Goal: Task Accomplishment & Management: Manage account settings

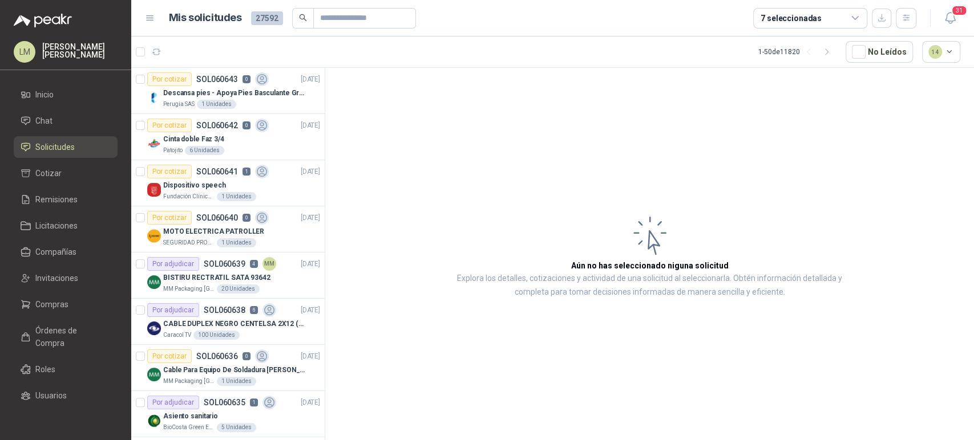
scroll to position [712, 0]
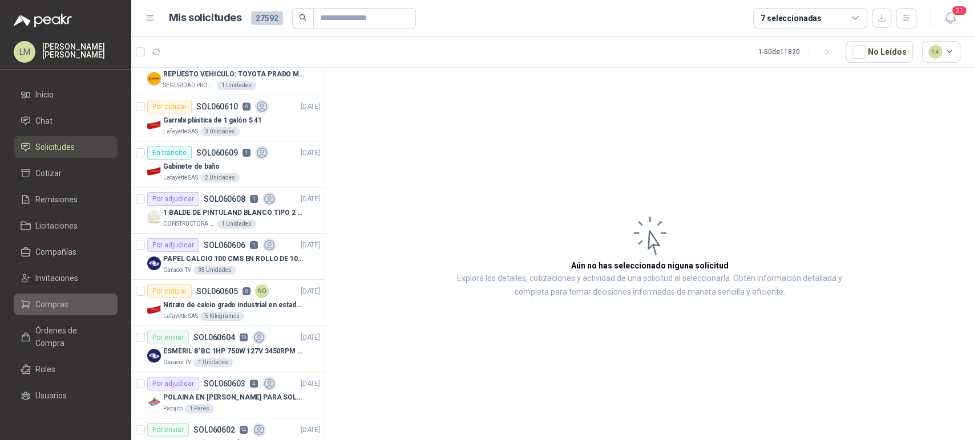
click at [48, 305] on span "Compras" at bounding box center [51, 304] width 33 height 13
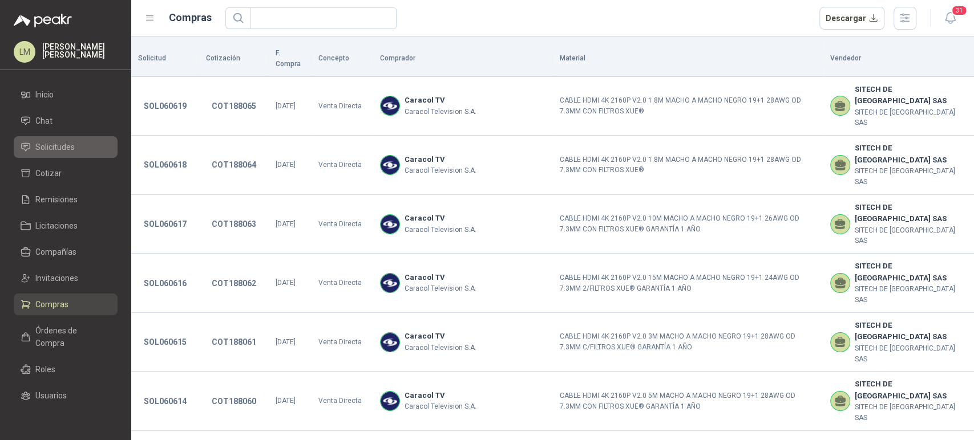
click at [52, 151] on span "Solicitudes" at bounding box center [54, 147] width 39 height 13
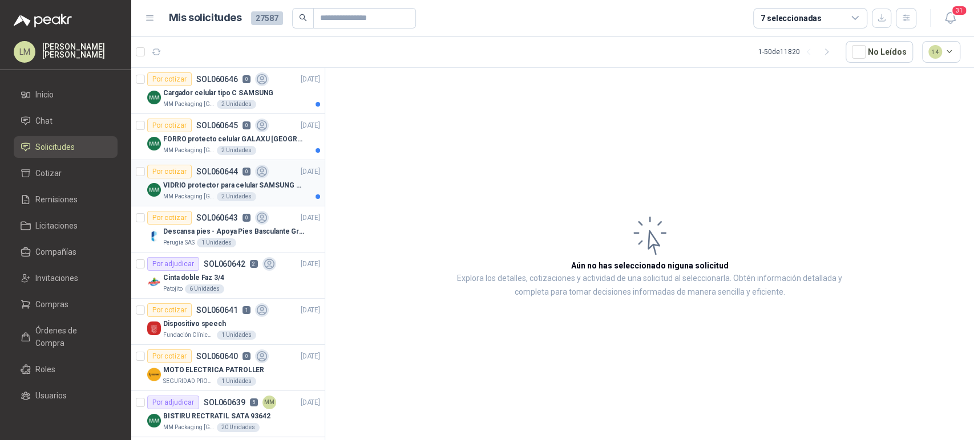
click at [232, 181] on p "VIDRIO protector para celular SAMSUNG GALAXI A16 5G" at bounding box center [234, 185] width 142 height 11
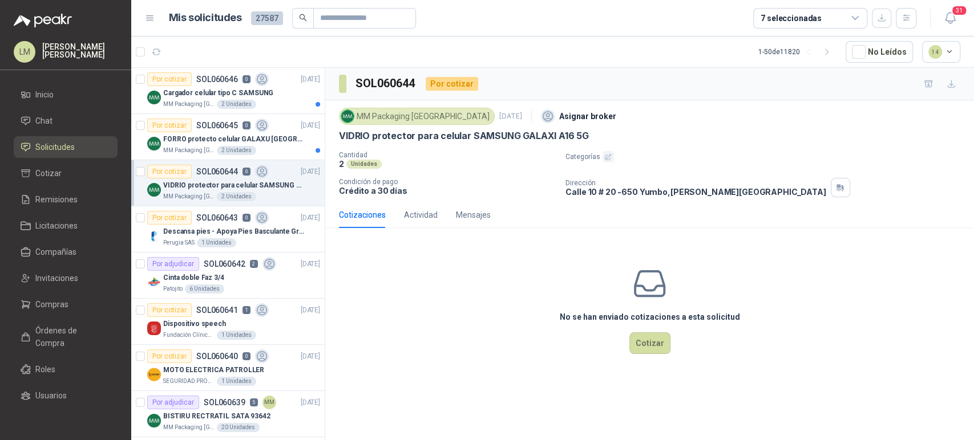
click at [609, 156] on icon "button" at bounding box center [607, 156] width 7 height 7
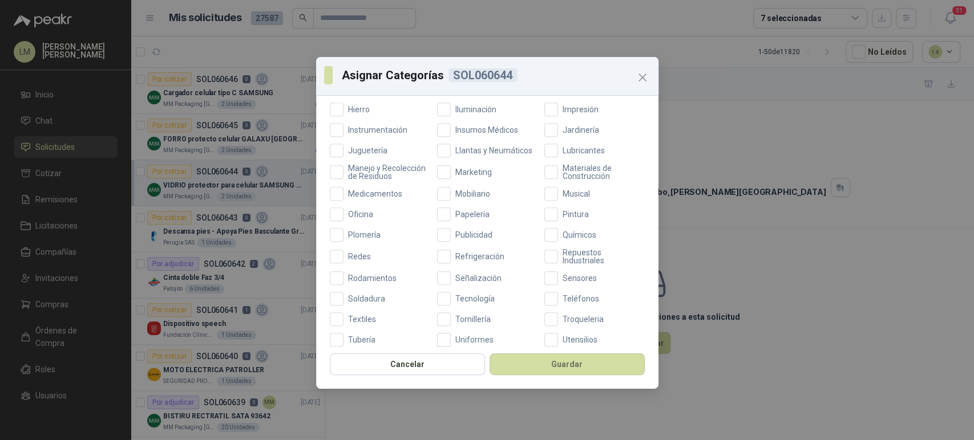
scroll to position [371, 0]
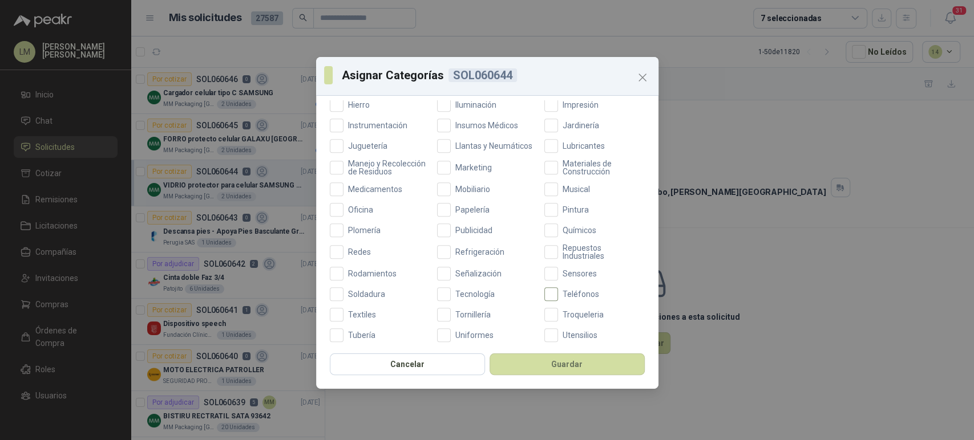
click at [558, 298] on span "Teléfonos" at bounding box center [581, 294] width 46 height 8
click at [363, 217] on label "Oficina" at bounding box center [380, 210] width 100 height 14
click at [525, 359] on button "Guardar" at bounding box center [566, 365] width 155 height 22
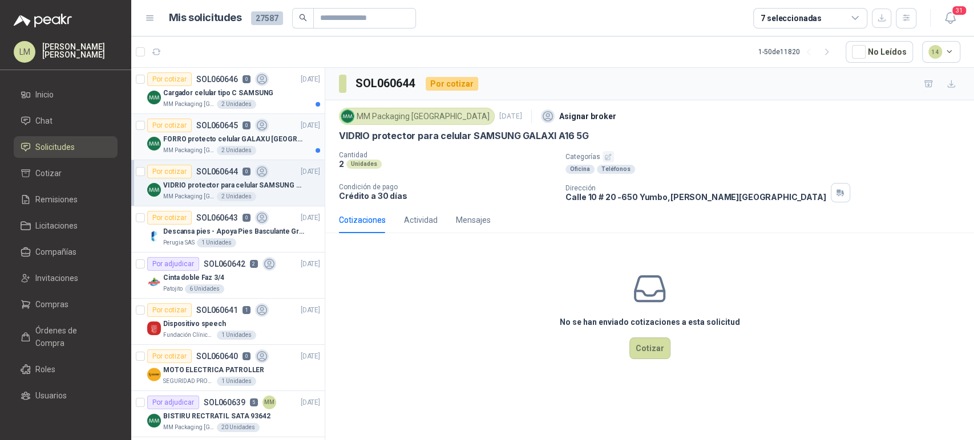
click at [193, 134] on p "FORRO protecto celular GALAXU [GEOGRAPHIC_DATA] A16 5G" at bounding box center [234, 139] width 142 height 11
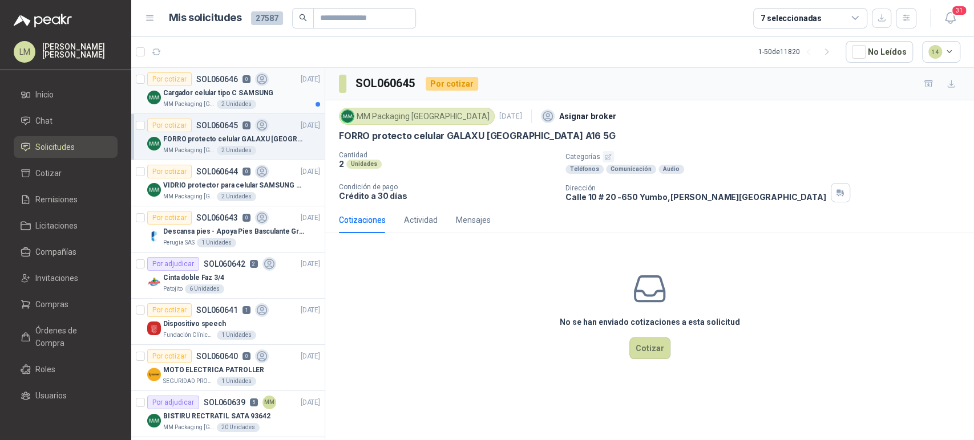
click at [180, 90] on p "Cargador celular tipo C SAMSUNG" at bounding box center [218, 93] width 110 height 11
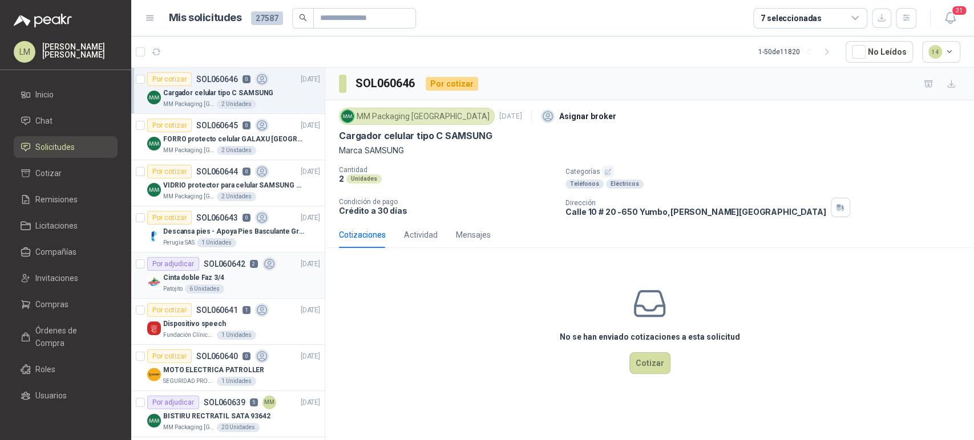
click at [217, 273] on p "Cinta doble Faz 3/4" at bounding box center [193, 278] width 61 height 11
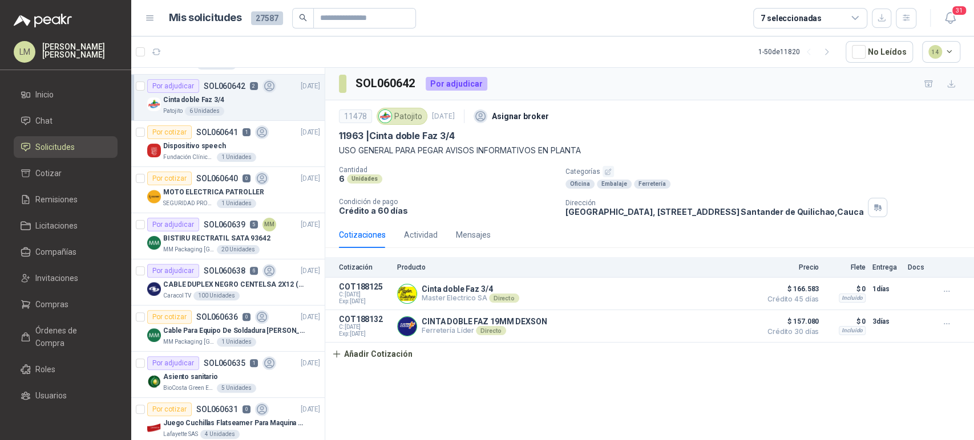
scroll to position [188, 0]
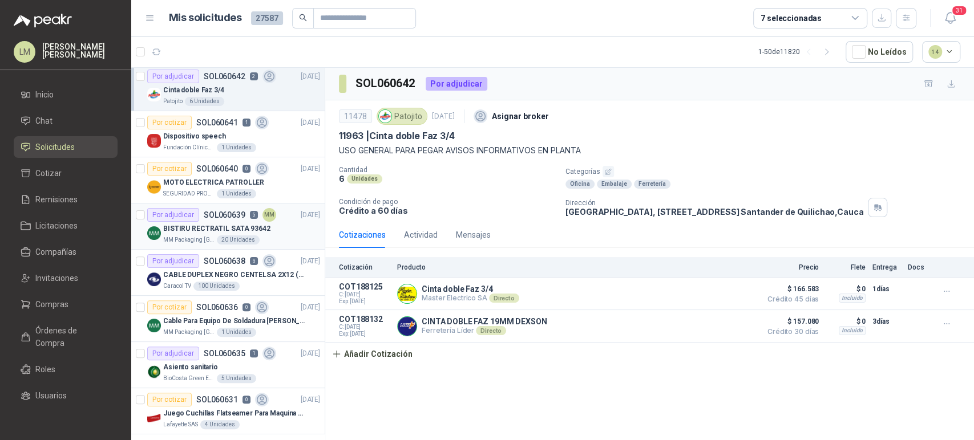
click at [257, 204] on article "Por adjudicar SOL060639 5 MM 09/10/25 BISTIRU RECTRATIL SATA 93642 MM Packaging…" at bounding box center [227, 227] width 193 height 46
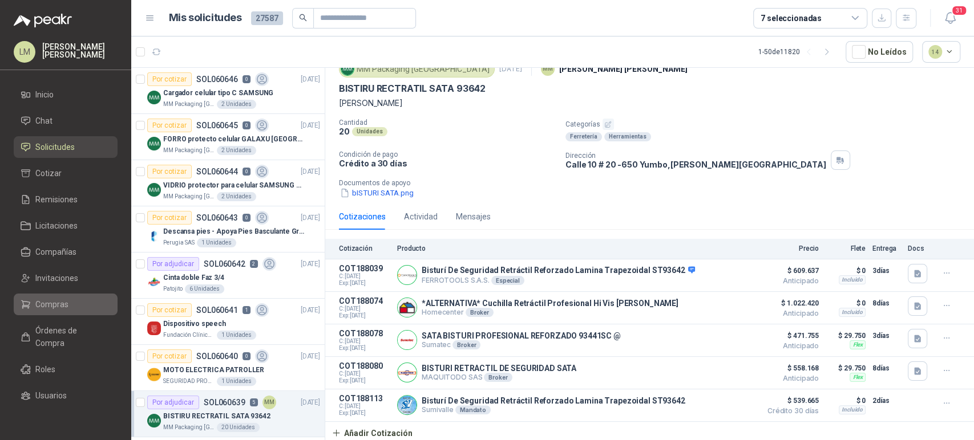
click at [51, 295] on link "Compras" at bounding box center [66, 305] width 104 height 22
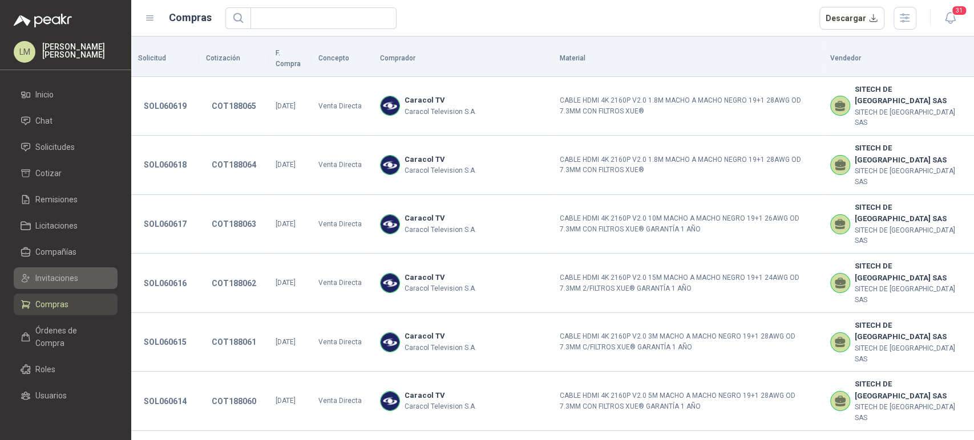
click at [56, 274] on span "Invitaciones" at bounding box center [56, 278] width 43 height 13
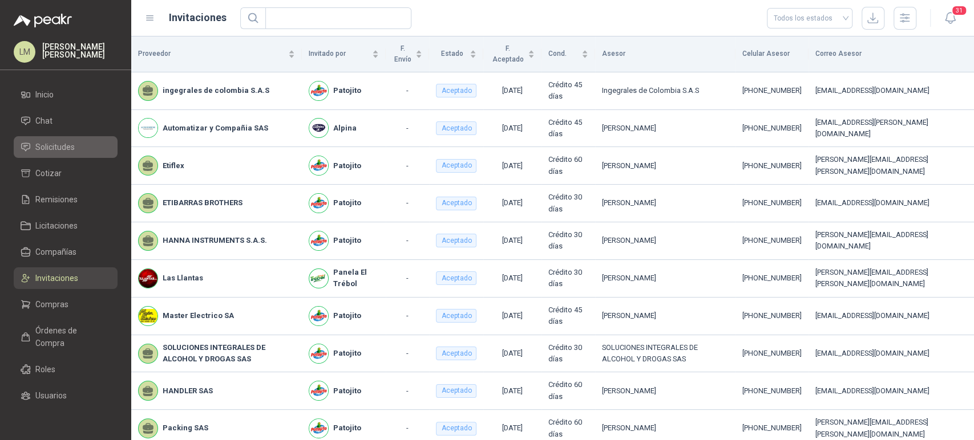
click at [62, 145] on span "Solicitudes" at bounding box center [54, 147] width 39 height 13
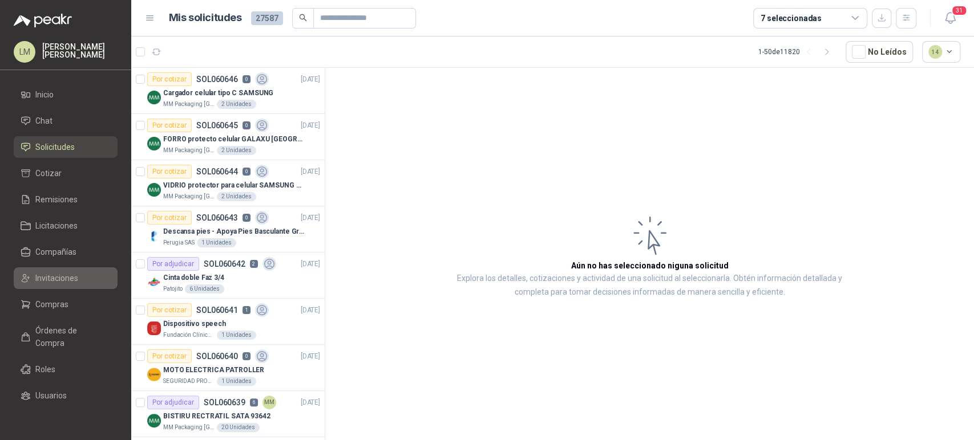
click at [59, 282] on span "Invitaciones" at bounding box center [56, 278] width 43 height 13
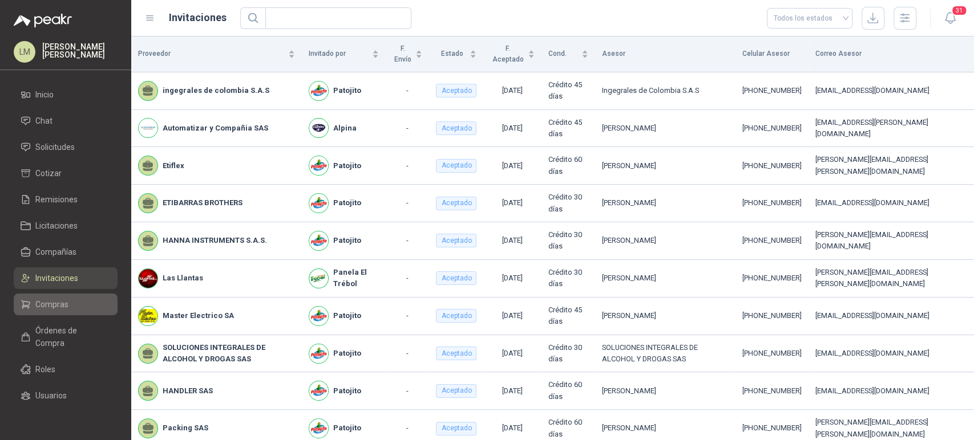
click at [46, 305] on span "Compras" at bounding box center [51, 304] width 33 height 13
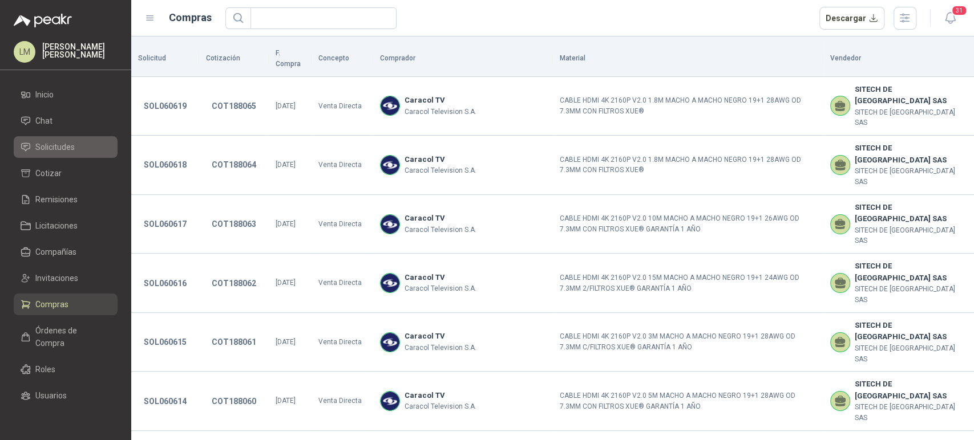
click at [56, 149] on span "Solicitudes" at bounding box center [54, 147] width 39 height 13
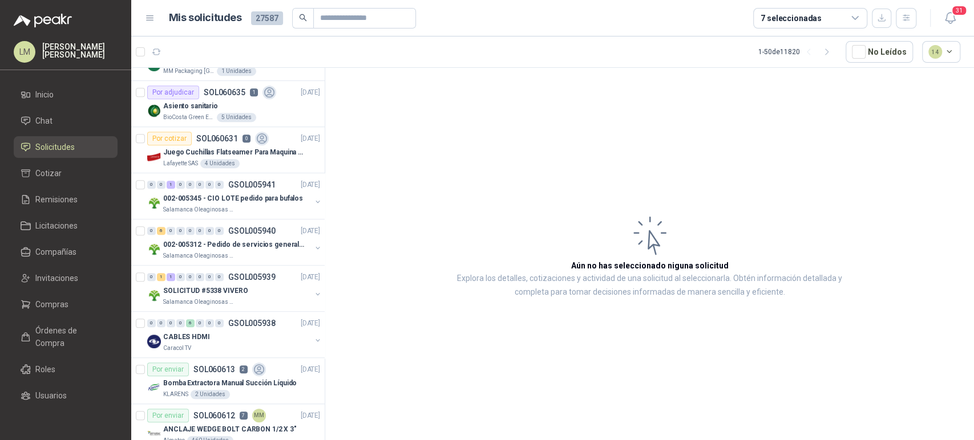
scroll to position [450, 0]
click at [248, 204] on div "Salamanca Oleaginosas SAS" at bounding box center [237, 208] width 148 height 9
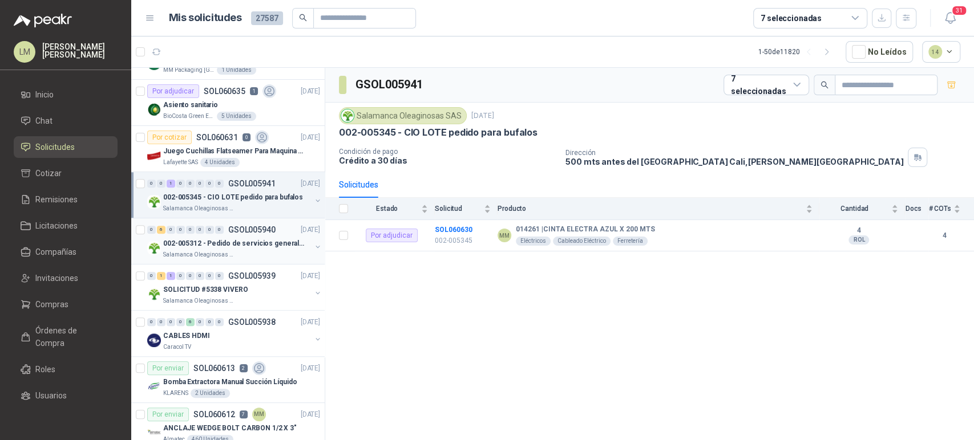
click at [267, 252] on div "Salamanca Oleaginosas SAS" at bounding box center [237, 254] width 148 height 9
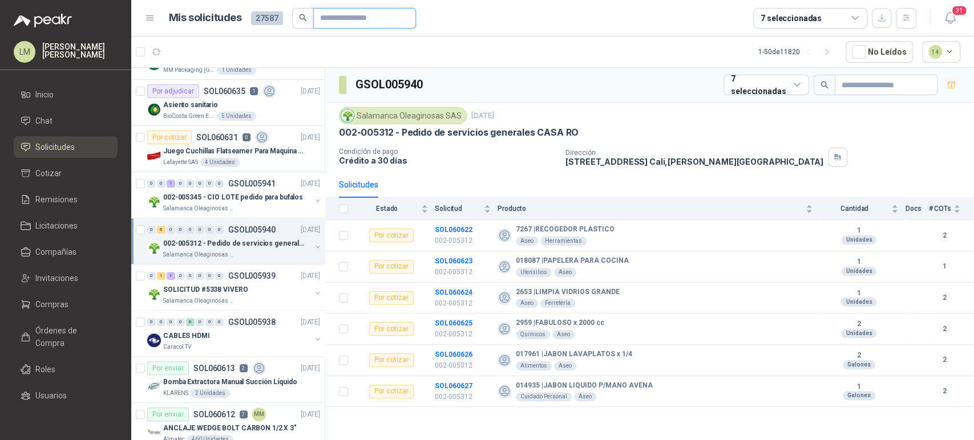
click at [340, 21] on input "text" at bounding box center [360, 18] width 80 height 19
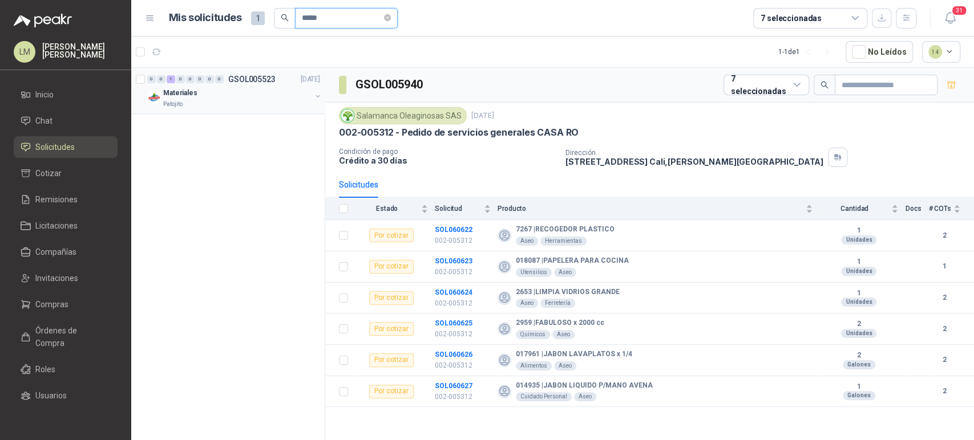
type input "*****"
click at [317, 95] on button "button" at bounding box center [317, 96] width 9 height 9
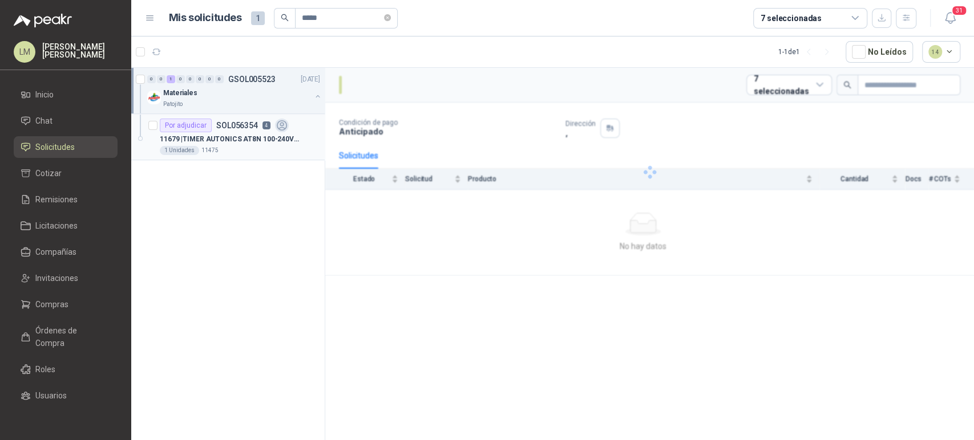
click at [243, 127] on p "SOL056354" at bounding box center [237, 125] width 42 height 8
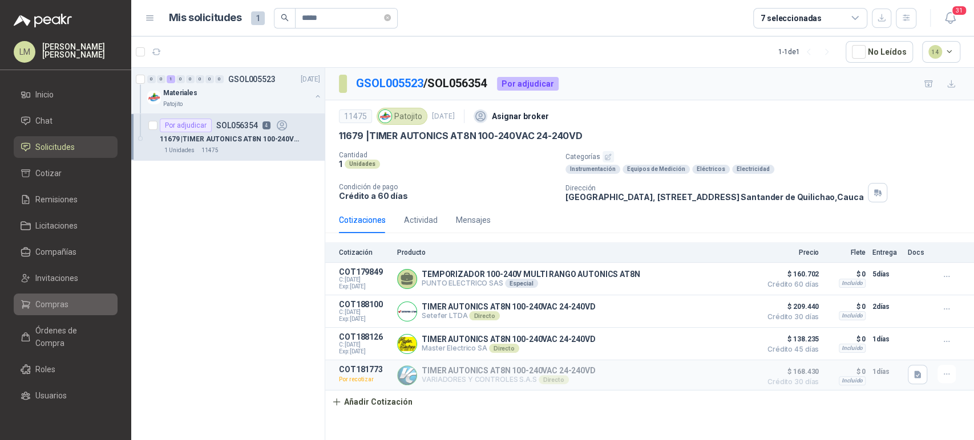
click at [31, 309] on li "Compras" at bounding box center [66, 304] width 90 height 13
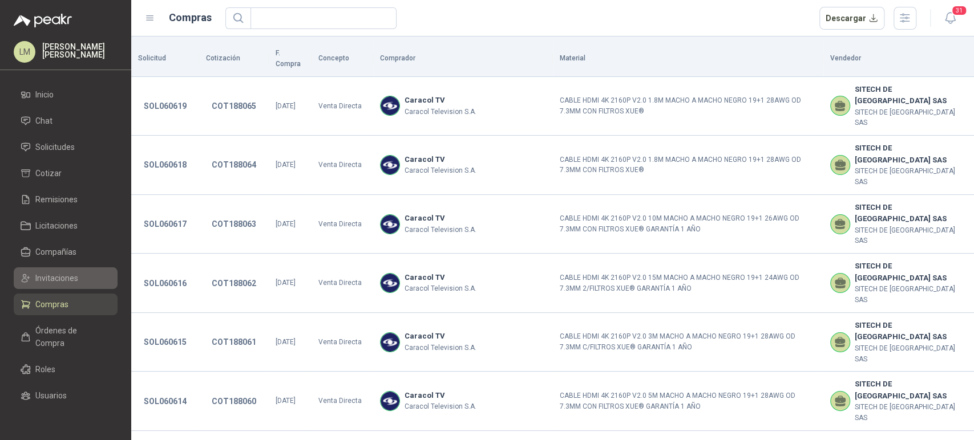
click at [46, 285] on link "Invitaciones" at bounding box center [66, 279] width 104 height 22
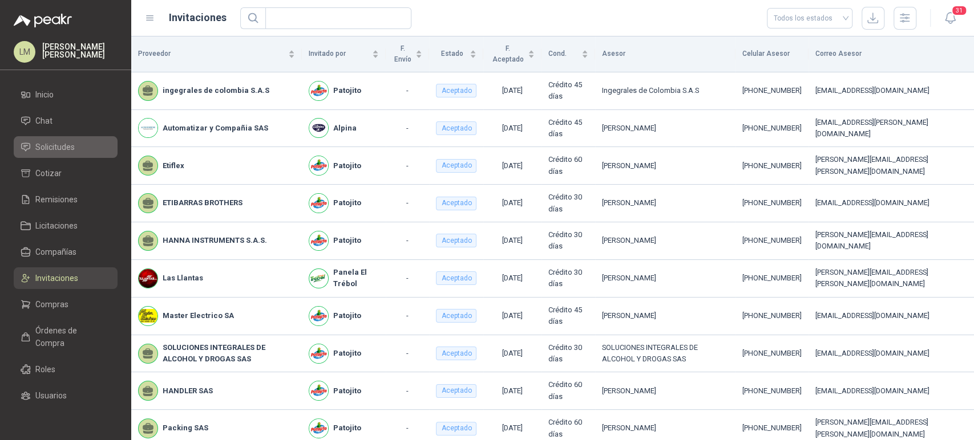
click at [71, 145] on span "Solicitudes" at bounding box center [54, 147] width 39 height 13
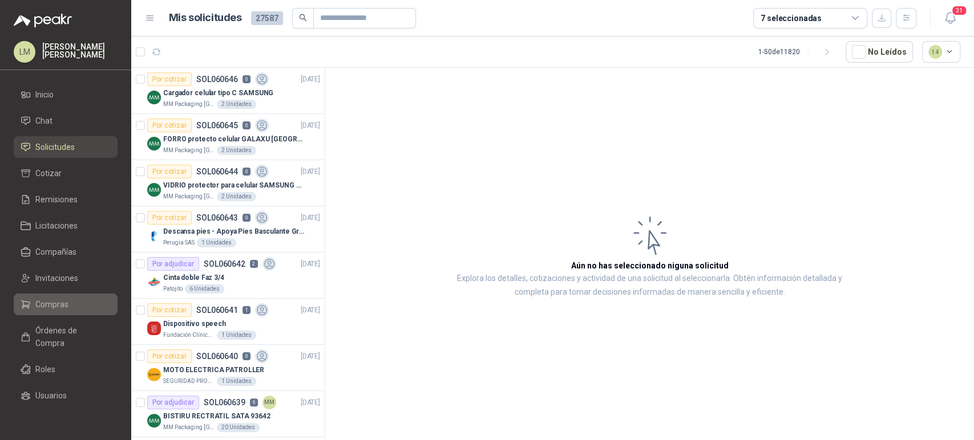
click at [60, 305] on span "Compras" at bounding box center [51, 304] width 33 height 13
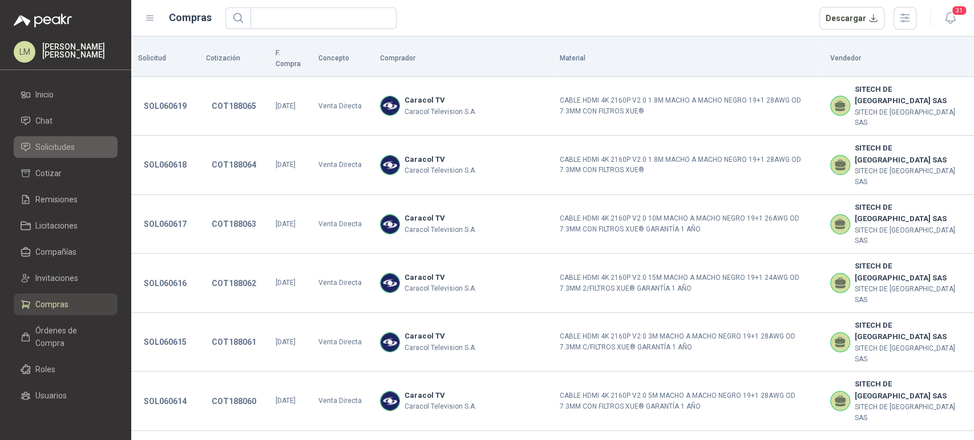
click at [58, 148] on span "Solicitudes" at bounding box center [54, 147] width 39 height 13
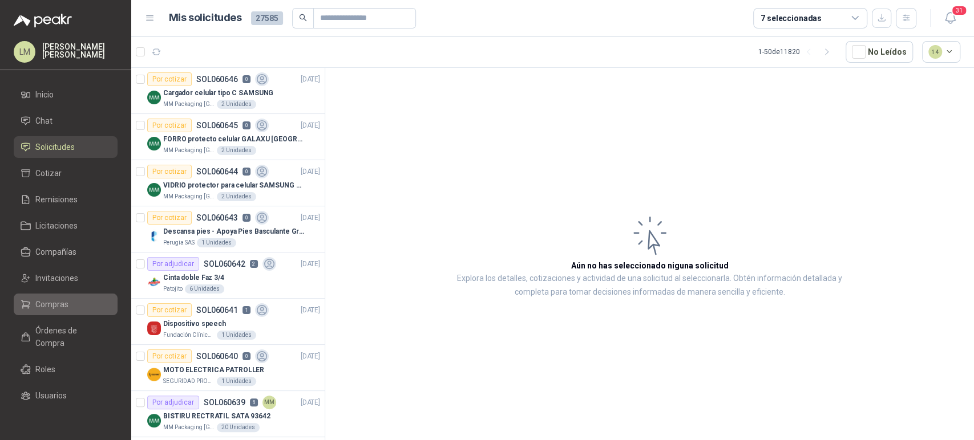
click at [51, 302] on span "Compras" at bounding box center [51, 304] width 33 height 13
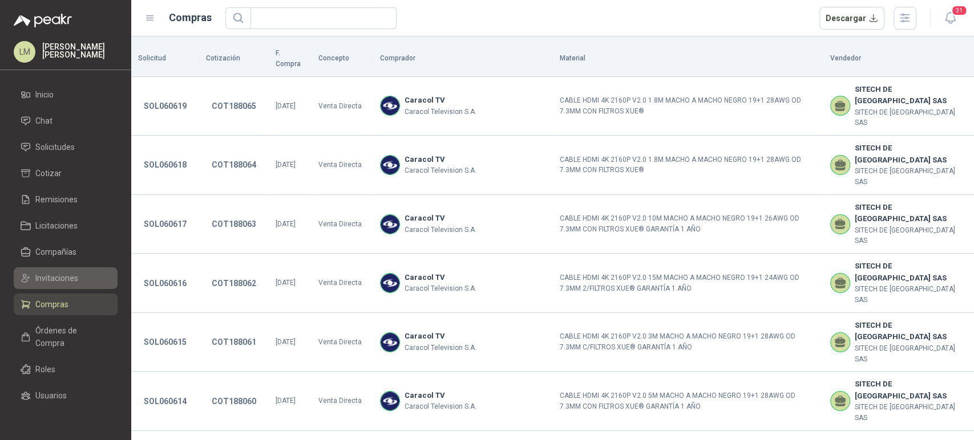
click at [56, 282] on span "Invitaciones" at bounding box center [56, 278] width 43 height 13
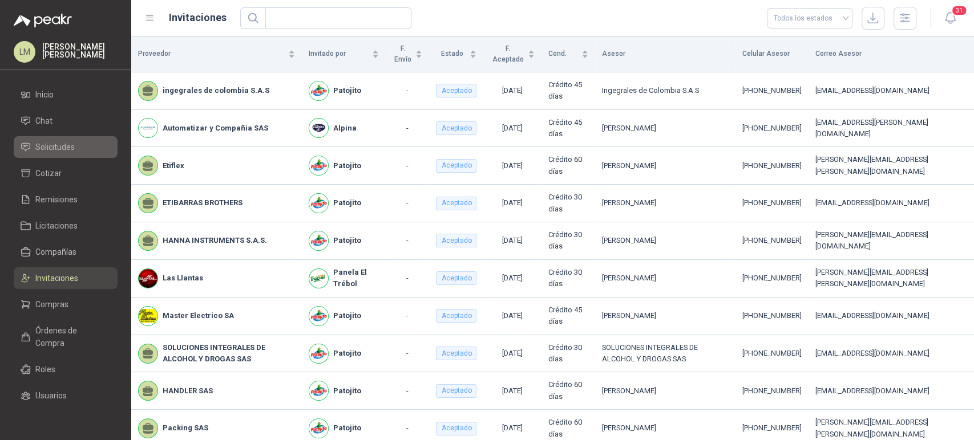
click at [47, 147] on span "Solicitudes" at bounding box center [54, 147] width 39 height 13
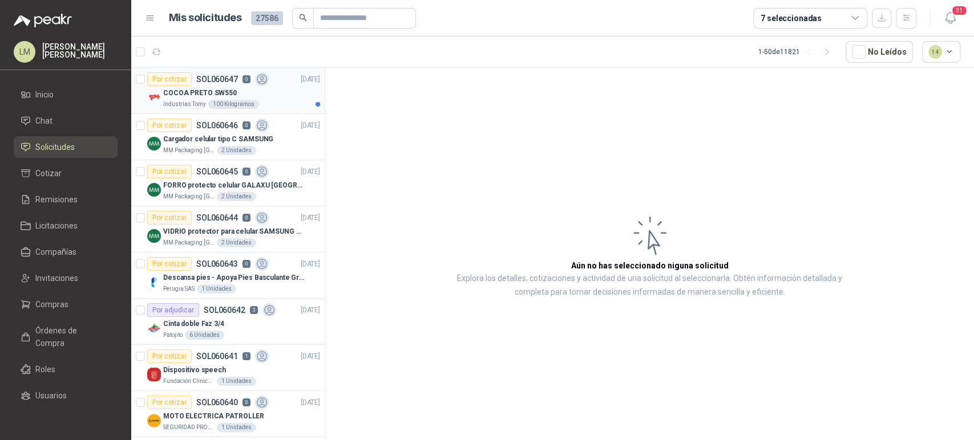
click at [252, 100] on div "Industrias Tomy 100 Kilogramos" at bounding box center [241, 104] width 157 height 9
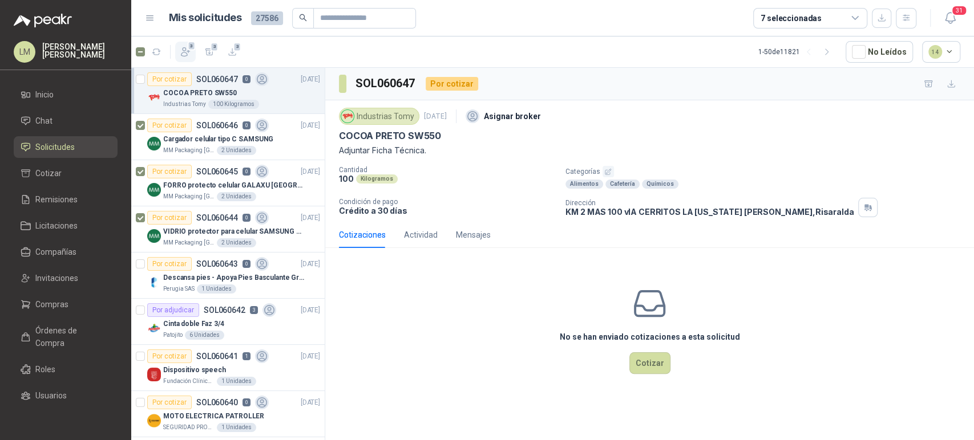
click at [184, 49] on icon "button" at bounding box center [185, 51] width 11 height 11
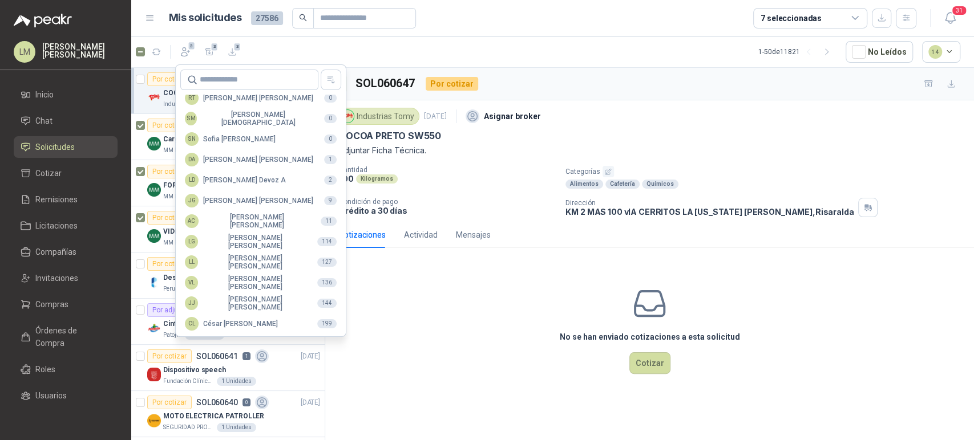
scroll to position [278, 0]
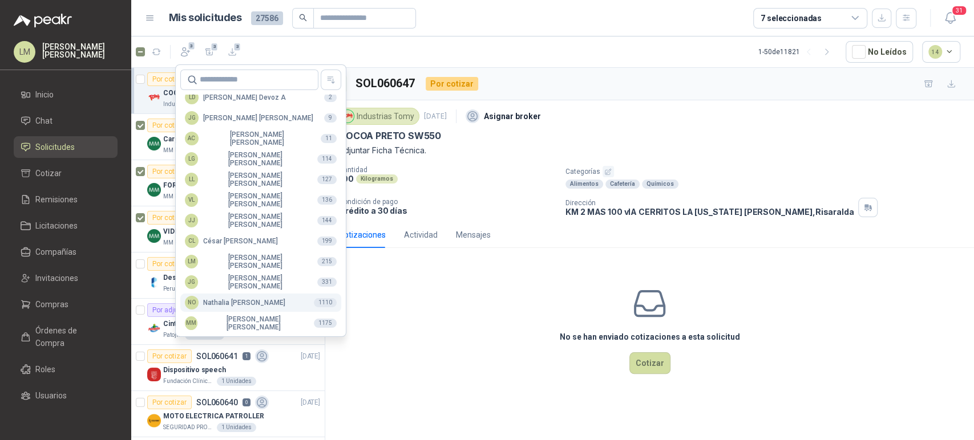
click at [212, 305] on div "NO Nathalia Ortega" at bounding box center [235, 303] width 100 height 14
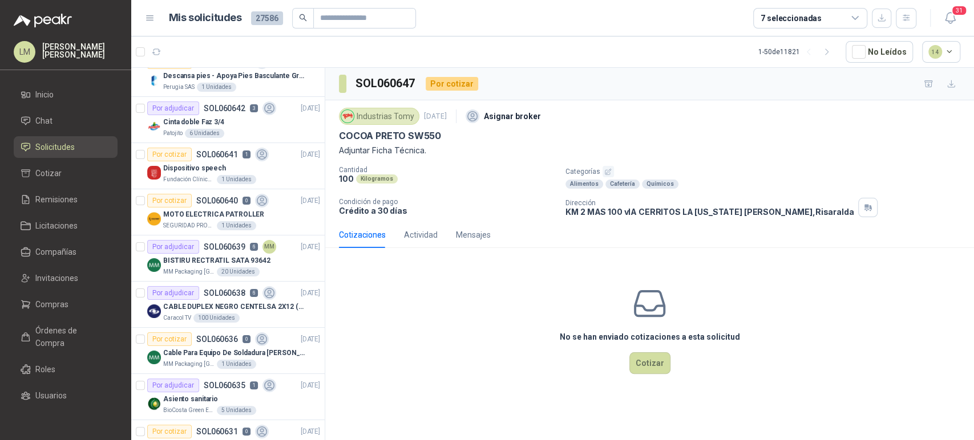
scroll to position [203, 0]
click at [202, 125] on p "Cinta doble Faz 3/4" at bounding box center [193, 121] width 61 height 11
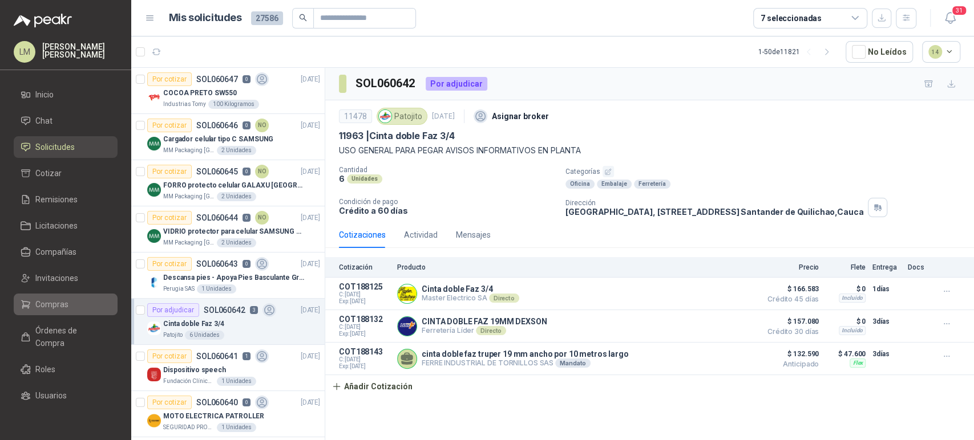
click at [44, 302] on span "Compras" at bounding box center [51, 304] width 33 height 13
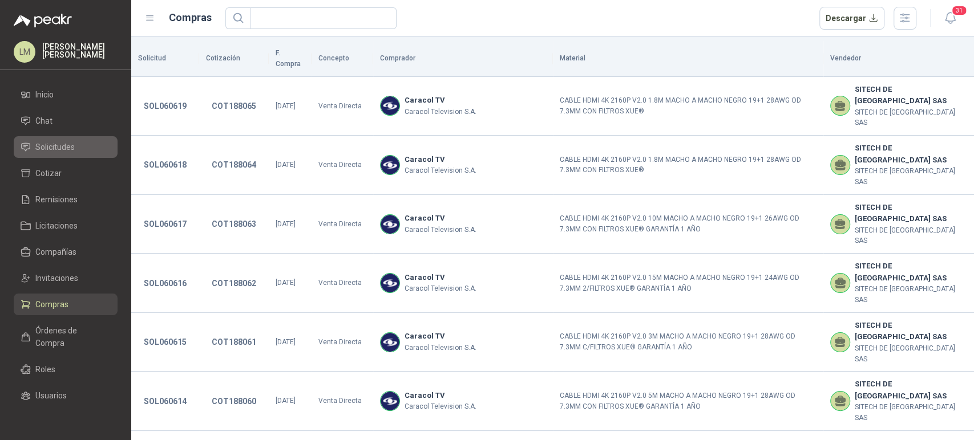
click at [59, 149] on span "Solicitudes" at bounding box center [54, 147] width 39 height 13
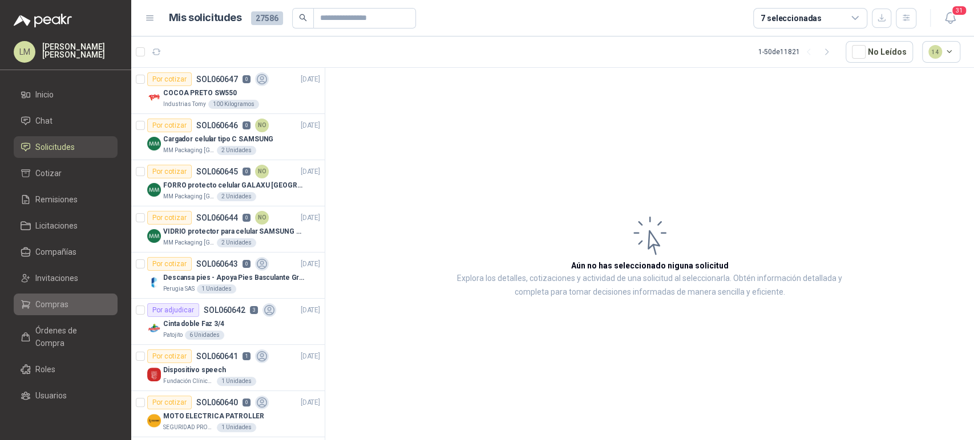
click at [50, 307] on span "Compras" at bounding box center [51, 304] width 33 height 13
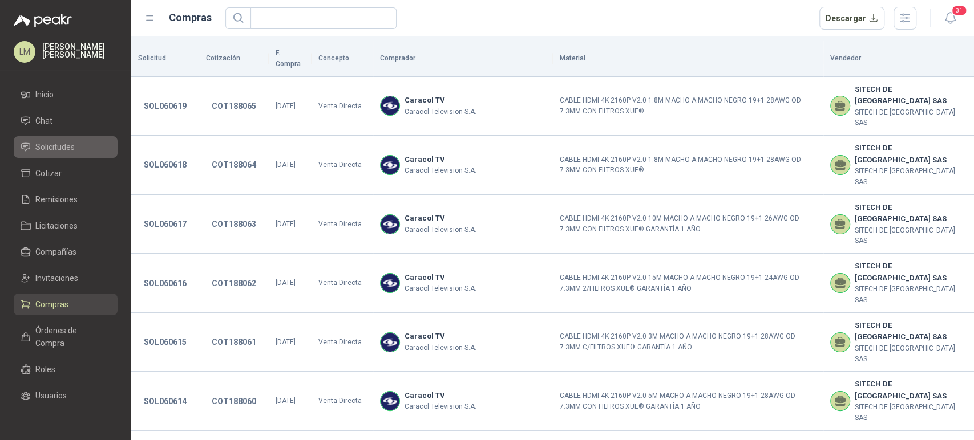
click at [51, 143] on span "Solicitudes" at bounding box center [54, 147] width 39 height 13
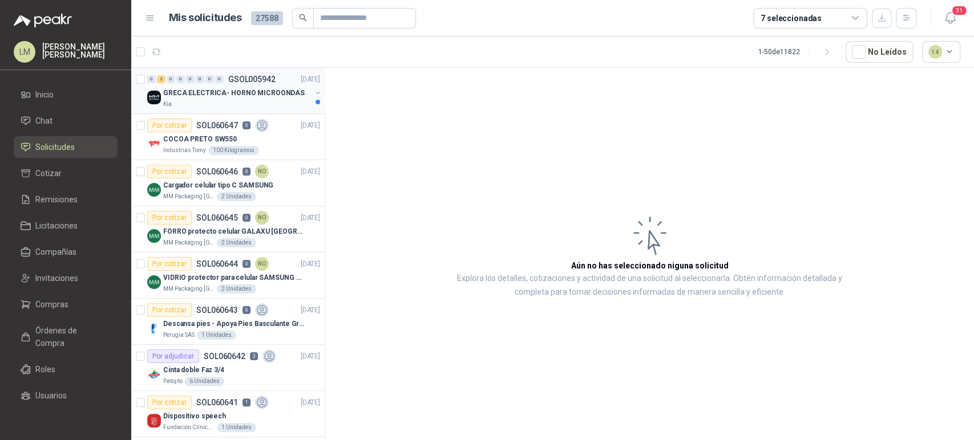
click at [313, 91] on button "button" at bounding box center [317, 92] width 9 height 9
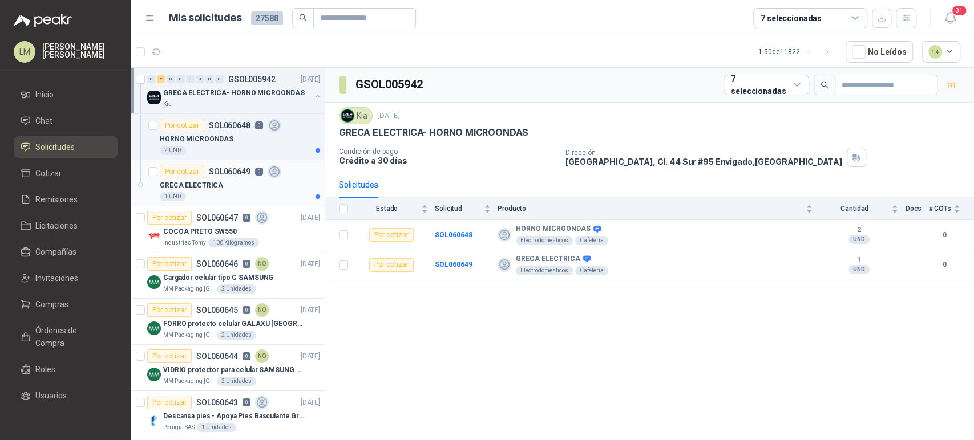
click at [224, 181] on div "GRECA ELECTRICA" at bounding box center [240, 186] width 160 height 14
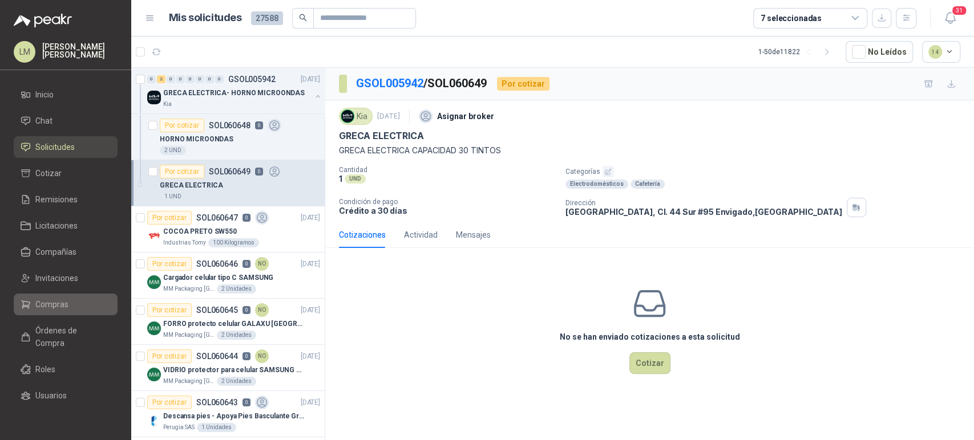
click at [50, 298] on span "Compras" at bounding box center [51, 304] width 33 height 13
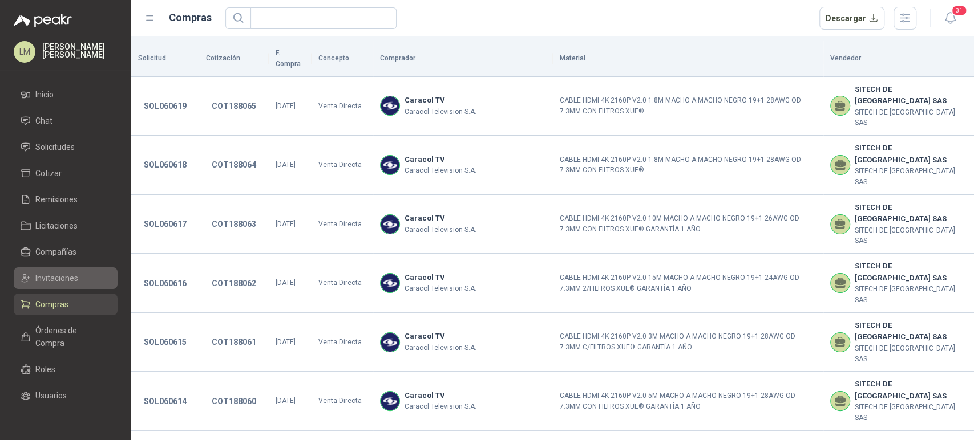
click at [45, 274] on span "Invitaciones" at bounding box center [56, 278] width 43 height 13
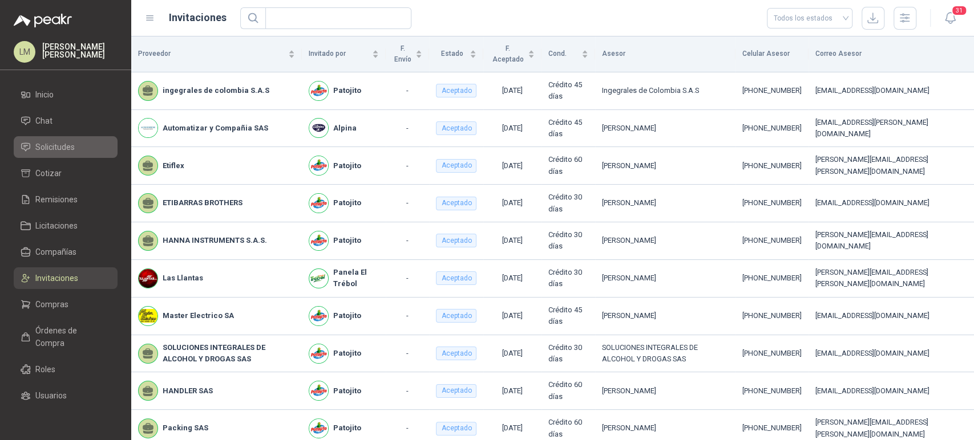
click at [55, 145] on span "Solicitudes" at bounding box center [54, 147] width 39 height 13
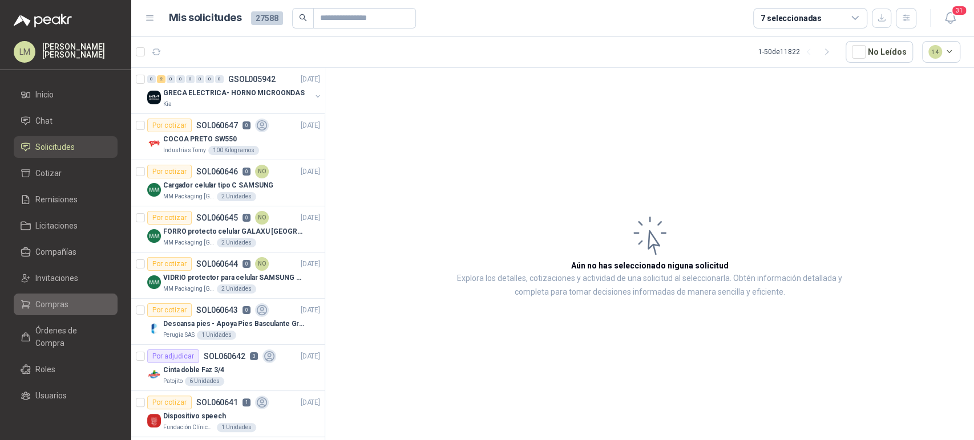
click at [50, 306] on span "Compras" at bounding box center [51, 304] width 33 height 13
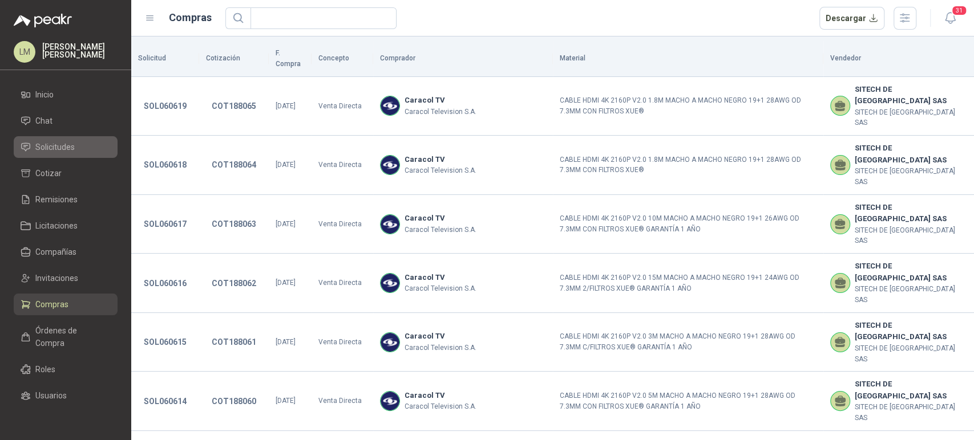
click at [64, 143] on span "Solicitudes" at bounding box center [54, 147] width 39 height 13
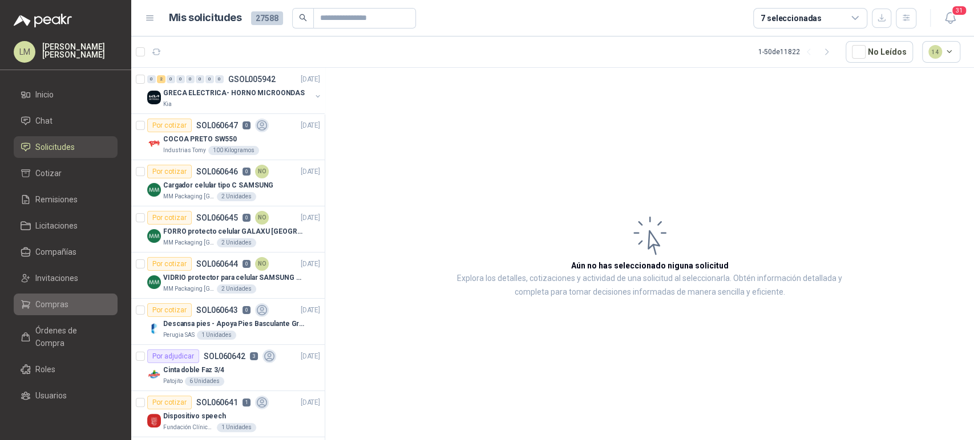
click at [50, 308] on span "Compras" at bounding box center [51, 304] width 33 height 13
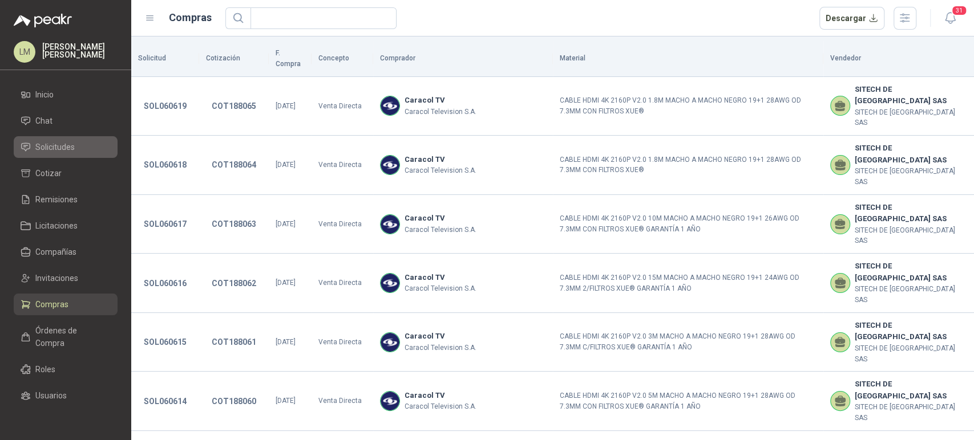
click at [57, 149] on span "Solicitudes" at bounding box center [54, 147] width 39 height 13
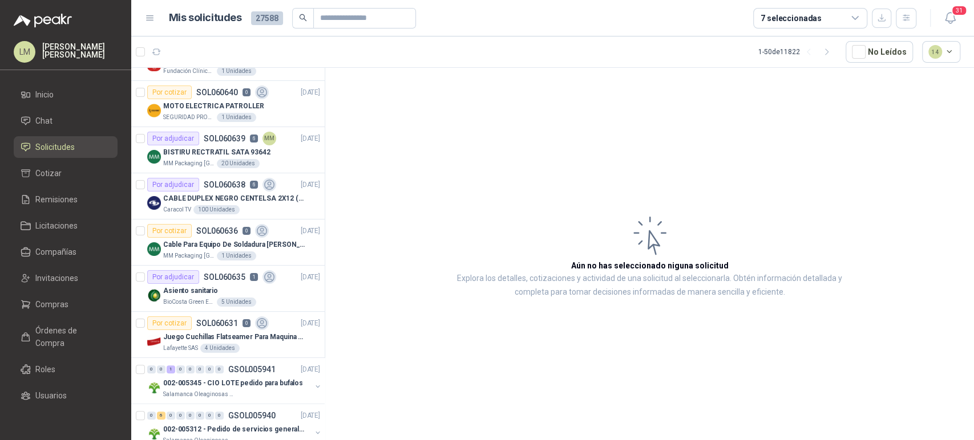
scroll to position [363, 0]
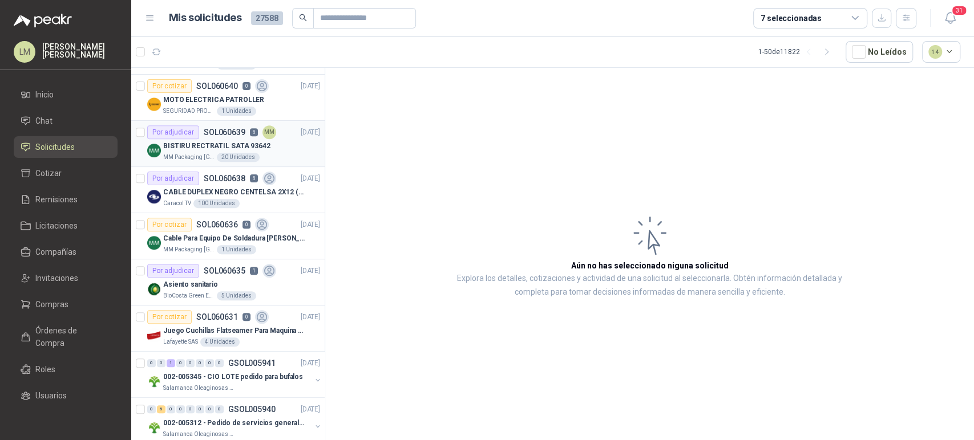
click at [223, 146] on p "BISTIRU RECTRATIL SATA 93642" at bounding box center [216, 146] width 107 height 11
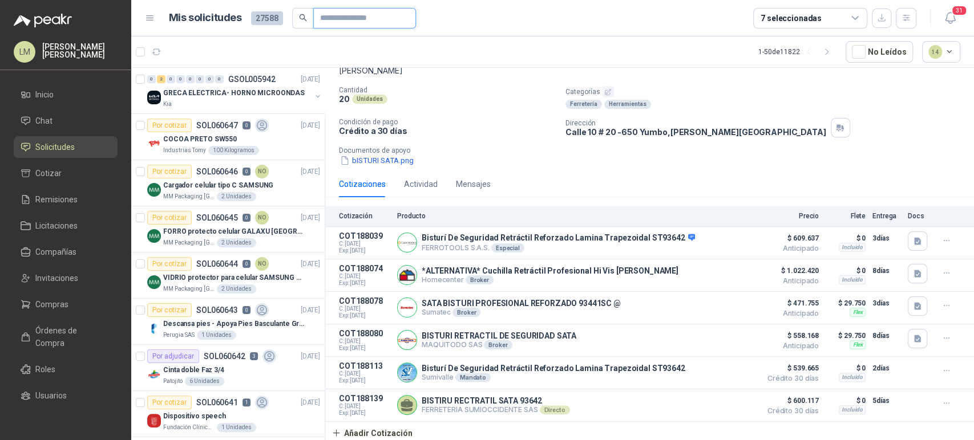
click at [360, 17] on input "text" at bounding box center [360, 18] width 80 height 19
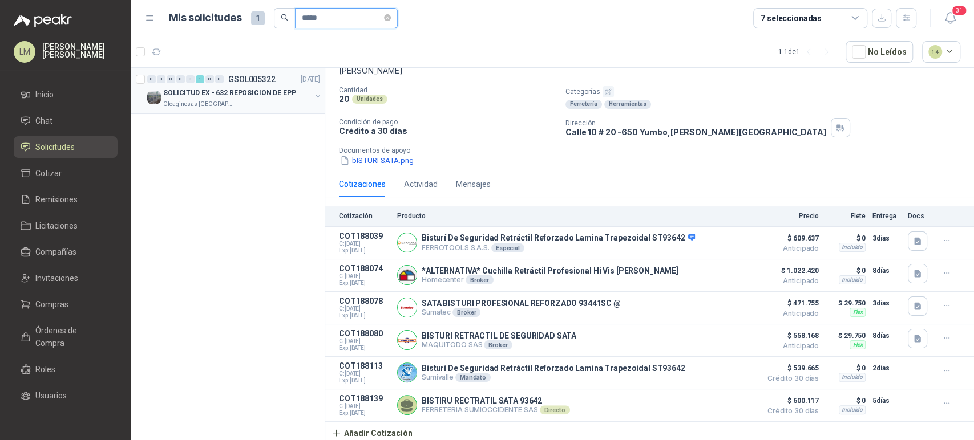
type input "*****"
click at [319, 96] on button "button" at bounding box center [317, 96] width 9 height 9
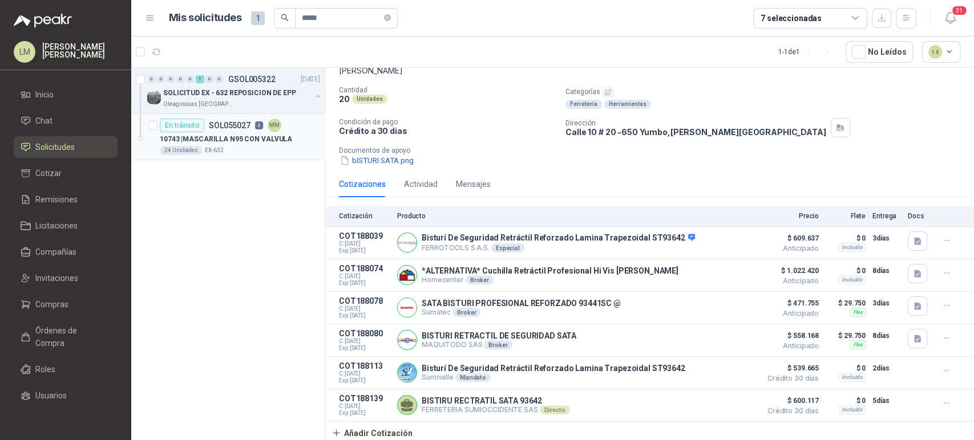
click at [237, 135] on p "10743 | MASCARILLA N95 CON VALVULA" at bounding box center [226, 139] width 132 height 11
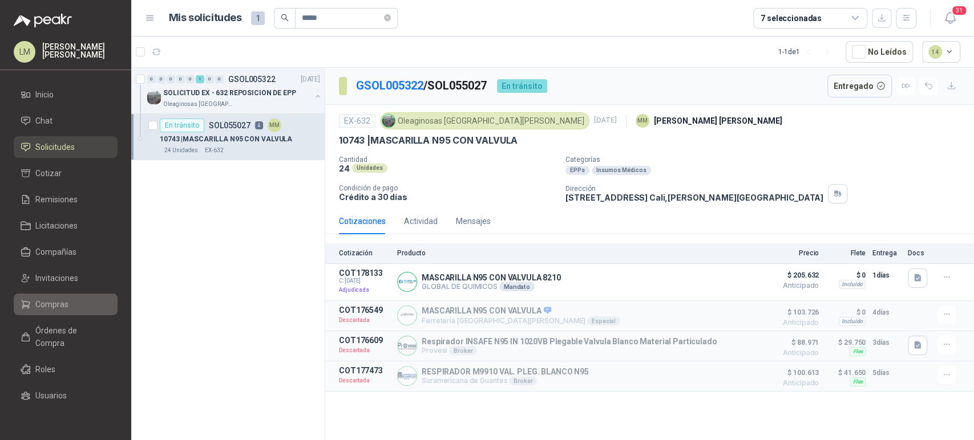
click at [56, 309] on span "Compras" at bounding box center [51, 304] width 33 height 13
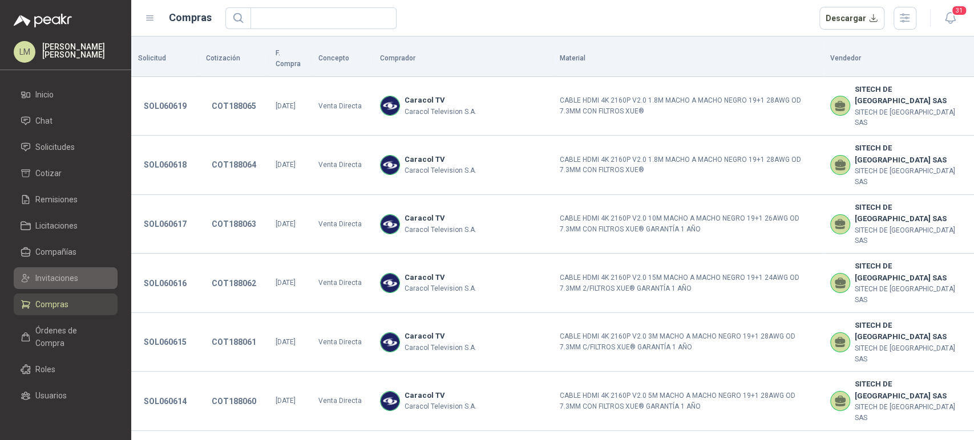
click at [57, 277] on span "Invitaciones" at bounding box center [56, 278] width 43 height 13
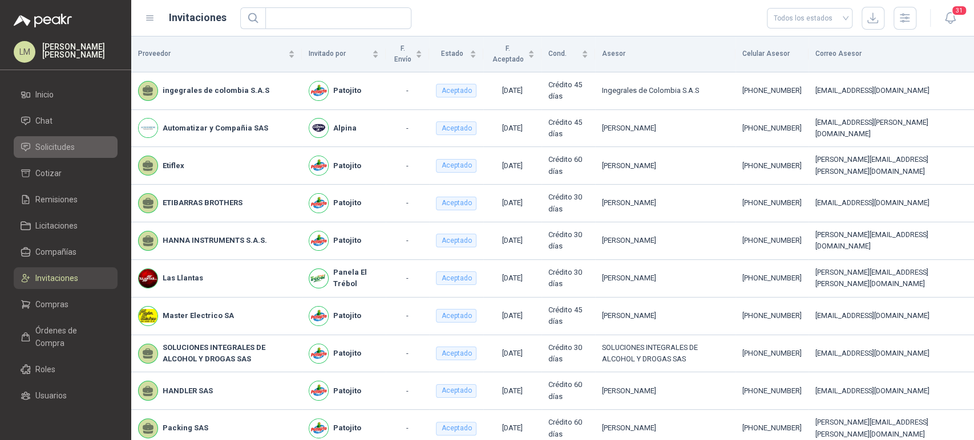
click at [68, 143] on span "Solicitudes" at bounding box center [54, 147] width 39 height 13
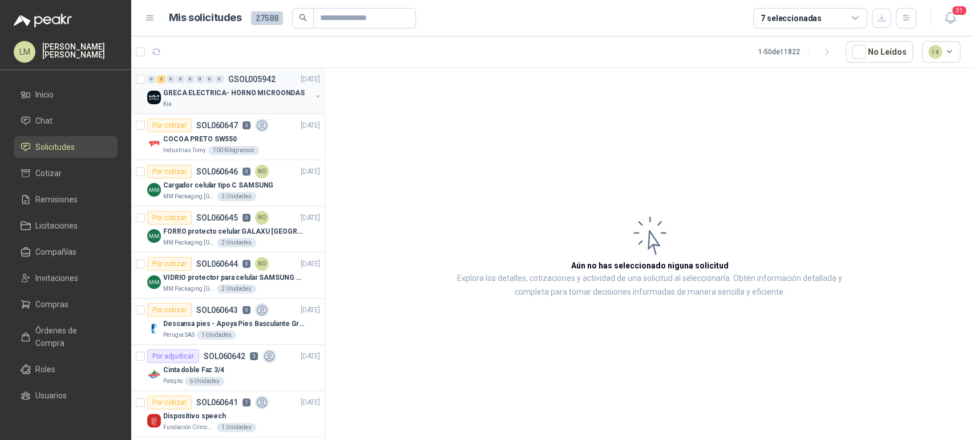
click at [313, 96] on button "button" at bounding box center [317, 96] width 9 height 9
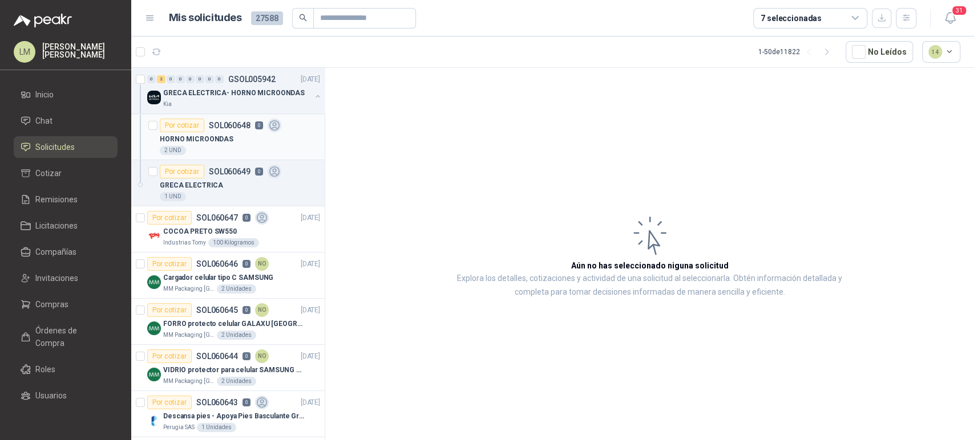
click at [209, 146] on div "2 UND" at bounding box center [240, 150] width 160 height 9
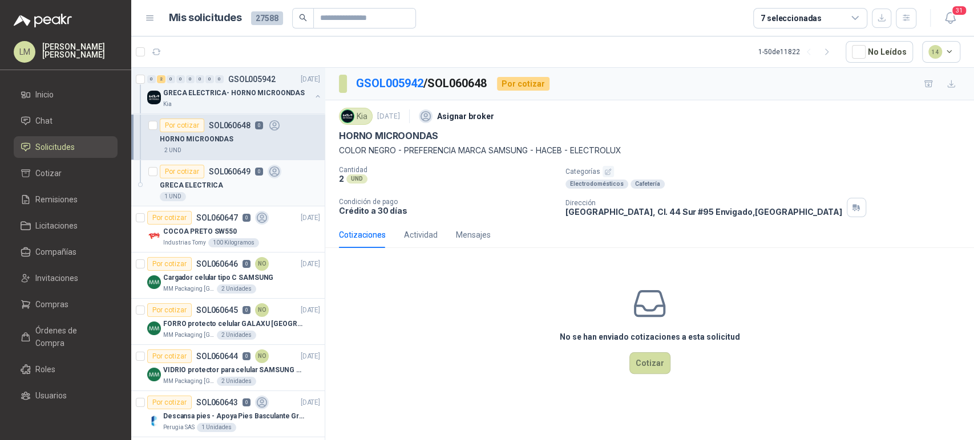
click at [176, 176] on div "Por cotizar" at bounding box center [182, 172] width 44 height 14
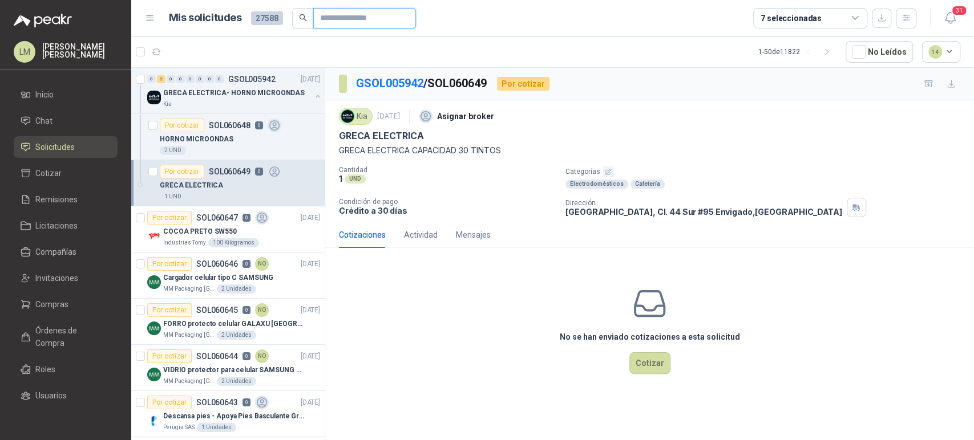
click at [333, 19] on input "text" at bounding box center [360, 18] width 80 height 19
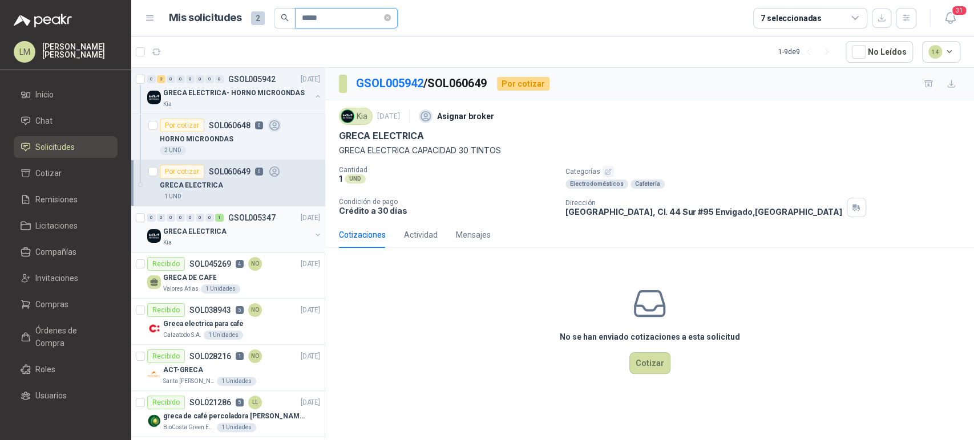
type input "*****"
click at [313, 233] on button "button" at bounding box center [317, 234] width 9 height 9
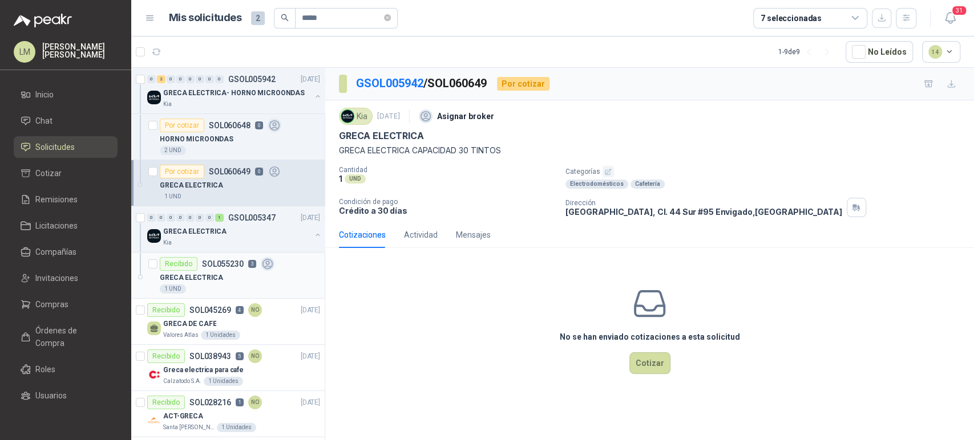
click at [215, 268] on div "Recibido SOL055230 3" at bounding box center [217, 264] width 115 height 14
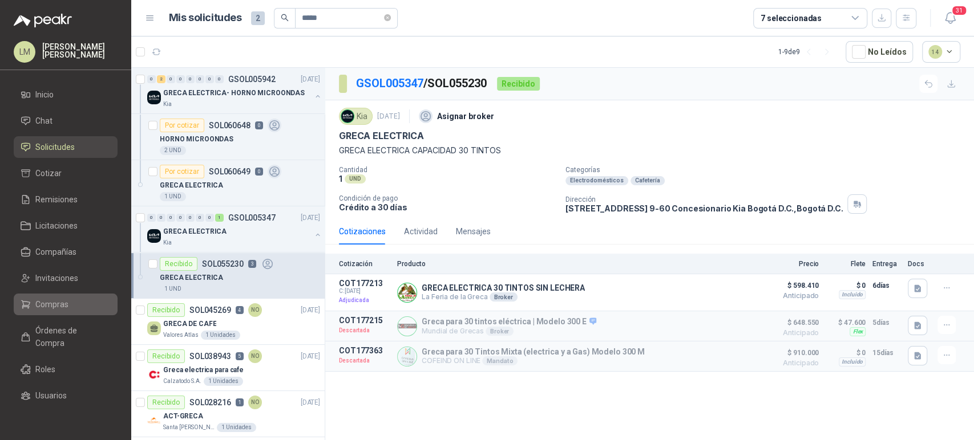
click at [51, 307] on span "Compras" at bounding box center [51, 304] width 33 height 13
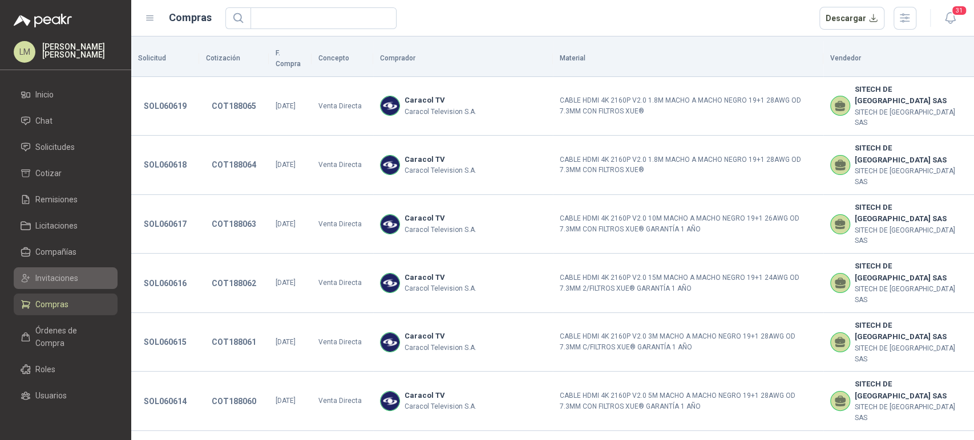
click at [64, 277] on span "Invitaciones" at bounding box center [56, 278] width 43 height 13
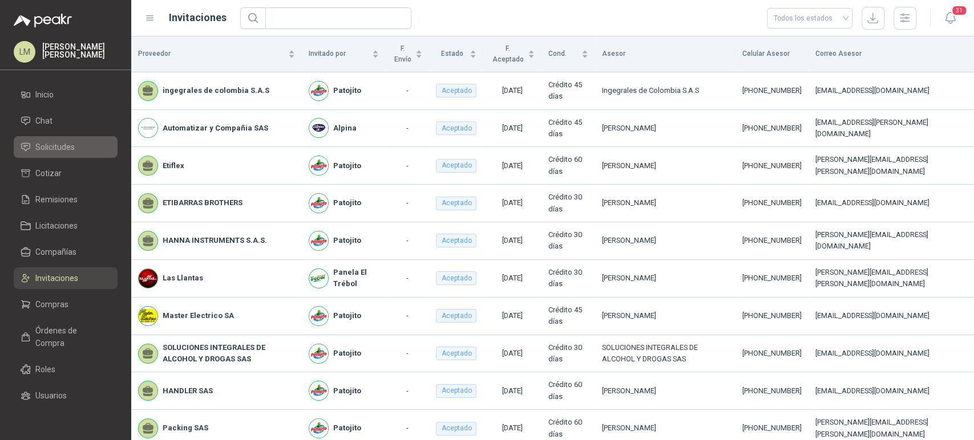
click at [73, 148] on span "Solicitudes" at bounding box center [54, 147] width 39 height 13
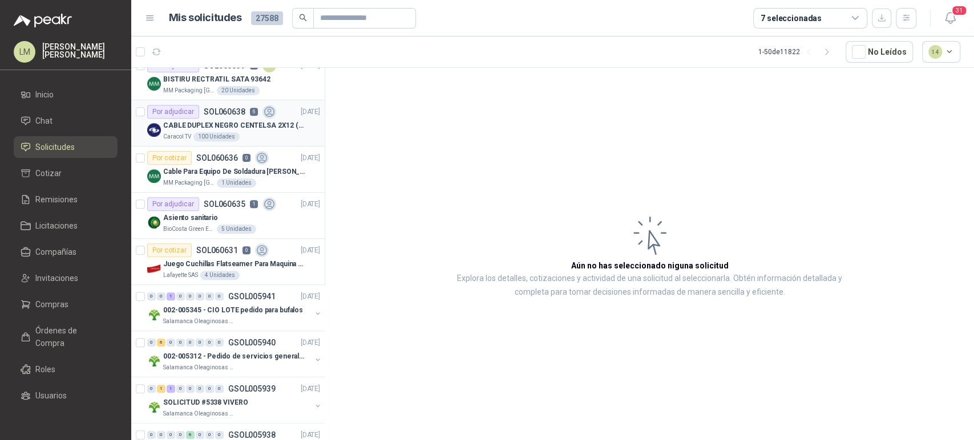
scroll to position [430, 0]
click at [233, 108] on p "SOL060638" at bounding box center [225, 111] width 42 height 8
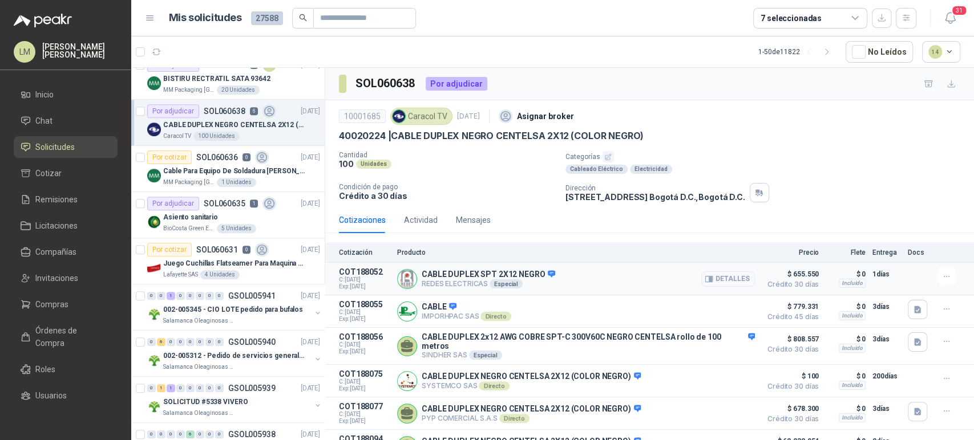
scroll to position [43, 0]
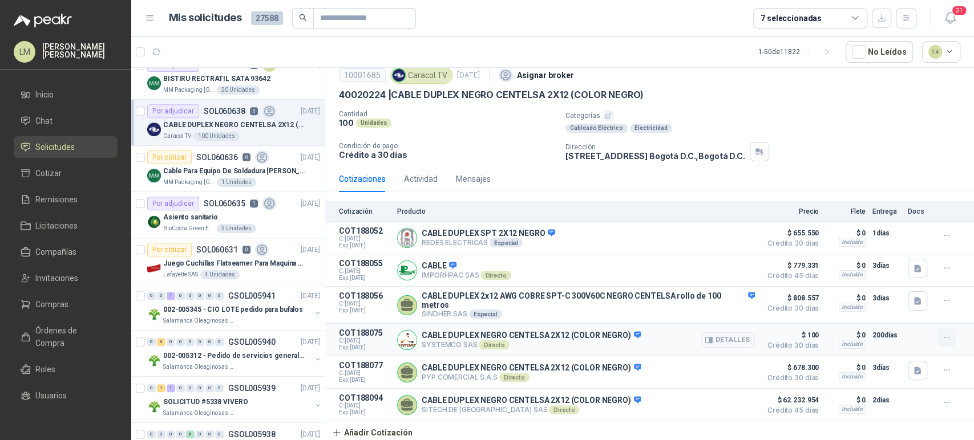
click at [942, 334] on icon "button" at bounding box center [947, 338] width 10 height 10
click at [549, 175] on div "Cotizaciones Actividad Mensajes" at bounding box center [649, 179] width 621 height 26
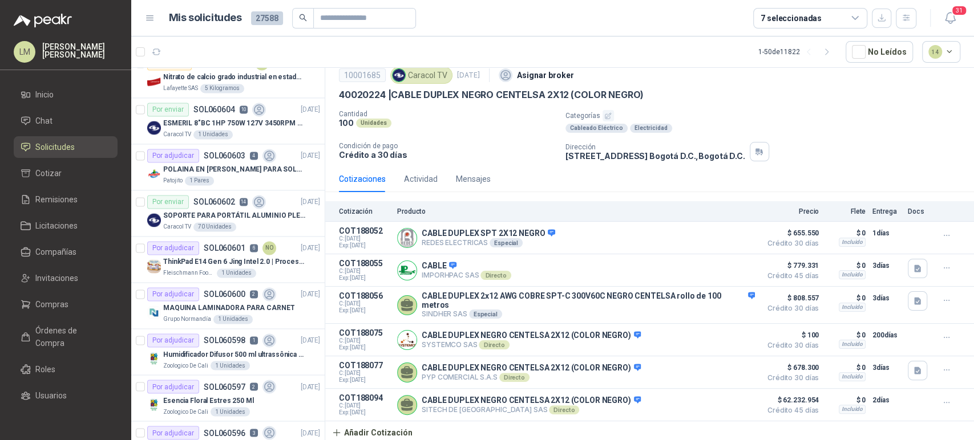
scroll to position [0, 0]
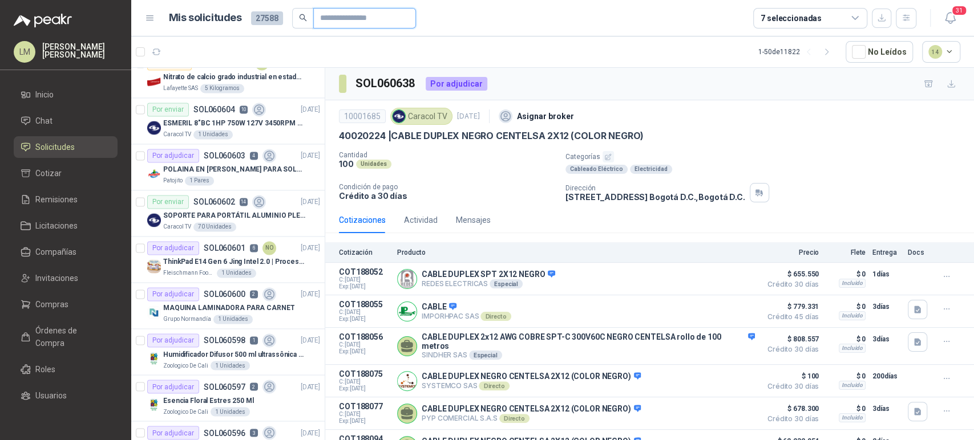
click at [341, 17] on input "text" at bounding box center [360, 18] width 80 height 19
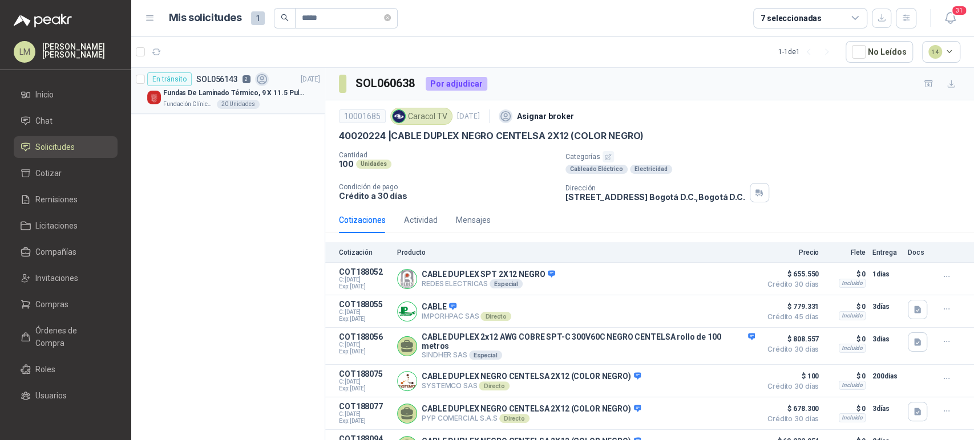
click at [259, 88] on p "Fundas De Laminado Térmico, 9 X 11.5 Pulgadas" at bounding box center [234, 93] width 142 height 11
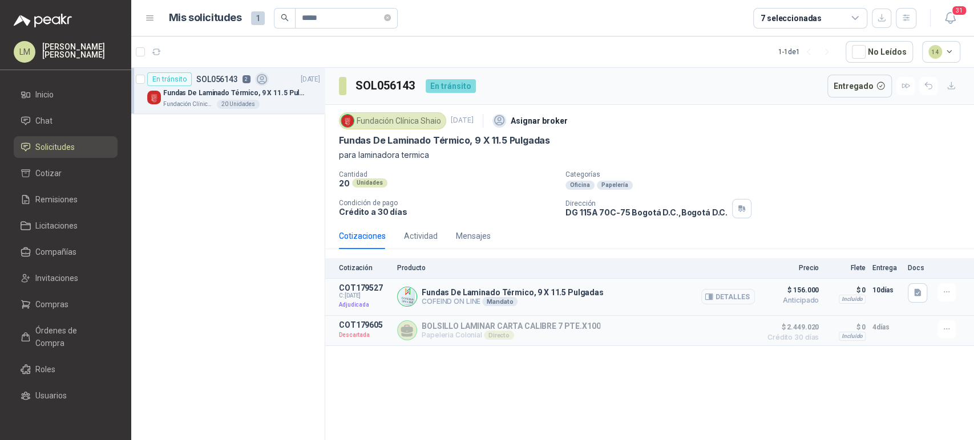
click at [740, 294] on button "Detalles" at bounding box center [728, 296] width 54 height 15
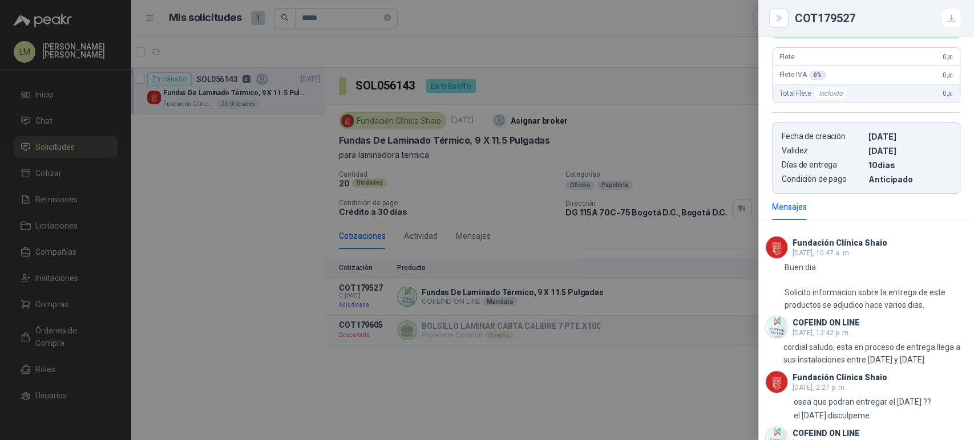
scroll to position [400, 0]
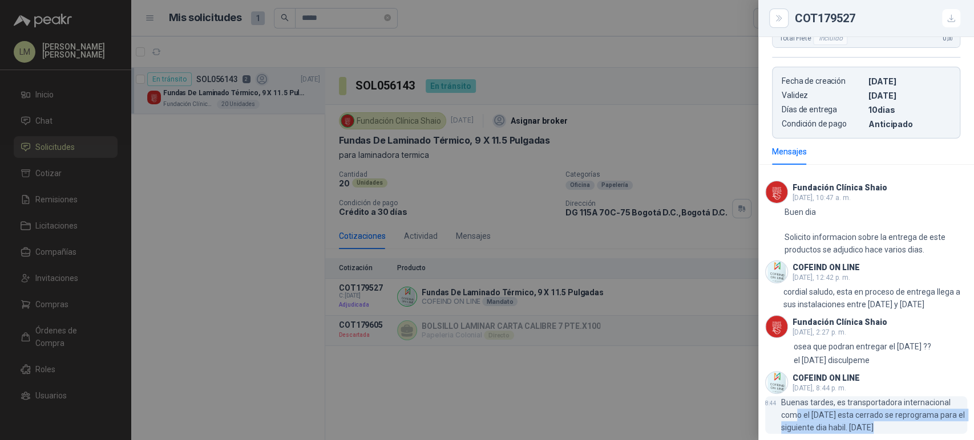
drag, startPoint x: 796, startPoint y: 414, endPoint x: 925, endPoint y: 425, distance: 128.8
click at [925, 425] on p "Buenas tardes, es transportadora internacional como el sabado esta cerrado se r…" at bounding box center [874, 415] width 186 height 38
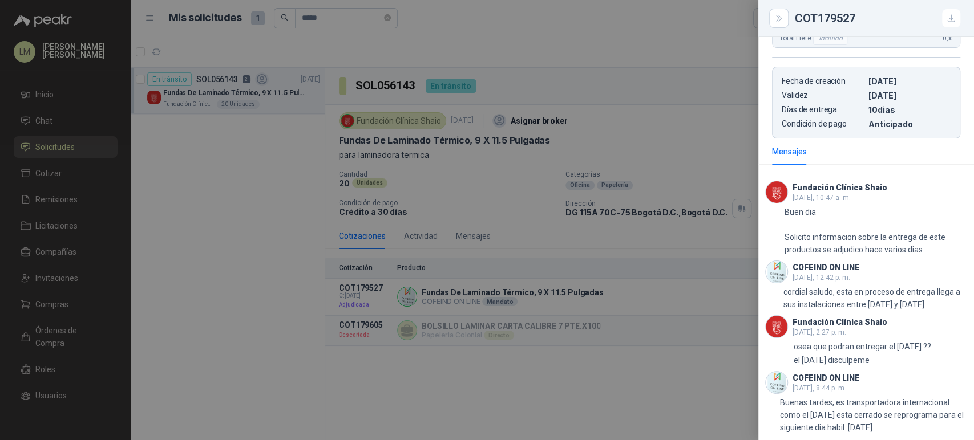
click at [553, 254] on div at bounding box center [487, 220] width 974 height 440
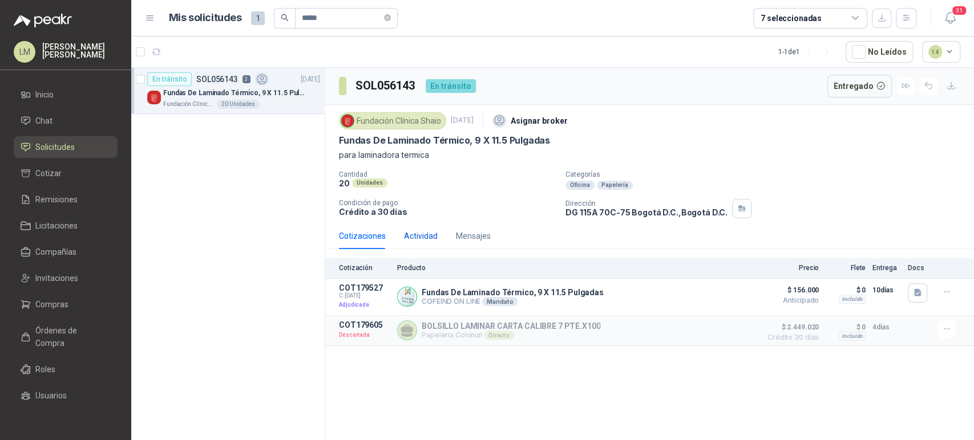
click at [421, 231] on div "Actividad" at bounding box center [421, 236] width 34 height 13
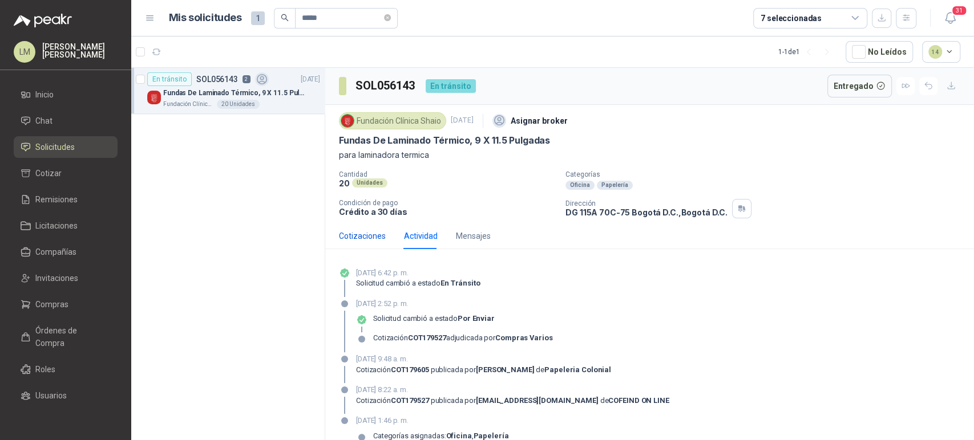
click at [355, 235] on div "Cotizaciones" at bounding box center [362, 236] width 47 height 13
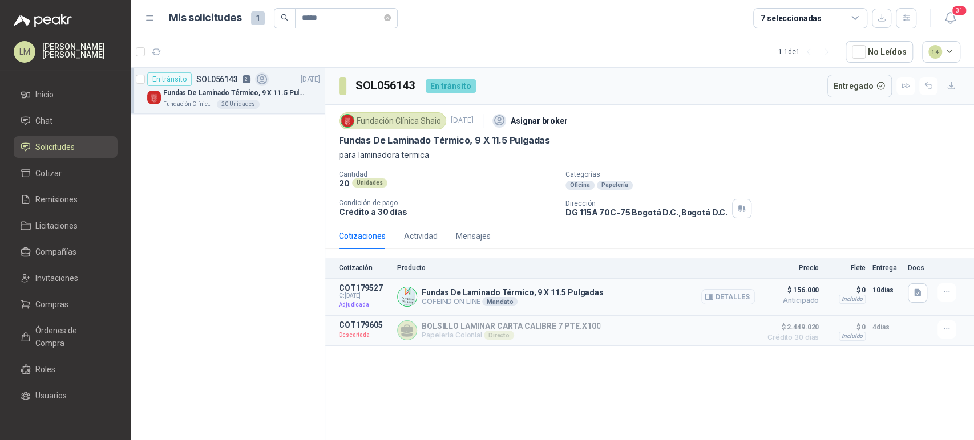
click at [731, 294] on button "Detalles" at bounding box center [728, 296] width 54 height 15
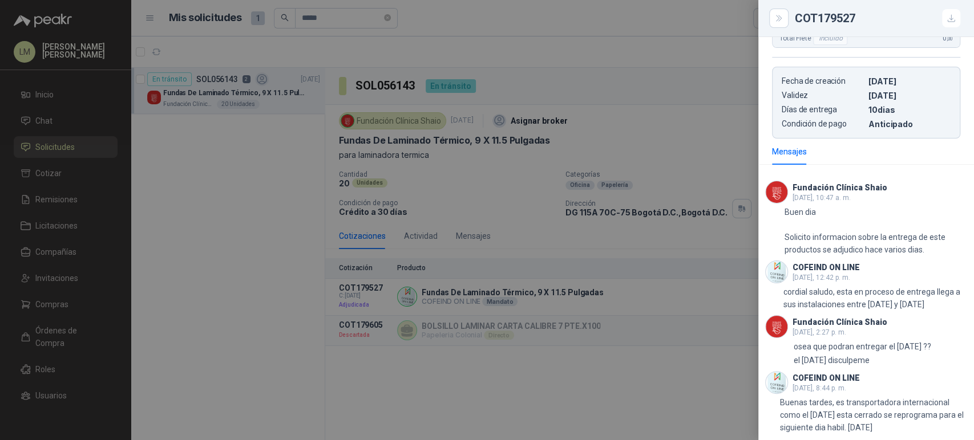
click at [516, 194] on div at bounding box center [487, 220] width 974 height 440
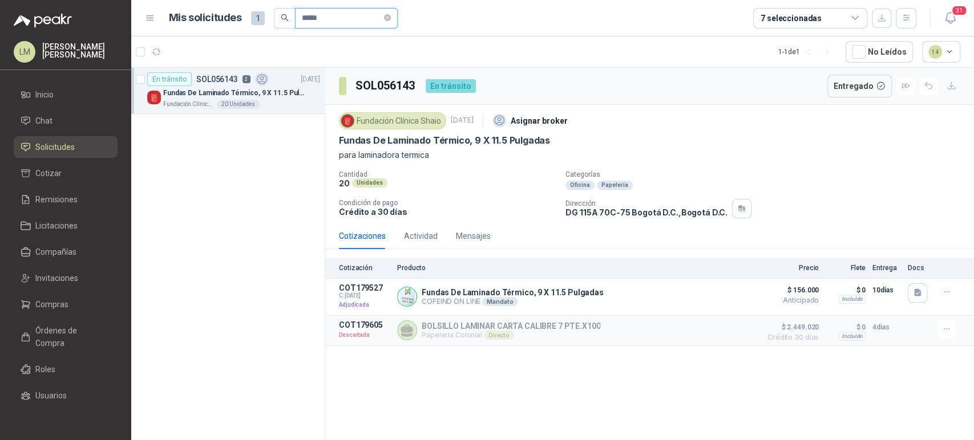
drag, startPoint x: 294, startPoint y: 22, endPoint x: 242, endPoint y: 28, distance: 52.3
click at [242, 28] on header "Mis solicitudes 1 ***** 7 seleccionadas 31" at bounding box center [552, 18] width 842 height 37
click at [318, 96] on button "button" at bounding box center [317, 96] width 9 height 9
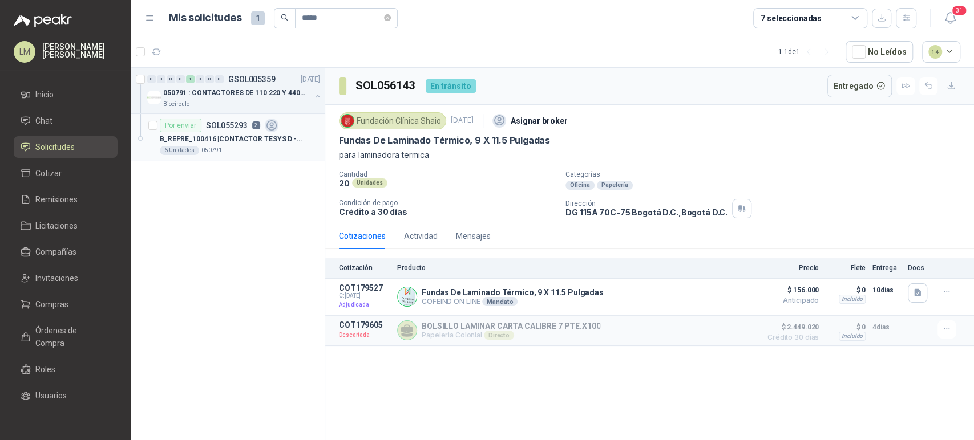
click at [248, 132] on div "B_REPRE_100416 | CONTACTOR TESYS D - 3P - AC-3 - 440V 9A - BOBINA 220VAC - LC" at bounding box center [240, 139] width 160 height 14
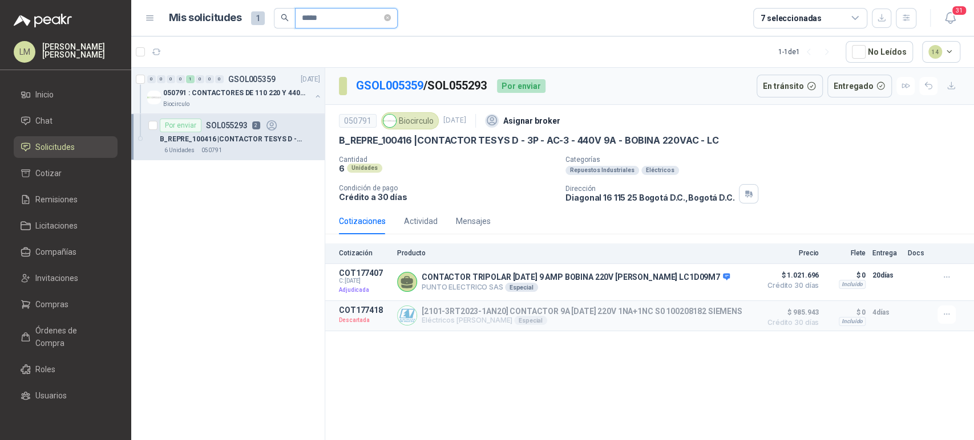
drag, startPoint x: 338, startPoint y: 22, endPoint x: 310, endPoint y: 25, distance: 28.0
click at [310, 25] on input "*****" at bounding box center [342, 18] width 80 height 19
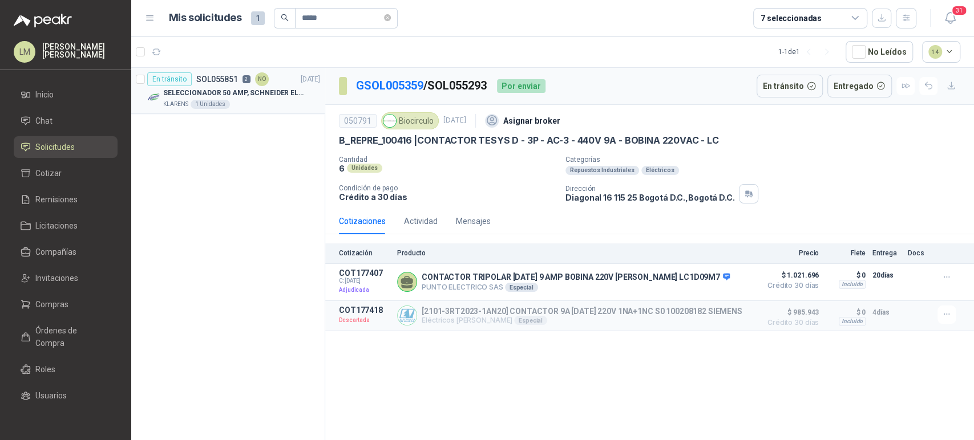
click at [213, 96] on p "SELECCIONADOR 50 AMP, SCHNEIDER ELECTRIC, NSC100N" at bounding box center [234, 93] width 142 height 11
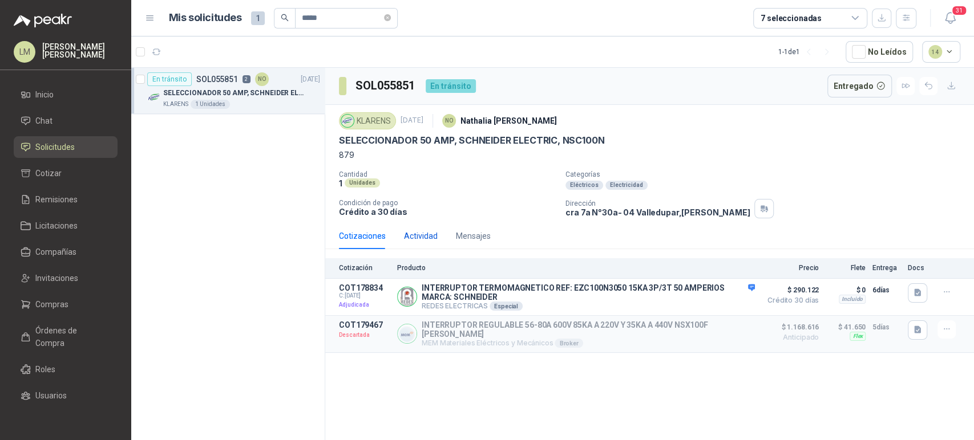
click at [414, 235] on div "Actividad" at bounding box center [421, 236] width 34 height 13
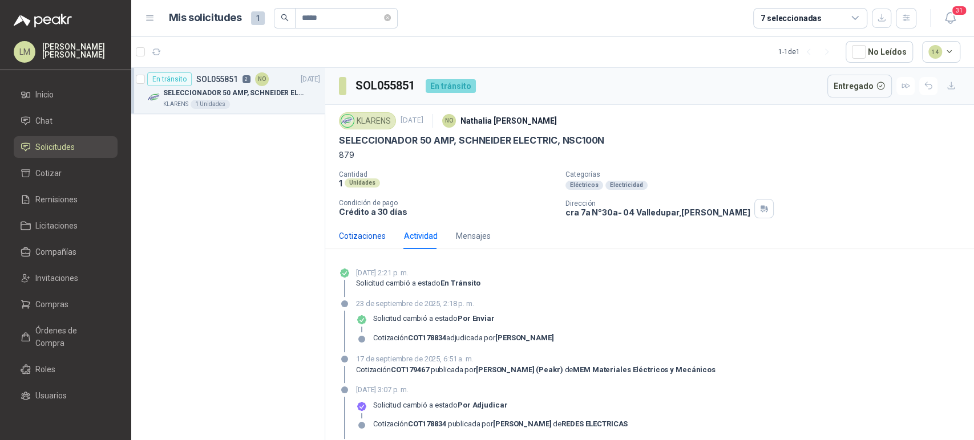
click at [364, 233] on div "Cotizaciones" at bounding box center [362, 236] width 47 height 13
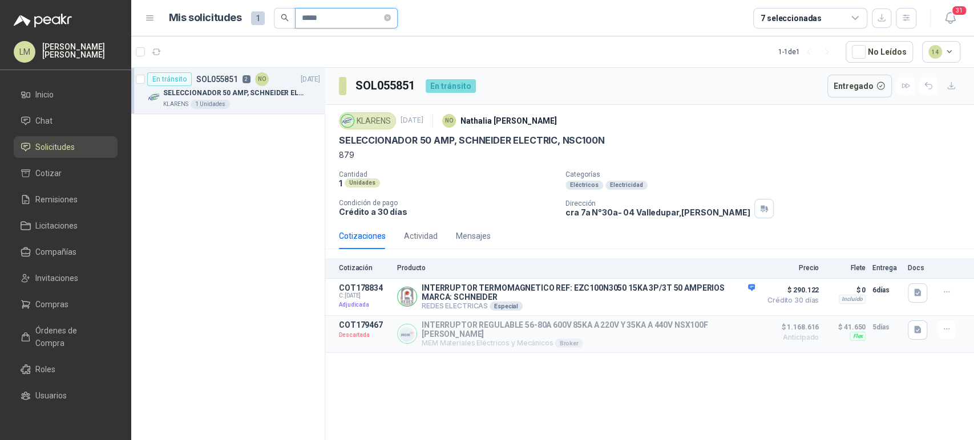
click at [330, 17] on input "*****" at bounding box center [342, 18] width 80 height 19
type input "*****"
click at [317, 95] on button "button" at bounding box center [317, 96] width 9 height 9
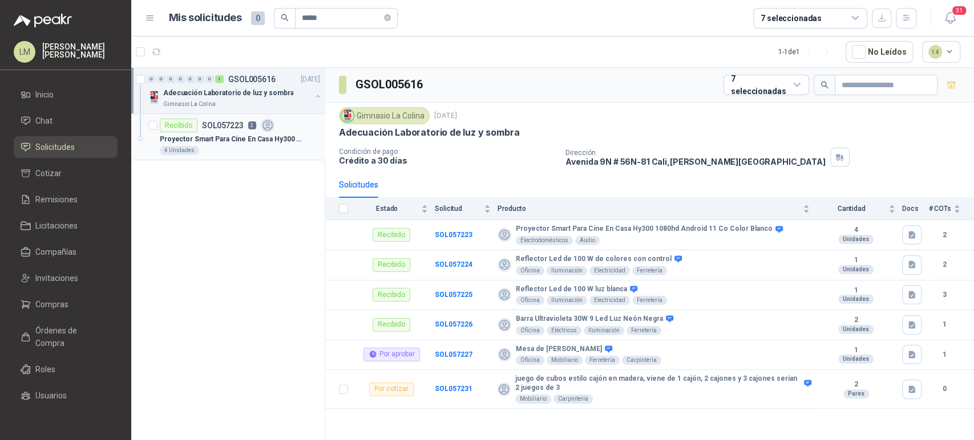
click at [233, 128] on p "SOL057223" at bounding box center [223, 125] width 42 height 8
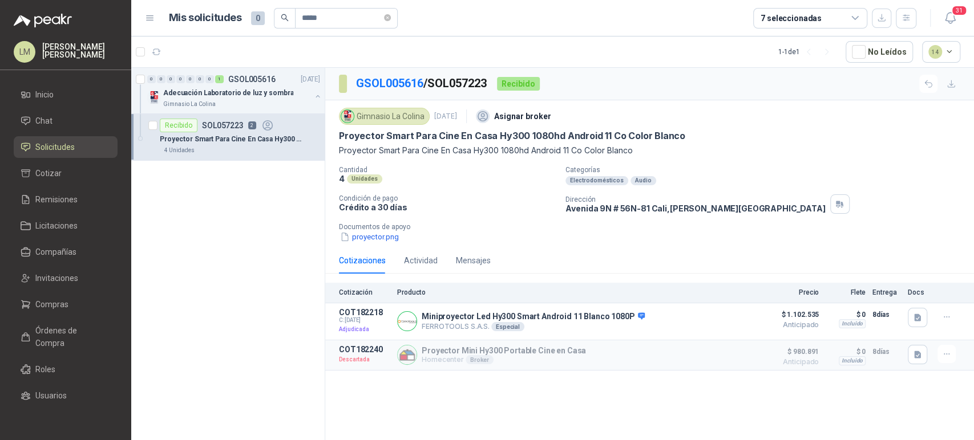
click at [452, 256] on div "Cotizaciones Actividad Mensajes" at bounding box center [415, 261] width 152 height 26
click at [423, 262] on div "Actividad" at bounding box center [421, 260] width 34 height 13
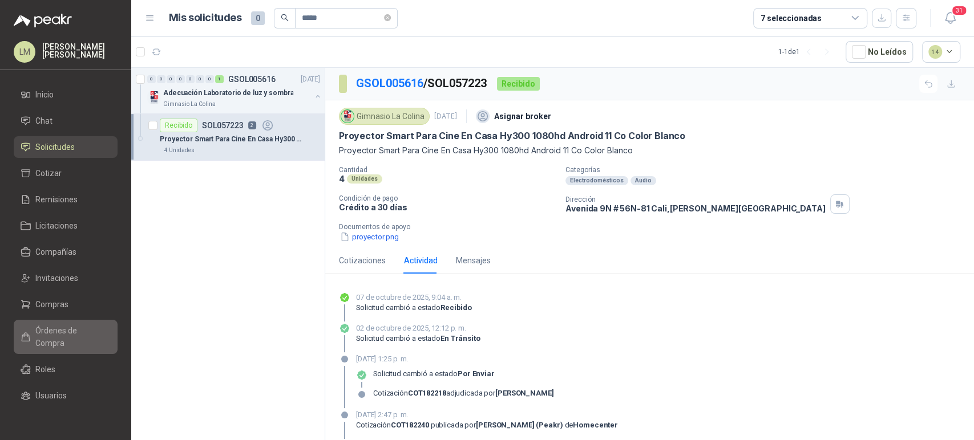
click at [48, 330] on span "Órdenes de Compra" at bounding box center [70, 337] width 71 height 25
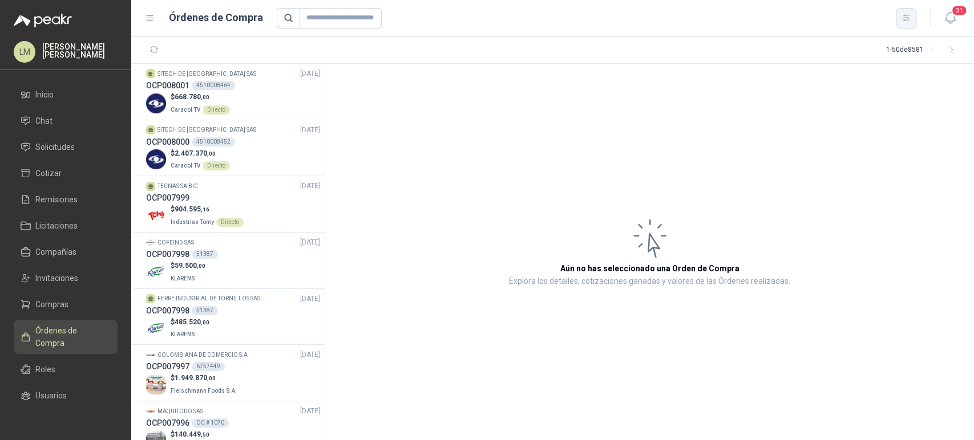
click at [902, 18] on icon "button" at bounding box center [906, 18] width 10 height 10
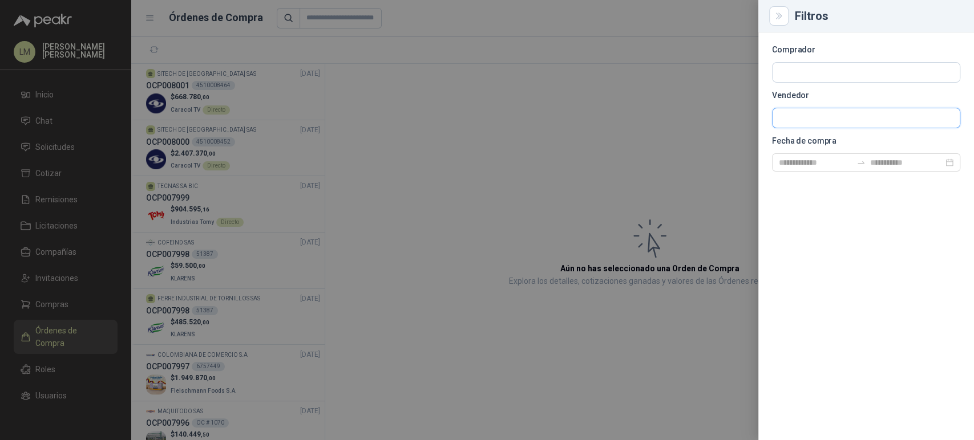
click at [805, 118] on input "text" at bounding box center [865, 117] width 187 height 19
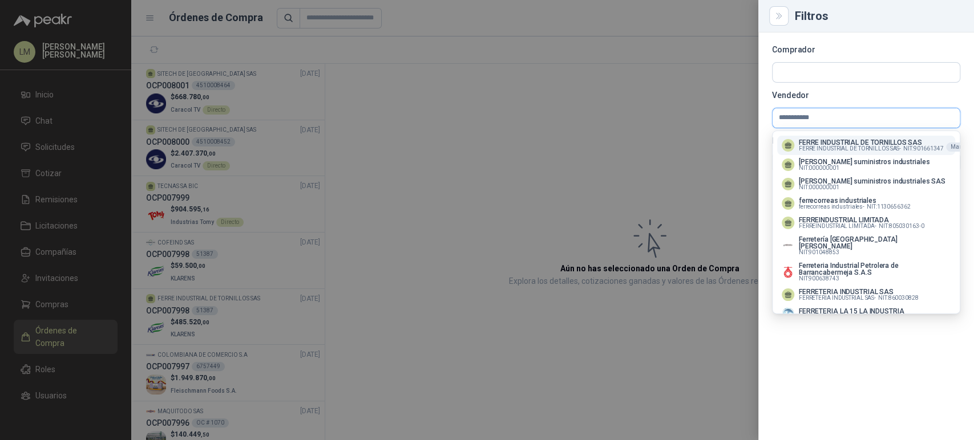
type input "**********"
click at [806, 143] on p "FERRE INDUSTRIAL DE TORNILLOS SAS" at bounding box center [871, 142] width 145 height 7
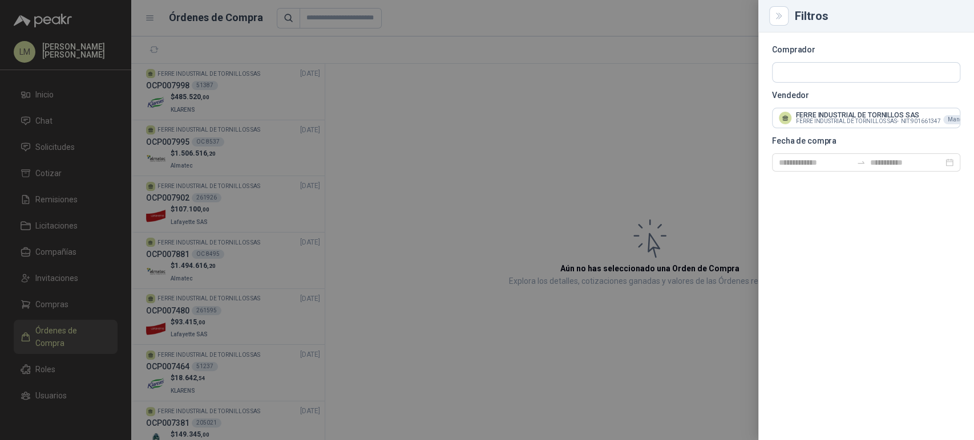
click at [463, 128] on div at bounding box center [487, 220] width 974 height 440
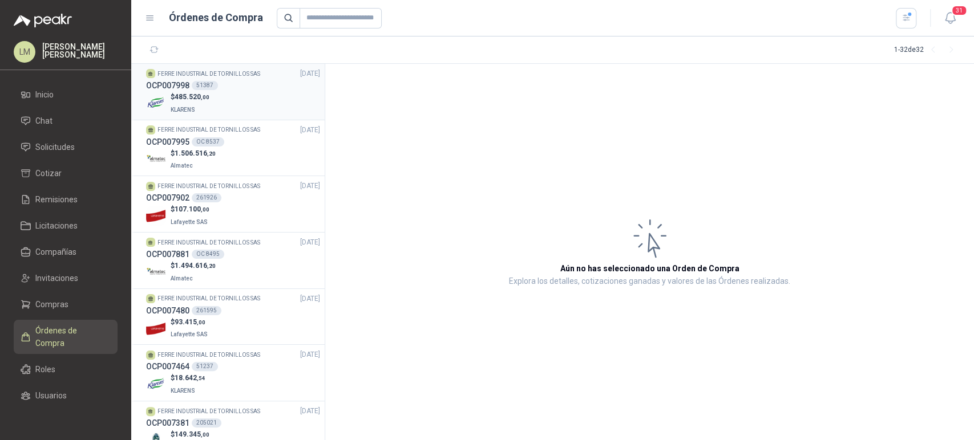
click at [210, 99] on div "$ 485.520 ,00 KLARENS" at bounding box center [233, 103] width 174 height 23
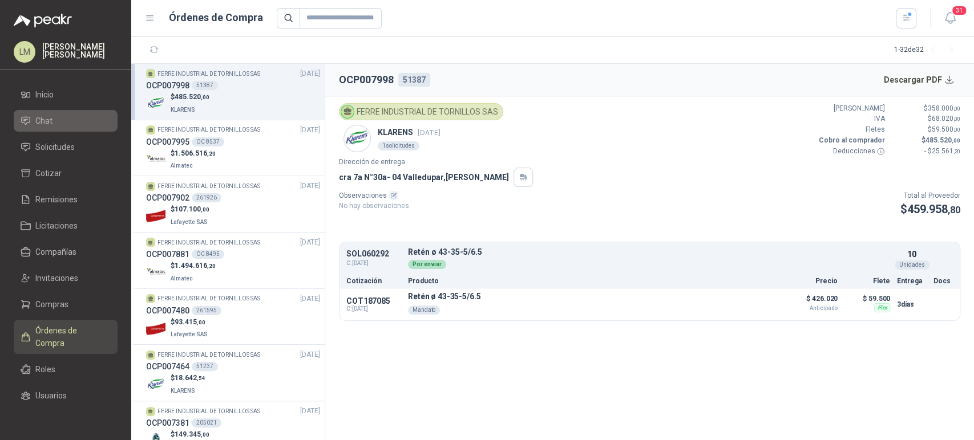
click at [49, 124] on span "Chat" at bounding box center [43, 121] width 17 height 13
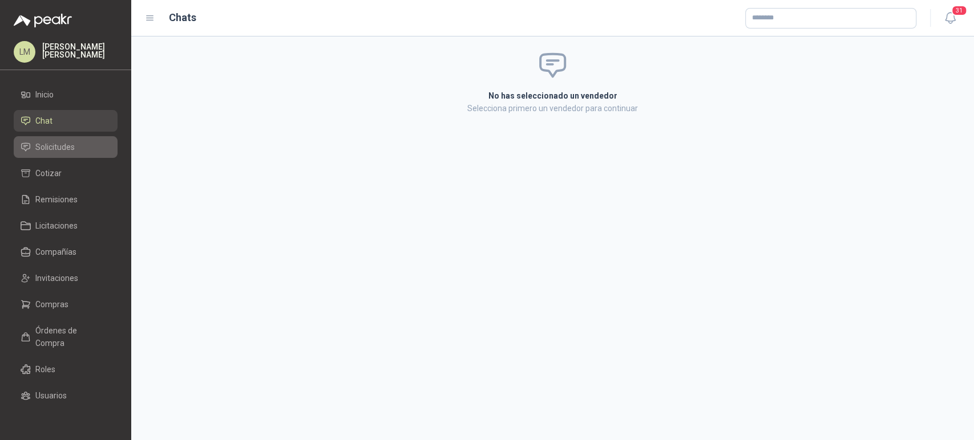
click at [50, 146] on span "Solicitudes" at bounding box center [54, 147] width 39 height 13
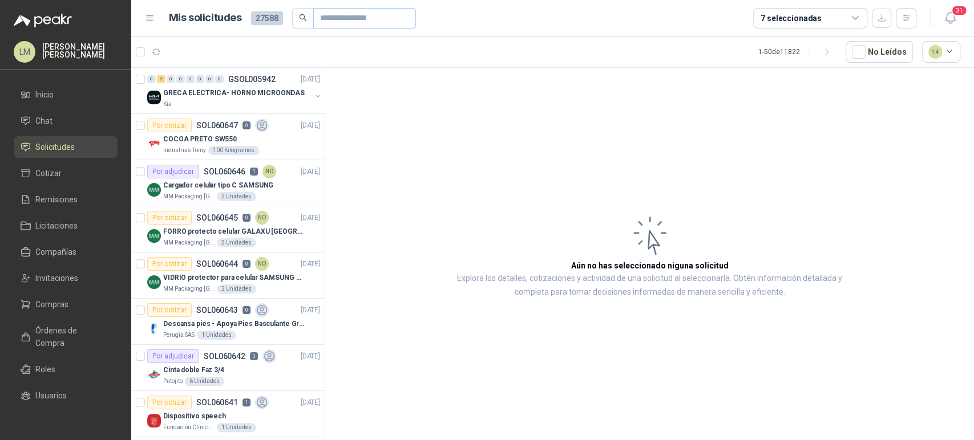
click at [317, 21] on span at bounding box center [364, 18] width 103 height 21
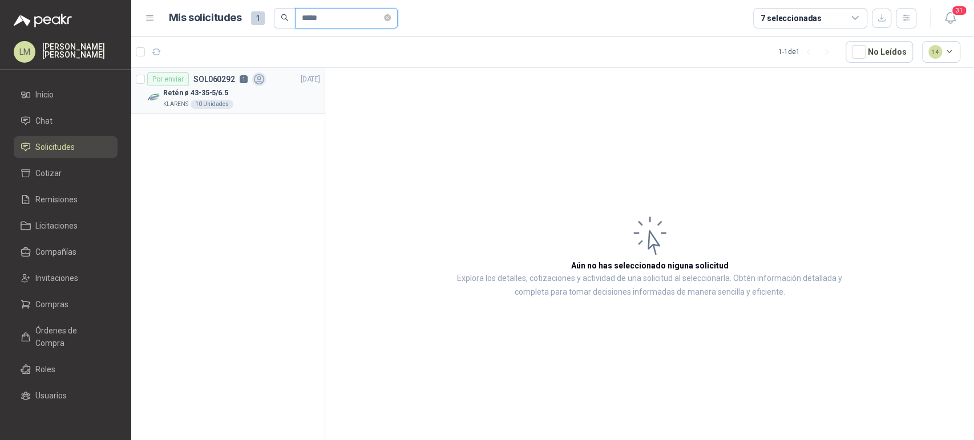
type input "*****"
click at [246, 91] on div "Retén ø 43-35-5/6.5" at bounding box center [241, 93] width 157 height 14
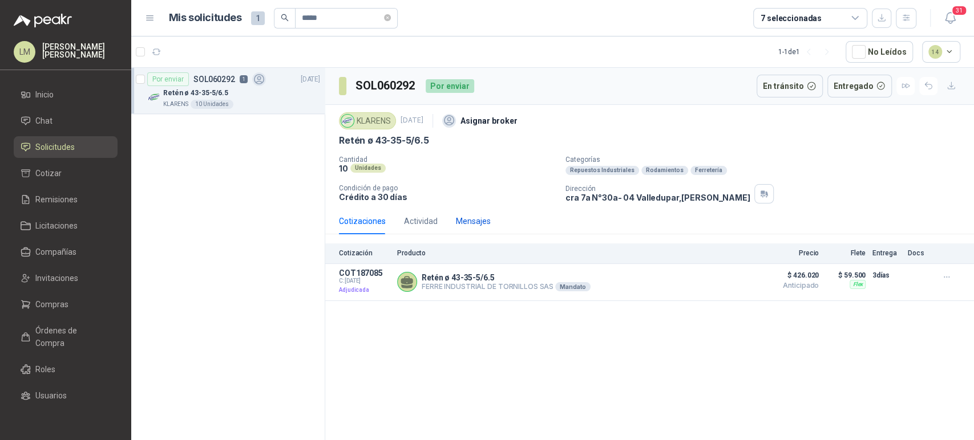
click at [488, 225] on div "Mensajes" at bounding box center [473, 221] width 35 height 13
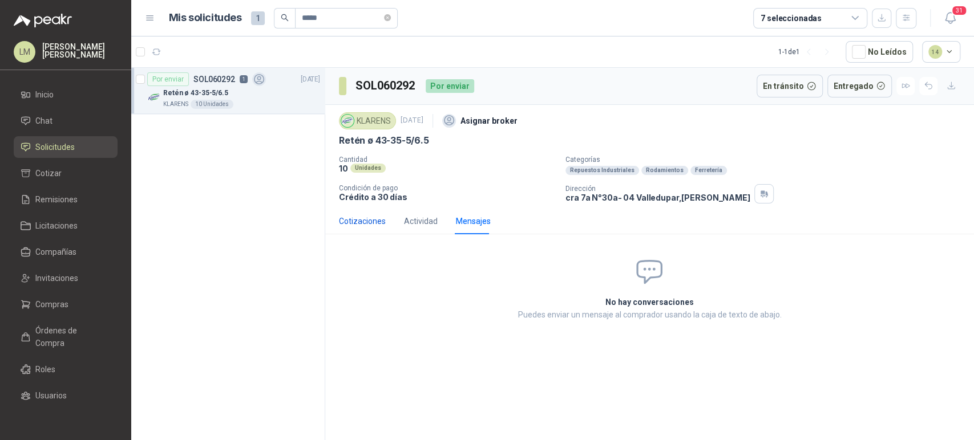
click at [372, 222] on div "Cotizaciones" at bounding box center [362, 221] width 47 height 13
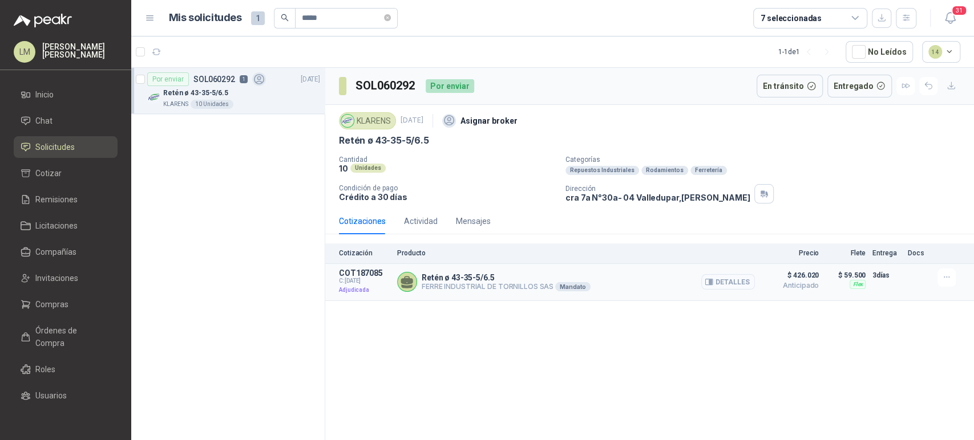
click at [728, 289] on button "Detalles" at bounding box center [728, 281] width 54 height 15
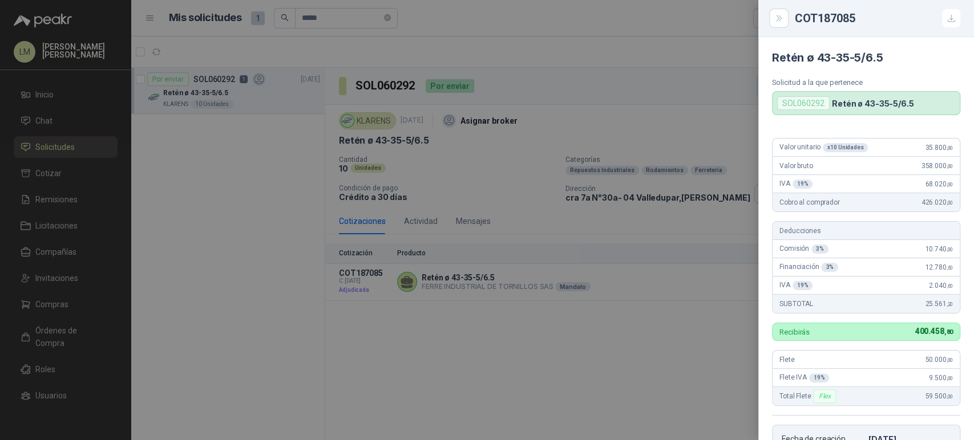
scroll to position [181, 0]
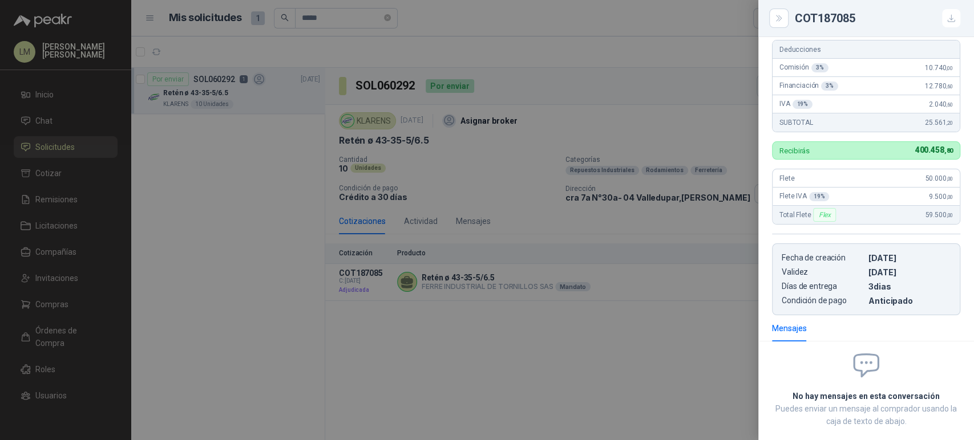
click at [50, 132] on div at bounding box center [487, 220] width 974 height 440
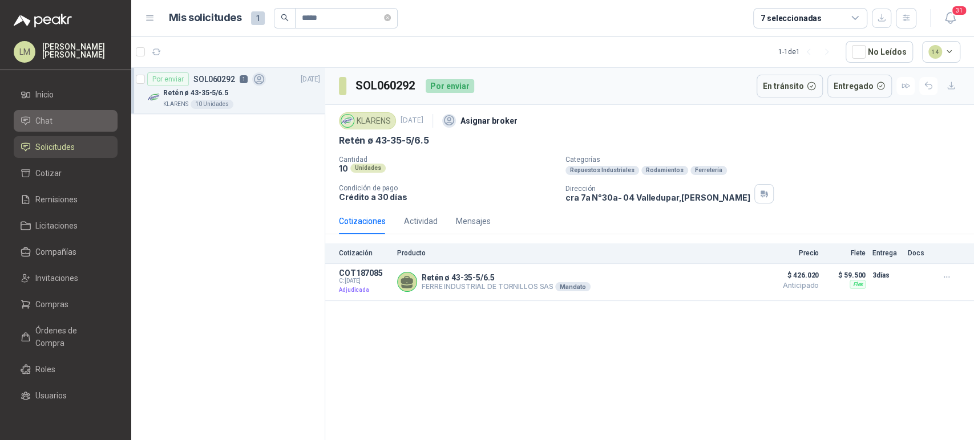
click at [47, 126] on span "Chat" at bounding box center [43, 121] width 17 height 13
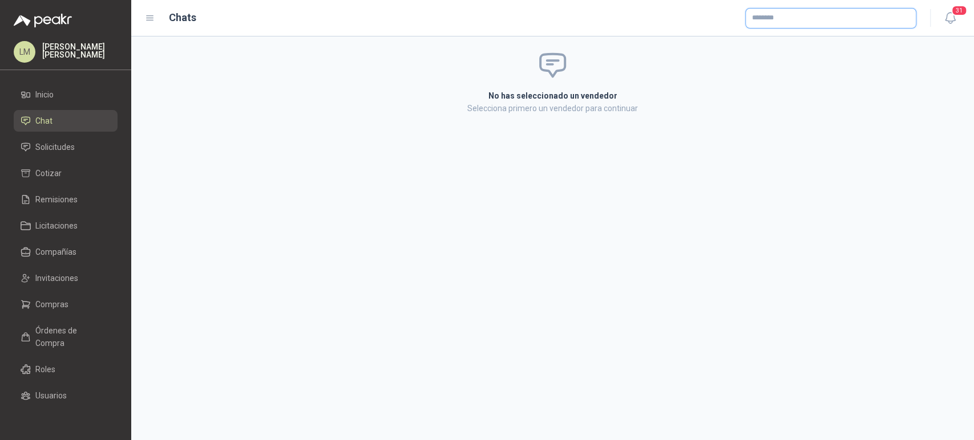
click at [776, 21] on input "text" at bounding box center [830, 18] width 170 height 19
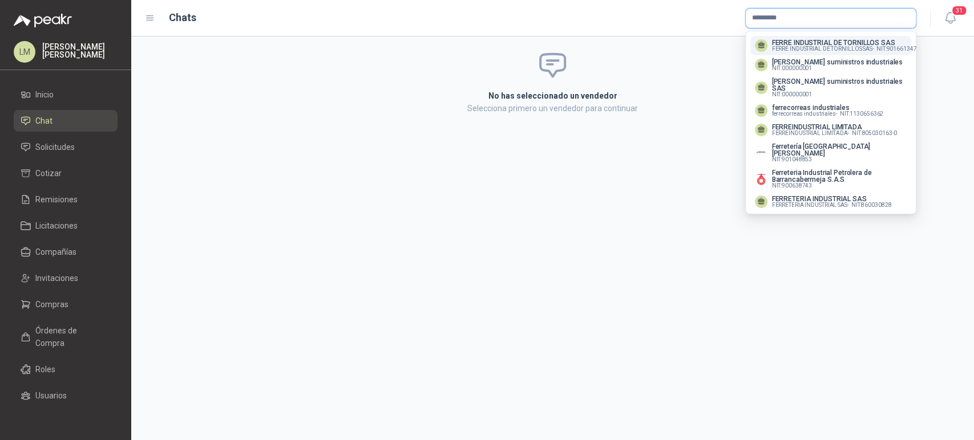
type input "*********"
click at [776, 40] on p "FERRE INDUSTRIAL DE TORNILLOS SAS" at bounding box center [844, 42] width 145 height 7
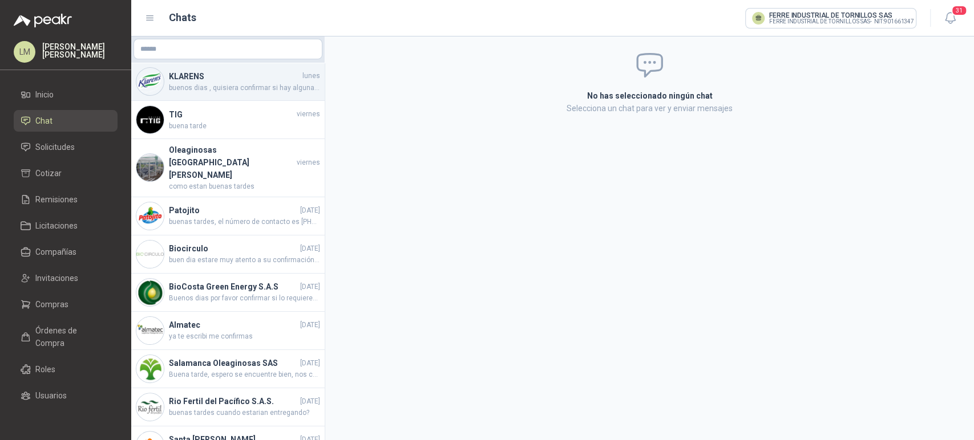
click at [214, 78] on h4 "KLARENS" at bounding box center [234, 76] width 131 height 13
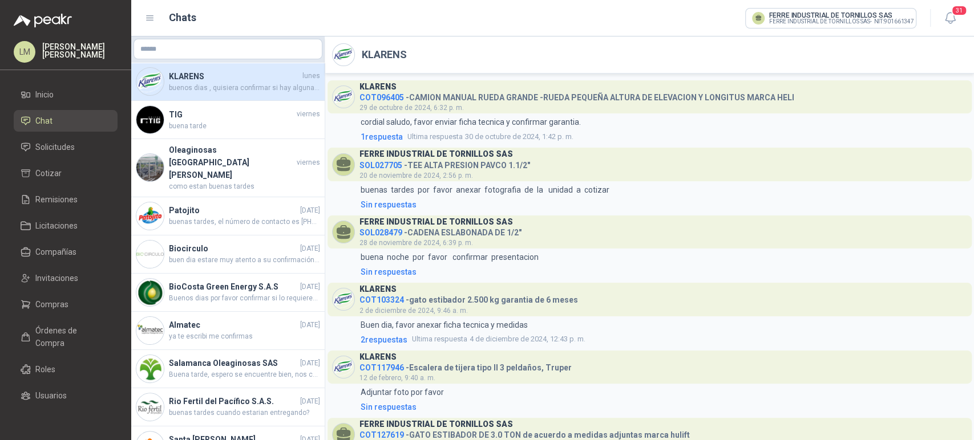
scroll to position [297, 0]
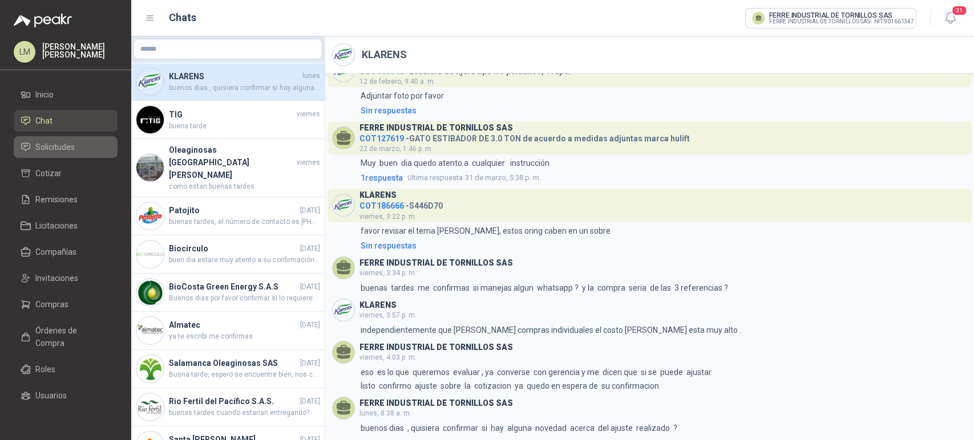
click at [44, 150] on span "Solicitudes" at bounding box center [54, 147] width 39 height 13
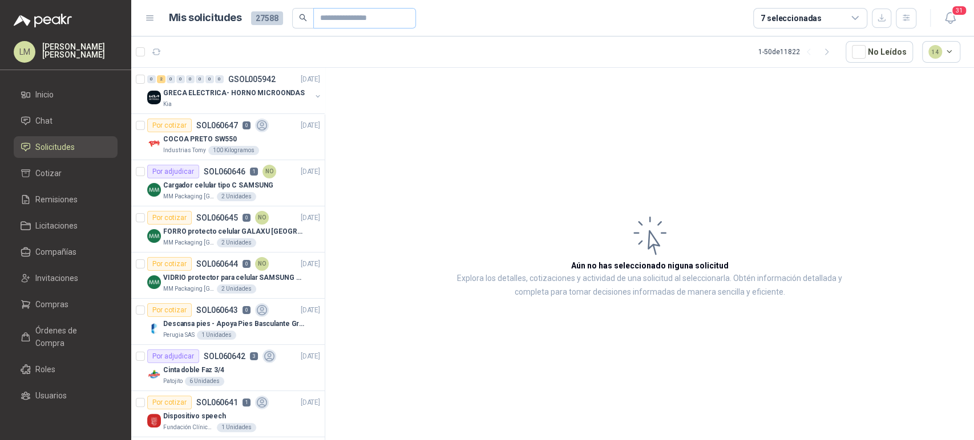
click at [313, 21] on span at bounding box center [364, 18] width 103 height 21
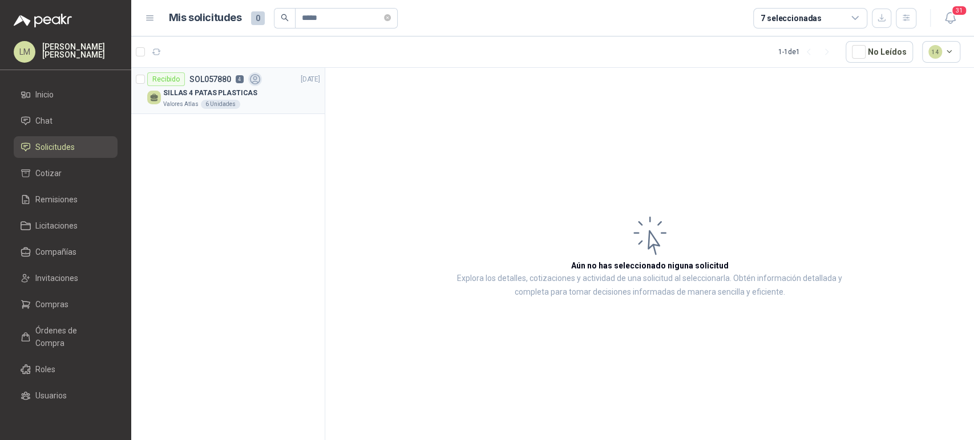
click at [213, 100] on div "Valores Atlas 6 Unidades" at bounding box center [241, 104] width 157 height 9
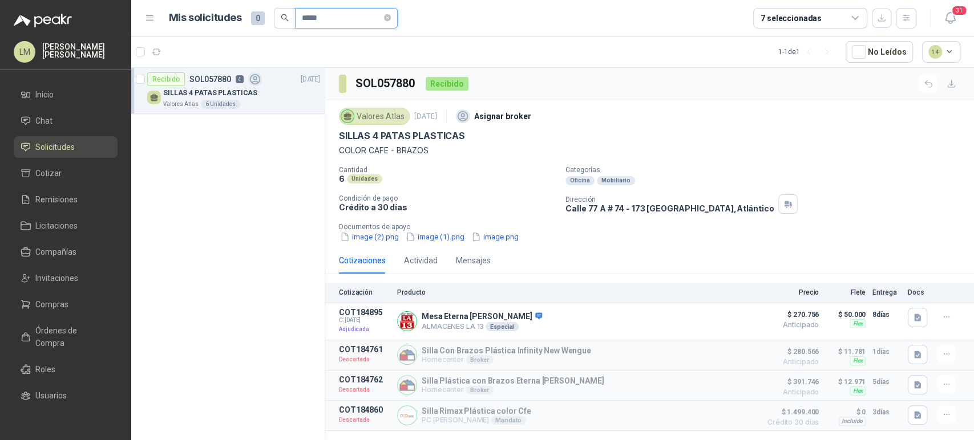
drag, startPoint x: 282, startPoint y: 17, endPoint x: 255, endPoint y: 19, distance: 26.9
click at [255, 19] on div "Mis solicitudes 0 *****" at bounding box center [283, 18] width 229 height 21
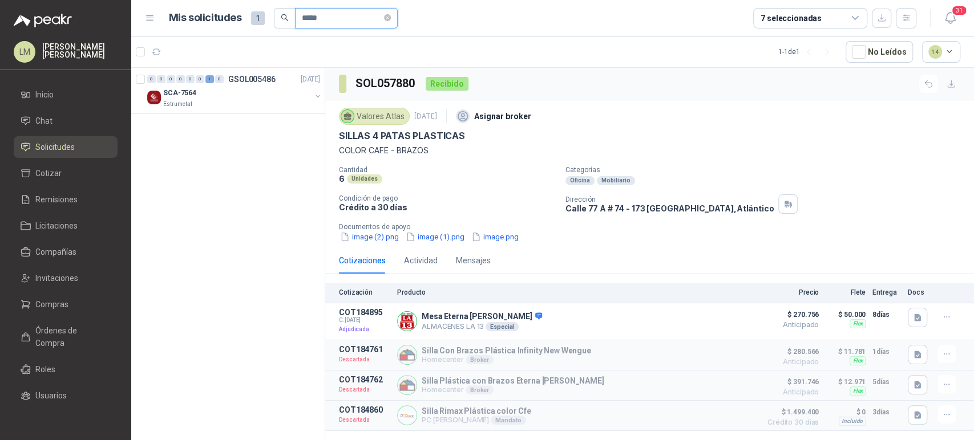
drag, startPoint x: 337, startPoint y: 16, endPoint x: 262, endPoint y: 18, distance: 74.7
click at [262, 18] on div "Mis solicitudes 1 *****" at bounding box center [283, 18] width 229 height 21
drag, startPoint x: 333, startPoint y: 25, endPoint x: 305, endPoint y: 23, distance: 28.6
click at [305, 23] on input "*****" at bounding box center [342, 18] width 80 height 19
drag, startPoint x: 329, startPoint y: 16, endPoint x: 305, endPoint y: 15, distance: 24.0
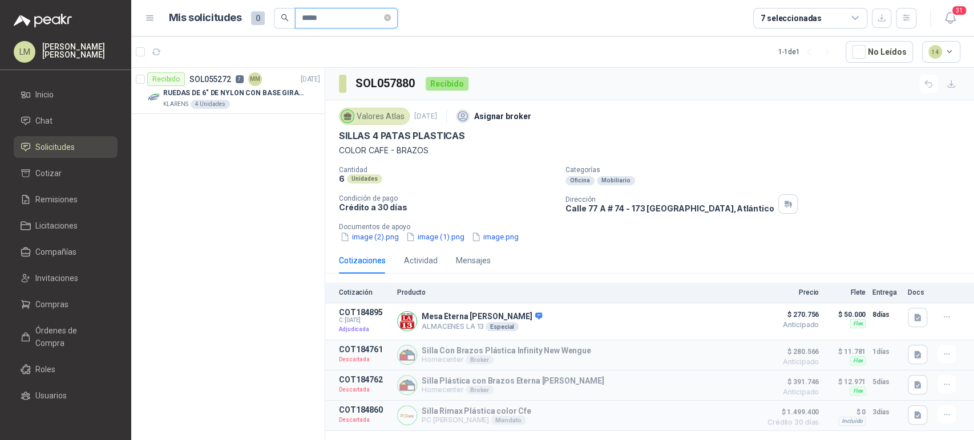
click at [305, 15] on input "*****" at bounding box center [342, 18] width 80 height 19
type input "*****"
click at [216, 84] on div "En tránsito SOL057914 2 MM" at bounding box center [207, 79] width 121 height 14
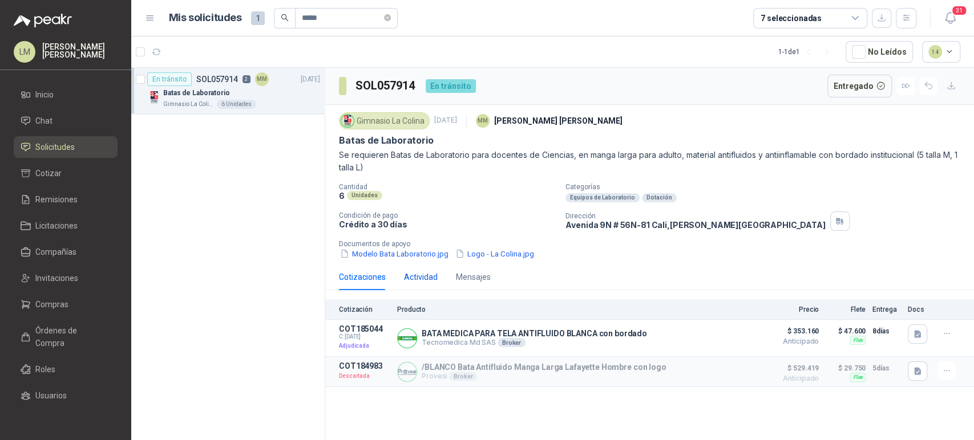
click at [424, 274] on div "Actividad" at bounding box center [421, 277] width 34 height 13
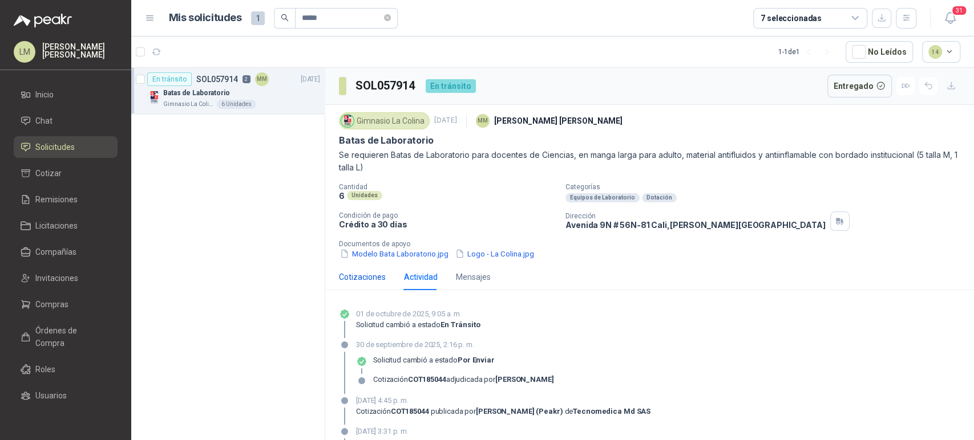
click at [364, 281] on div "Cotizaciones" at bounding box center [362, 277] width 47 height 13
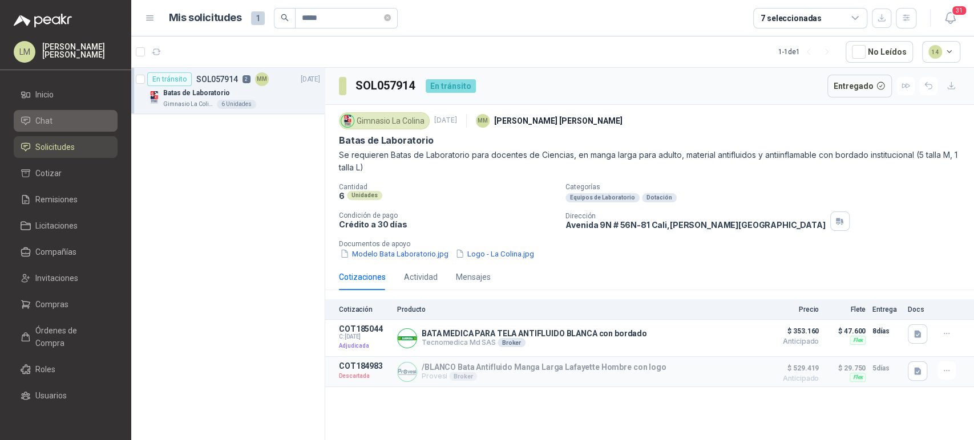
click at [27, 120] on icon at bounding box center [26, 121] width 10 height 10
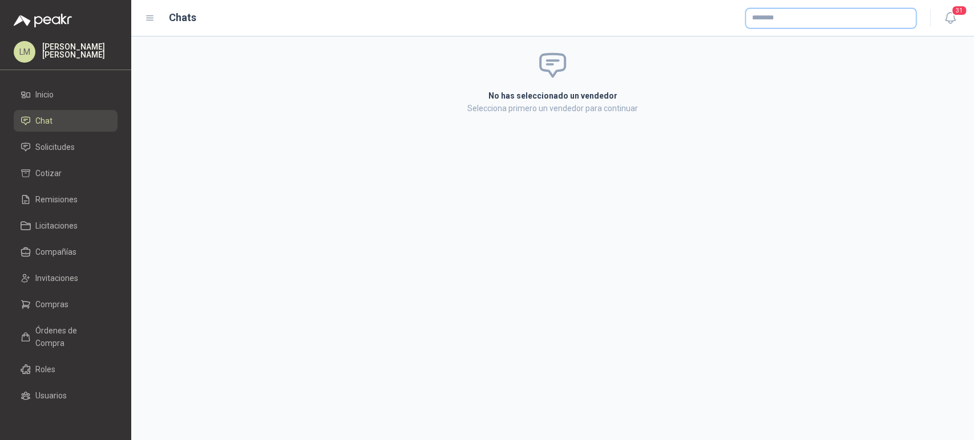
click at [785, 19] on input "text" at bounding box center [830, 18] width 170 height 19
type input "*"
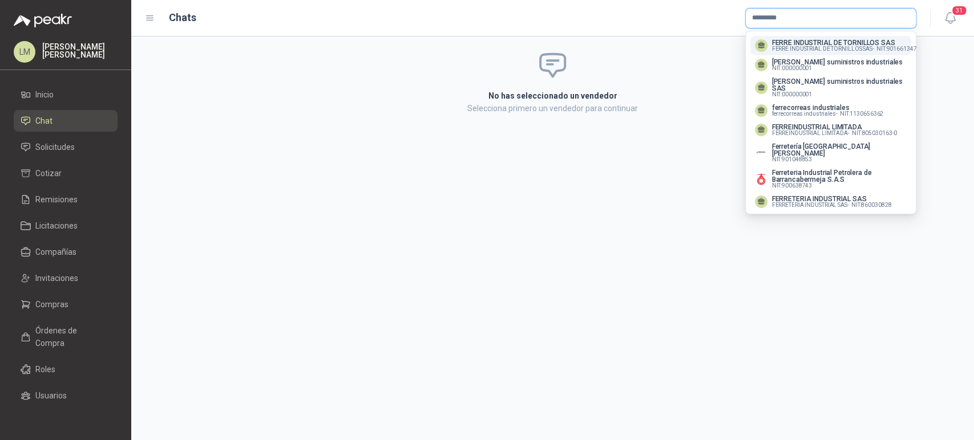
type input "*********"
click at [781, 46] on span "FERRE INDUSTRIAL DE TORNILLOS SAS -" at bounding box center [823, 49] width 102 height 6
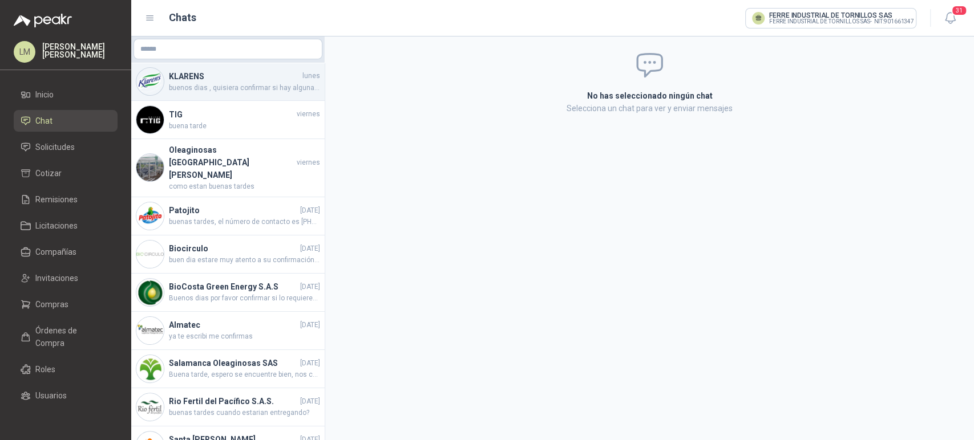
click at [173, 86] on span "buenos dias , quisiera confirmar si hay alguna novedad acerca del ajuste realiz…" at bounding box center [244, 88] width 151 height 11
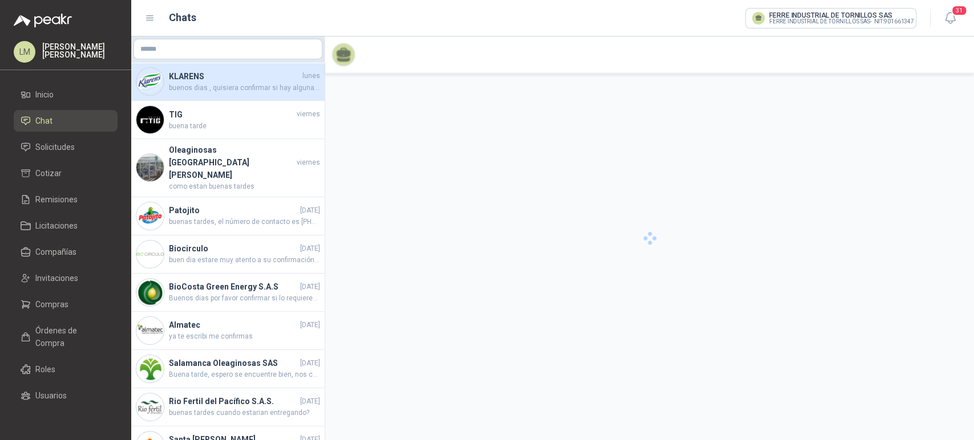
scroll to position [297, 0]
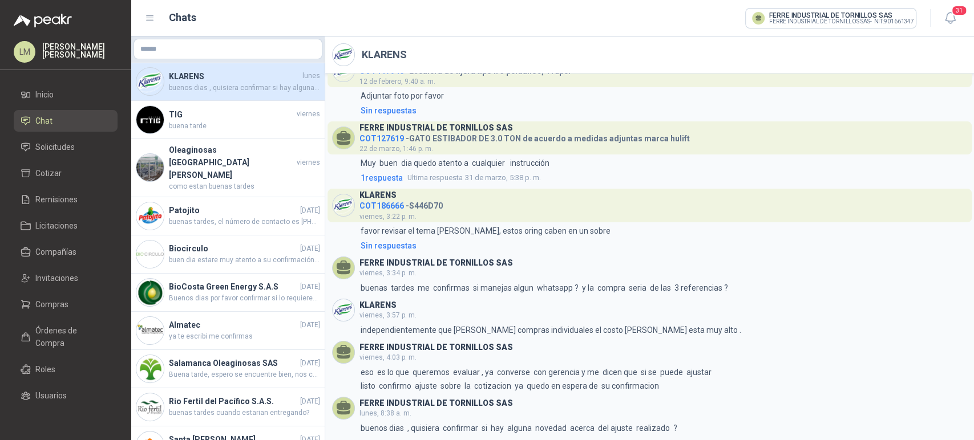
click at [507, 354] on header "FERRE INDUSTRIAL DE TORNILLOS SAS viernes, 4:03 p. m." at bounding box center [649, 352] width 635 height 23
click at [51, 295] on link "Compras" at bounding box center [66, 305] width 104 height 22
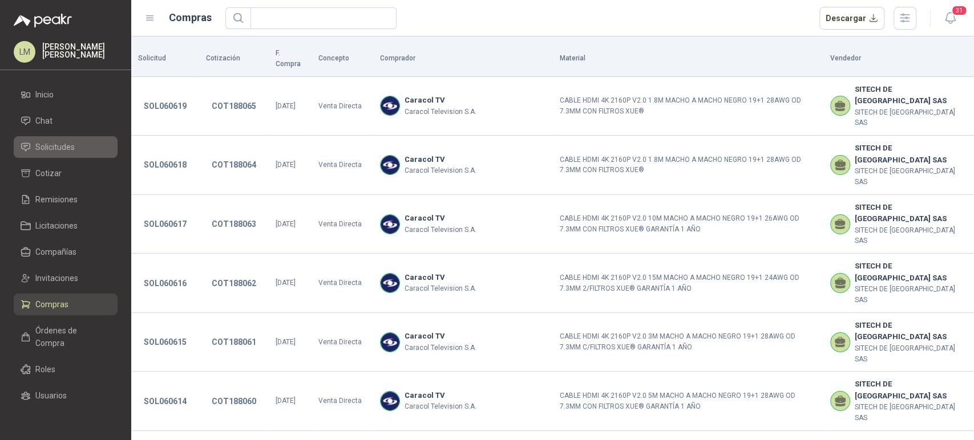
click at [47, 149] on span "Solicitudes" at bounding box center [54, 147] width 39 height 13
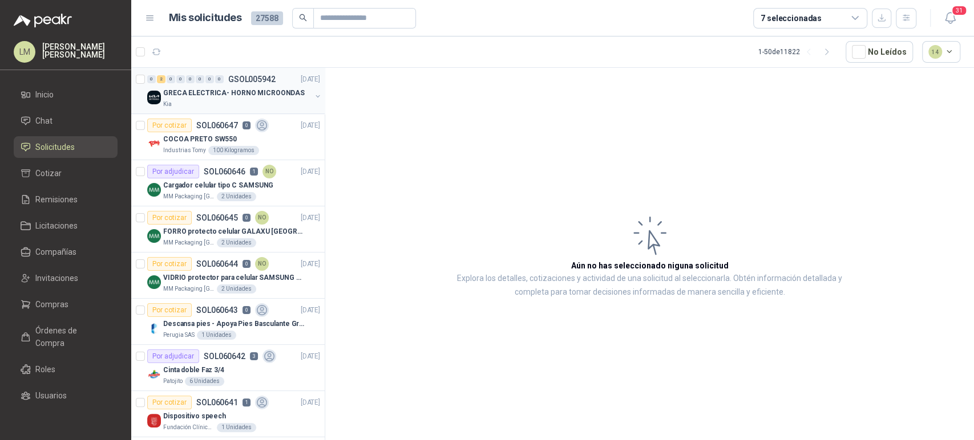
click at [313, 95] on button "button" at bounding box center [317, 96] width 9 height 9
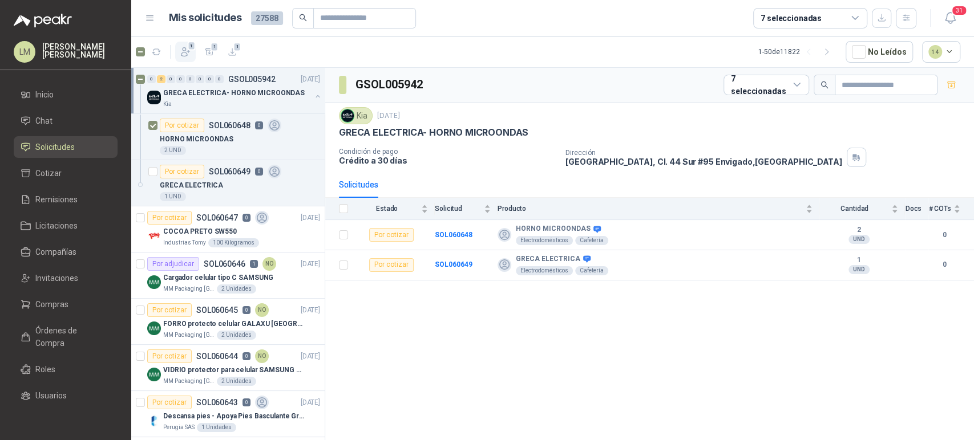
click at [184, 50] on icon "button" at bounding box center [185, 52] width 9 height 9
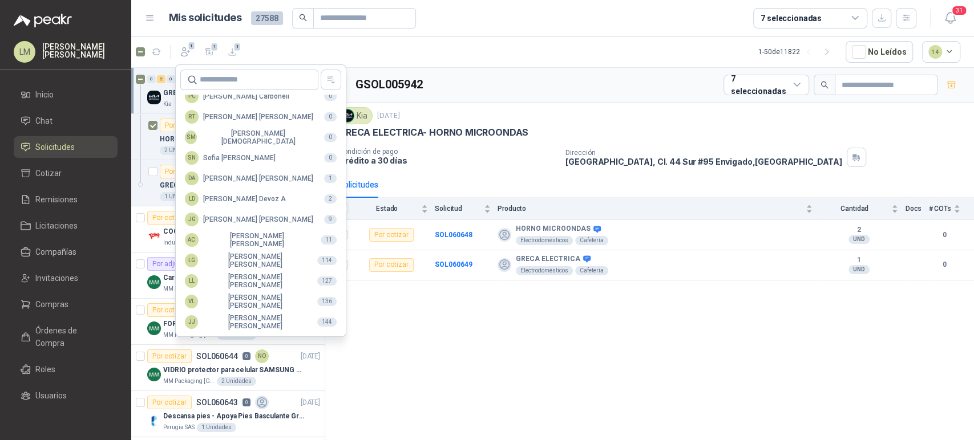
scroll to position [278, 0]
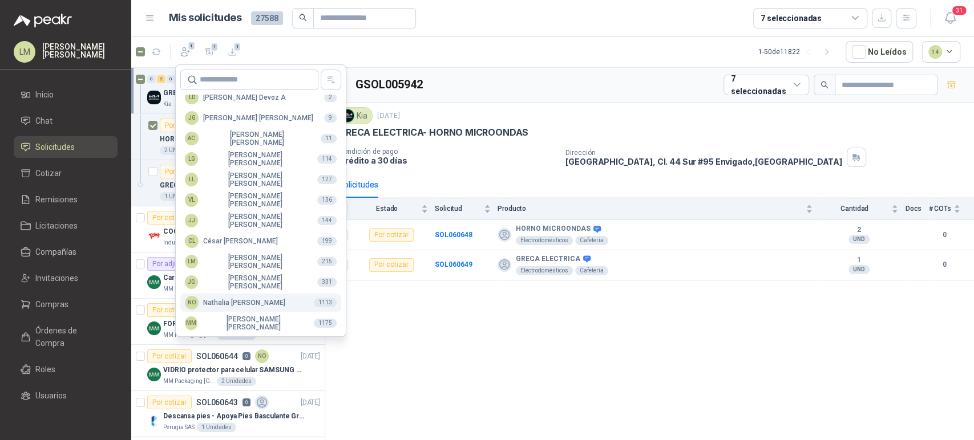
click at [232, 303] on div "NO Nathalia Ortega" at bounding box center [235, 303] width 100 height 14
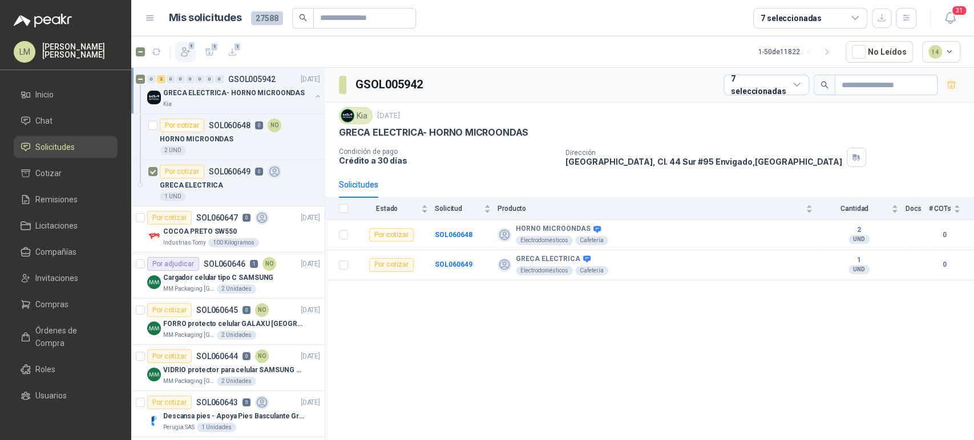
click at [184, 42] on button "1" at bounding box center [185, 52] width 21 height 21
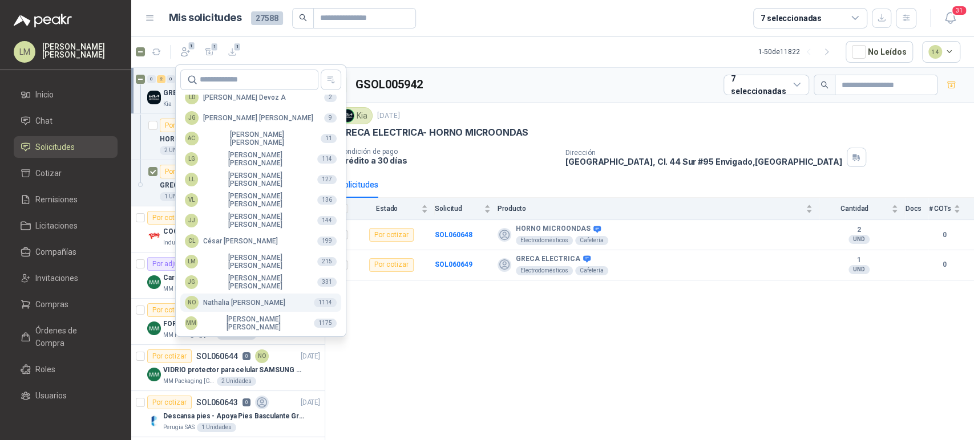
click at [210, 299] on div "NO Nathalia Ortega" at bounding box center [235, 303] width 100 height 14
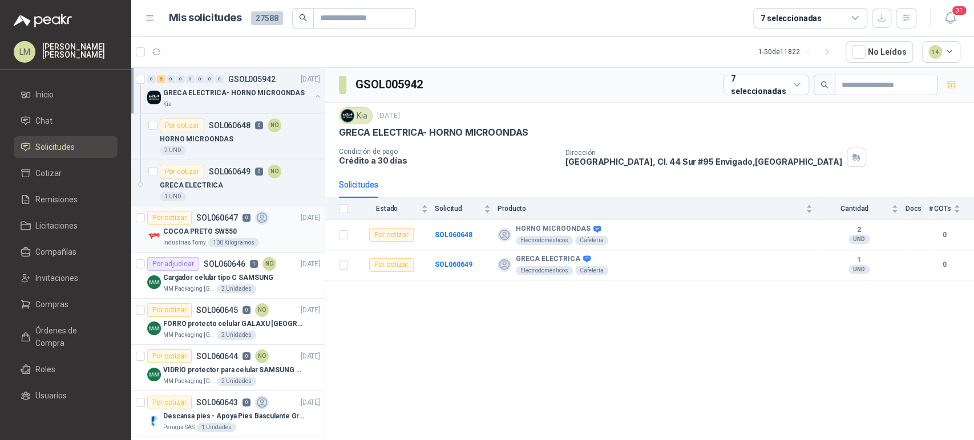
click at [229, 230] on p "COCOA PRETO SW550" at bounding box center [200, 231] width 74 height 11
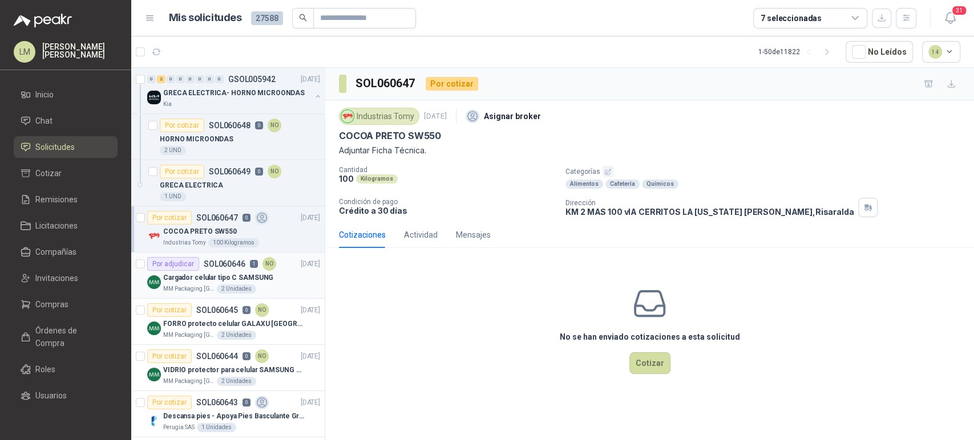
click at [218, 273] on p "Cargador celular tipo C SAMSUNG" at bounding box center [218, 278] width 110 height 11
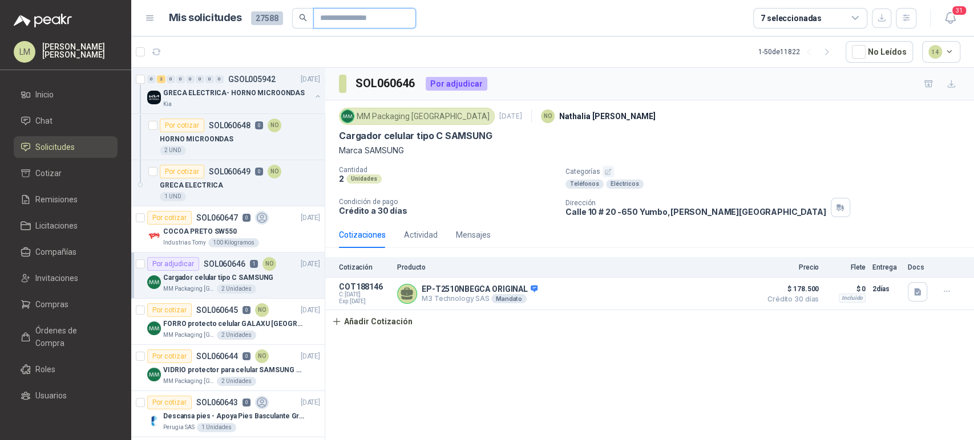
click at [333, 17] on input "text" at bounding box center [360, 18] width 80 height 19
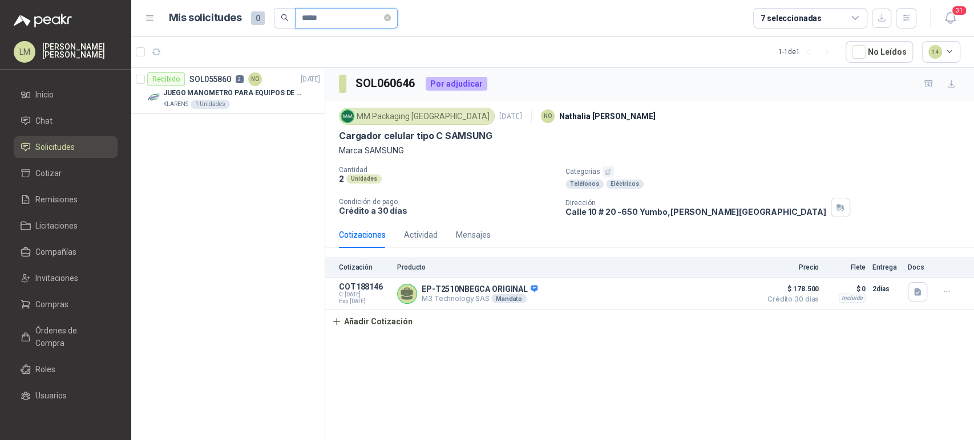
drag, startPoint x: 334, startPoint y: 19, endPoint x: 301, endPoint y: 23, distance: 33.3
click at [302, 23] on input "*****" at bounding box center [342, 18] width 80 height 19
drag, startPoint x: 337, startPoint y: 17, endPoint x: 305, endPoint y: 19, distance: 32.0
click at [305, 19] on input "*****" at bounding box center [342, 18] width 80 height 19
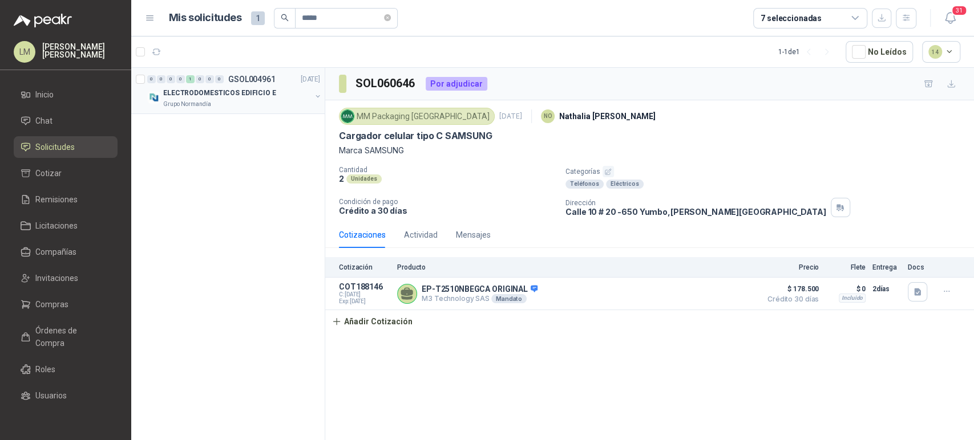
click at [247, 105] on div "Grupo Normandía" at bounding box center [237, 104] width 148 height 9
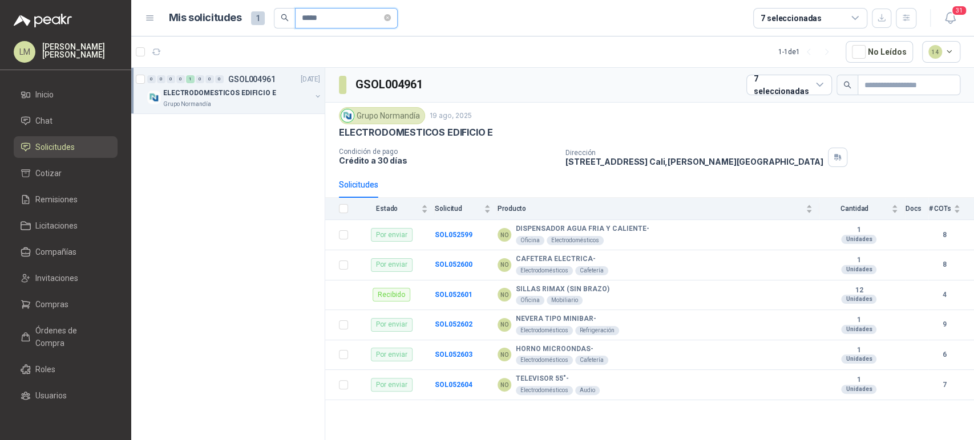
drag, startPoint x: 323, startPoint y: 11, endPoint x: 305, endPoint y: 12, distance: 18.3
click at [305, 12] on input "*****" at bounding box center [342, 18] width 80 height 19
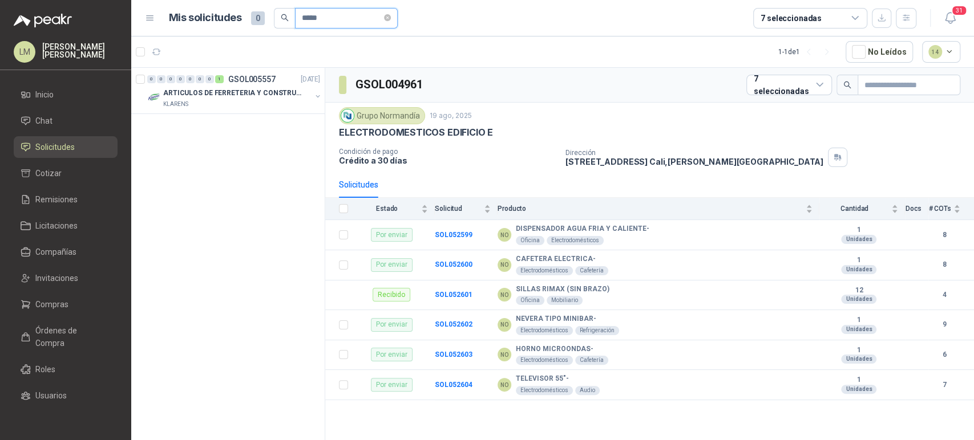
drag, startPoint x: 347, startPoint y: 22, endPoint x: 294, endPoint y: 21, distance: 52.5
click at [295, 21] on span "*****" at bounding box center [346, 18] width 103 height 21
click at [317, 98] on button "button" at bounding box center [317, 96] width 9 height 9
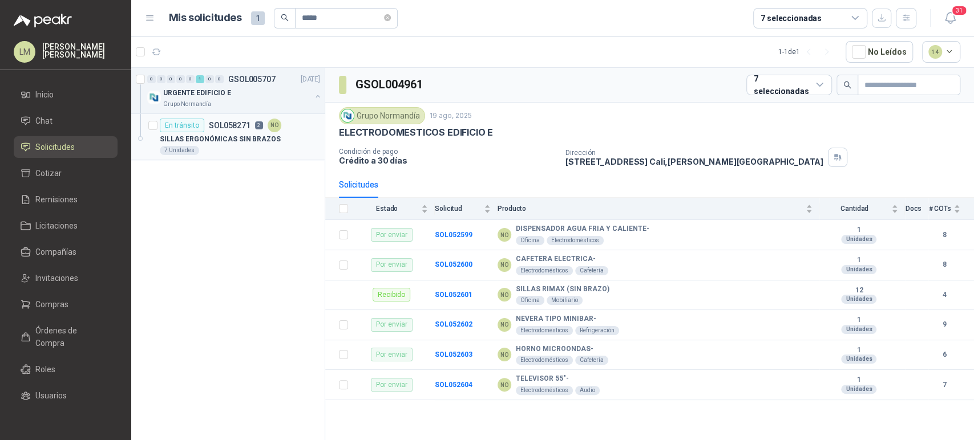
click at [236, 129] on p "SOL058271" at bounding box center [230, 125] width 42 height 8
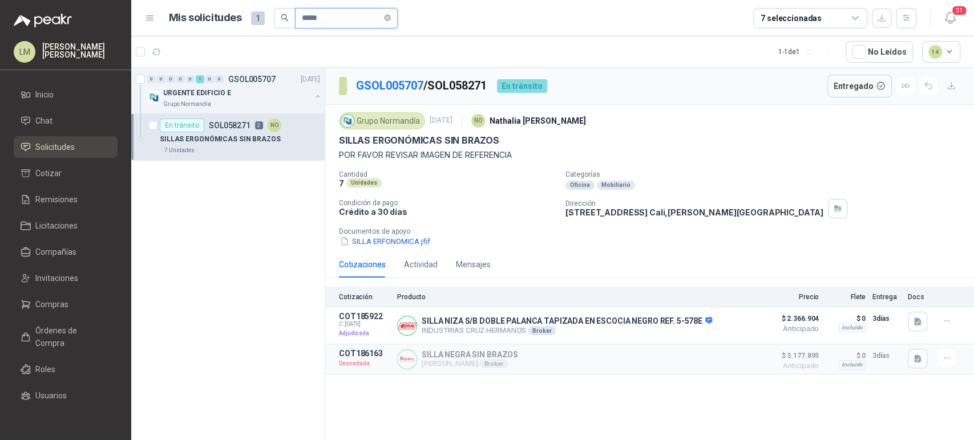
drag, startPoint x: 342, startPoint y: 14, endPoint x: 303, endPoint y: 19, distance: 39.6
click at [303, 19] on input "*****" at bounding box center [342, 18] width 80 height 19
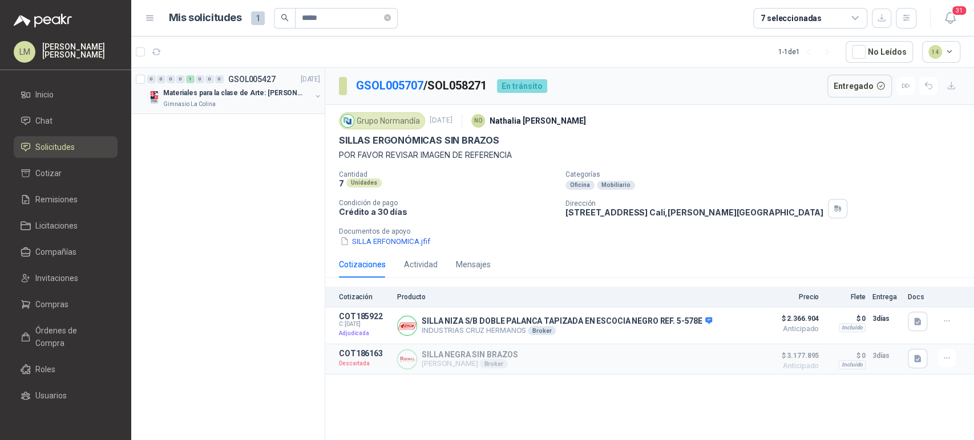
click at [321, 95] on button "button" at bounding box center [317, 96] width 9 height 9
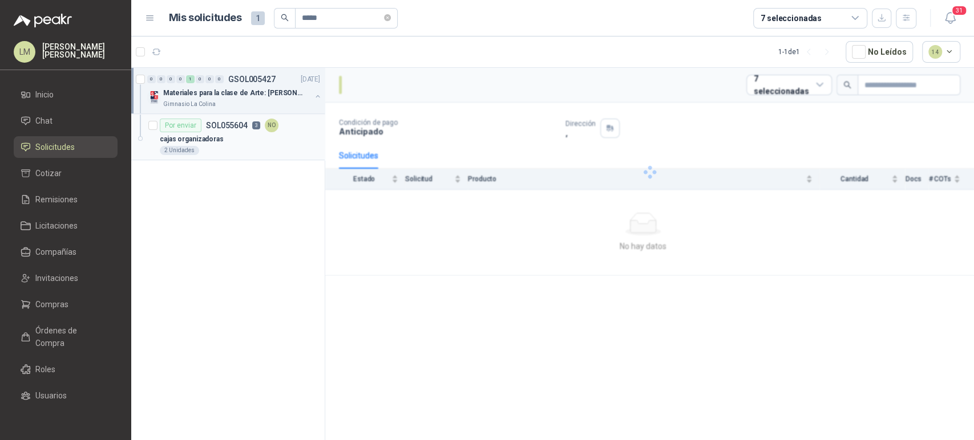
click at [242, 138] on div "cajas organizadoras" at bounding box center [240, 139] width 160 height 14
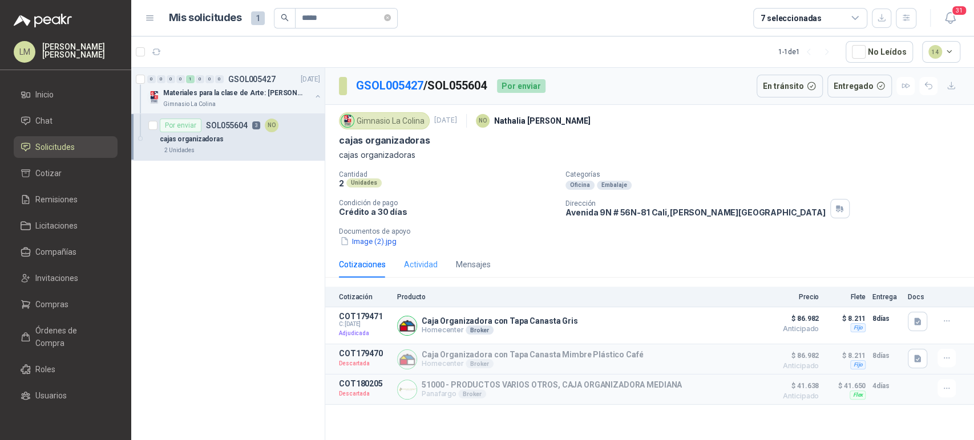
click at [421, 275] on div "Actividad" at bounding box center [421, 265] width 34 height 26
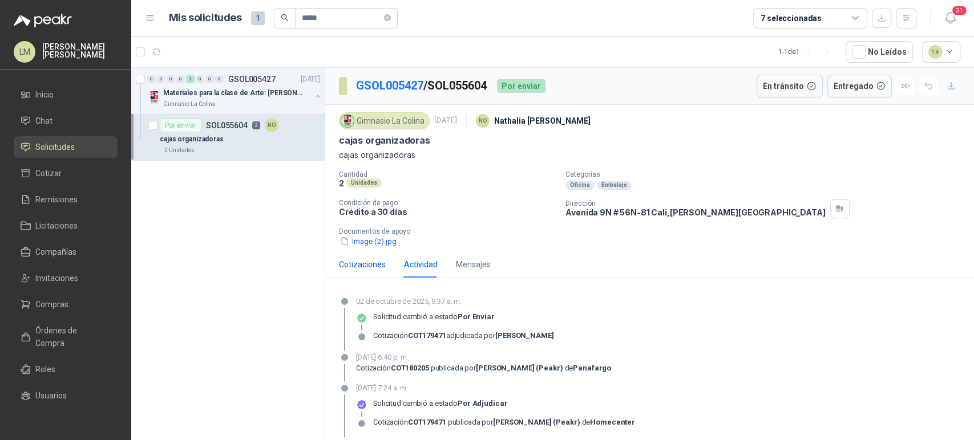
click at [370, 268] on div "Cotizaciones" at bounding box center [362, 264] width 47 height 13
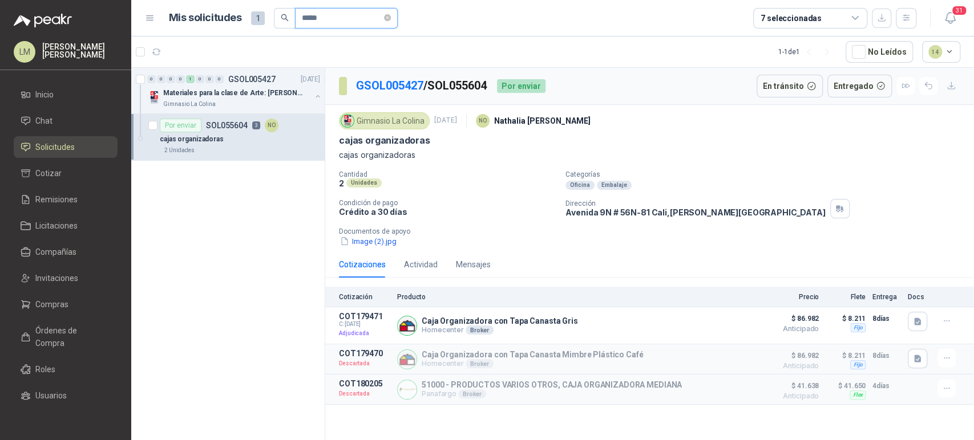
click at [333, 15] on input "*****" at bounding box center [342, 18] width 80 height 19
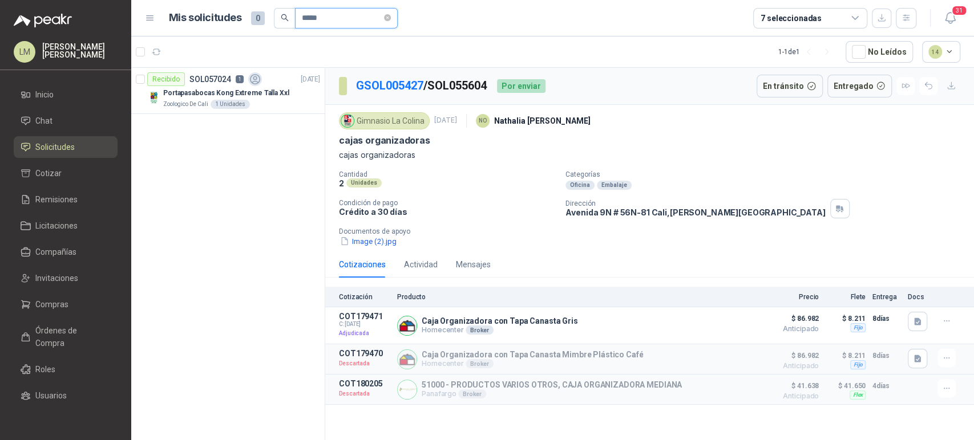
drag, startPoint x: 333, startPoint y: 19, endPoint x: 302, endPoint y: 20, distance: 30.8
click at [302, 20] on input "*****" at bounding box center [342, 18] width 80 height 19
type input "*****"
click at [253, 96] on p "002-005323 - CIO Pedido construccion" at bounding box center [226, 93] width 126 height 11
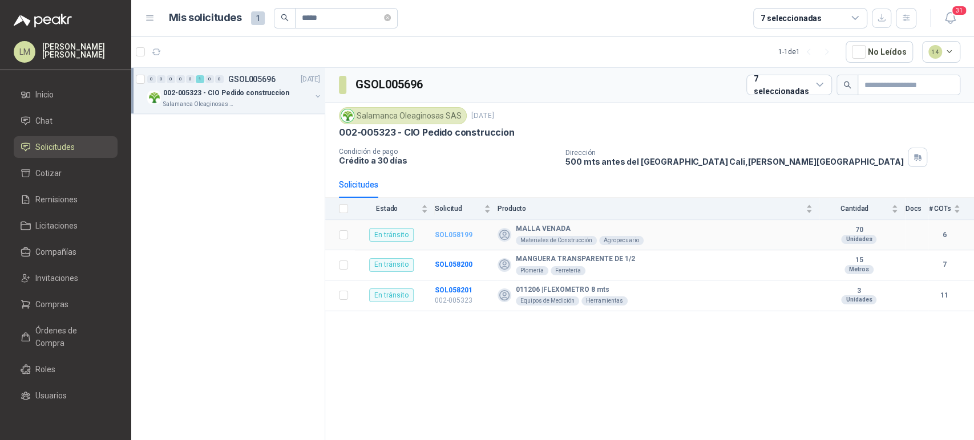
click at [457, 233] on b "SOL058199" at bounding box center [454, 235] width 38 height 8
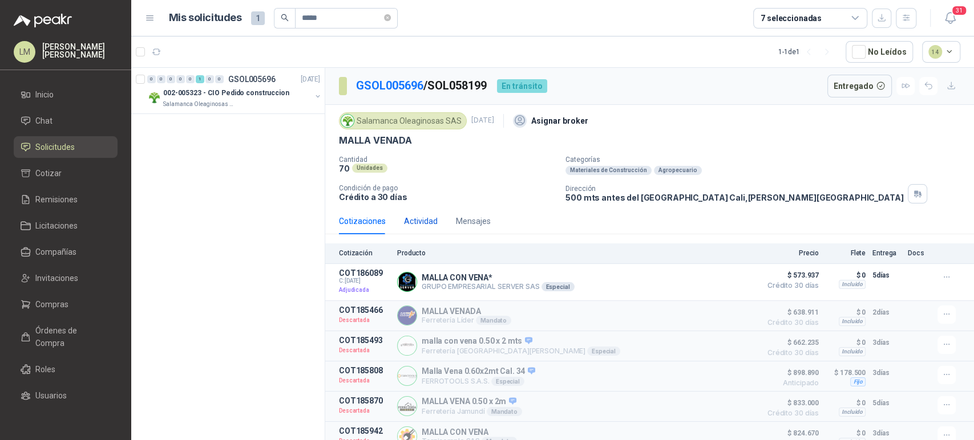
click at [415, 220] on div "Actividad" at bounding box center [421, 221] width 34 height 13
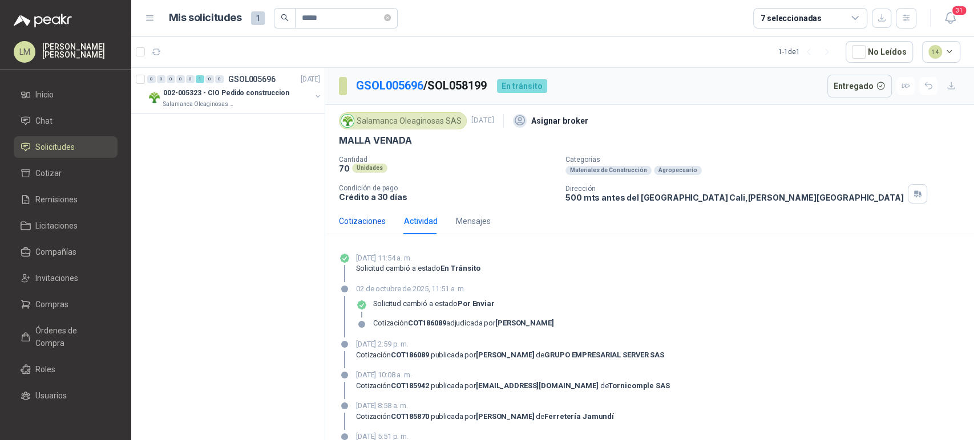
click at [368, 222] on div "Cotizaciones" at bounding box center [362, 221] width 47 height 13
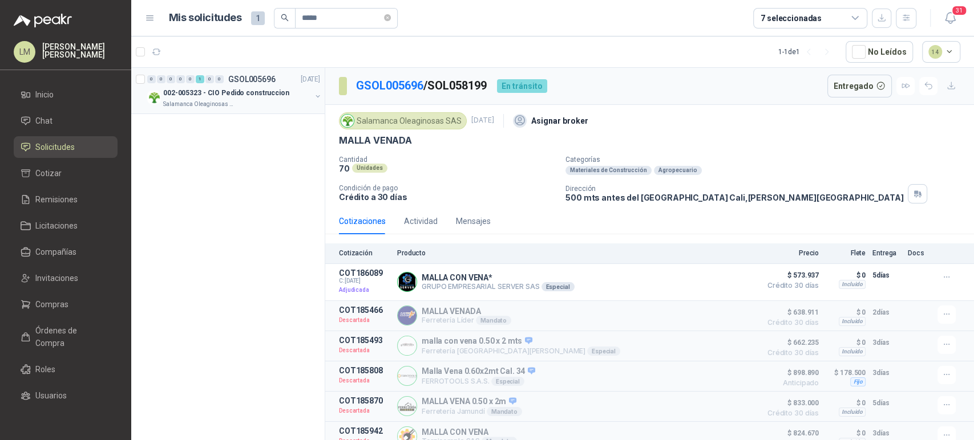
click at [246, 88] on p "002-005323 - CIO Pedido construccion" at bounding box center [226, 93] width 126 height 11
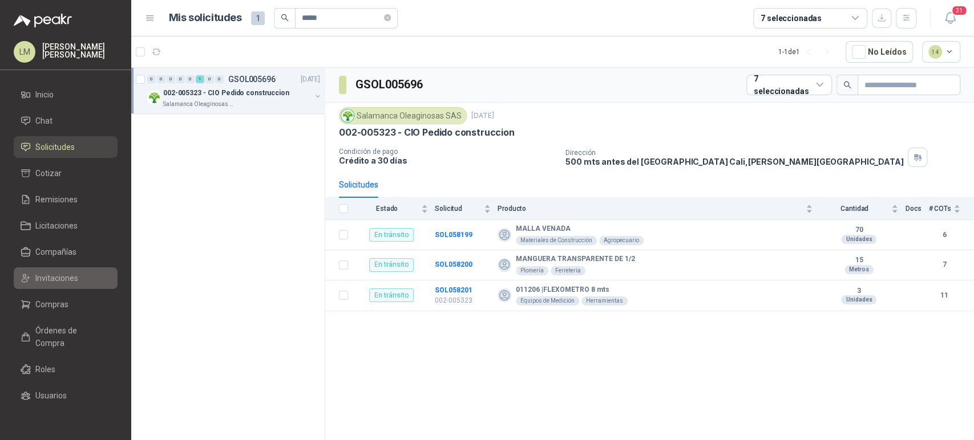
click at [56, 273] on span "Invitaciones" at bounding box center [56, 278] width 43 height 13
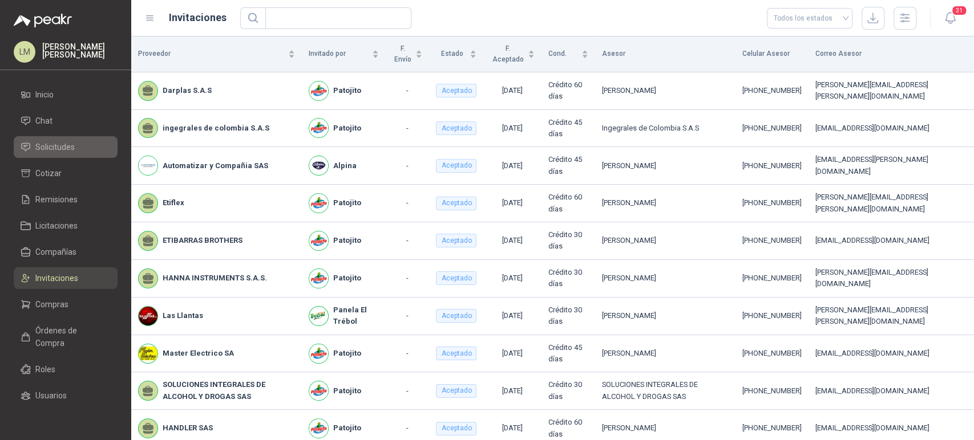
click at [68, 145] on span "Solicitudes" at bounding box center [54, 147] width 39 height 13
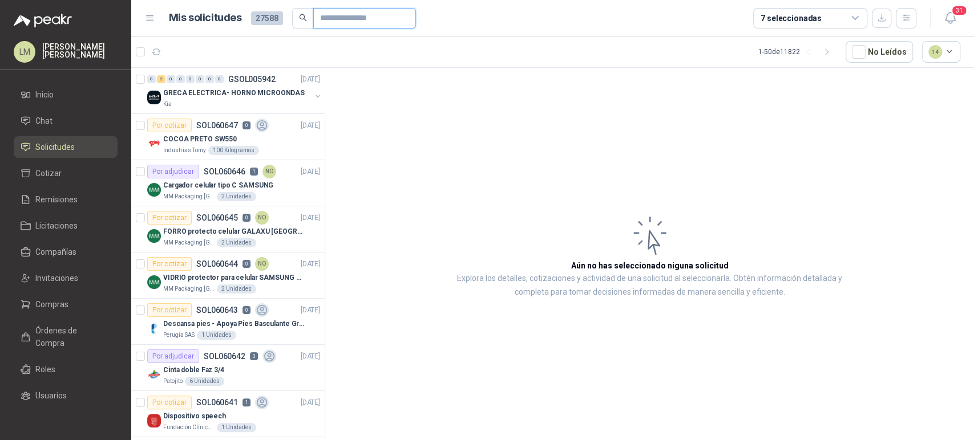
click at [333, 13] on input "text" at bounding box center [360, 18] width 80 height 19
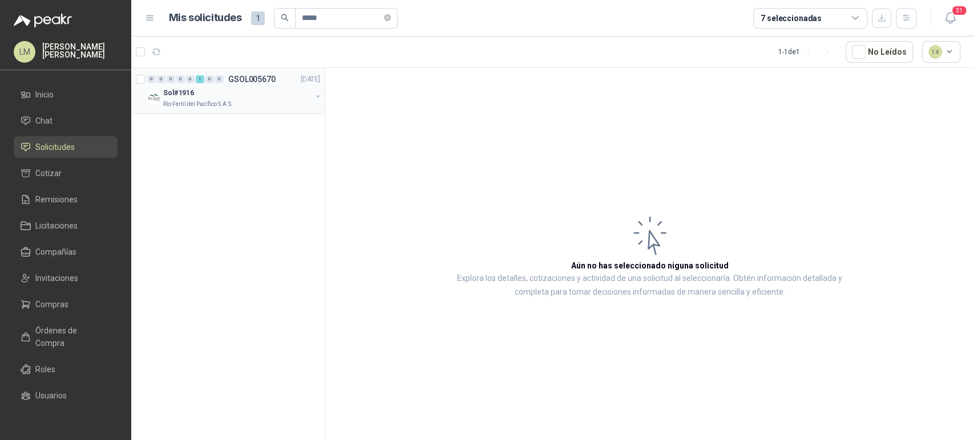
click at [315, 95] on button "button" at bounding box center [317, 96] width 9 height 9
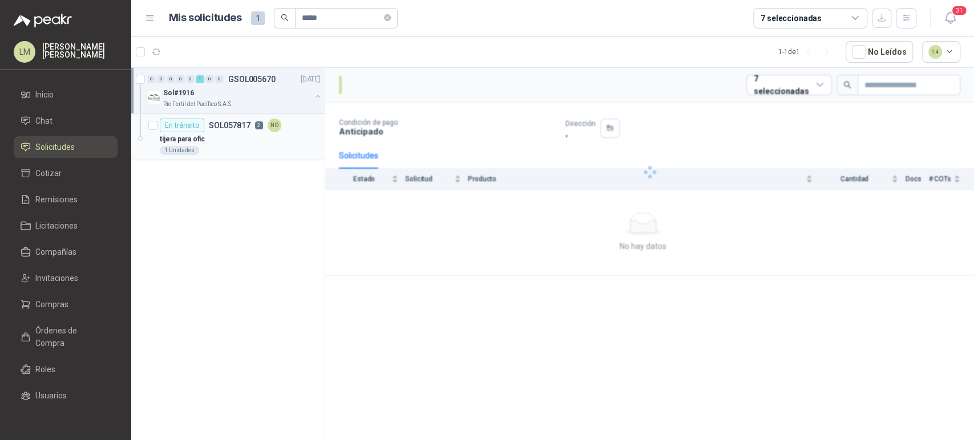
click at [250, 140] on div "tijera para ofic" at bounding box center [240, 139] width 160 height 14
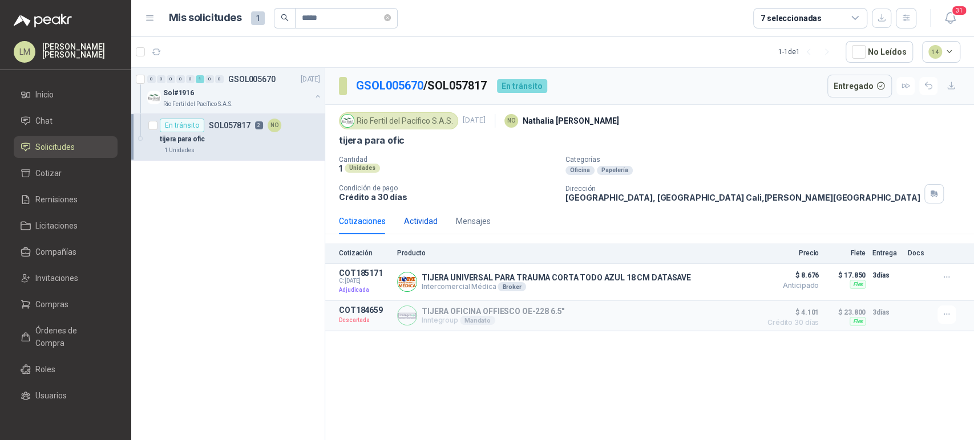
click at [423, 215] on div "Actividad" at bounding box center [421, 221] width 34 height 13
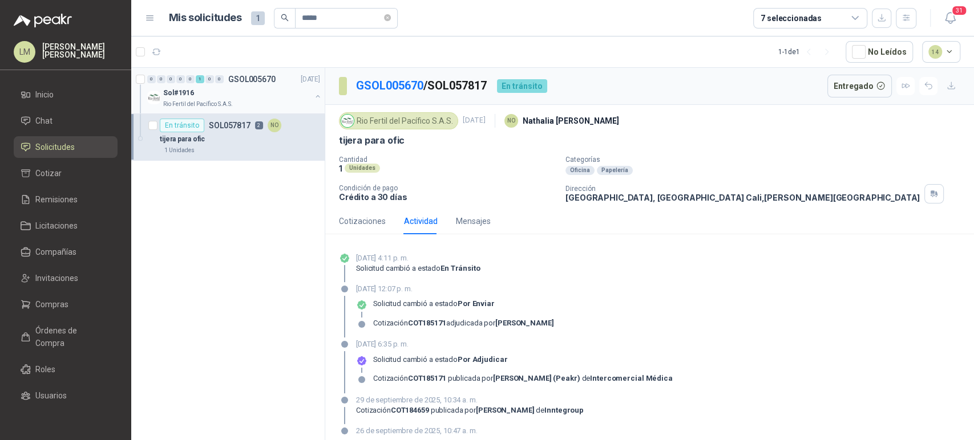
click at [209, 89] on div "Sol#1916" at bounding box center [237, 93] width 148 height 14
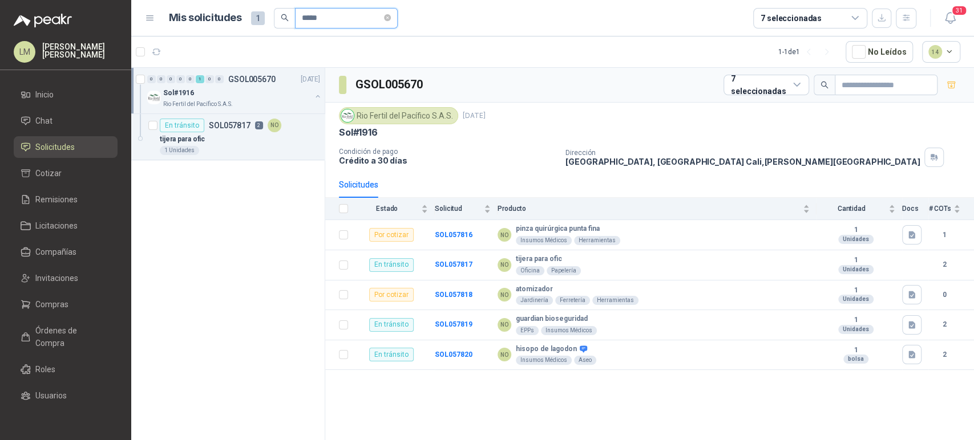
drag, startPoint x: 322, startPoint y: 22, endPoint x: 280, endPoint y: 21, distance: 41.6
click at [280, 21] on span "*****" at bounding box center [336, 18] width 124 height 21
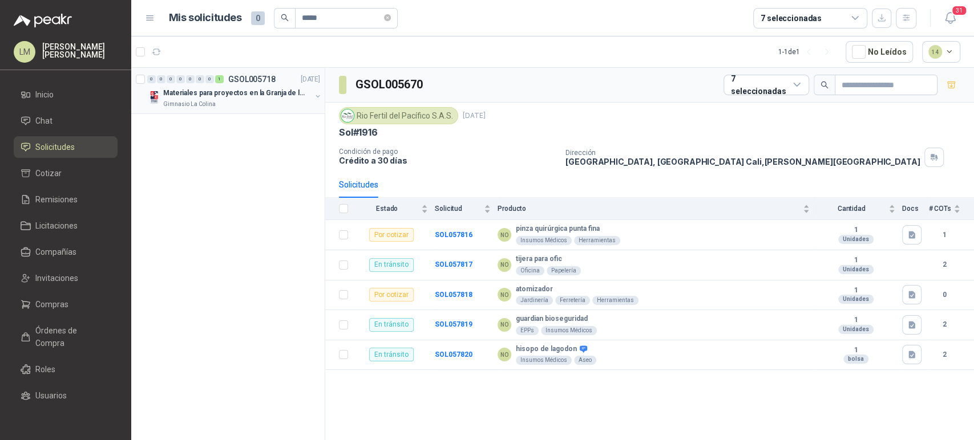
click at [250, 104] on div "Gimnasio La Colina" at bounding box center [237, 104] width 148 height 9
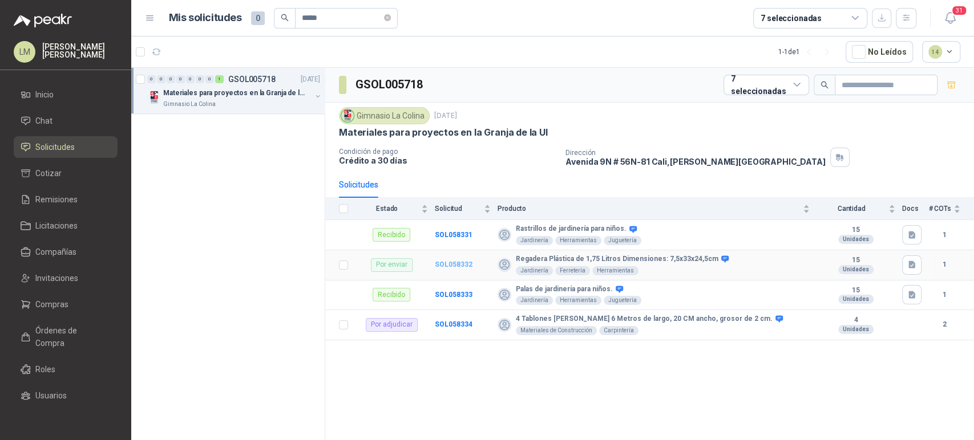
click at [466, 263] on b "SOL058332" at bounding box center [454, 265] width 38 height 8
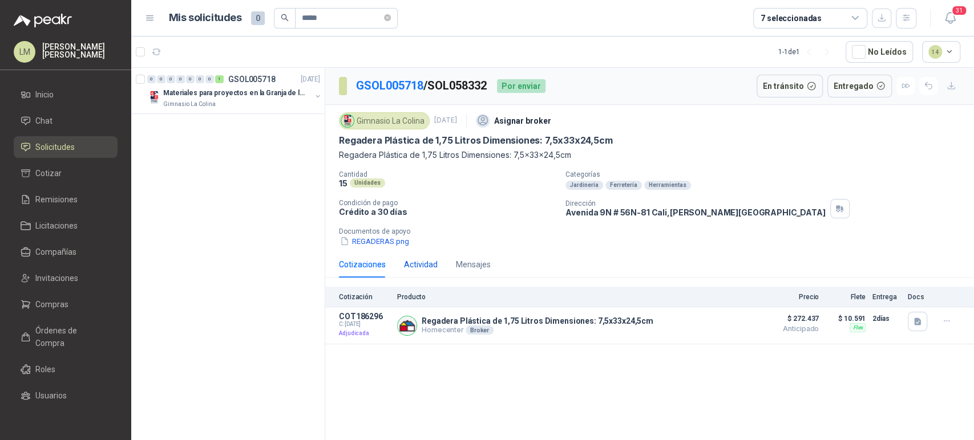
click at [410, 261] on div "Actividad" at bounding box center [421, 264] width 34 height 13
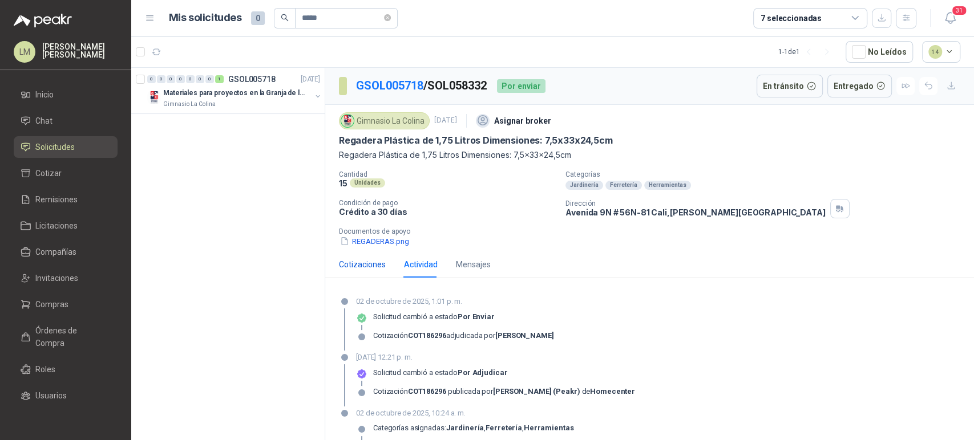
click at [356, 267] on div "Cotizaciones" at bounding box center [362, 264] width 47 height 13
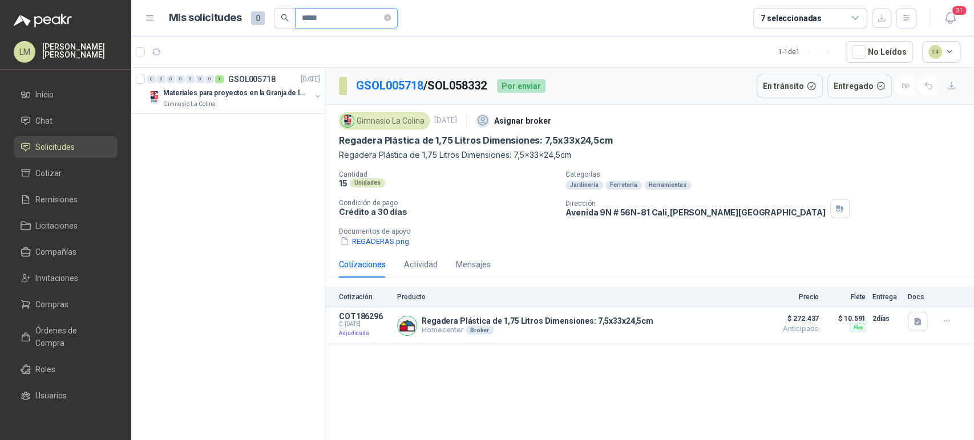
click at [329, 21] on input "*****" at bounding box center [342, 18] width 80 height 19
drag, startPoint x: 314, startPoint y: 20, endPoint x: 302, endPoint y: 22, distance: 11.6
click at [302, 22] on input "*****" at bounding box center [342, 18] width 80 height 19
type input "*****"
click at [317, 95] on button "button" at bounding box center [317, 96] width 9 height 9
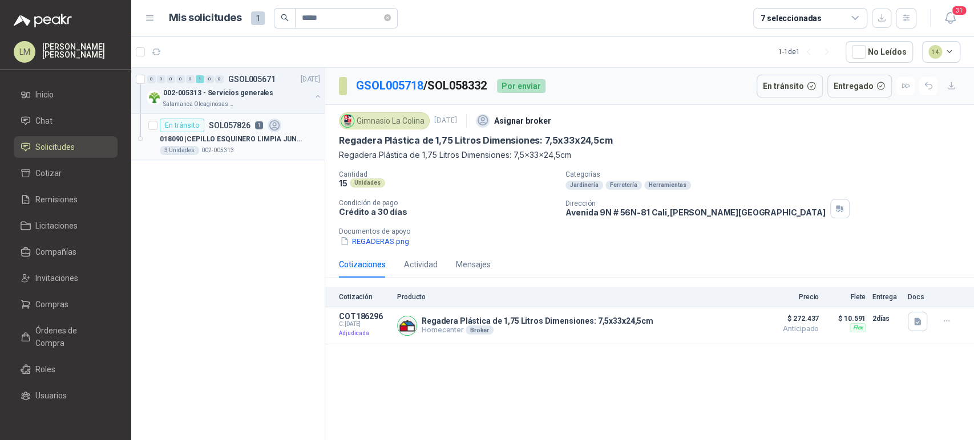
click at [255, 124] on p "1" at bounding box center [259, 125] width 8 height 8
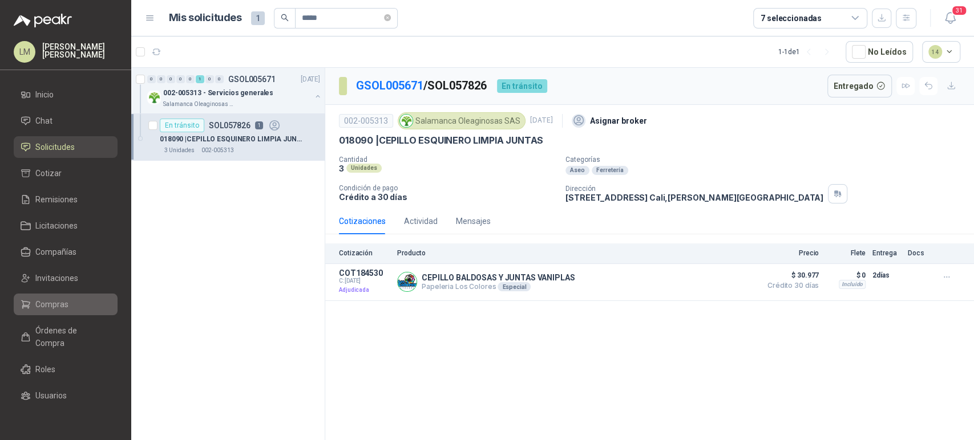
click at [47, 305] on span "Compras" at bounding box center [51, 304] width 33 height 13
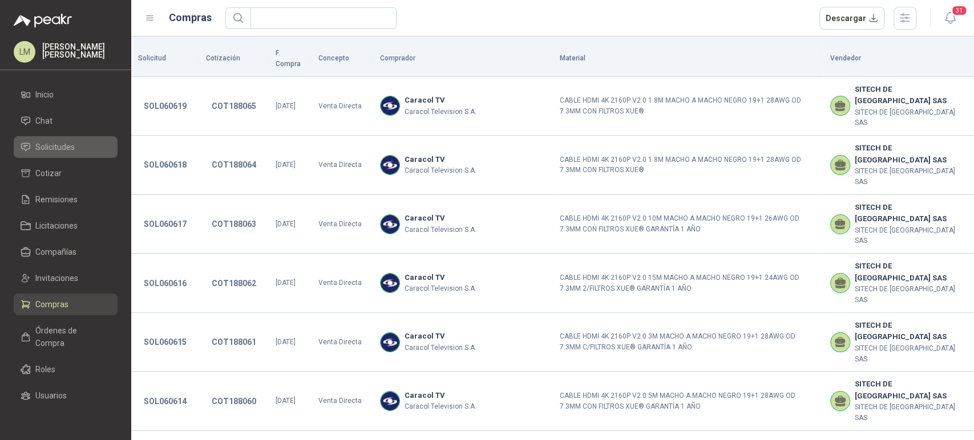
click at [64, 145] on span "Solicitudes" at bounding box center [54, 147] width 39 height 13
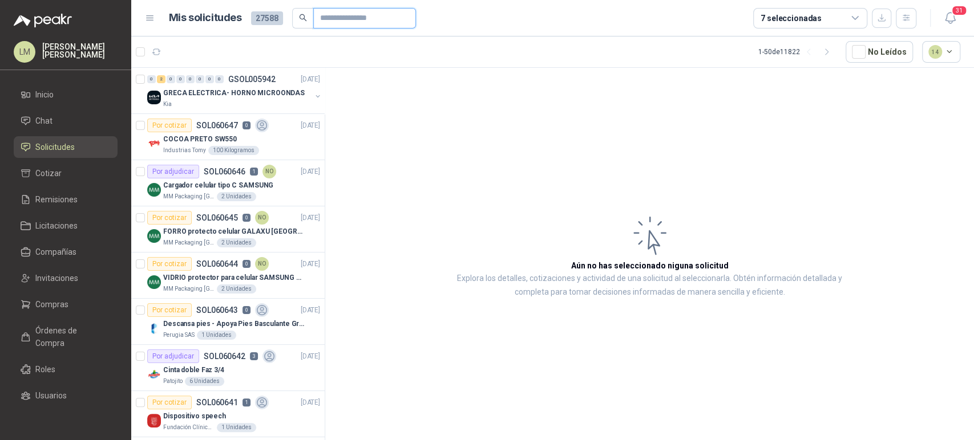
click at [330, 19] on input "text" at bounding box center [360, 18] width 80 height 19
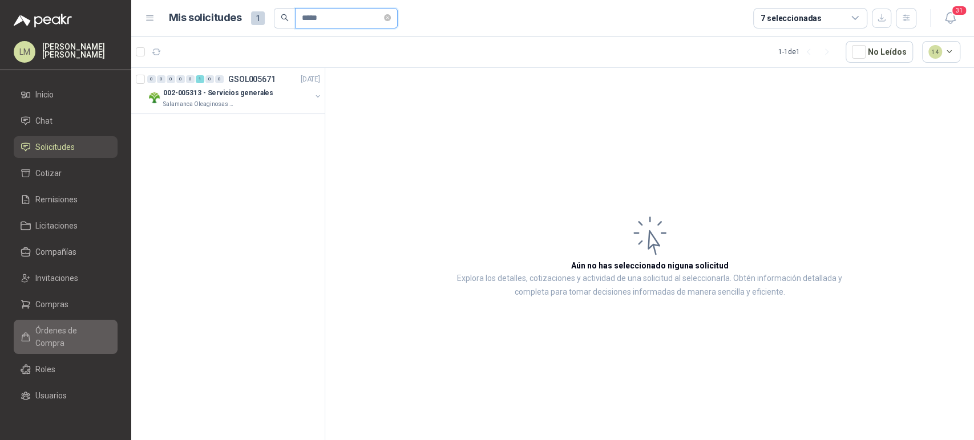
type input "*****"
click at [48, 342] on span "Órdenes de Compra" at bounding box center [70, 337] width 71 height 25
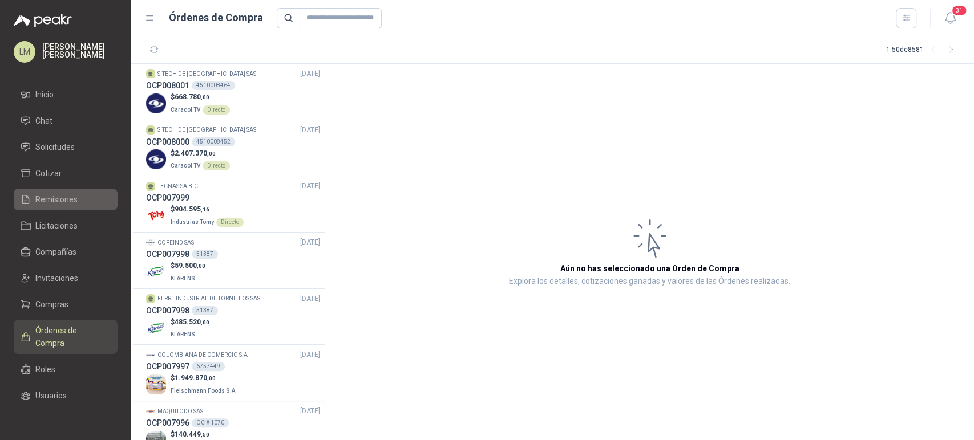
click at [67, 200] on span "Remisiones" at bounding box center [56, 199] width 42 height 13
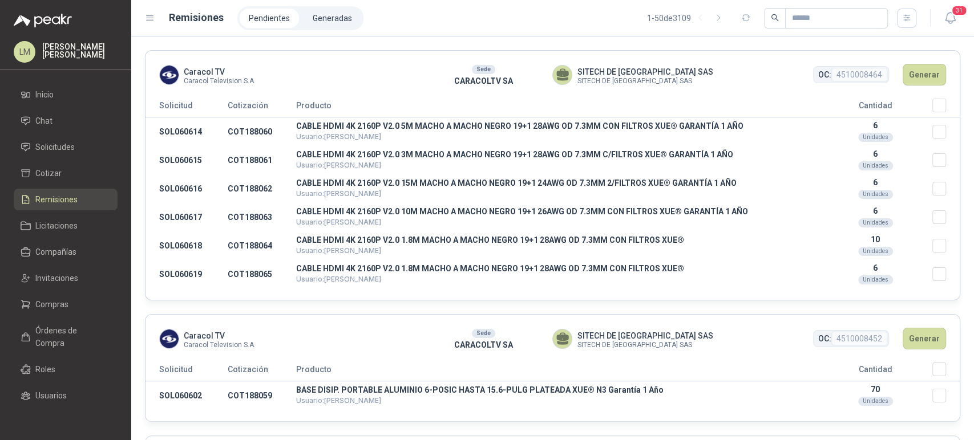
click at [358, 16] on ul "Pendientes Generadas" at bounding box center [300, 18] width 126 height 24
click at [337, 18] on li "Generadas" at bounding box center [332, 18] width 58 height 19
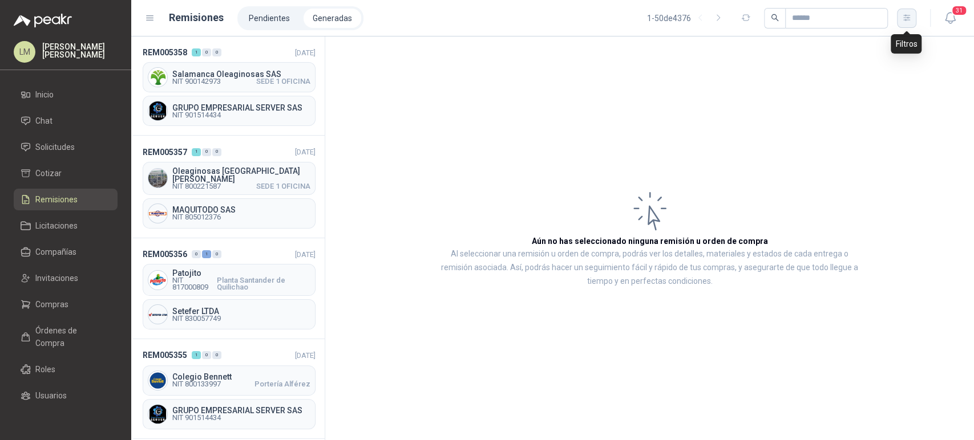
click at [899, 19] on button "button" at bounding box center [906, 18] width 19 height 19
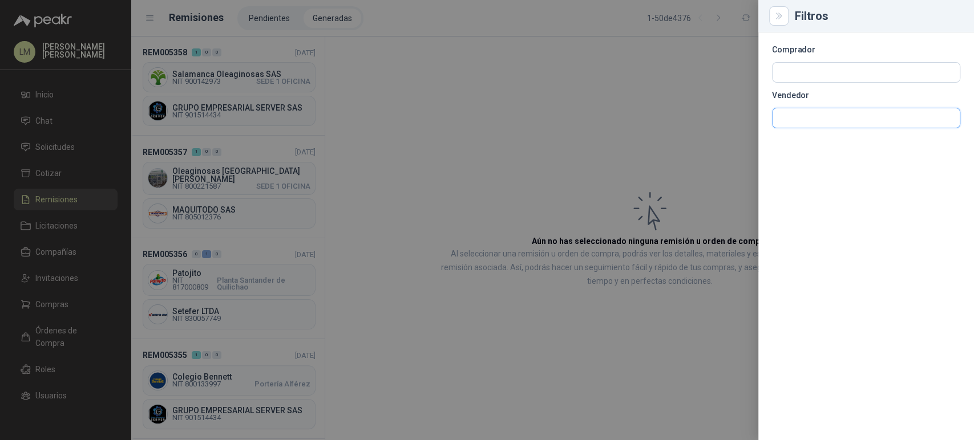
click at [791, 117] on input "text" at bounding box center [865, 117] width 187 height 19
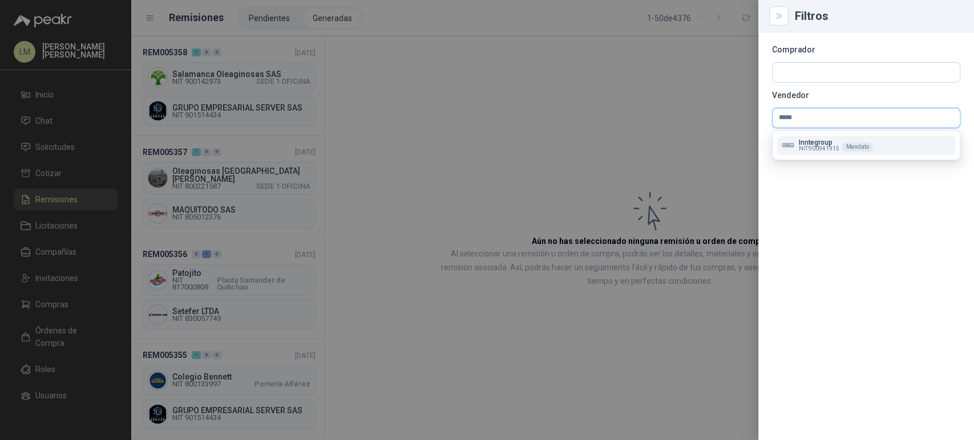
type input "*****"
click at [807, 139] on p "Inntegroup" at bounding box center [819, 142] width 40 height 7
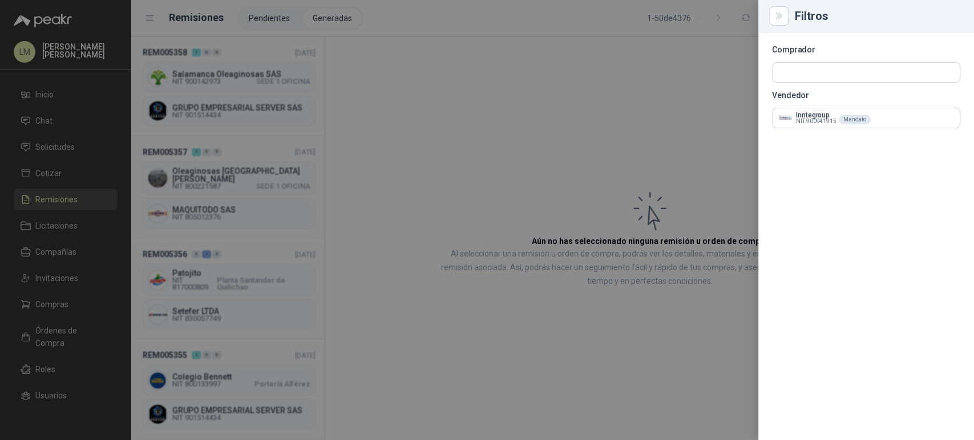
click at [666, 132] on div at bounding box center [487, 220] width 974 height 440
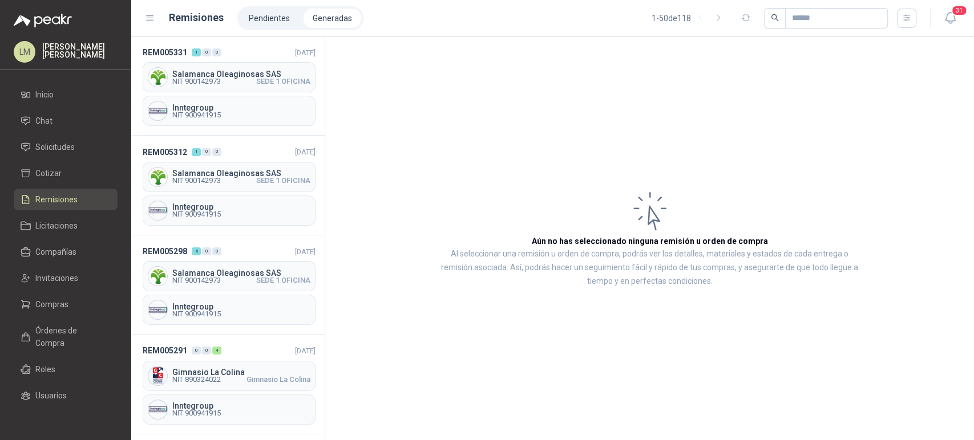
click at [407, 364] on article "Aún no has seleccionado ninguna remisión u orden de compra Al seleccionar una r…" at bounding box center [649, 239] width 649 height 404
click at [58, 145] on span "Solicitudes" at bounding box center [54, 147] width 39 height 13
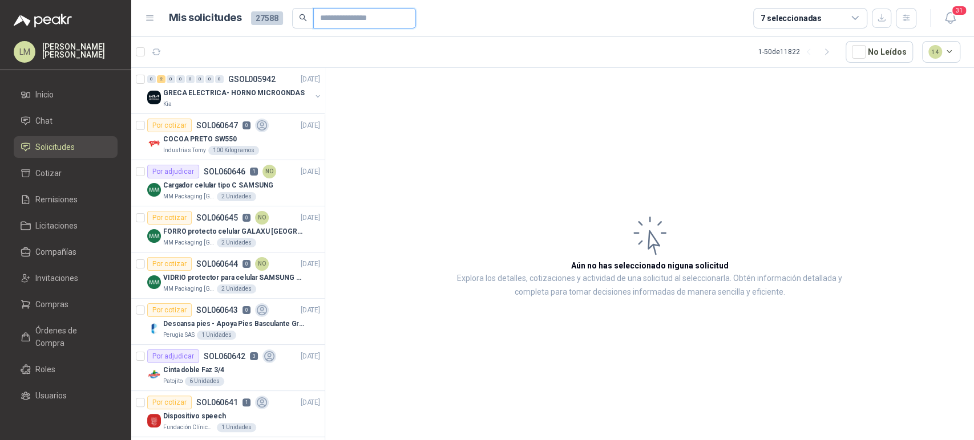
click at [342, 22] on input "text" at bounding box center [360, 18] width 80 height 19
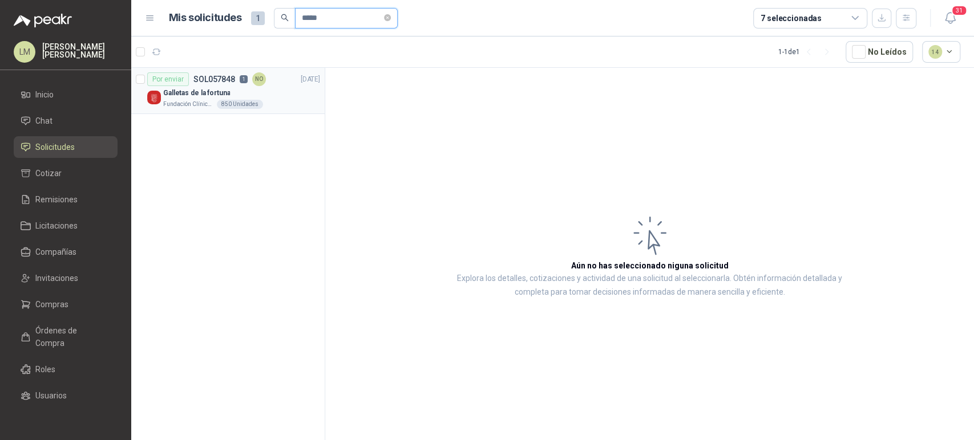
type input "*****"
click at [223, 78] on p "SOL057848" at bounding box center [214, 79] width 42 height 8
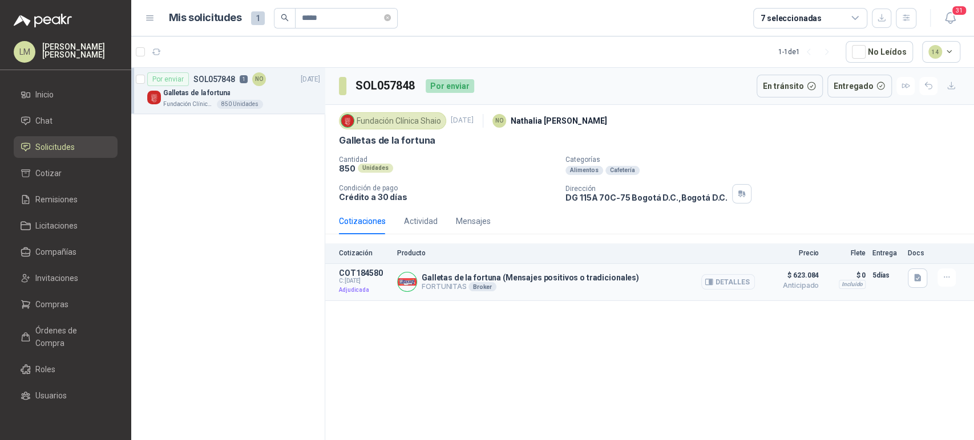
click at [735, 285] on button "Detalles" at bounding box center [728, 281] width 54 height 15
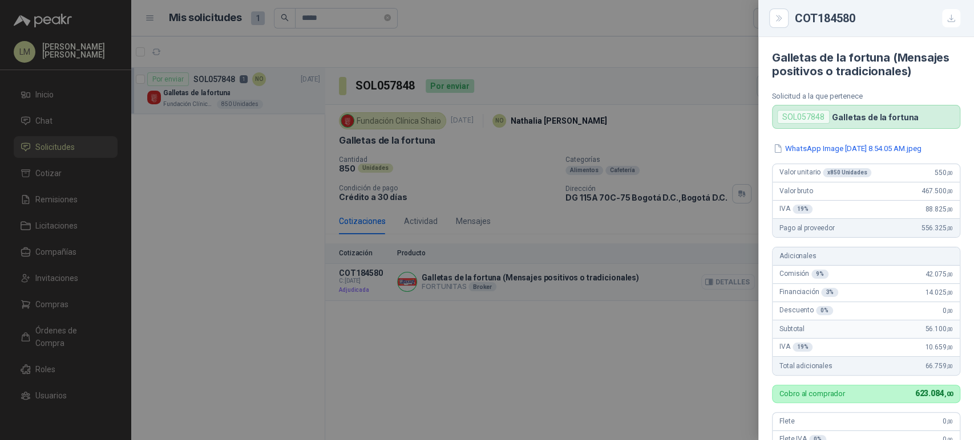
scroll to position [794, 0]
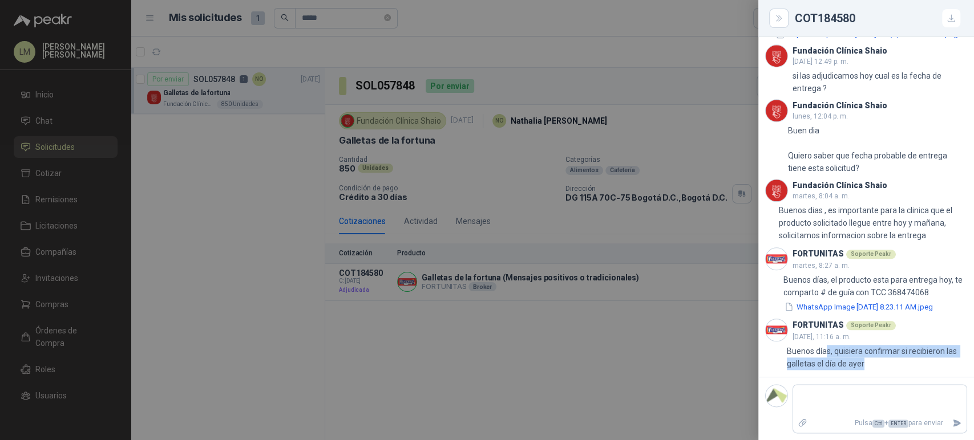
drag, startPoint x: 853, startPoint y: 362, endPoint x: 875, endPoint y: 380, distance: 29.1
click at [875, 377] on div "Fundación Clínica Shaio 2 de octubre, 8:17 a. m. 8:17 Buen dia Ustedes se encue…" at bounding box center [866, 92] width 216 height 569
click at [589, 334] on div at bounding box center [487, 220] width 974 height 440
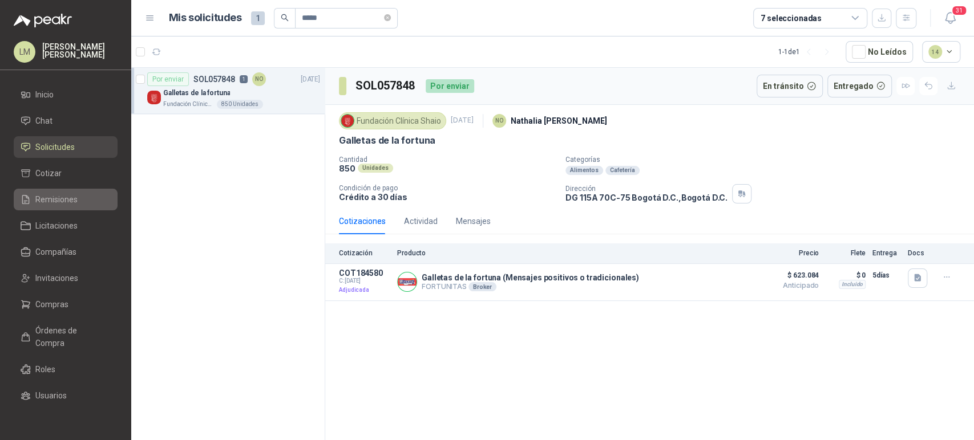
click at [50, 196] on span "Remisiones" at bounding box center [56, 199] width 42 height 13
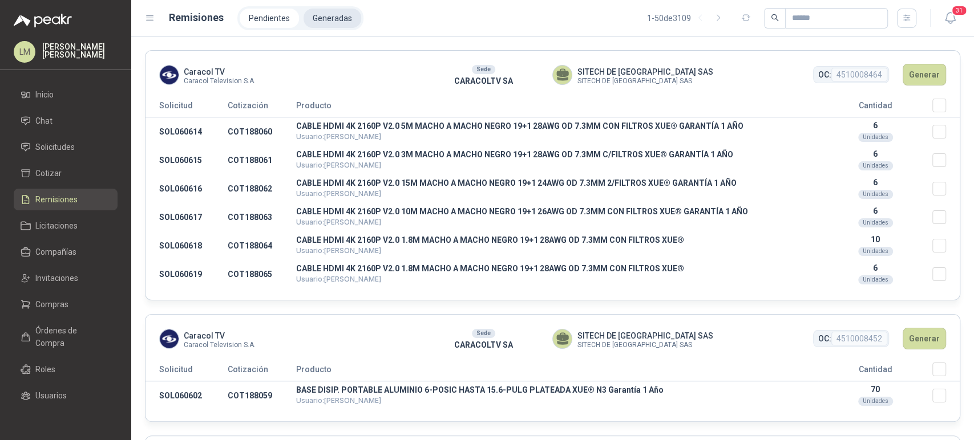
click at [326, 17] on li "Generadas" at bounding box center [332, 18] width 58 height 19
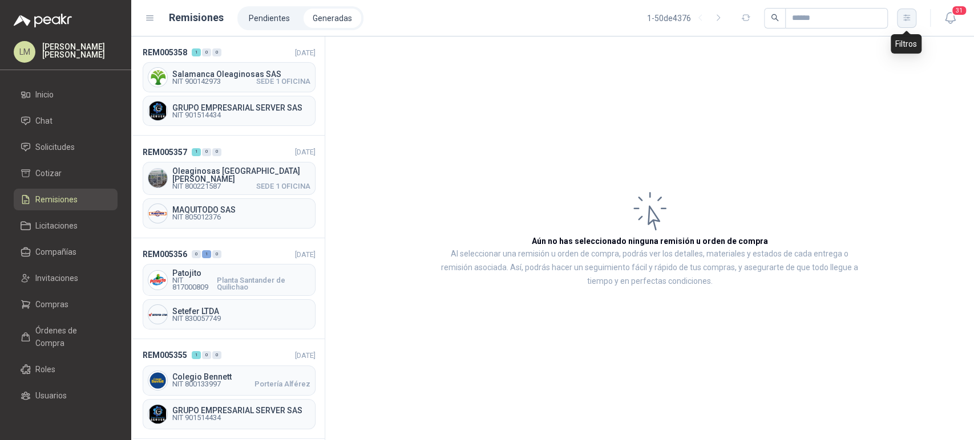
click at [908, 14] on icon "button" at bounding box center [907, 18] width 10 height 10
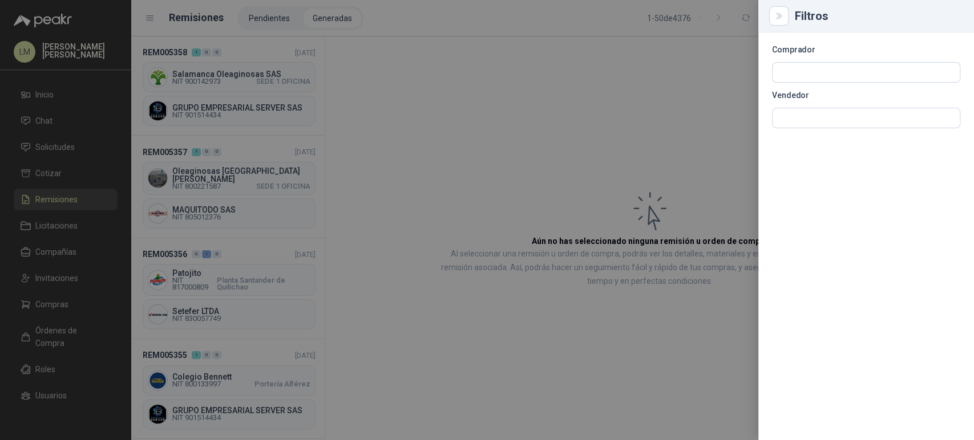
click at [794, 136] on div "Comprador Vendedor" at bounding box center [866, 237] width 216 height 408
click at [797, 123] on input "text" at bounding box center [865, 117] width 187 height 19
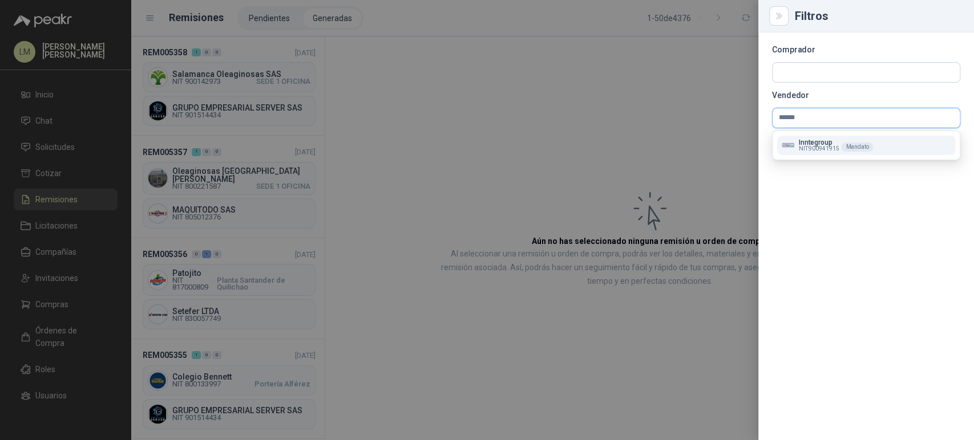
type input "******"
click at [814, 144] on p "Inntegroup" at bounding box center [819, 142] width 40 height 7
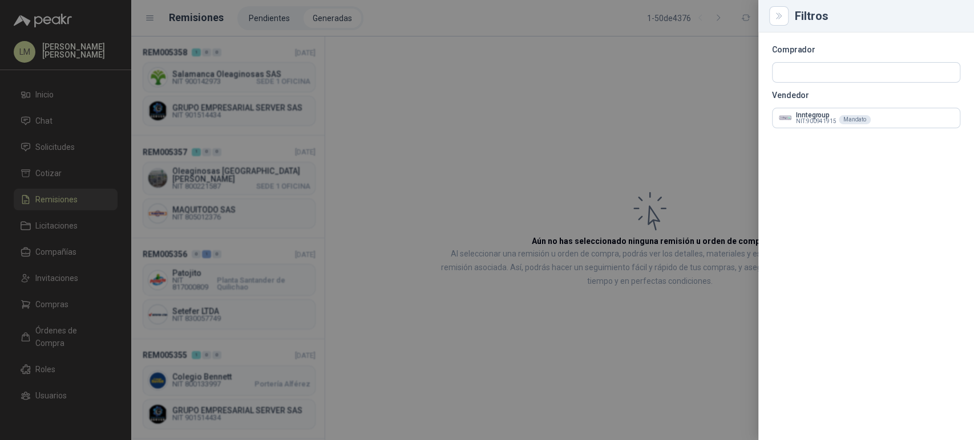
click at [483, 124] on div at bounding box center [487, 220] width 974 height 440
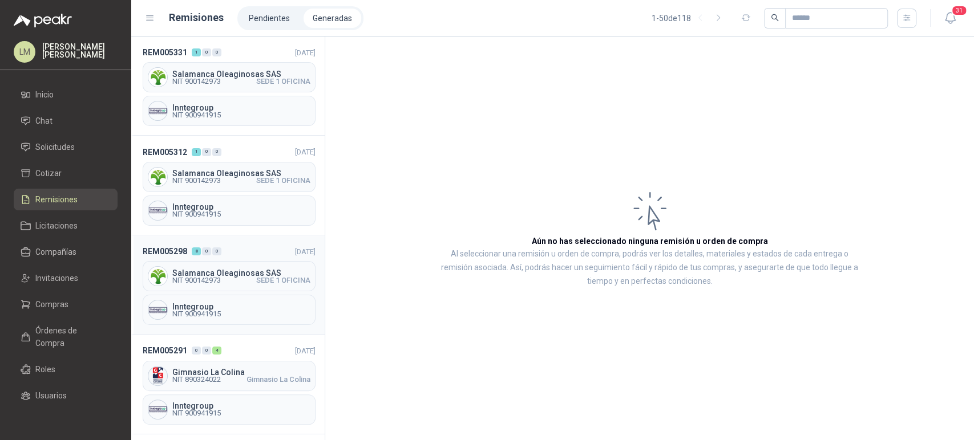
click at [198, 257] on div "REM005298 8 0 0 02/10/2025 Salamanca Oleaginosas SAS NIT 900142973 SEDE 1 OFICI…" at bounding box center [227, 285] width 193 height 99
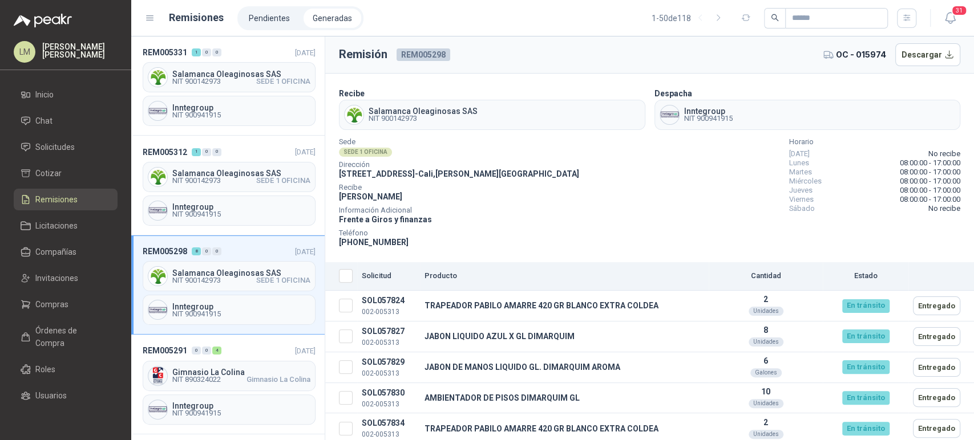
scroll to position [95, 0]
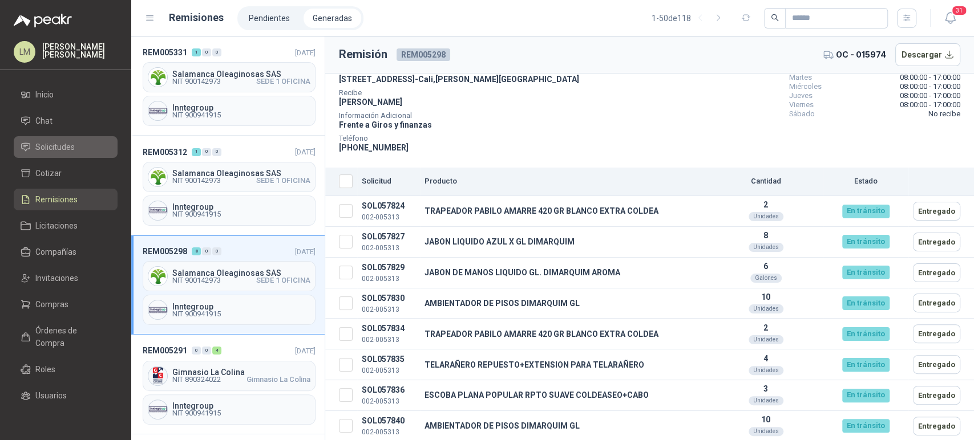
click at [73, 143] on span "Solicitudes" at bounding box center [54, 147] width 39 height 13
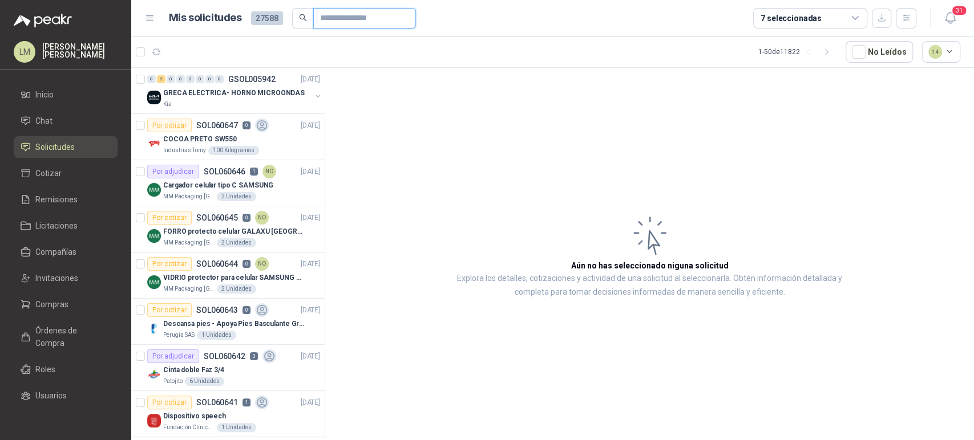
click at [335, 19] on input "text" at bounding box center [360, 18] width 80 height 19
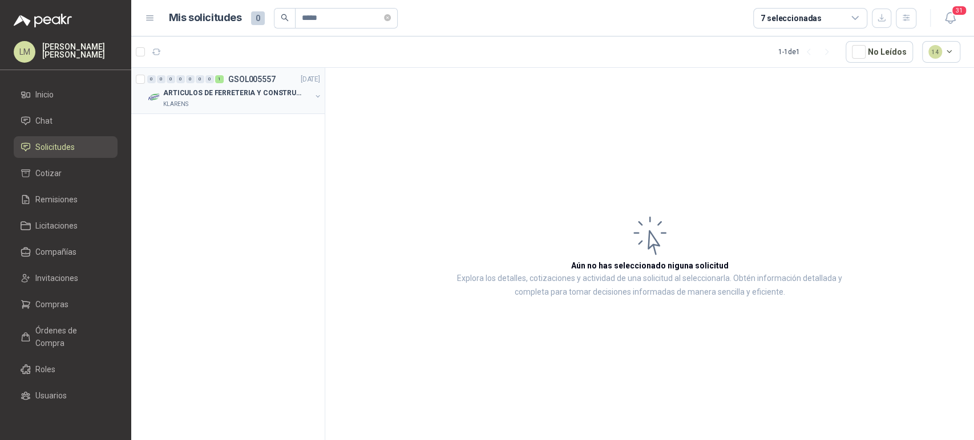
click at [236, 90] on p "ARTICULOS DE FERRETERIA Y CONSTRUCCION EN GENERAL" at bounding box center [234, 93] width 142 height 11
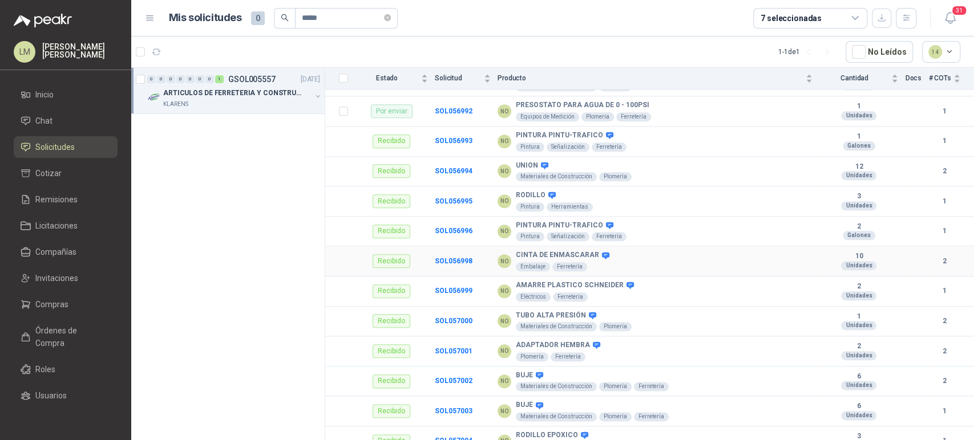
scroll to position [853, 0]
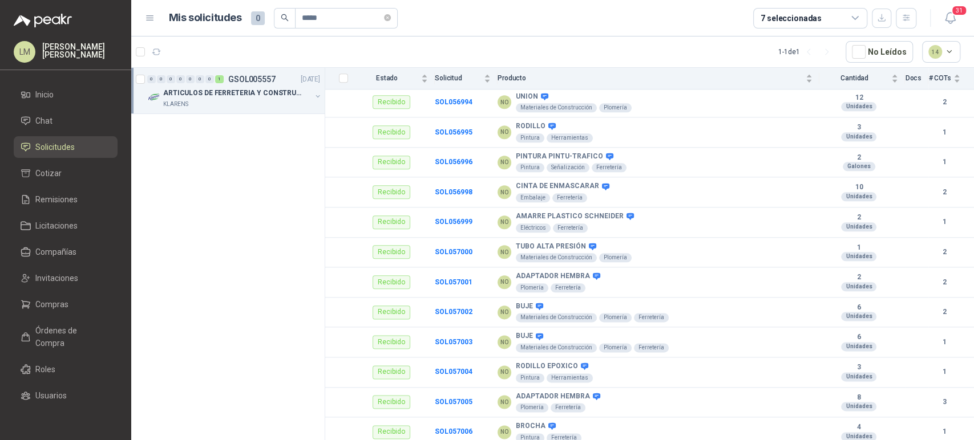
click at [317, 96] on button "button" at bounding box center [317, 96] width 9 height 9
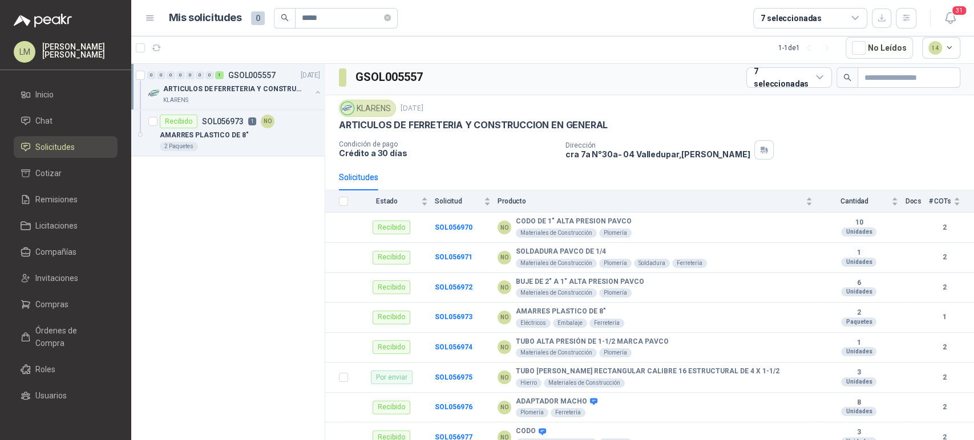
scroll to position [0, 0]
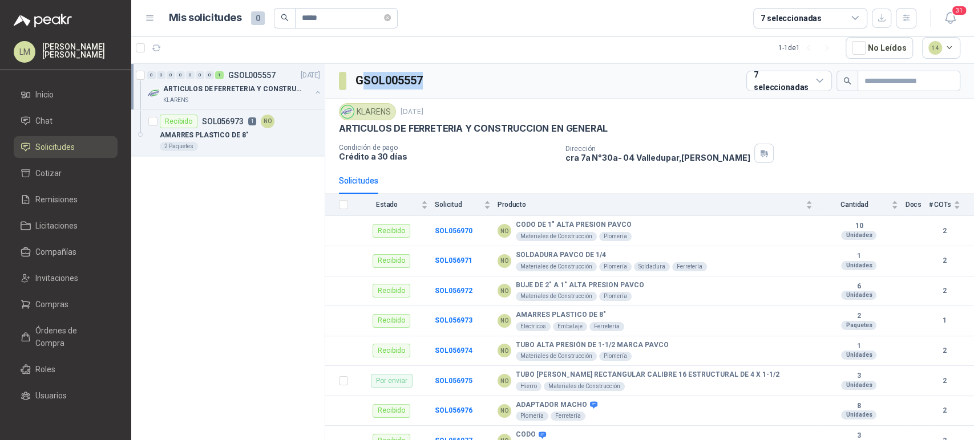
drag, startPoint x: 424, startPoint y: 76, endPoint x: 363, endPoint y: 72, distance: 61.2
click at [363, 72] on h3 "GSOL005557" at bounding box center [389, 81] width 69 height 18
click at [437, 79] on div "GSOL005557 7 seleccionadas" at bounding box center [649, 81] width 649 height 35
drag, startPoint x: 433, startPoint y: 78, endPoint x: 354, endPoint y: 75, distance: 78.8
click at [354, 75] on div "GSOL005557 7 seleccionadas" at bounding box center [649, 81] width 649 height 35
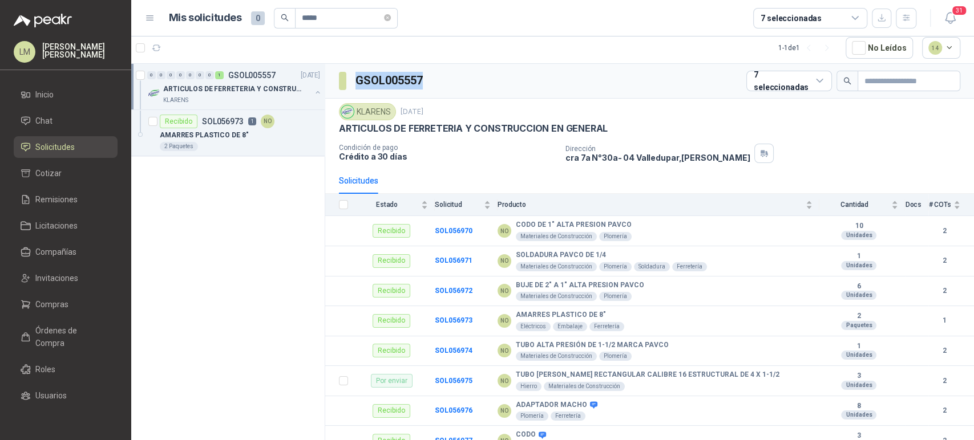
copy h3 "GSOL005557"
drag, startPoint x: 327, startPoint y: 9, endPoint x: 237, endPoint y: 27, distance: 91.4
click at [237, 27] on div "Mis solicitudes 0 *****" at bounding box center [283, 18] width 229 height 21
paste input "*****"
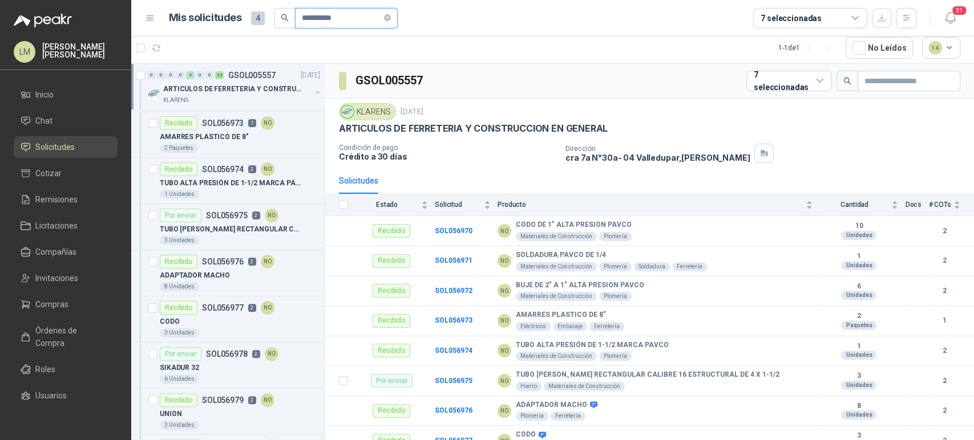
scroll to position [144, 0]
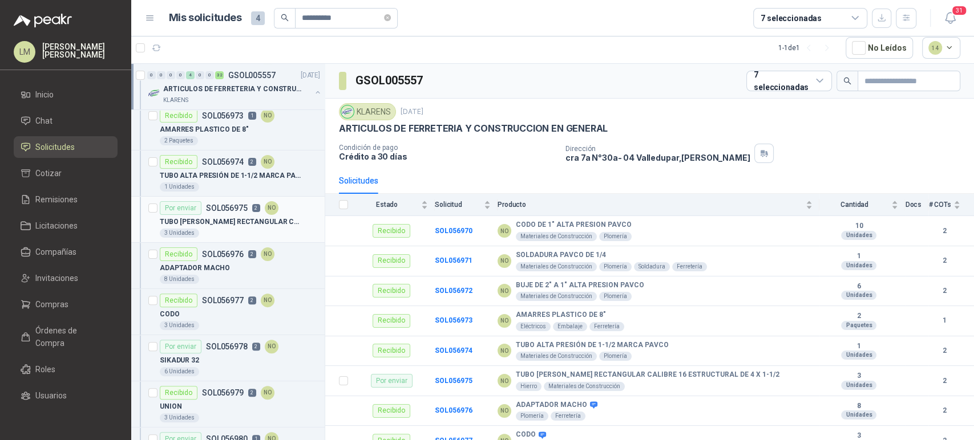
click at [221, 213] on div "Por enviar SOL056975 2 NO" at bounding box center [219, 208] width 119 height 14
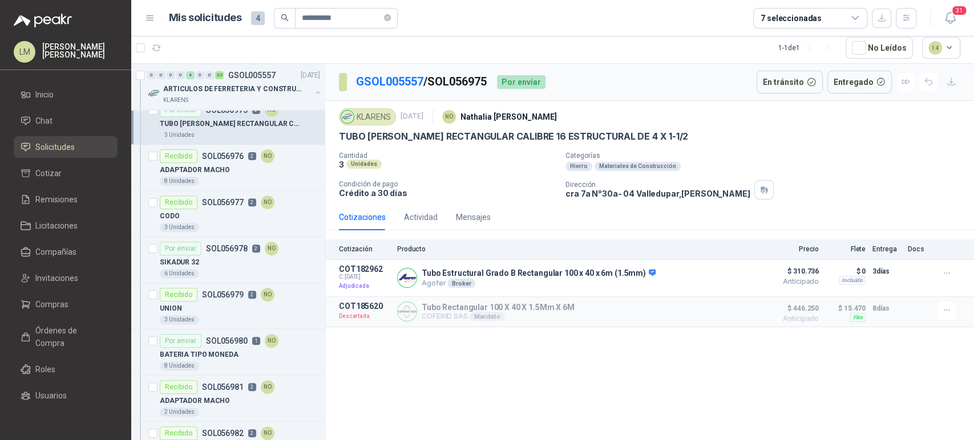
scroll to position [243, 0]
click at [210, 251] on p "SOL056978" at bounding box center [227, 248] width 42 height 8
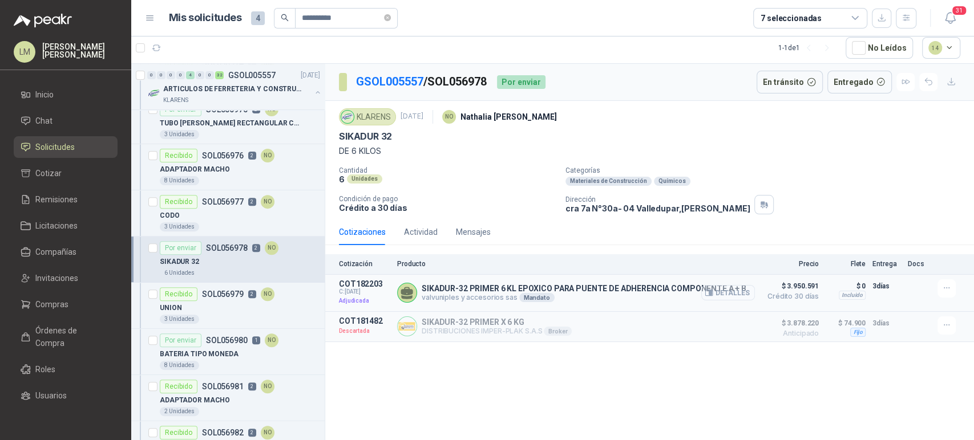
click at [746, 294] on button "Detalles" at bounding box center [728, 292] width 54 height 15
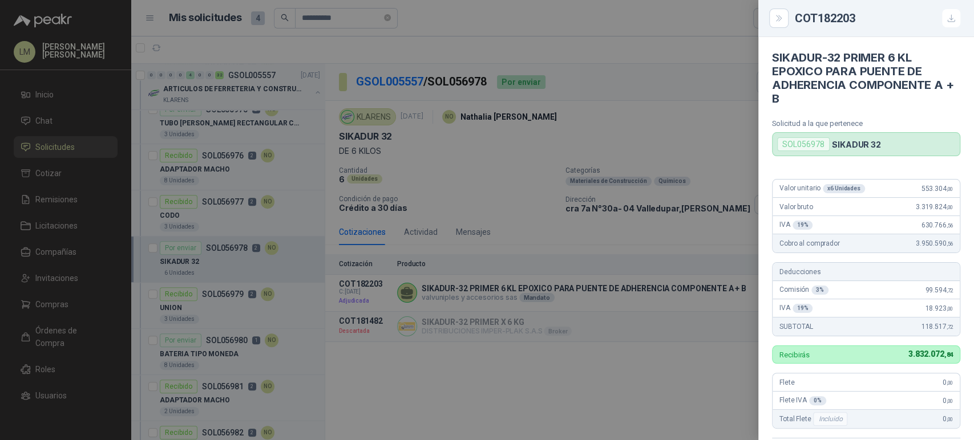
scroll to position [178, 0]
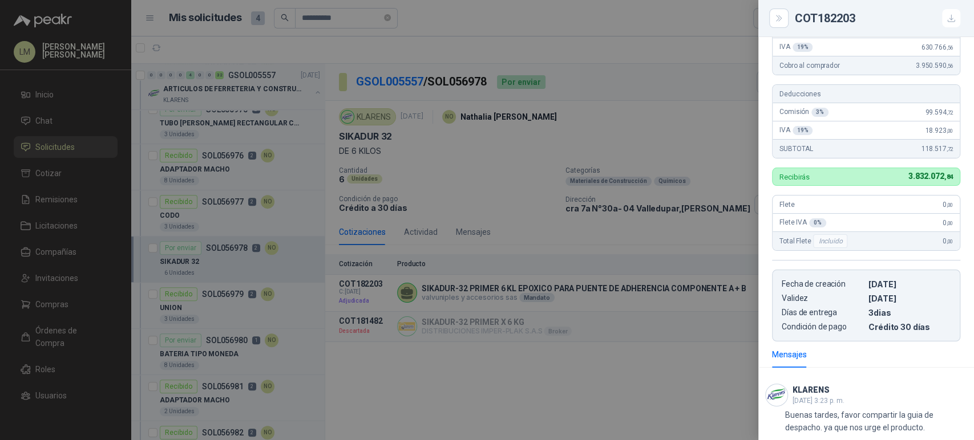
click at [310, 29] on div at bounding box center [487, 220] width 974 height 440
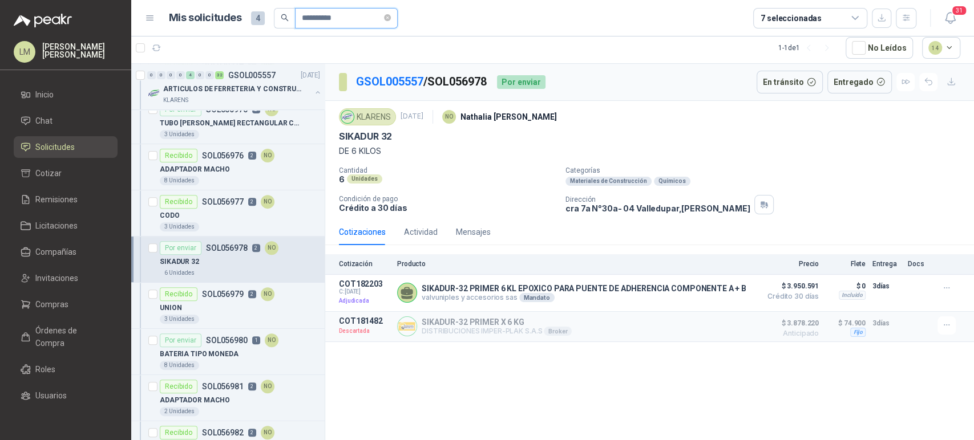
drag, startPoint x: 355, startPoint y: 15, endPoint x: 231, endPoint y: 19, distance: 123.8
click at [231, 19] on div "**********" at bounding box center [283, 18] width 229 height 21
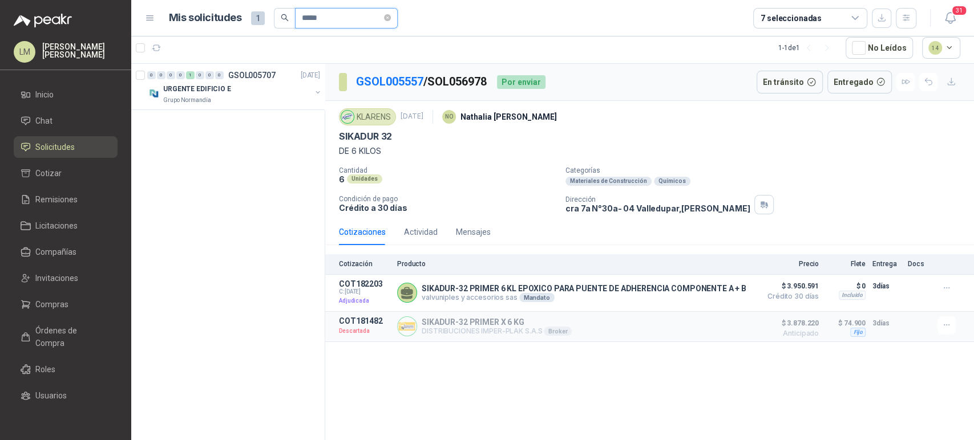
scroll to position [0, 0]
click at [317, 91] on button "button" at bounding box center [317, 92] width 9 height 9
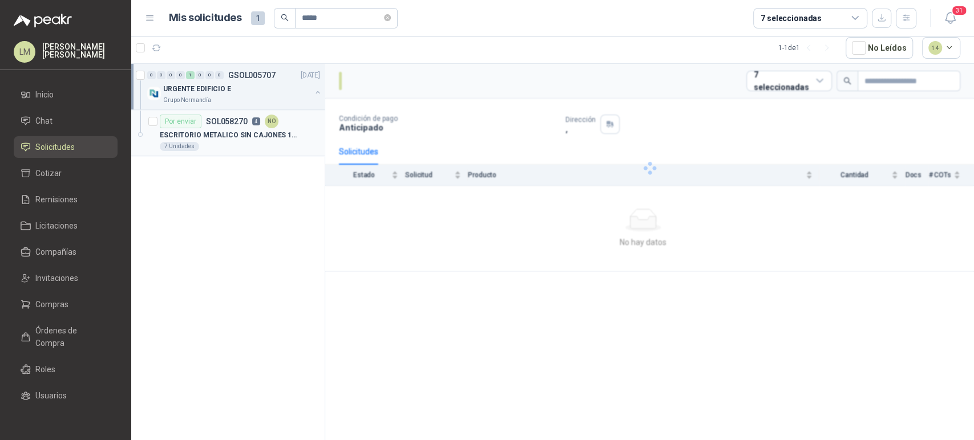
click at [246, 145] on div "7 Unidades" at bounding box center [240, 146] width 160 height 9
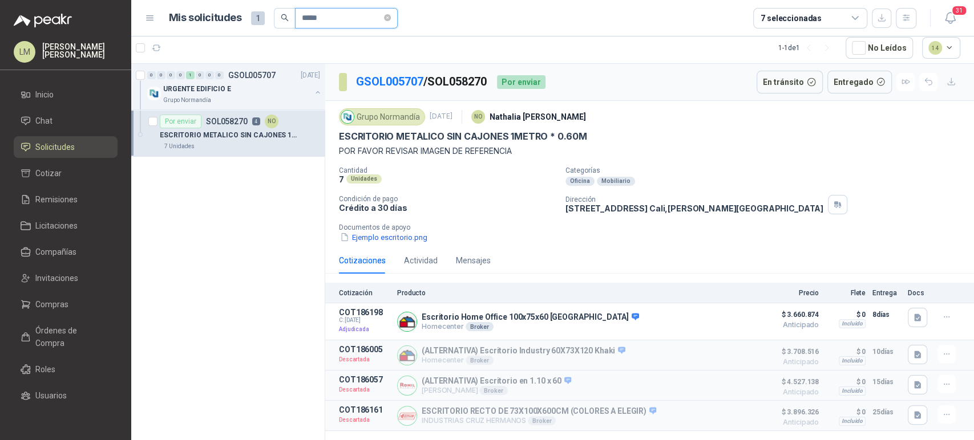
drag, startPoint x: 347, startPoint y: 19, endPoint x: 235, endPoint y: 23, distance: 111.9
click at [235, 23] on div "Mis solicitudes 1 *****" at bounding box center [283, 18] width 229 height 21
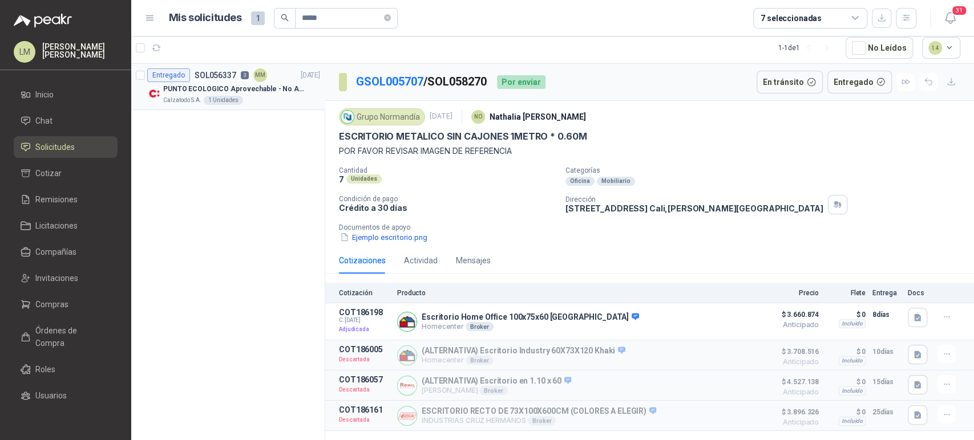
click at [244, 92] on p "PUNTO ECOLOGICO Aprovechable - No Aprovechable 20Litros Blanco - Negro" at bounding box center [234, 89] width 142 height 11
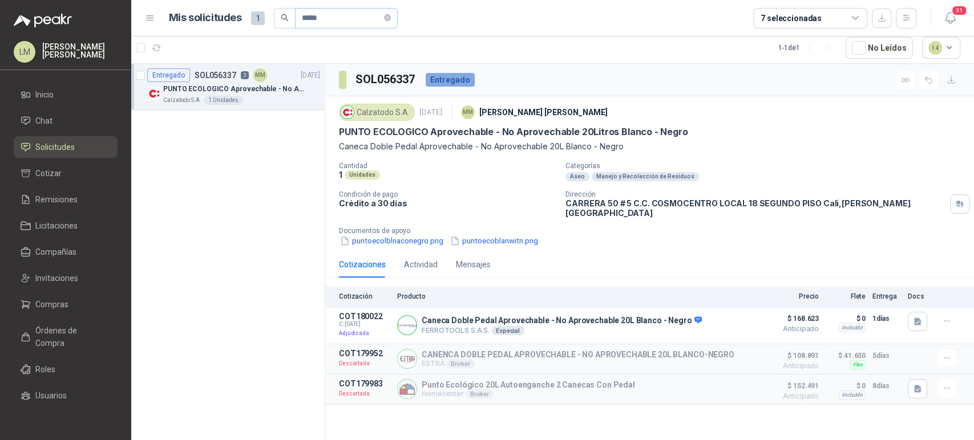
drag, startPoint x: 354, startPoint y: 29, endPoint x: 338, endPoint y: 25, distance: 17.0
click at [338, 25] on header "Mis solicitudes 1 ***** 7 seleccionadas 31" at bounding box center [552, 18] width 842 height 37
drag, startPoint x: 338, startPoint y: 25, endPoint x: 295, endPoint y: 15, distance: 43.9
click at [295, 15] on span "*****" at bounding box center [346, 18] width 103 height 21
click at [228, 87] on p "Televisor 43 pulgadas" at bounding box center [198, 89] width 70 height 11
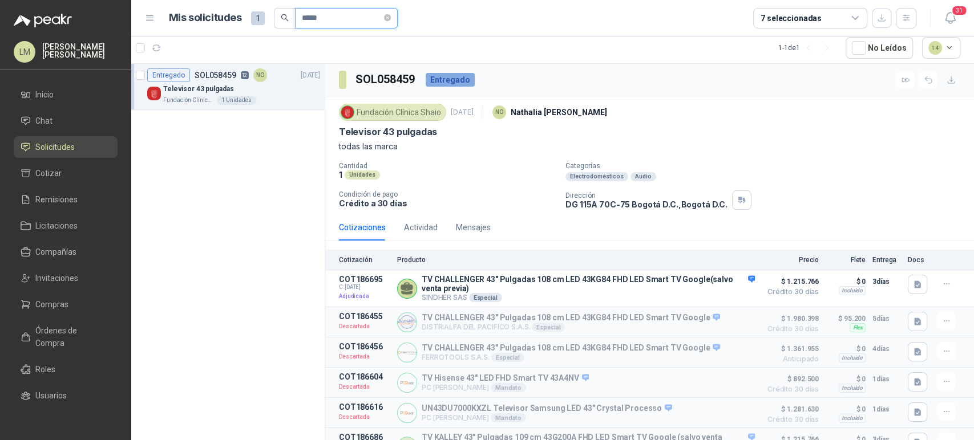
drag, startPoint x: 329, startPoint y: 17, endPoint x: 310, endPoint y: 18, distance: 18.3
click at [310, 18] on input "*****" at bounding box center [342, 18] width 80 height 19
click at [236, 96] on div "Cartones America 2 Unidades" at bounding box center [241, 100] width 157 height 9
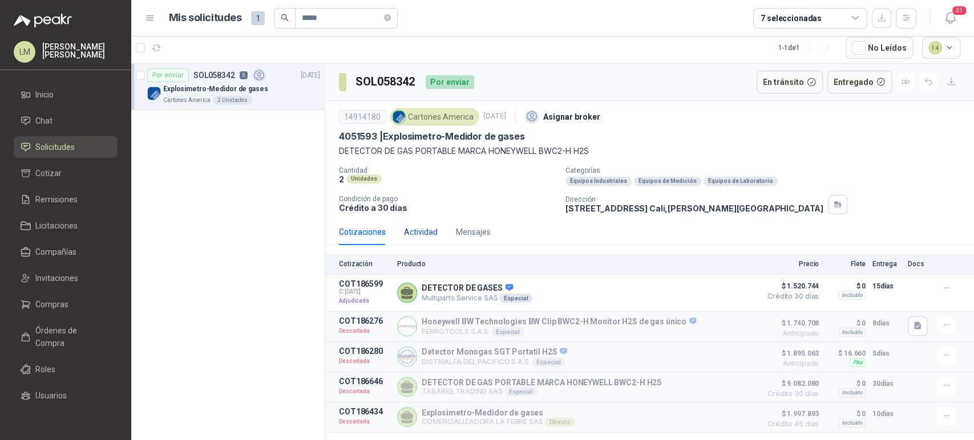
click at [420, 228] on div "Actividad" at bounding box center [421, 232] width 34 height 13
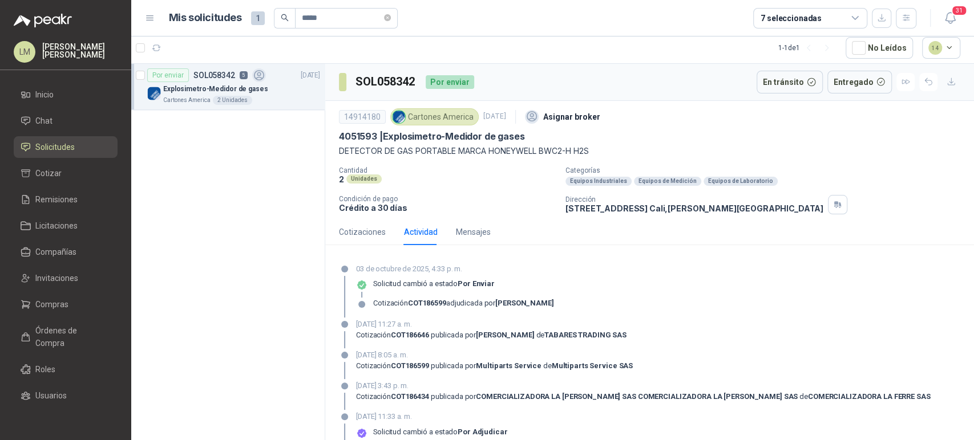
click at [388, 232] on div "Cotizaciones Actividad Mensajes" at bounding box center [415, 232] width 152 height 26
drag, startPoint x: 321, startPoint y: 18, endPoint x: 308, endPoint y: 21, distance: 12.8
click at [308, 21] on input "*****" at bounding box center [342, 18] width 80 height 19
click at [234, 90] on p "PEDIDO VARIOS PARA REPARACIONES" at bounding box center [226, 89] width 127 height 11
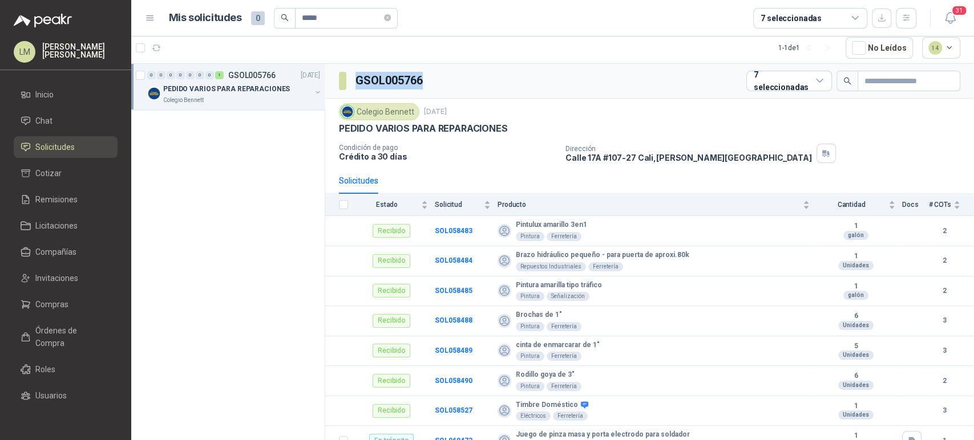
drag, startPoint x: 433, startPoint y: 78, endPoint x: 354, endPoint y: 81, distance: 79.3
click at [354, 81] on div "GSOL005766 7 seleccionadas" at bounding box center [649, 81] width 649 height 35
copy h3 "GSOL005766"
drag, startPoint x: 342, startPoint y: 15, endPoint x: 192, endPoint y: 0, distance: 150.7
click at [192, 0] on header "Mis solicitudes 0 ***** 7 seleccionadas 31" at bounding box center [552, 18] width 842 height 37
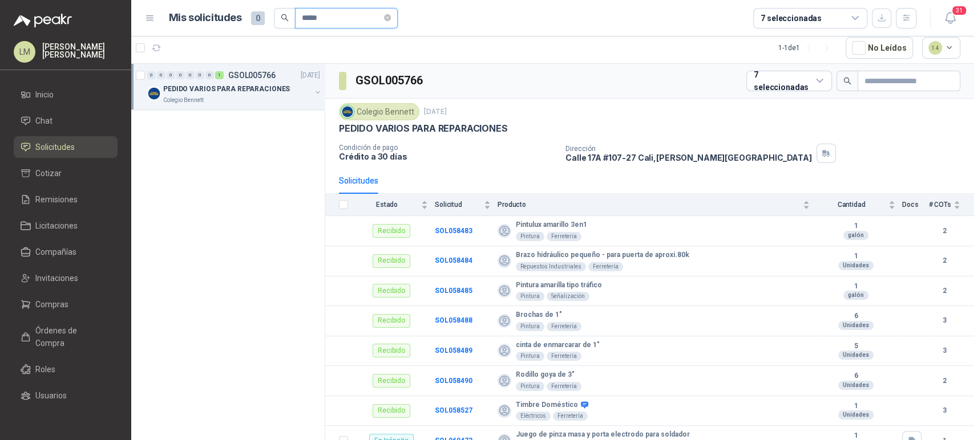
paste input "*****"
click at [317, 93] on button "button" at bounding box center [317, 92] width 9 height 9
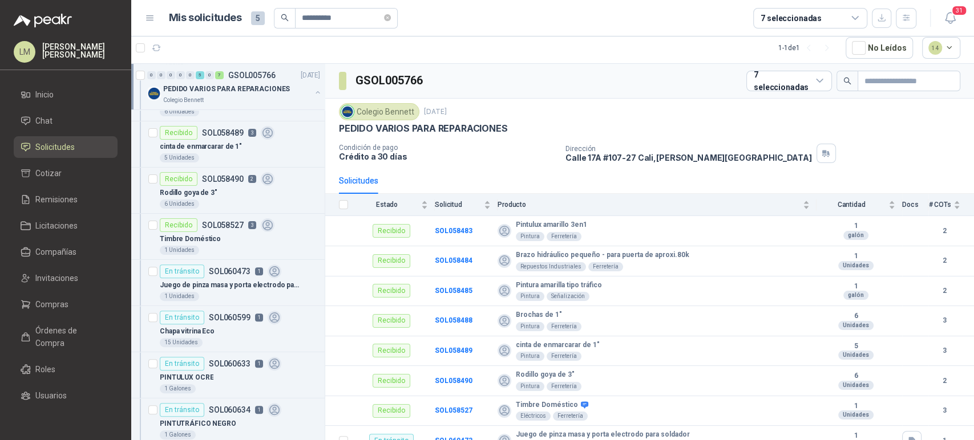
scroll to position [175, 0]
click at [214, 272] on p "SOL060473" at bounding box center [230, 270] width 42 height 8
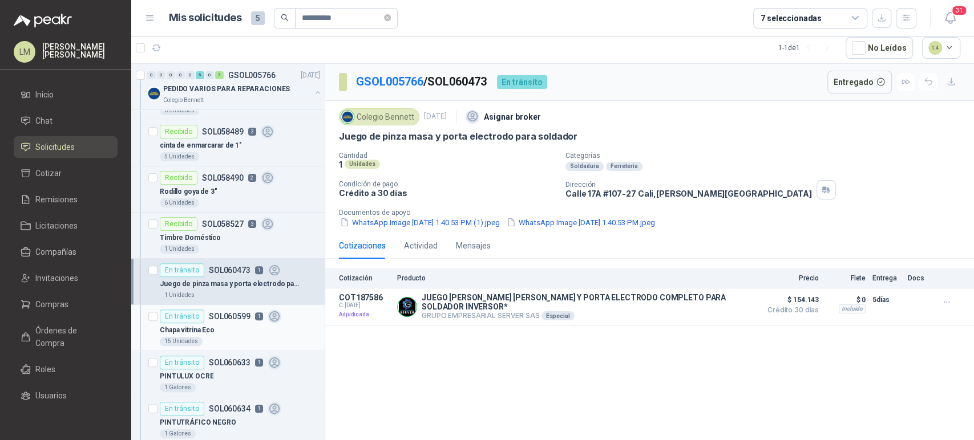
click at [220, 317] on p "SOL060599" at bounding box center [230, 317] width 42 height 8
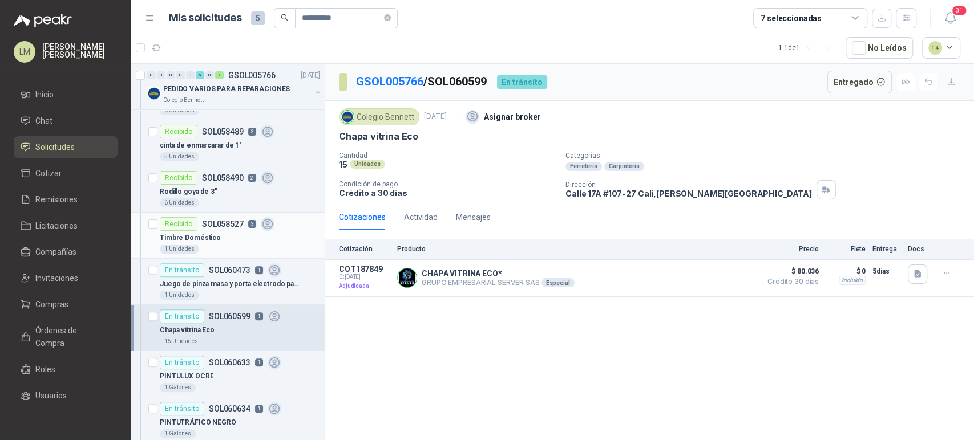
click at [240, 236] on div "Timbre Doméstico" at bounding box center [240, 238] width 160 height 14
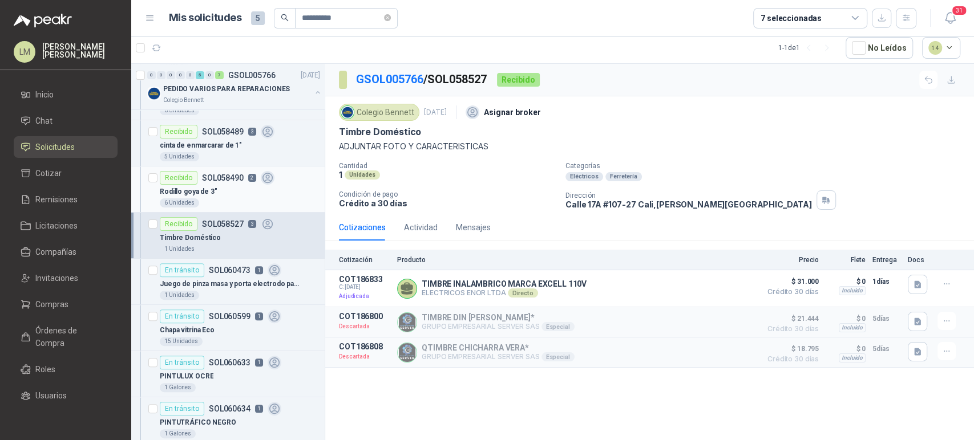
click at [241, 194] on div "Rodillo goya de 3"" at bounding box center [240, 192] width 160 height 14
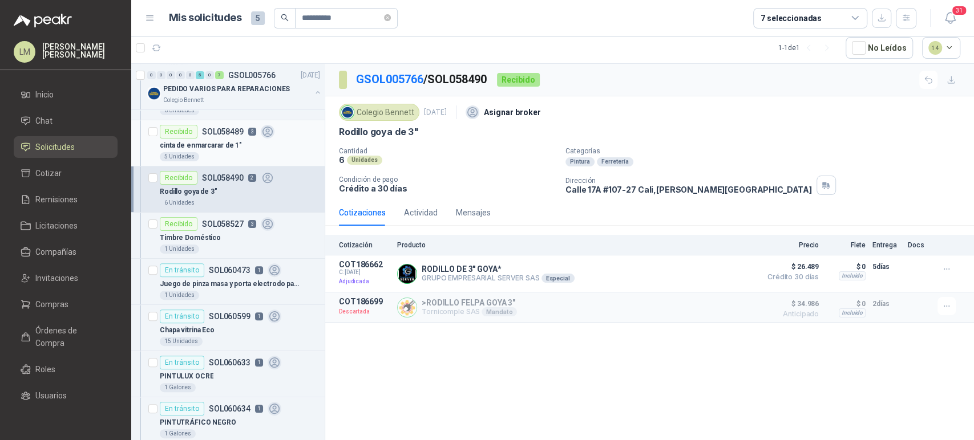
click at [238, 147] on div "cinta de enmarcarar de 1"" at bounding box center [240, 146] width 160 height 14
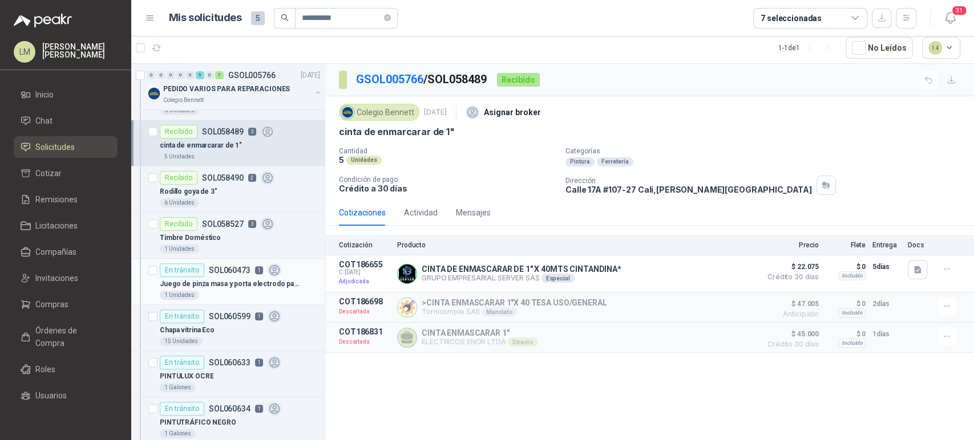
click at [236, 277] on div "Juego de pinza masa y porta electrodo para soldador" at bounding box center [240, 284] width 160 height 14
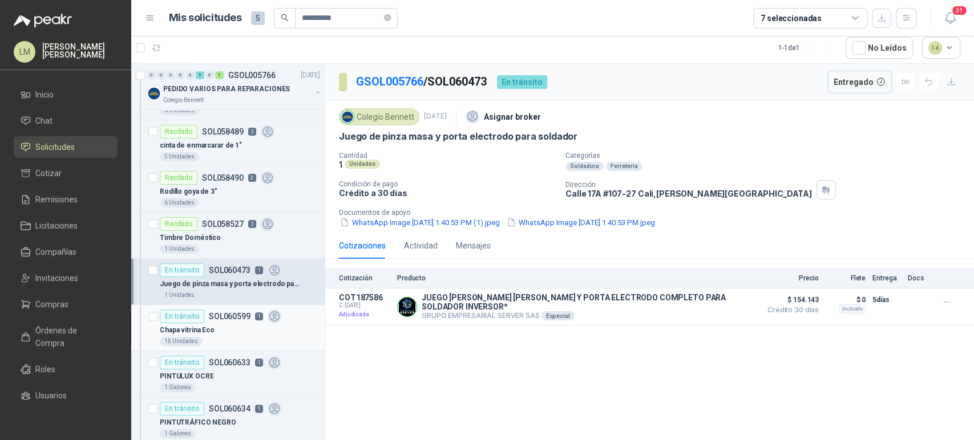
click at [234, 334] on div "Chapa vitrina Eco" at bounding box center [240, 330] width 160 height 14
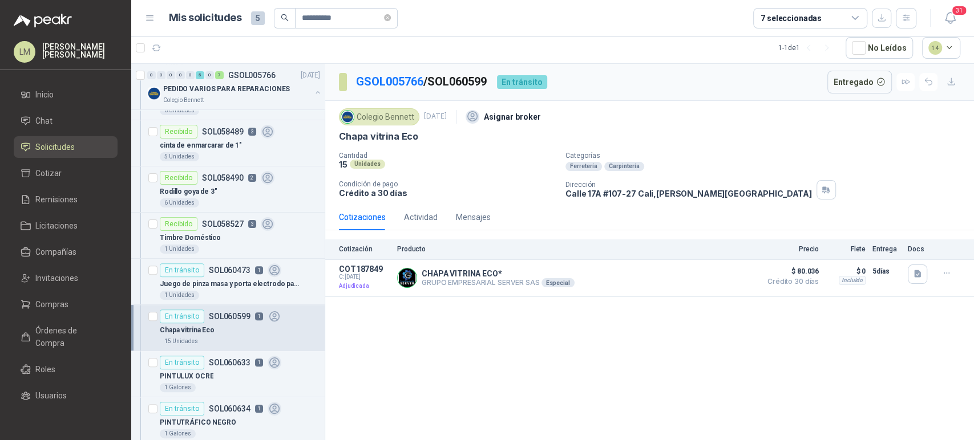
scroll to position [238, 0]
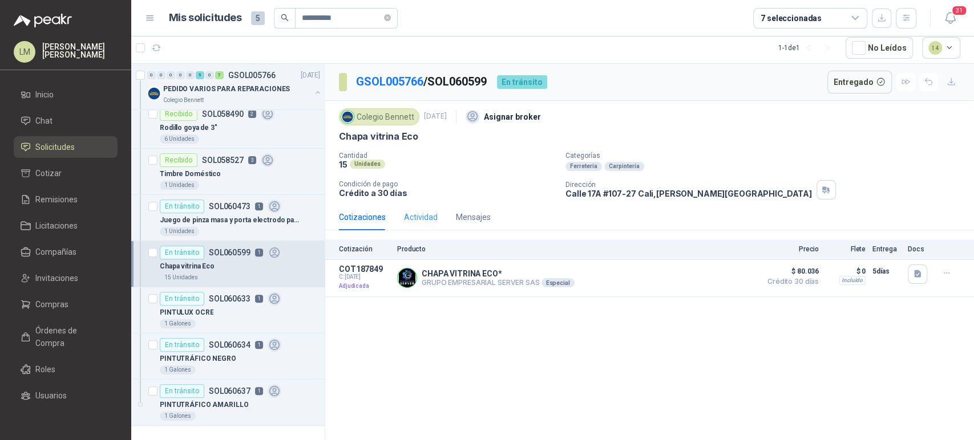
click at [405, 226] on div "Actividad" at bounding box center [421, 217] width 34 height 26
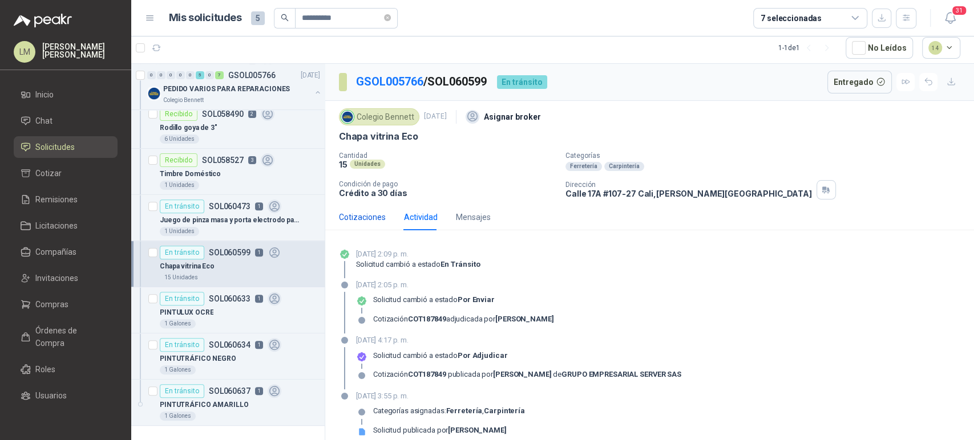
click at [374, 213] on div "Cotizaciones" at bounding box center [362, 217] width 47 height 13
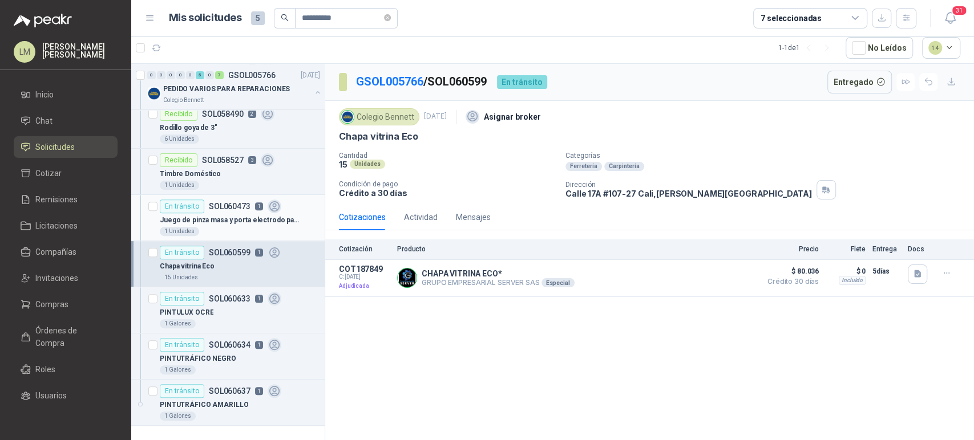
click at [218, 218] on p "Juego de pinza masa y porta electrodo para soldador" at bounding box center [231, 220] width 142 height 11
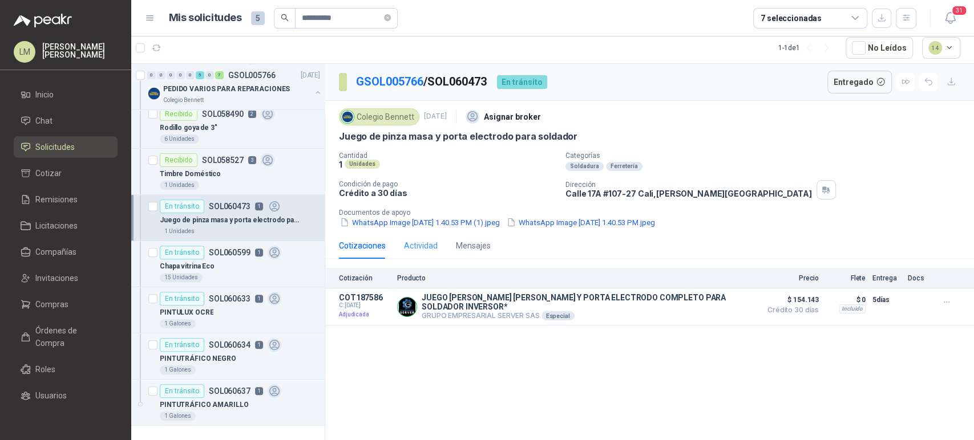
click at [416, 254] on div "Actividad" at bounding box center [421, 246] width 34 height 26
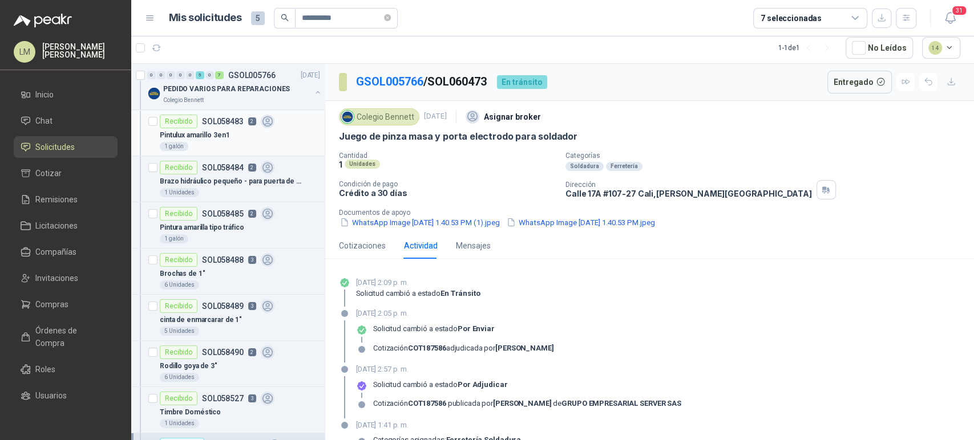
click at [221, 119] on p "SOL058483" at bounding box center [223, 121] width 42 height 8
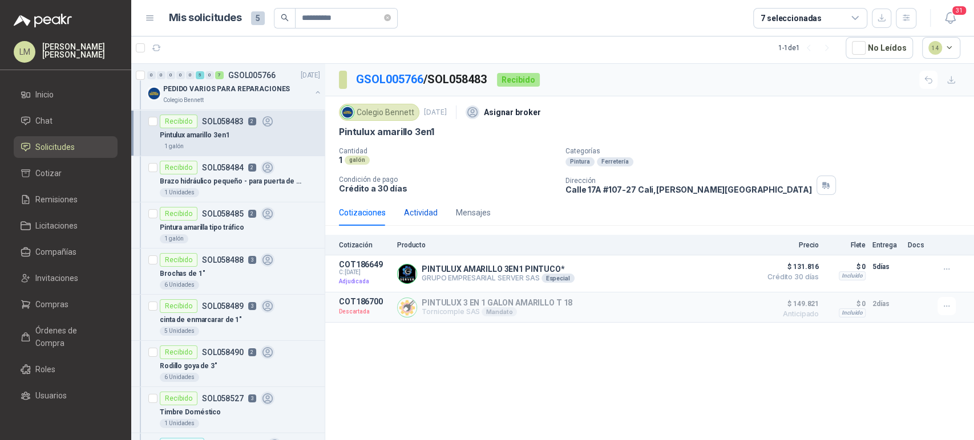
click at [427, 212] on div "Actividad" at bounding box center [421, 212] width 34 height 13
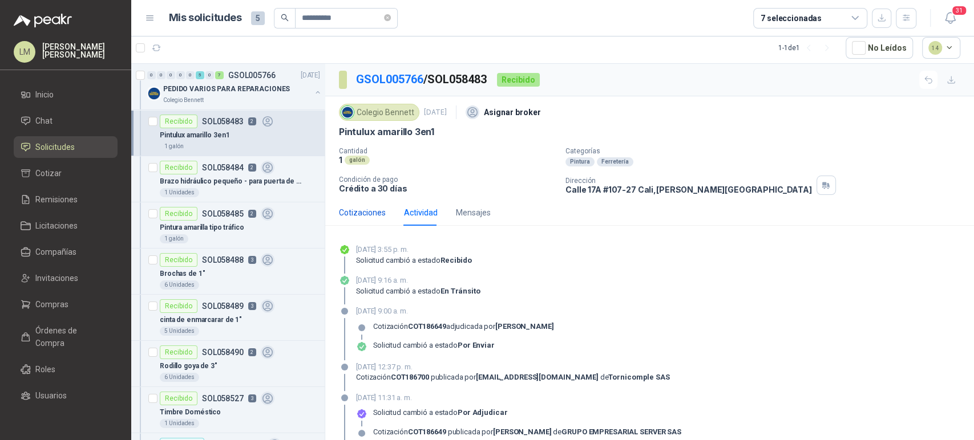
click at [378, 212] on div "Cotizaciones" at bounding box center [362, 212] width 47 height 13
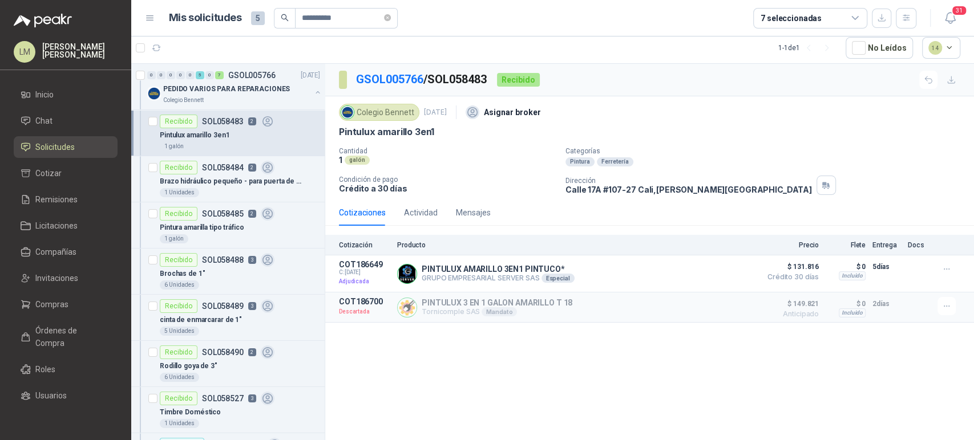
click at [395, 209] on div "Cotizaciones Actividad Mensajes" at bounding box center [415, 213] width 152 height 26
click at [411, 209] on div "Actividad" at bounding box center [421, 212] width 34 height 13
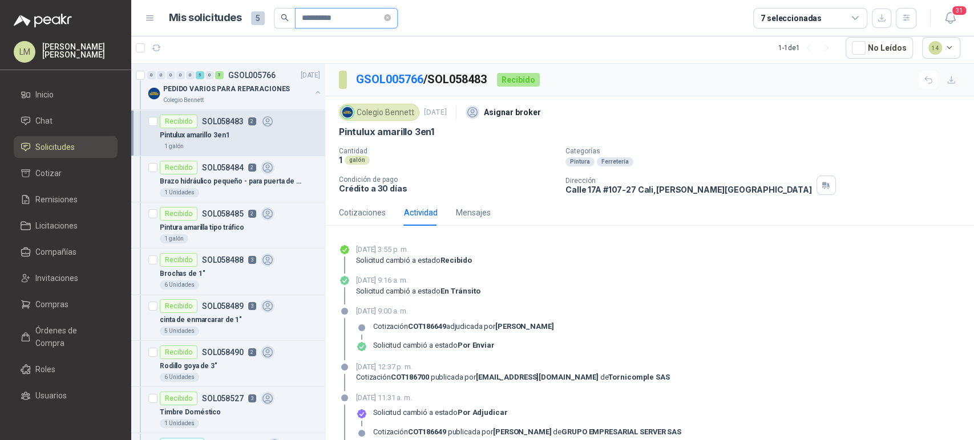
drag, startPoint x: 358, startPoint y: 21, endPoint x: 265, endPoint y: 21, distance: 93.5
click at [265, 21] on div "**********" at bounding box center [283, 18] width 229 height 21
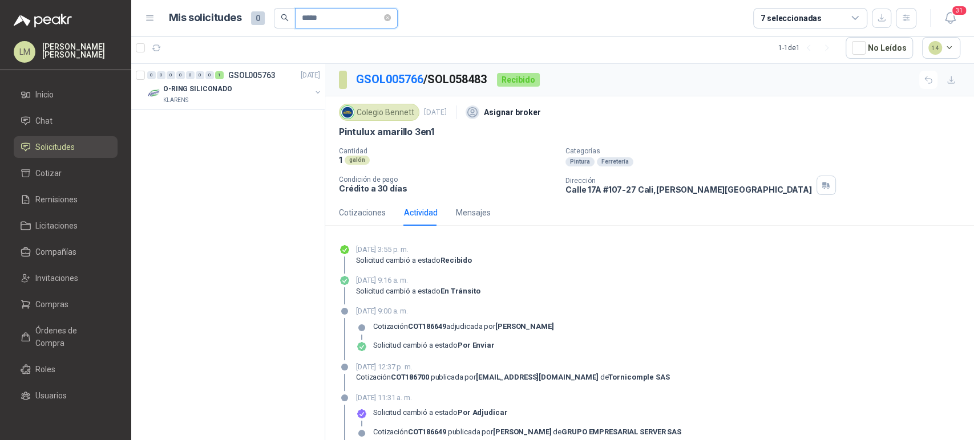
drag, startPoint x: 342, startPoint y: 21, endPoint x: 308, endPoint y: 21, distance: 33.7
click at [308, 21] on input "*****" at bounding box center [342, 18] width 80 height 19
drag, startPoint x: 341, startPoint y: 17, endPoint x: 262, endPoint y: 18, distance: 79.3
click at [262, 18] on div "Mis solicitudes 1 *****" at bounding box center [283, 18] width 229 height 21
click at [253, 81] on icon at bounding box center [255, 75] width 13 height 13
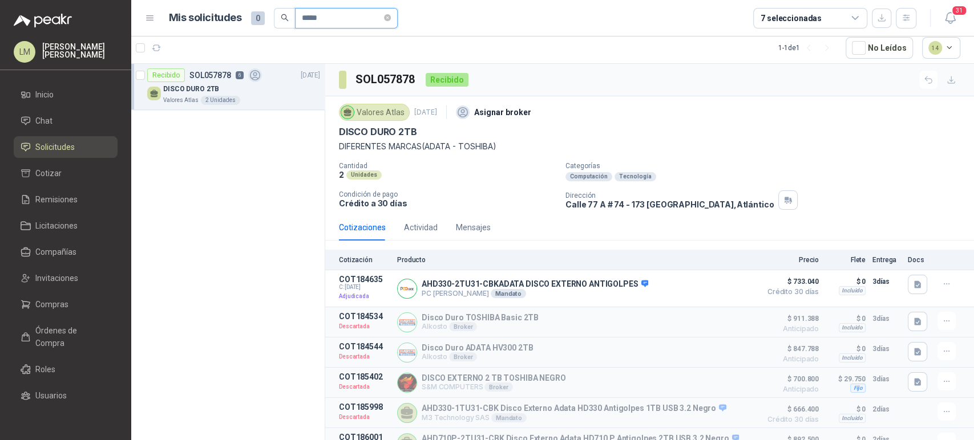
drag, startPoint x: 354, startPoint y: 21, endPoint x: 277, endPoint y: 18, distance: 76.5
click at [277, 18] on span "*****" at bounding box center [336, 18] width 124 height 21
click at [248, 82] on div "ANCLAJE WEDGE BOLT CARBON 1/2 X 3"" at bounding box center [241, 89] width 157 height 14
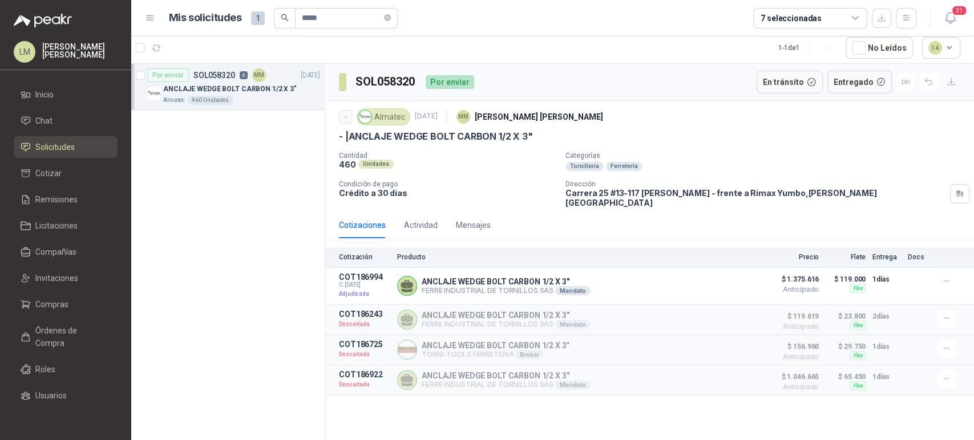
click at [734, 104] on div "- Almatec 2 oct, 2025 MM Mauricio Martinez - | ANCLAJE WEDGE BOLT CARBON 1/2 X …" at bounding box center [649, 156] width 649 height 111
drag, startPoint x: 283, startPoint y: 21, endPoint x: 268, endPoint y: 25, distance: 15.8
click at [268, 25] on div "Mis solicitudes 1 *****" at bounding box center [283, 18] width 229 height 21
click at [260, 77] on icon at bounding box center [259, 76] width 10 height 10
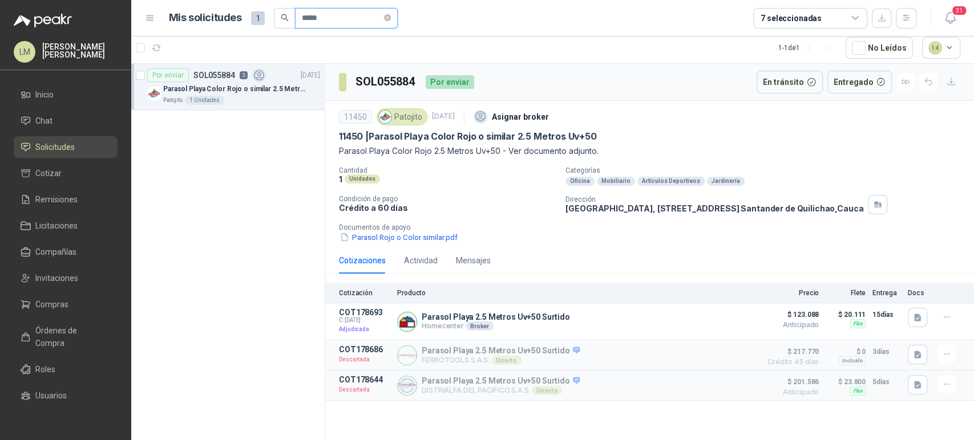
drag, startPoint x: 314, startPoint y: 16, endPoint x: 228, endPoint y: 16, distance: 86.1
click at [228, 16] on div "Mis solicitudes 1 *****" at bounding box center [283, 18] width 229 height 21
click at [318, 91] on button "button" at bounding box center [317, 92] width 9 height 9
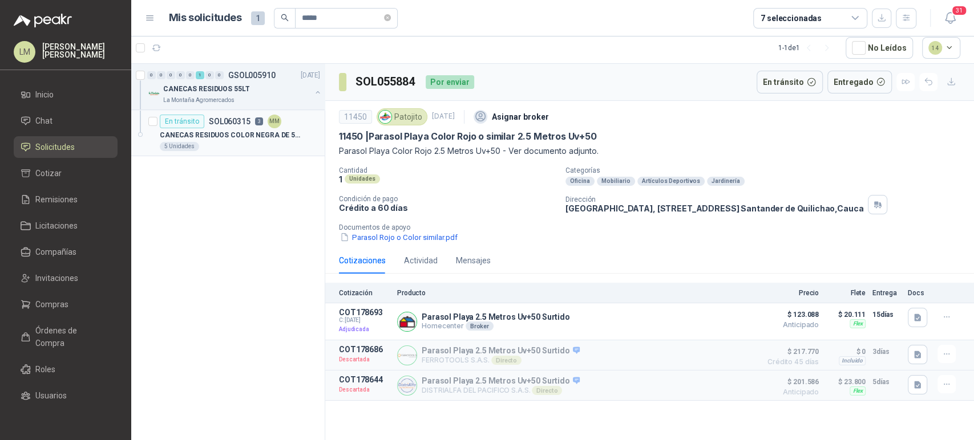
click at [224, 131] on p "CANECAS RESIDUOS COLOR NEGRA DE 55LT" at bounding box center [231, 135] width 142 height 11
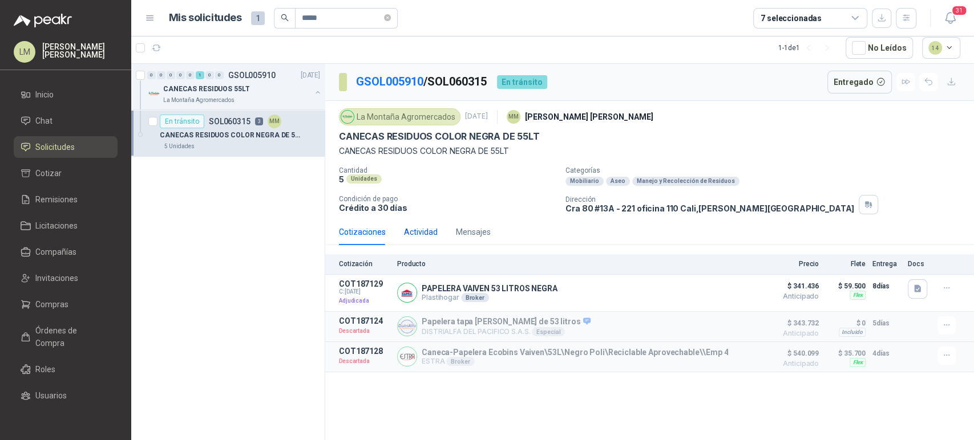
click at [422, 226] on div "Actividad" at bounding box center [421, 232] width 34 height 13
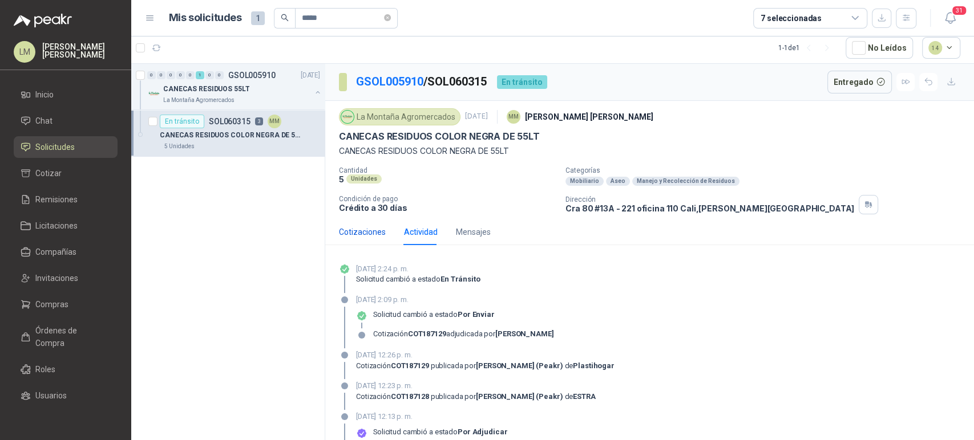
click at [360, 227] on div "Cotizaciones" at bounding box center [362, 232] width 47 height 13
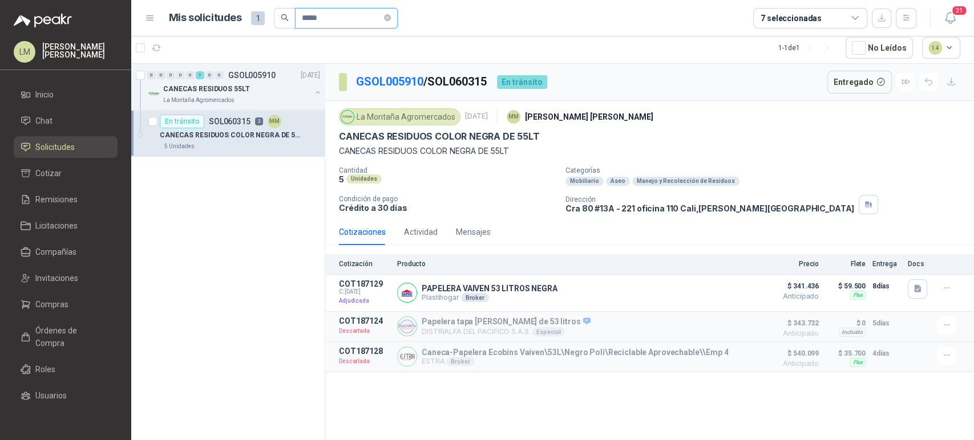
drag, startPoint x: 331, startPoint y: 15, endPoint x: 308, endPoint y: 21, distance: 24.1
click at [308, 21] on input "*****" at bounding box center [342, 18] width 80 height 19
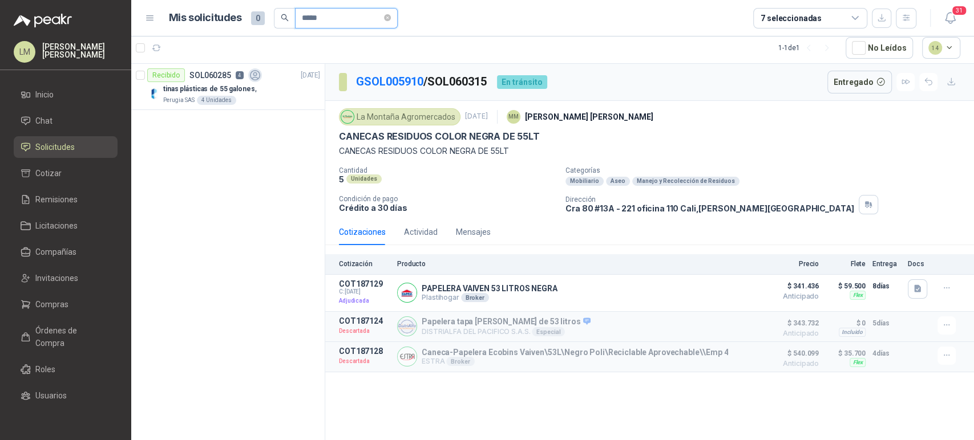
drag, startPoint x: 325, startPoint y: 19, endPoint x: 275, endPoint y: 21, distance: 49.7
click at [275, 21] on span "*****" at bounding box center [336, 18] width 124 height 21
type input "*****"
click at [317, 91] on button "button" at bounding box center [317, 92] width 9 height 9
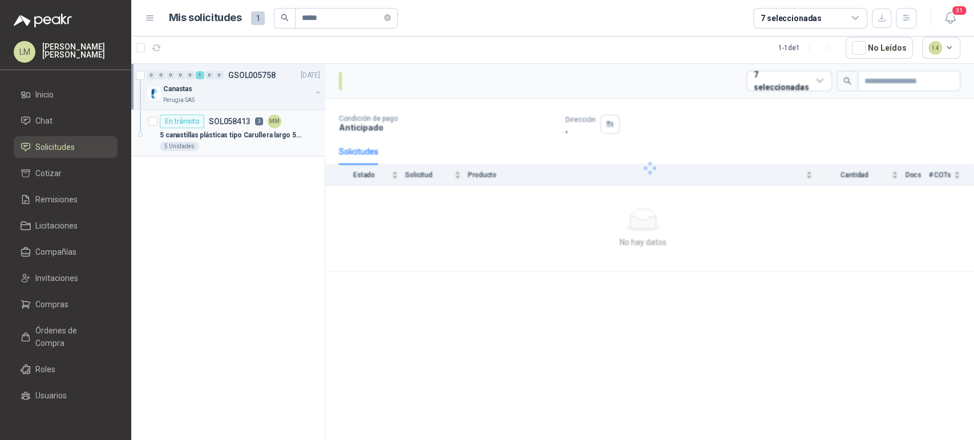
click at [242, 120] on p "SOL058413" at bounding box center [230, 121] width 42 height 8
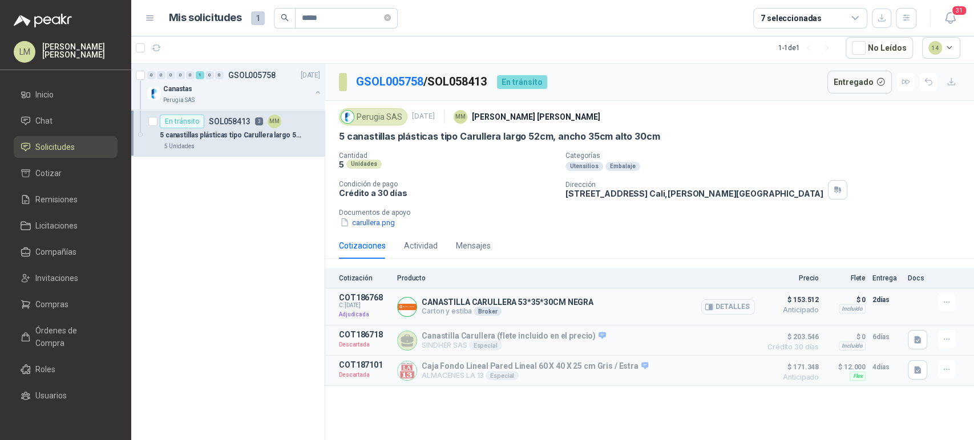
click at [739, 309] on button "Detalles" at bounding box center [728, 306] width 54 height 15
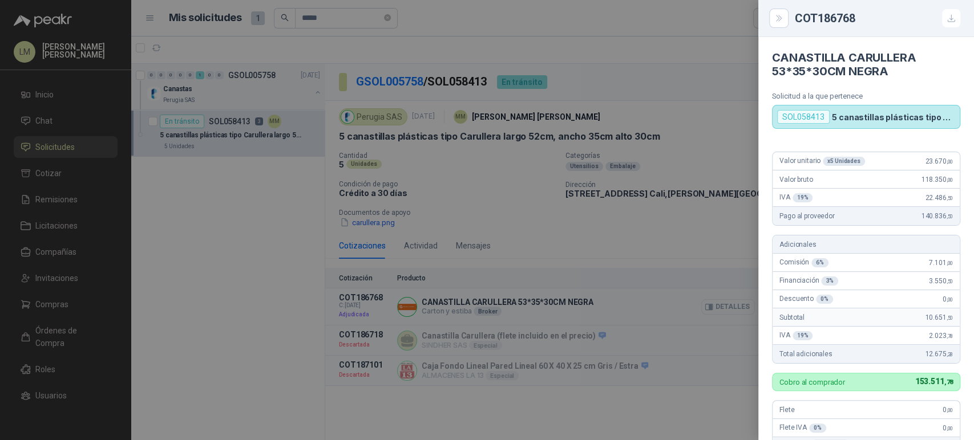
scroll to position [649, 0]
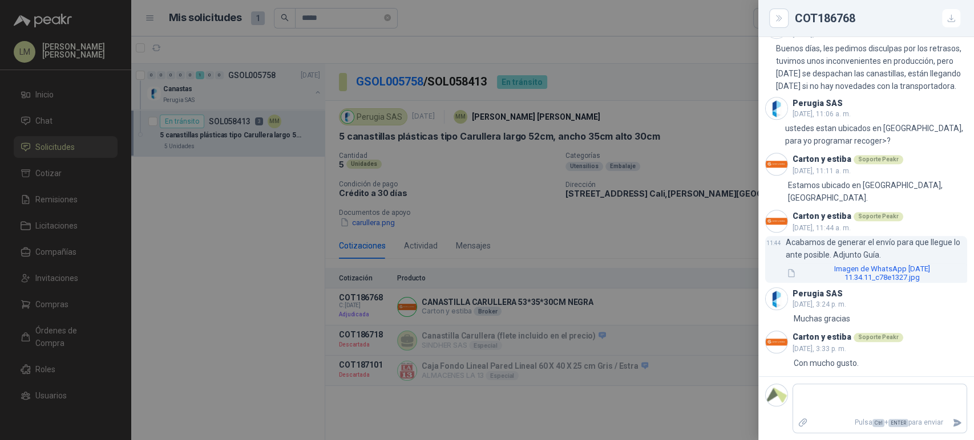
click at [841, 277] on button "Imagen de WhatsApp 2025-10-08 a las 11.34.11_c78e1327.jpg" at bounding box center [875, 273] width 181 height 19
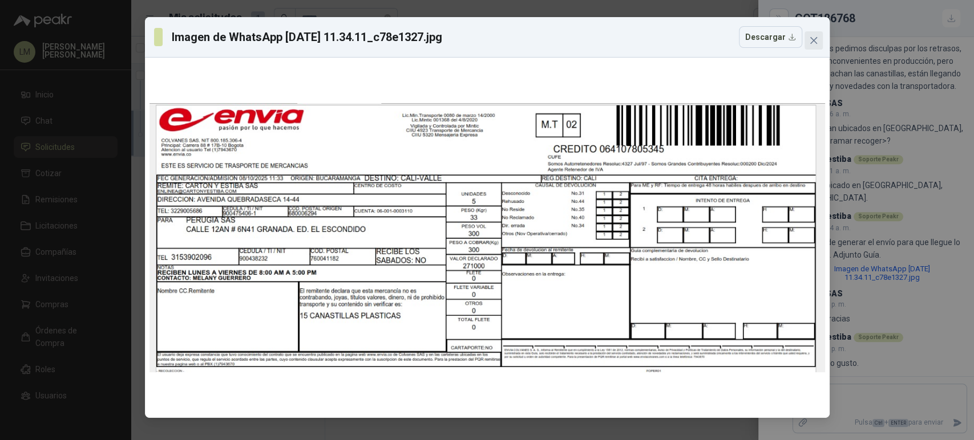
click at [812, 42] on icon "close" at bounding box center [813, 40] width 9 height 9
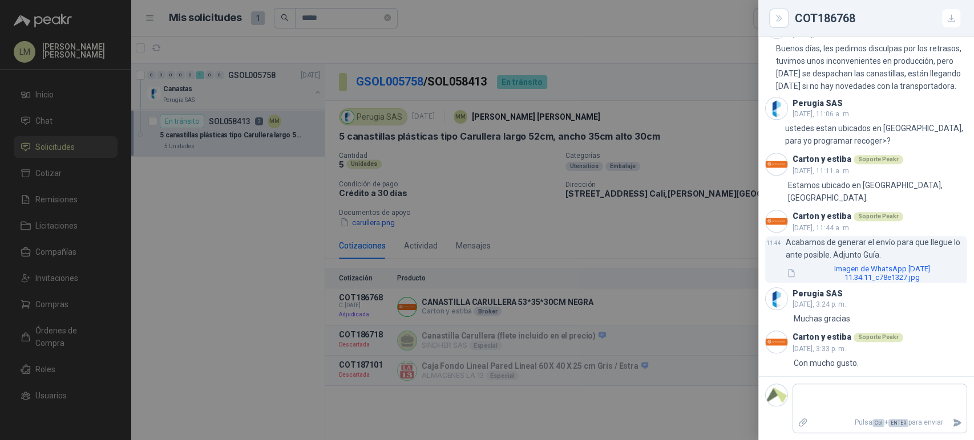
click at [835, 279] on button "Imagen de WhatsApp 2025-10-08 a las 11.34.11_c78e1327.jpg" at bounding box center [875, 273] width 181 height 19
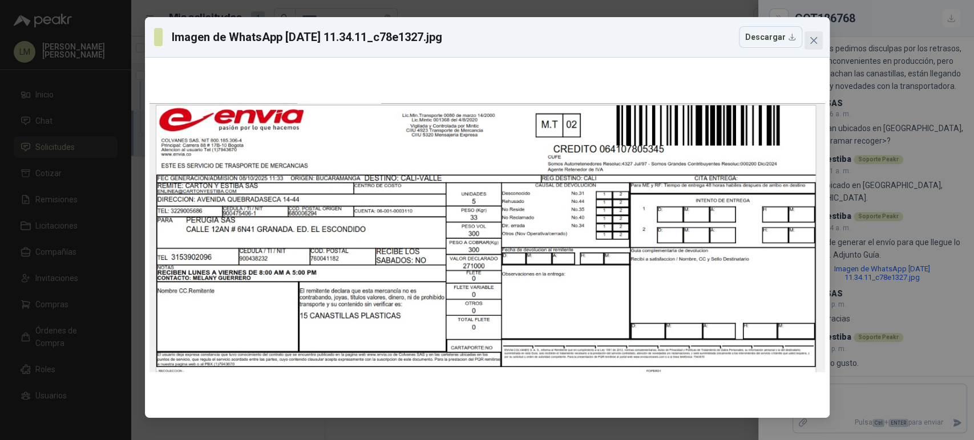
click at [817, 39] on icon "close" at bounding box center [813, 40] width 9 height 9
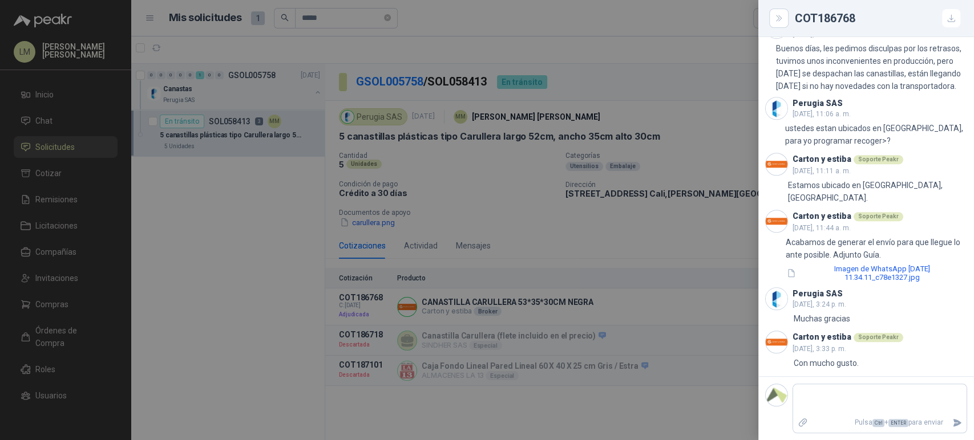
click at [349, 26] on div at bounding box center [487, 220] width 974 height 440
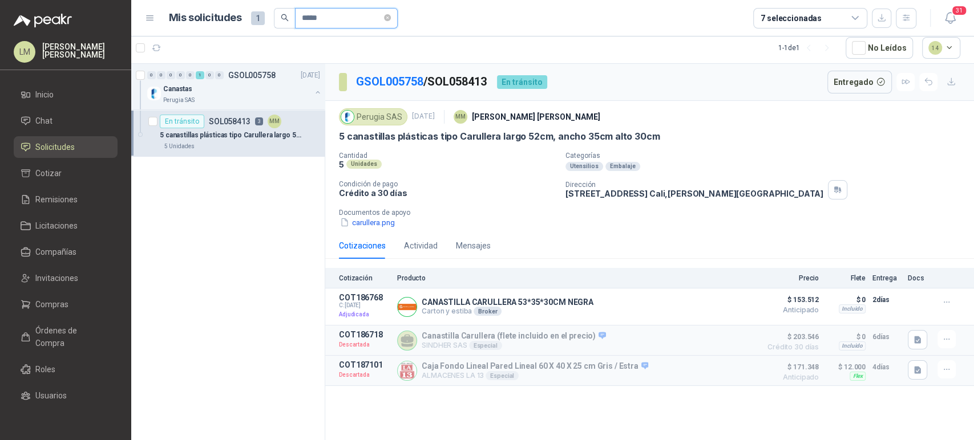
drag, startPoint x: 341, startPoint y: 20, endPoint x: 284, endPoint y: 15, distance: 57.3
click at [284, 15] on span "*****" at bounding box center [336, 18] width 124 height 21
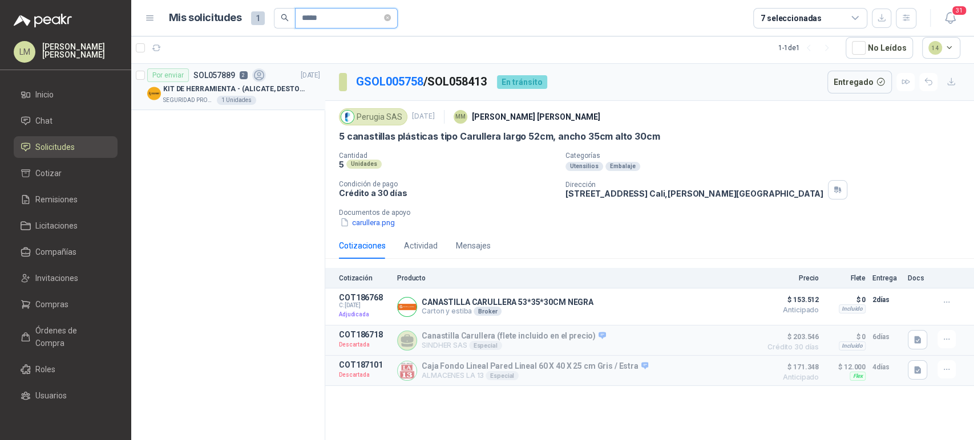
type input "*****"
click at [235, 87] on p "KIT DE HERRAMIENTA - (ALICATE, DESTORNILLADOR,LLAVE DE EXPANSION, CRUCETA,LLAVE…" at bounding box center [234, 89] width 142 height 11
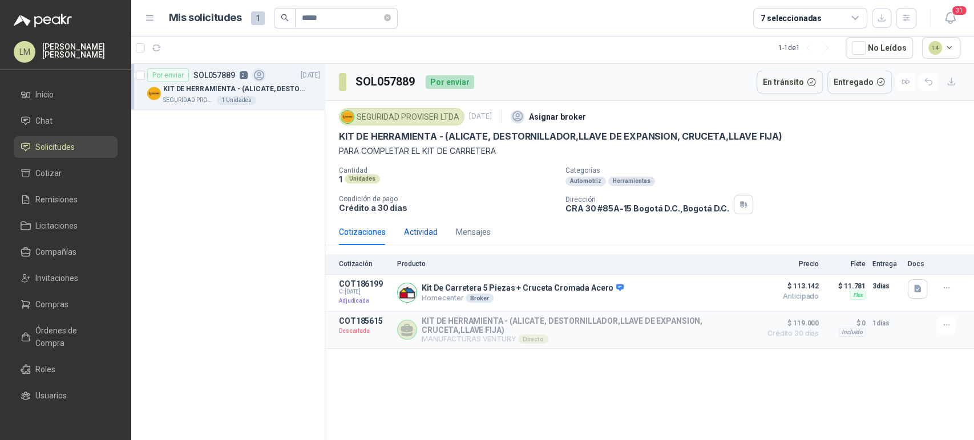
click at [410, 233] on div "Actividad" at bounding box center [421, 232] width 34 height 13
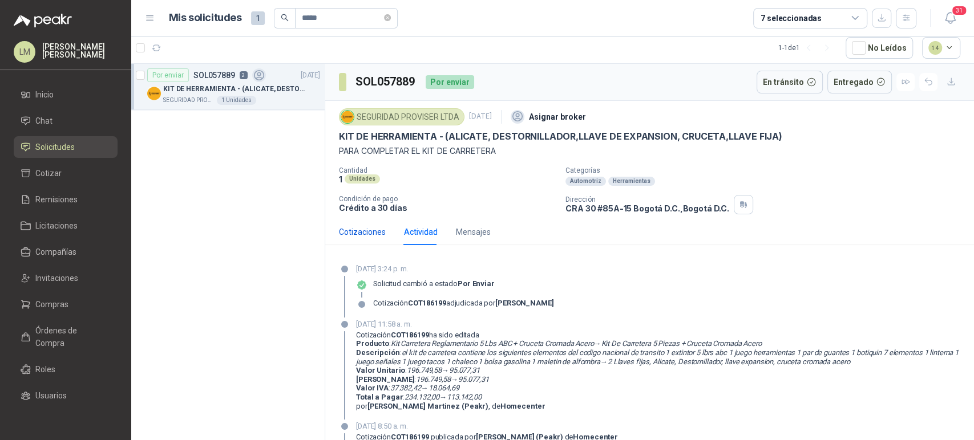
click at [368, 232] on div "Cotizaciones" at bounding box center [362, 232] width 47 height 13
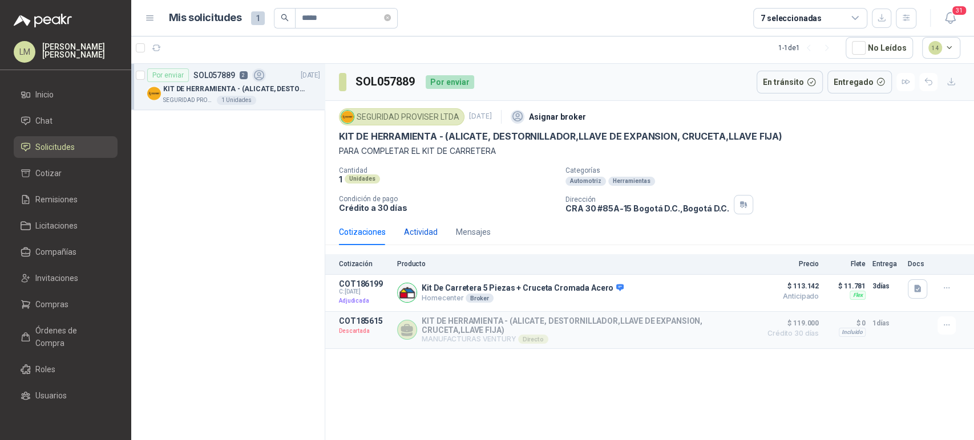
click at [419, 230] on div "Actividad" at bounding box center [421, 232] width 34 height 13
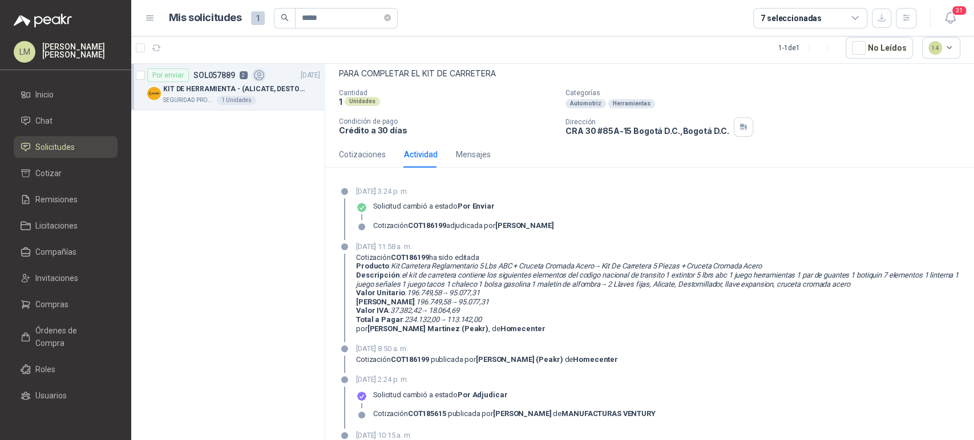
scroll to position [83, 0]
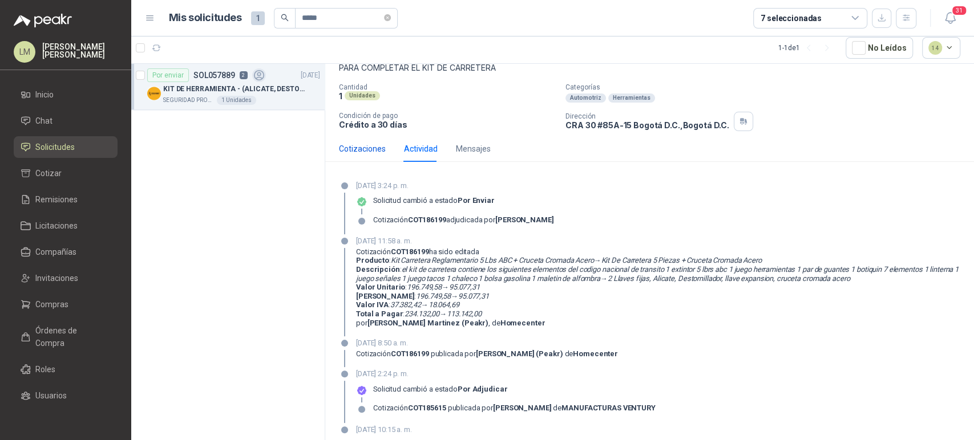
click at [367, 153] on div "Cotizaciones" at bounding box center [362, 149] width 47 height 13
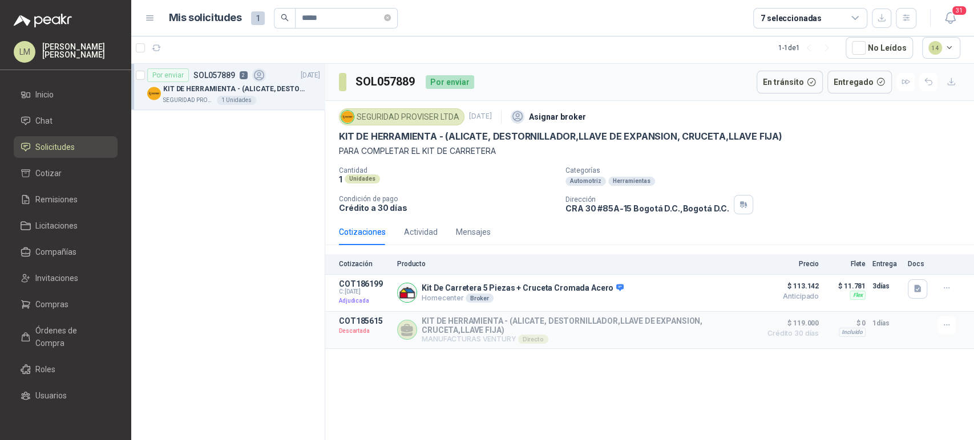
scroll to position [0, 0]
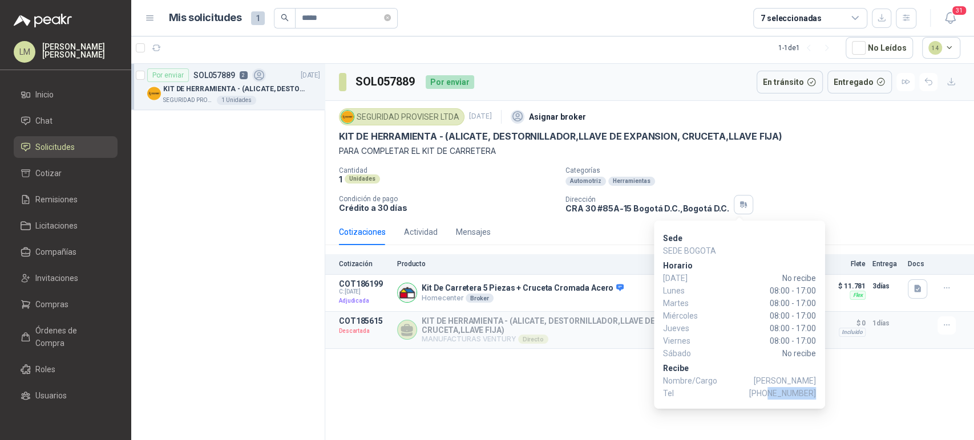
drag, startPoint x: 770, startPoint y: 391, endPoint x: 814, endPoint y: 392, distance: 44.5
click at [814, 392] on span "+57 3160108480" at bounding box center [782, 393] width 67 height 13
copy span "3160108480"
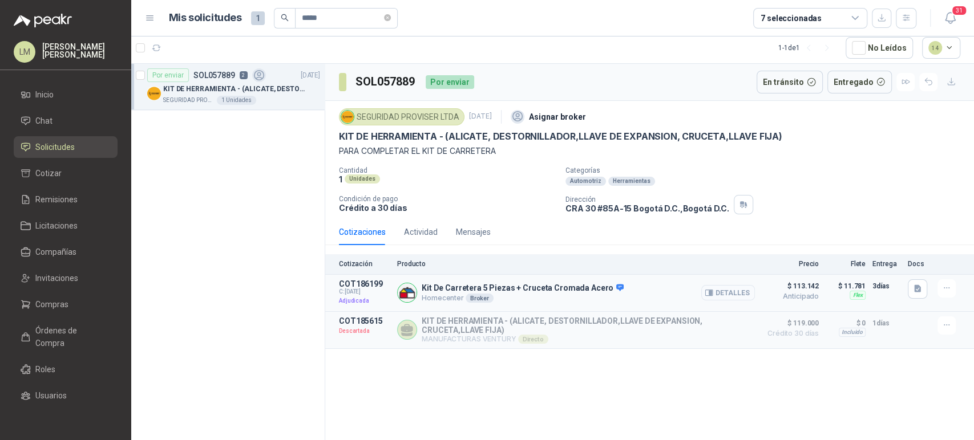
click at [732, 294] on button "Detalles" at bounding box center [728, 292] width 54 height 15
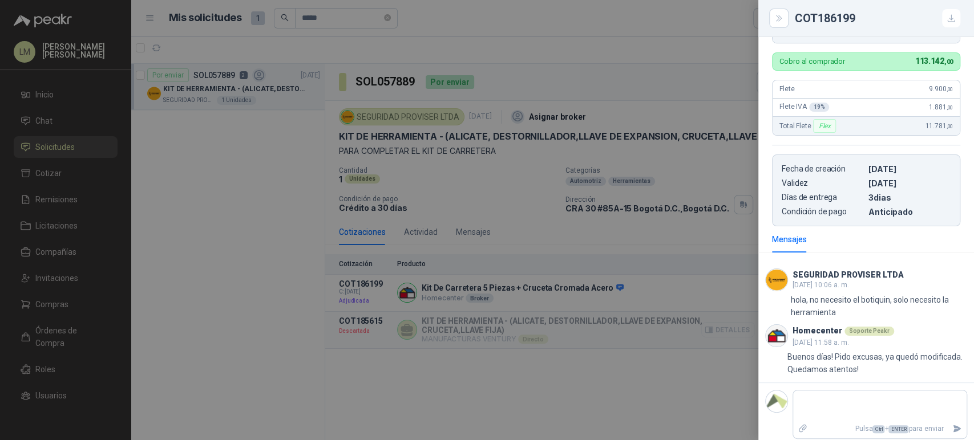
scroll to position [388, 0]
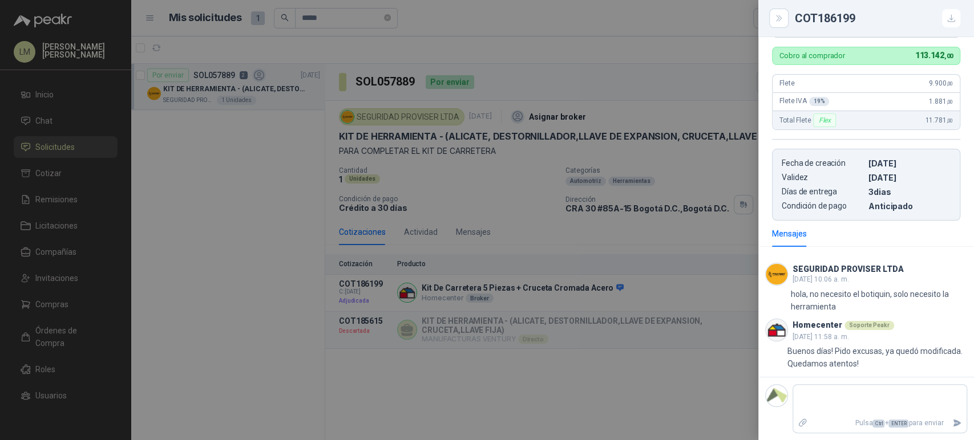
type textarea "*"
type textarea "**"
type textarea "***"
type textarea "****"
type textarea "***"
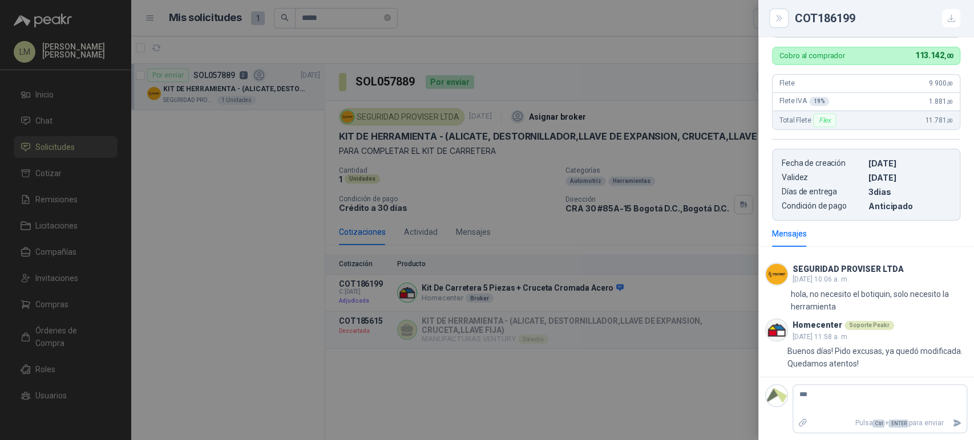
type textarea "**"
type textarea "*"
type textarea "**"
type textarea "***"
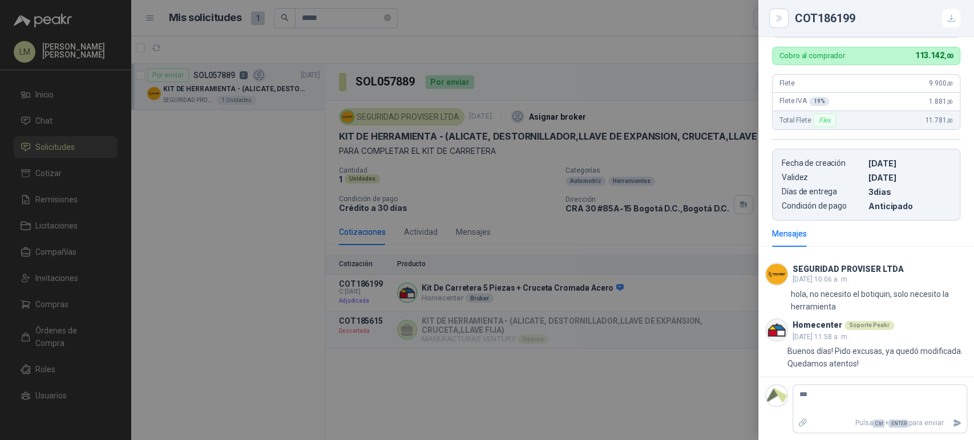
type textarea "****"
type textarea "******"
type textarea "*******"
type textarea "********"
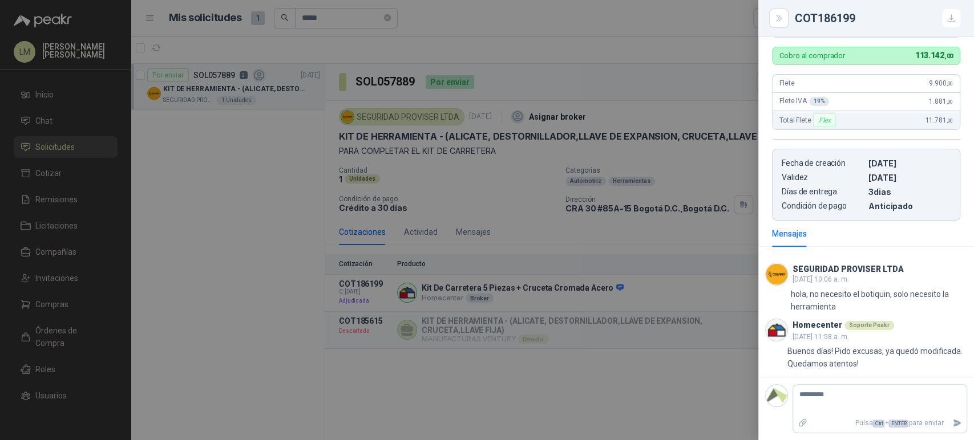
type textarea "**********"
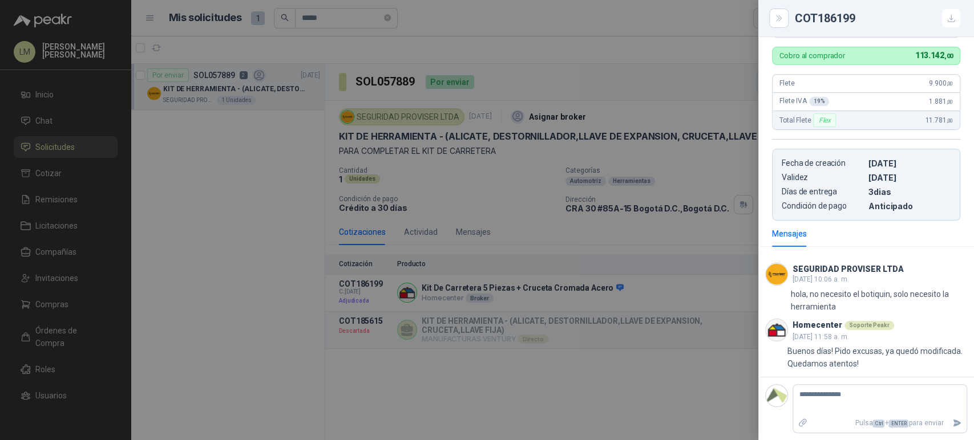
type textarea "**********"
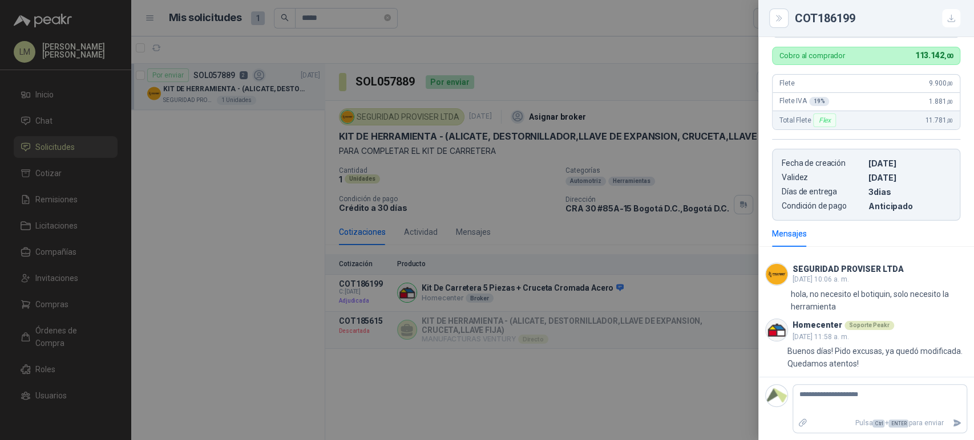
type textarea "**********"
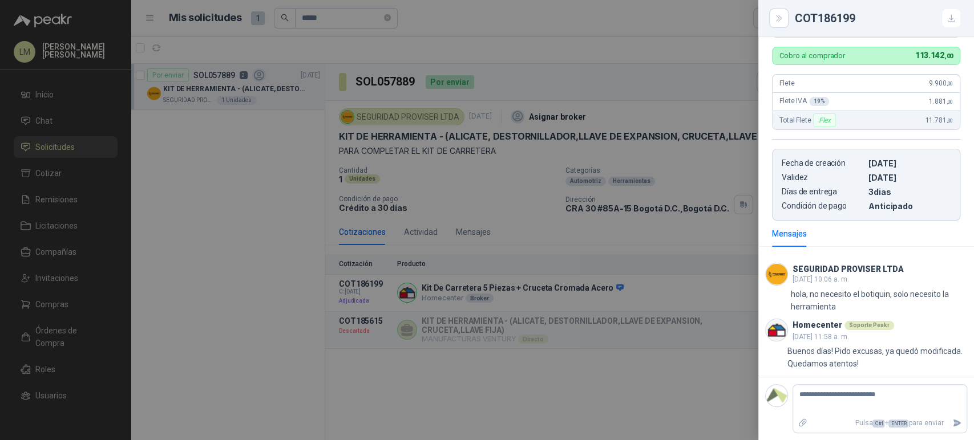
type textarea "**********"
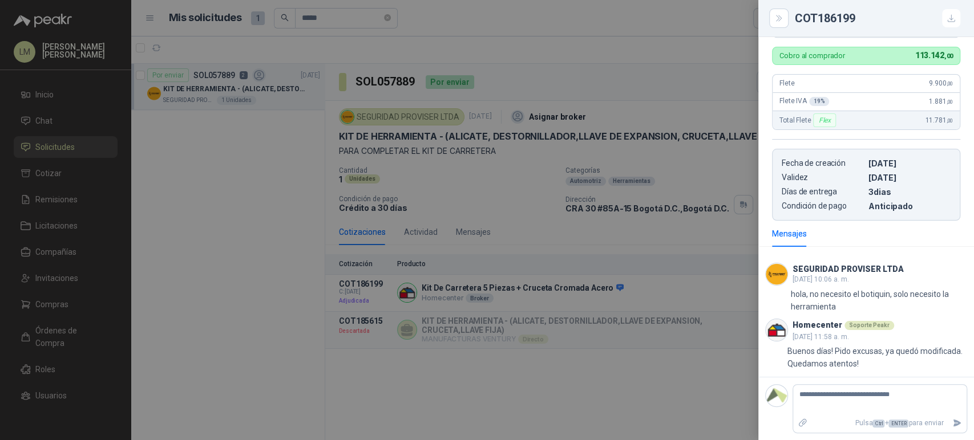
type textarea "**********"
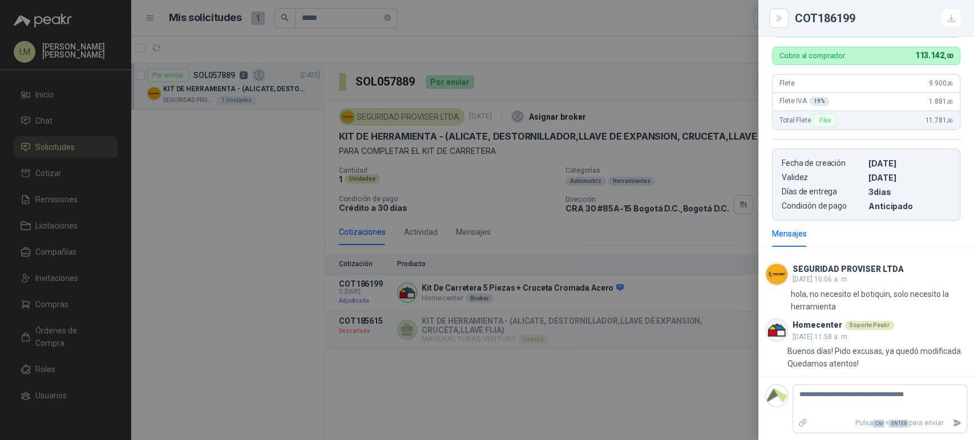
type textarea "**********"
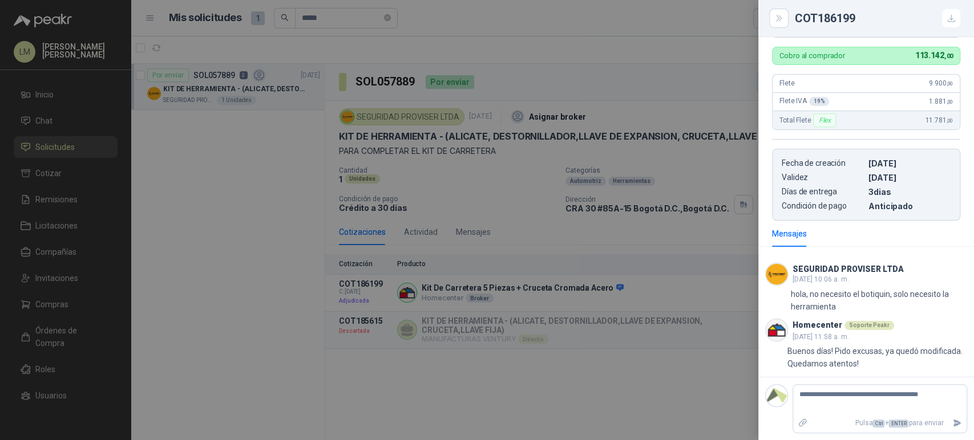
type textarea "**********"
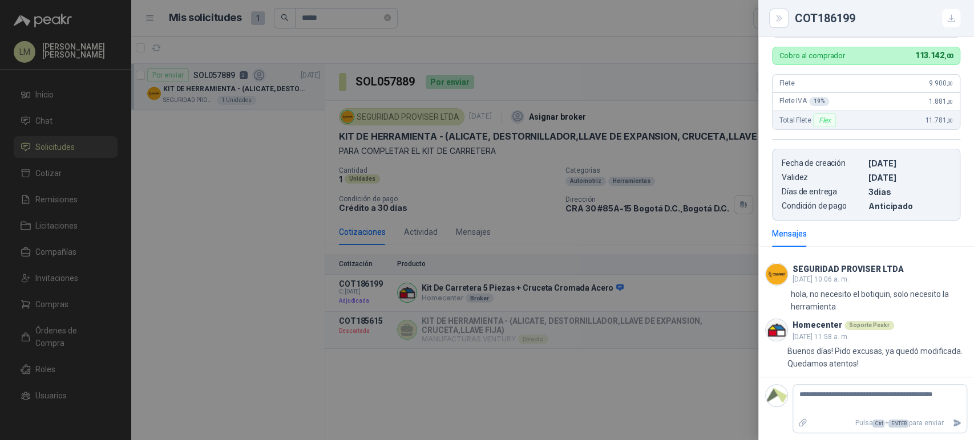
type textarea "**********"
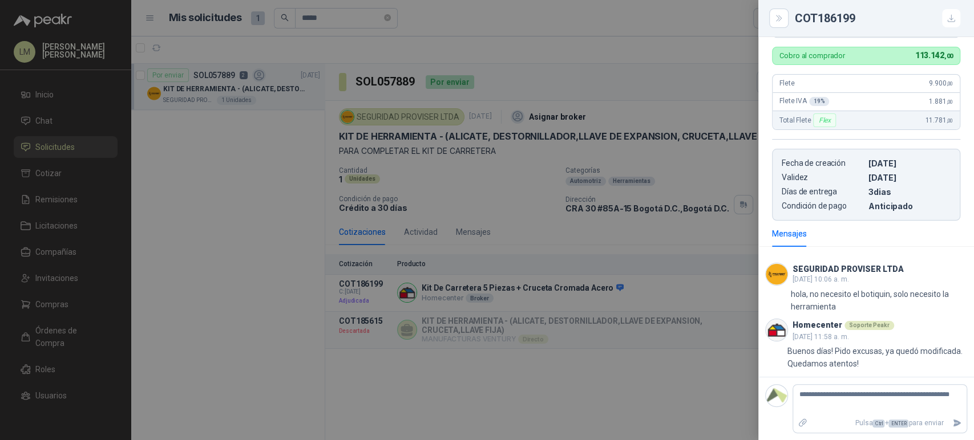
type textarea "**********"
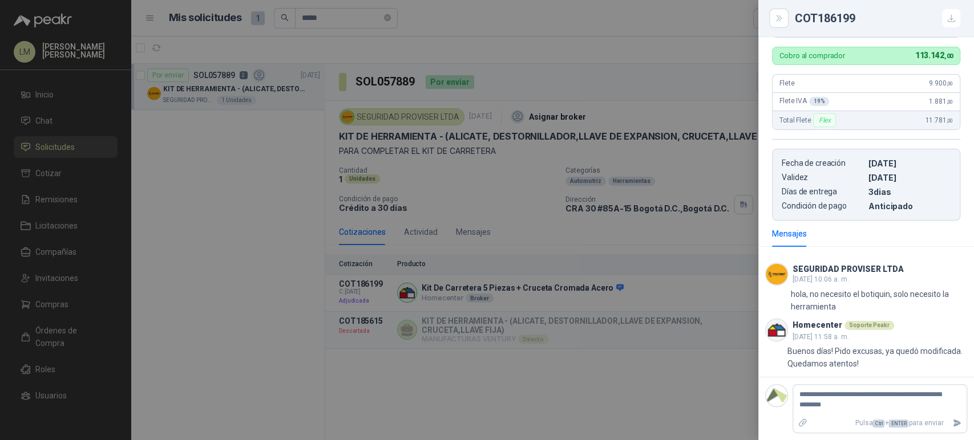
type textarea "**********"
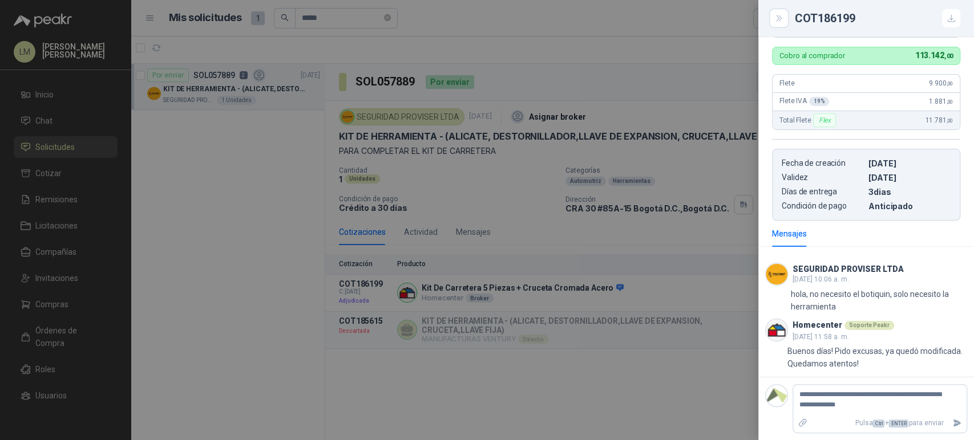
type textarea "**********"
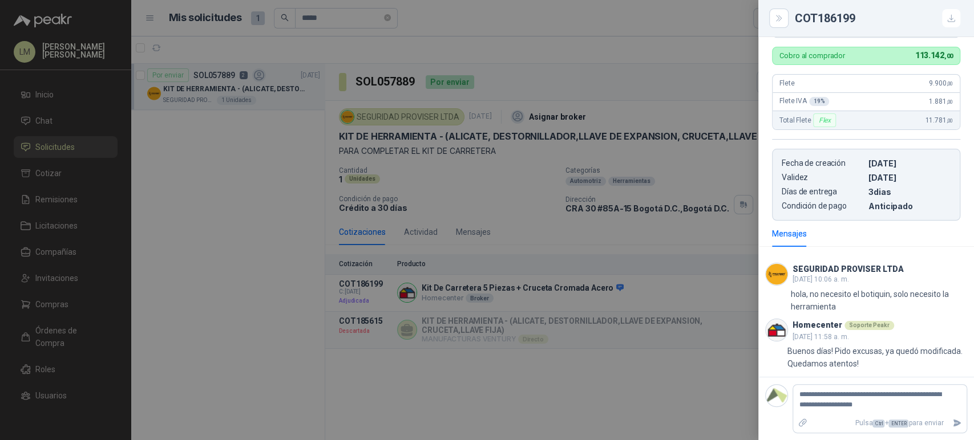
type textarea "**********"
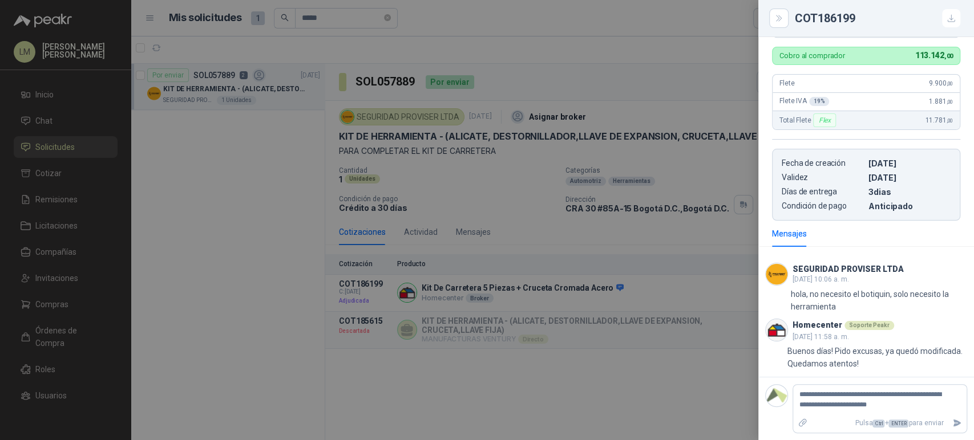
type textarea "**********"
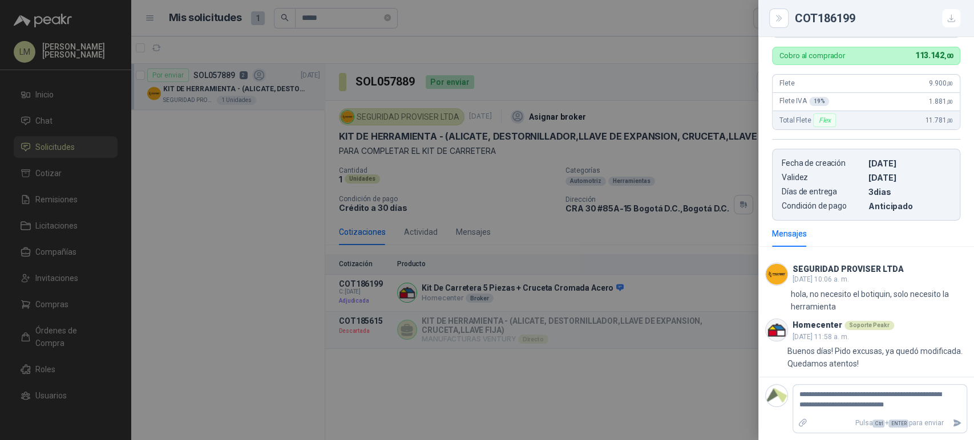
type textarea "**********"
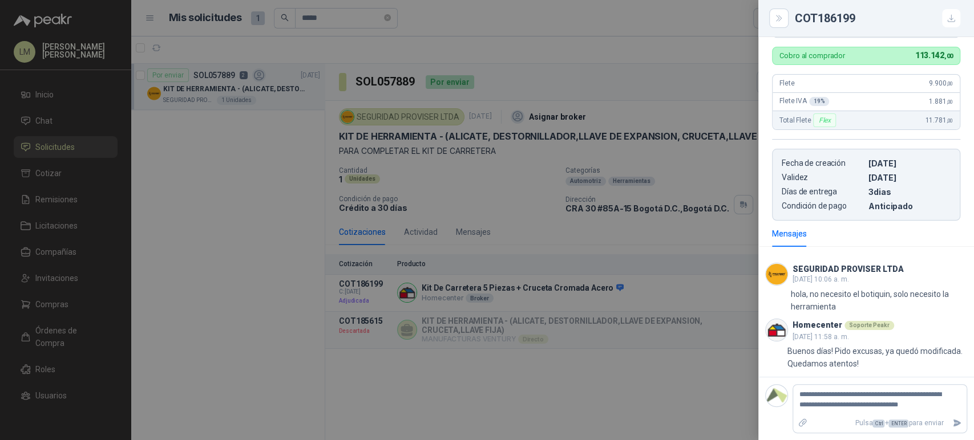
type textarea "**********"
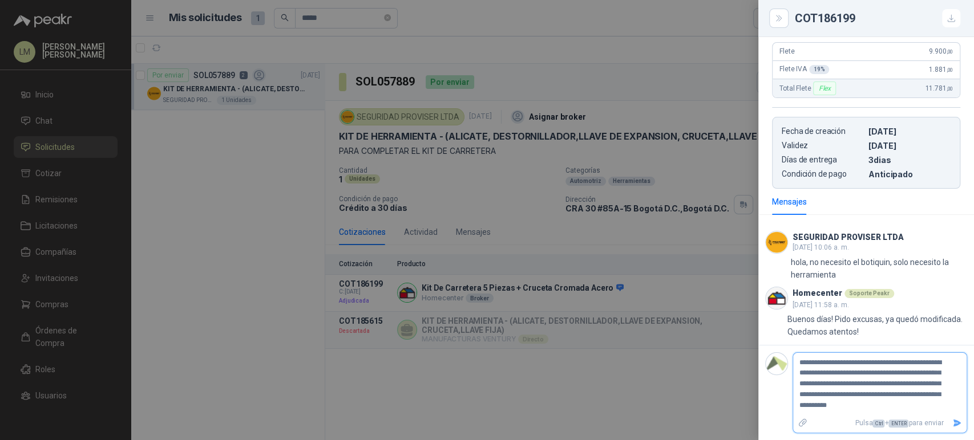
click at [952, 424] on icon "Enviar" at bounding box center [957, 424] width 10 height 10
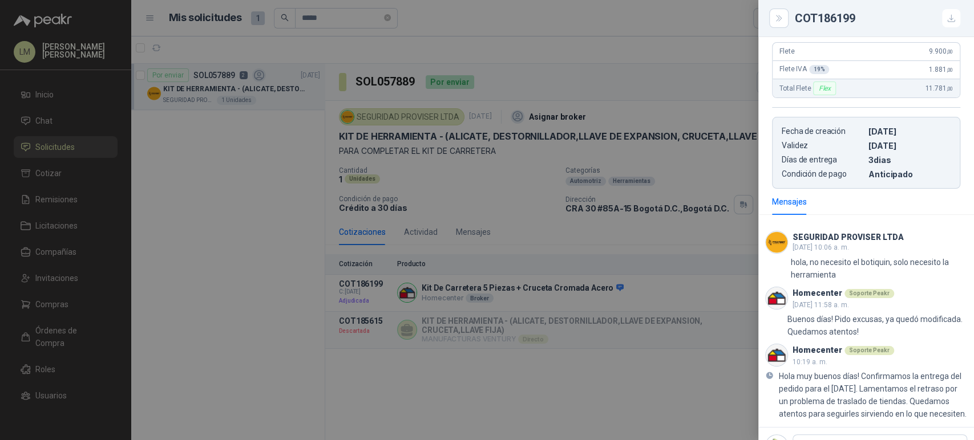
click at [161, 270] on div at bounding box center [487, 220] width 974 height 440
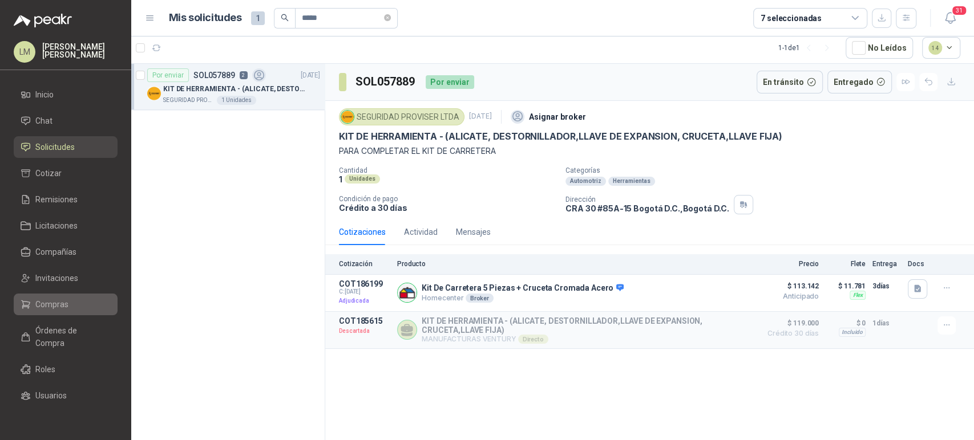
click at [52, 306] on span "Compras" at bounding box center [51, 304] width 33 height 13
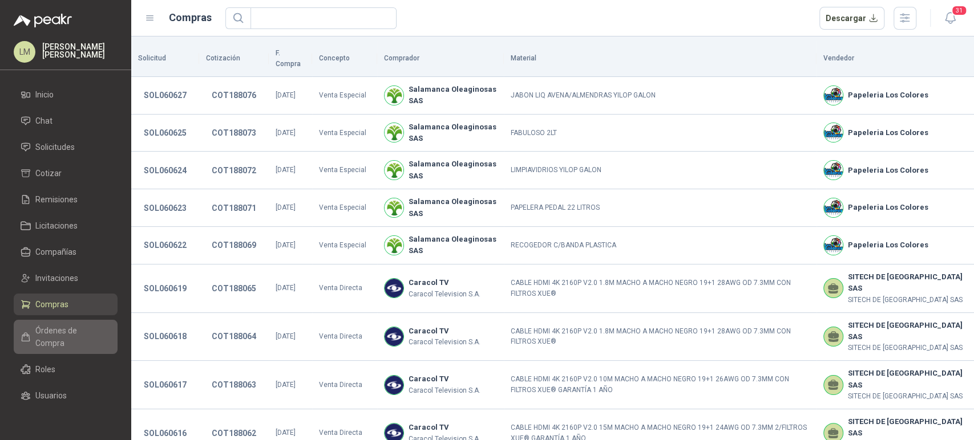
click at [54, 329] on span "Órdenes de Compra" at bounding box center [70, 337] width 71 height 25
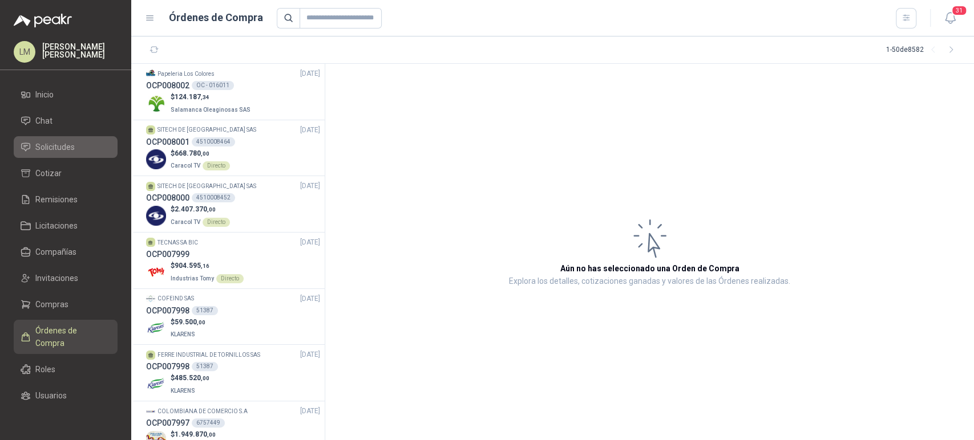
click at [54, 149] on span "Solicitudes" at bounding box center [54, 147] width 39 height 13
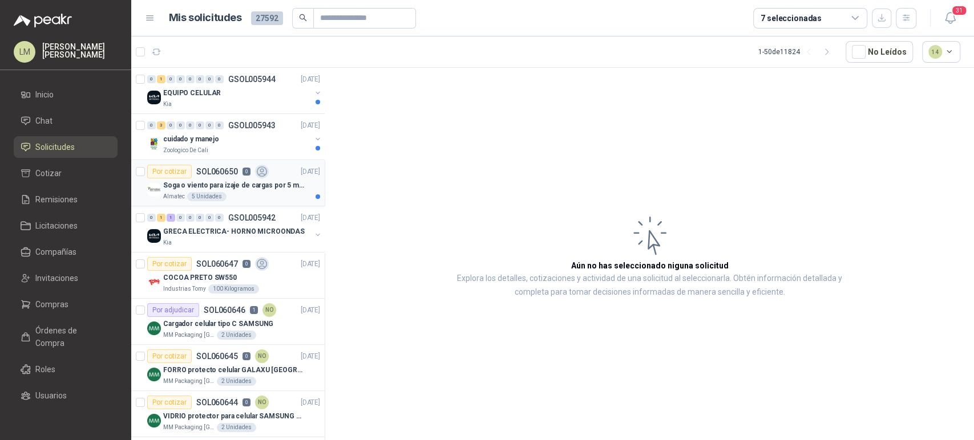
click at [223, 182] on p "Soga o viento para izaje de cargas por 5 metros" at bounding box center [234, 185] width 142 height 11
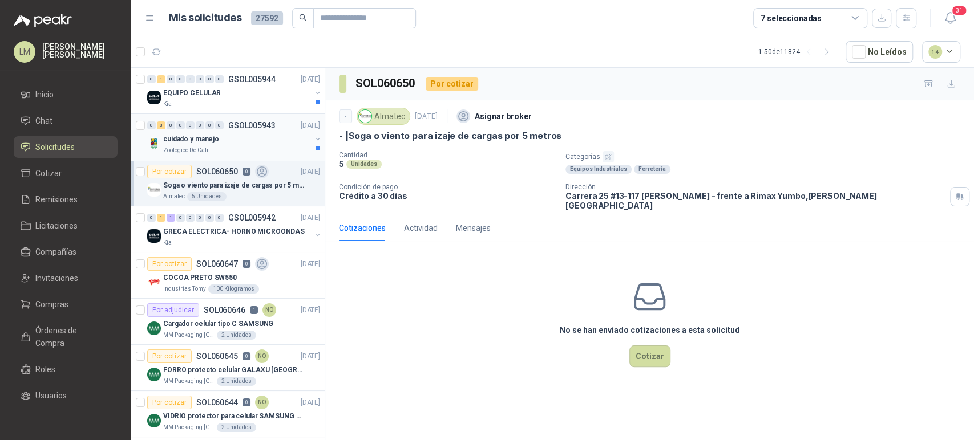
click at [313, 137] on button "button" at bounding box center [317, 139] width 9 height 9
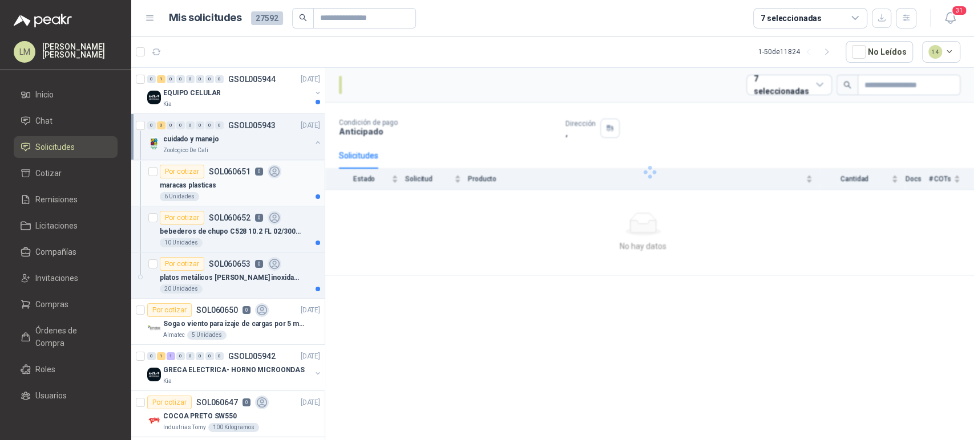
click at [210, 188] on p "maracas plasticas" at bounding box center [188, 185] width 56 height 11
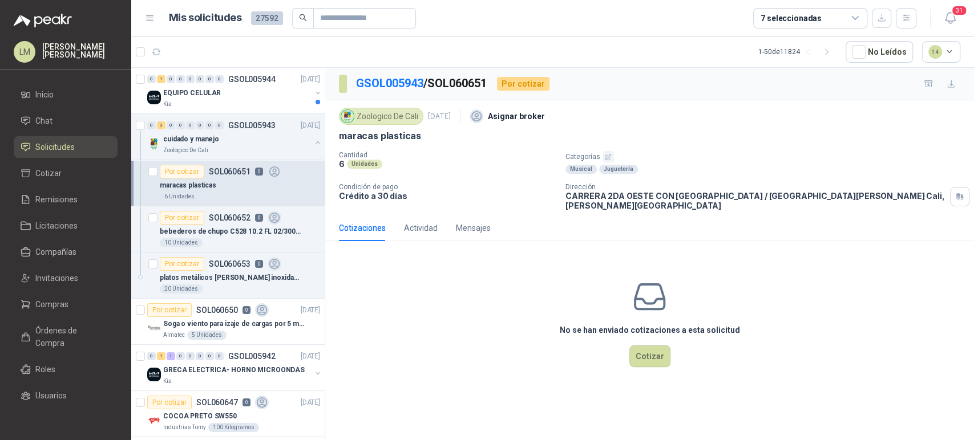
click at [607, 159] on icon "button" at bounding box center [607, 156] width 7 height 7
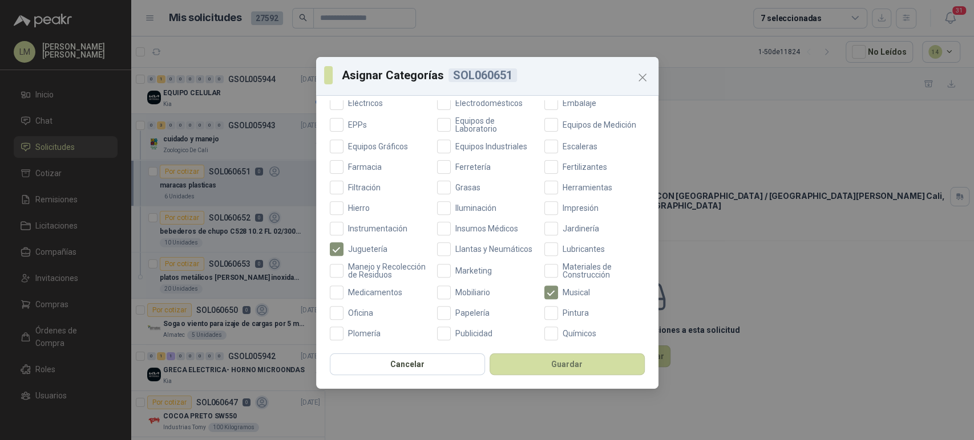
scroll to position [269, 0]
click at [355, 319] on label "Oficina" at bounding box center [380, 313] width 100 height 14
click at [517, 361] on button "Guardar" at bounding box center [566, 365] width 155 height 22
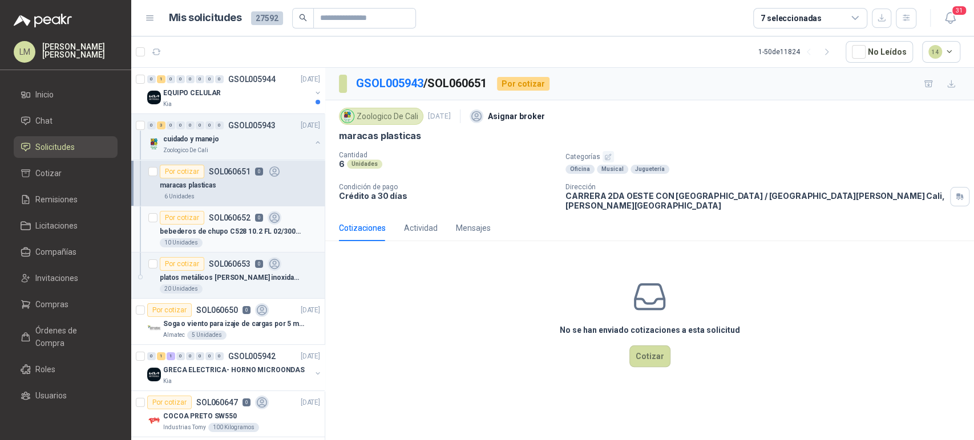
click at [216, 229] on p "bebederos de chupo C528 10.2 FL 02/300ML" at bounding box center [231, 231] width 142 height 11
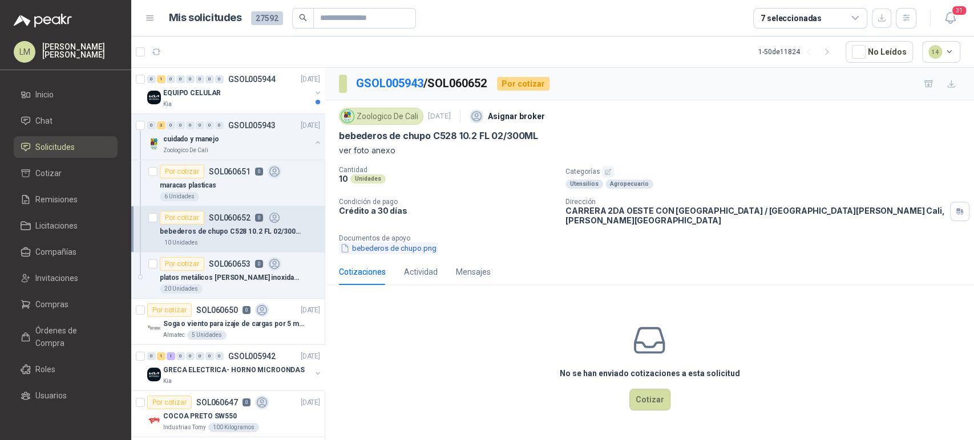
click at [407, 242] on button "bebederos de chupo.png" at bounding box center [388, 248] width 99 height 12
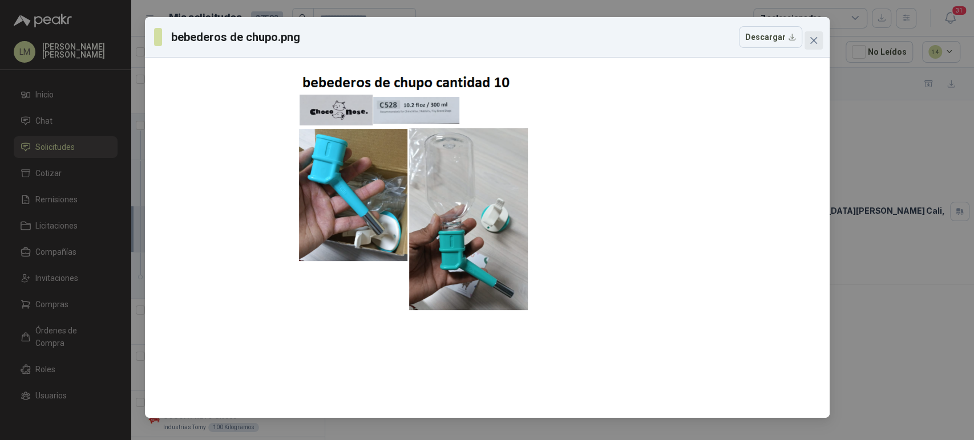
click at [817, 38] on icon "close" at bounding box center [813, 40] width 9 height 9
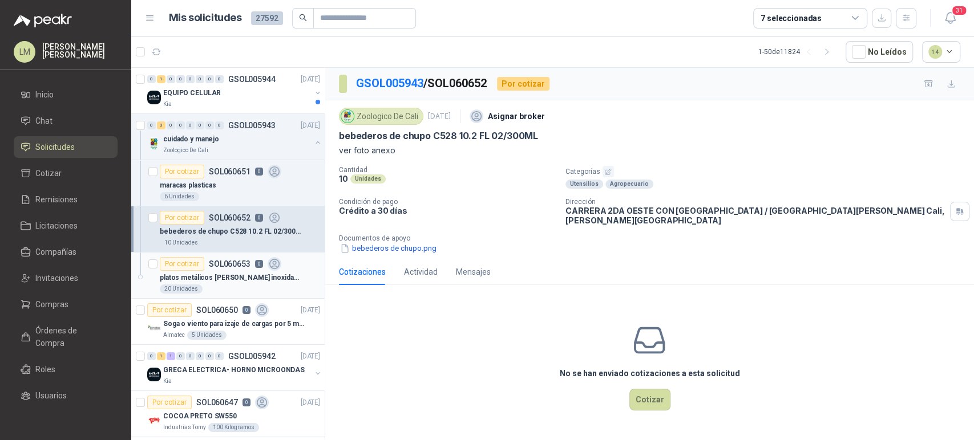
click at [220, 279] on p "platos metálicos de acero inoxidable de 25 cm de ancho por 4 de alto" at bounding box center [231, 278] width 142 height 11
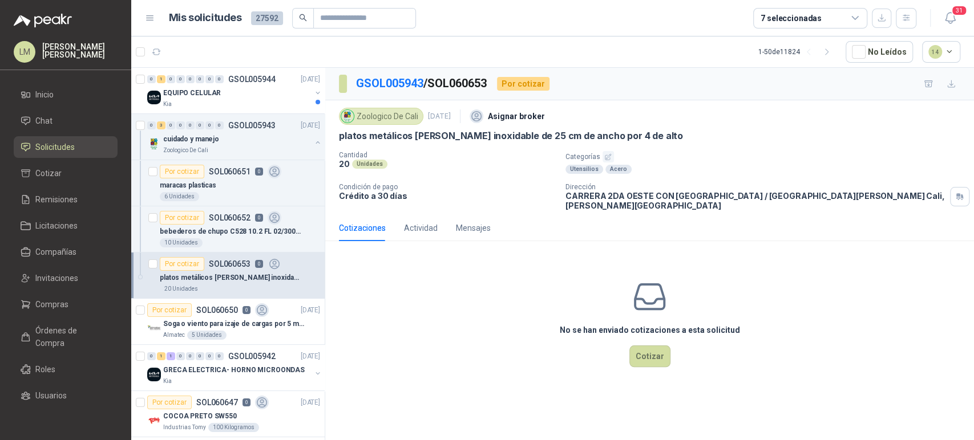
click at [599, 158] on p "Categorías" at bounding box center [767, 156] width 404 height 11
click at [607, 154] on icon "button" at bounding box center [608, 157] width 6 height 6
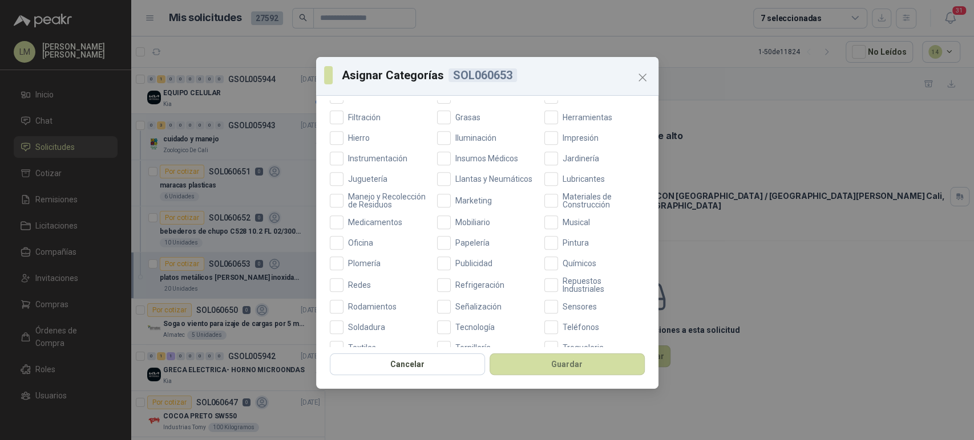
scroll to position [338, 0]
click at [363, 248] on span "Oficina" at bounding box center [360, 244] width 34 height 8
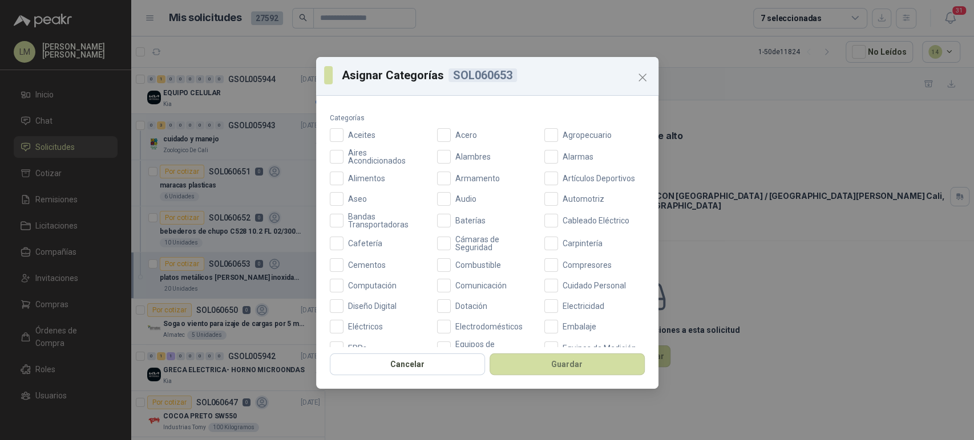
scroll to position [43, 0]
click at [346, 241] on span "Cafetería" at bounding box center [364, 245] width 43 height 8
click at [551, 359] on button "Guardar" at bounding box center [566, 365] width 155 height 22
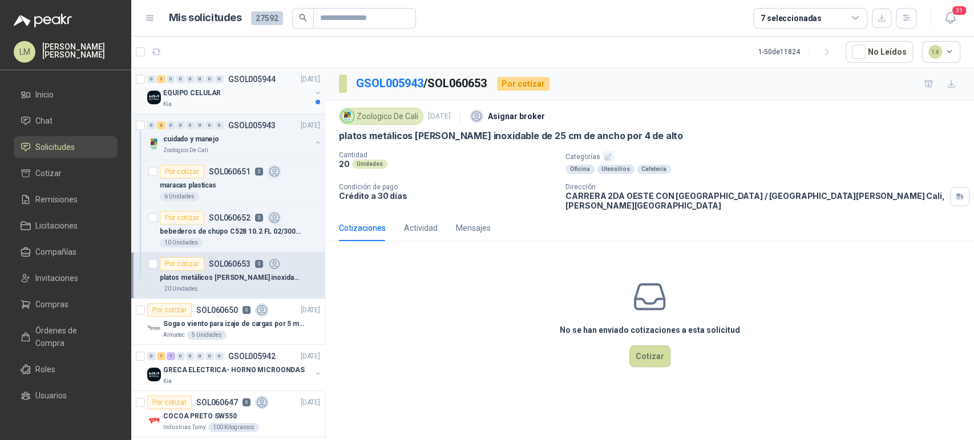
click at [313, 91] on button "button" at bounding box center [317, 92] width 9 height 9
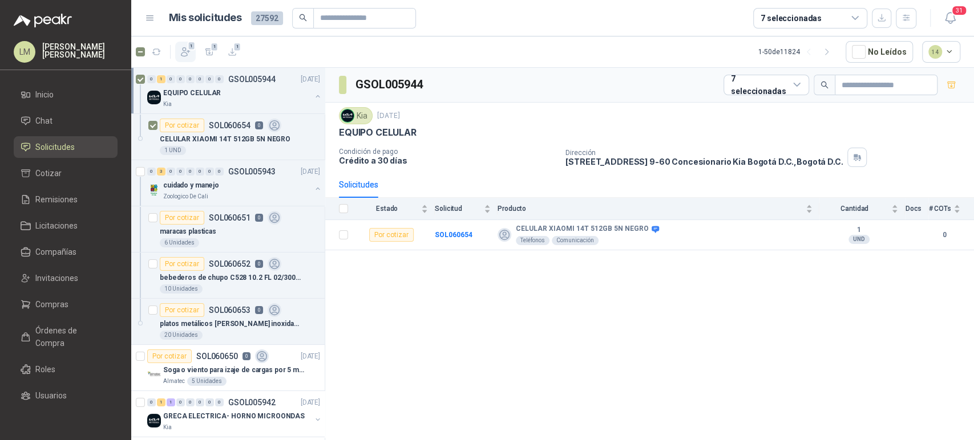
click at [184, 51] on icon "button" at bounding box center [185, 52] width 9 height 9
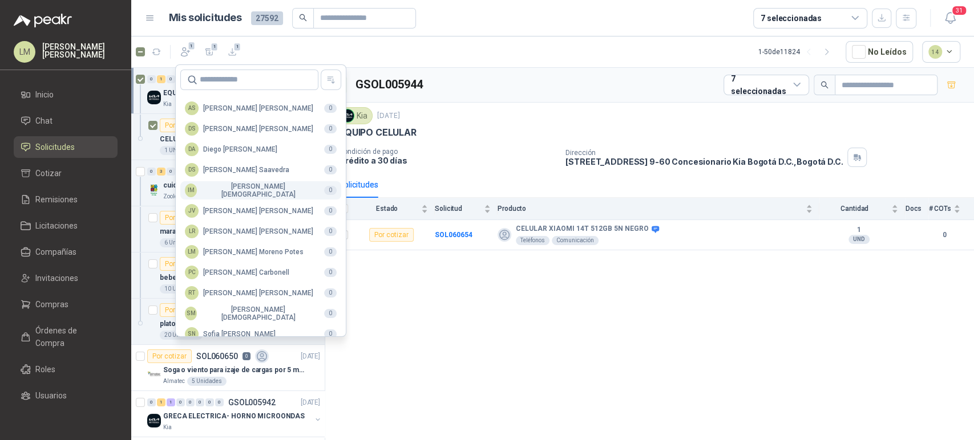
scroll to position [278, 0]
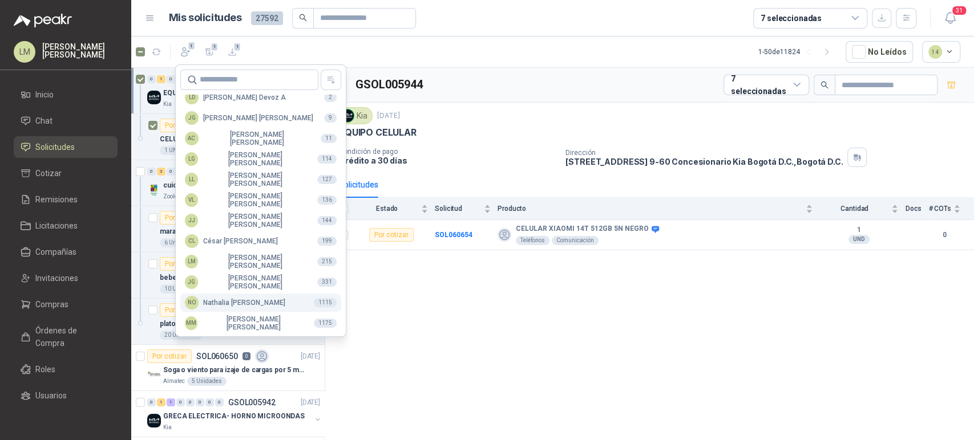
click at [233, 307] on div "NO Nathalia Ortega" at bounding box center [235, 303] width 100 height 14
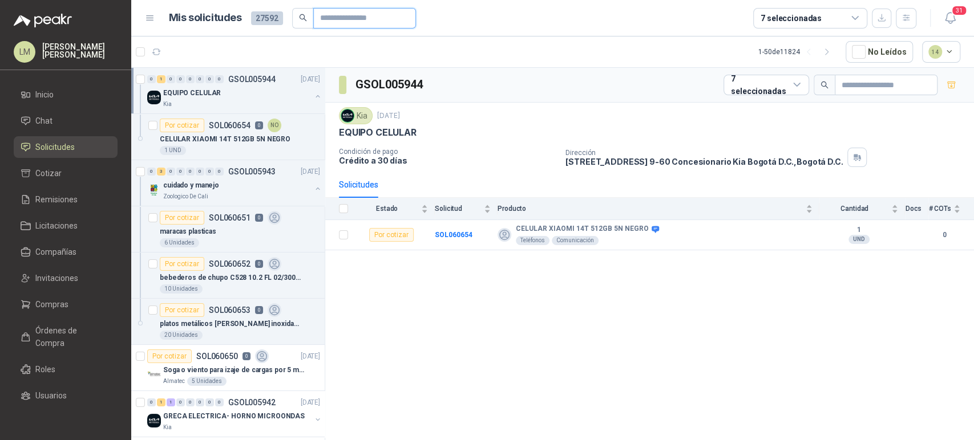
click at [351, 22] on input "text" at bounding box center [360, 18] width 80 height 19
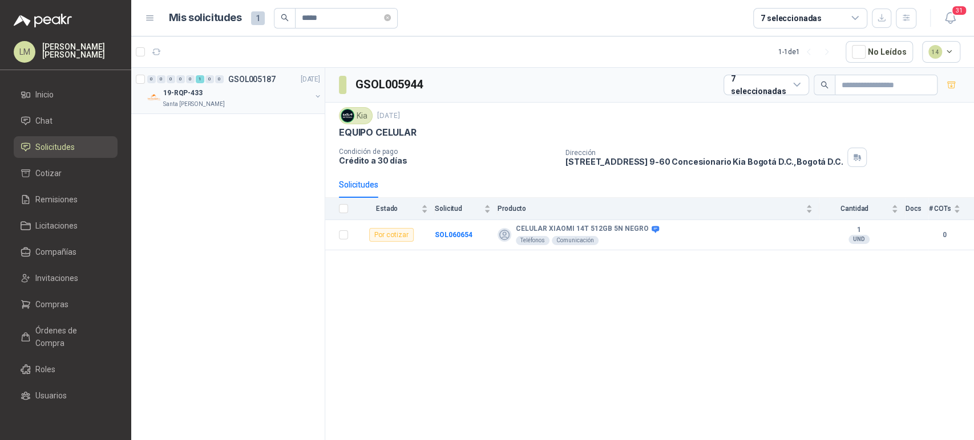
click at [319, 95] on button "button" at bounding box center [317, 96] width 9 height 9
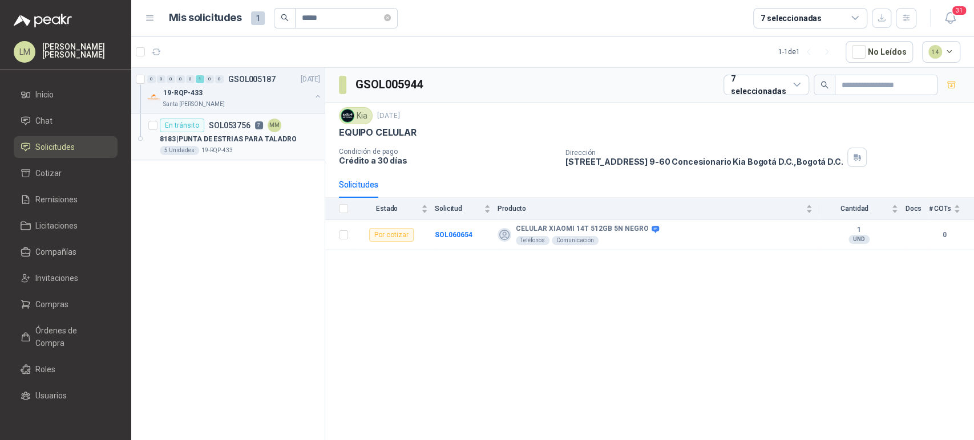
click at [237, 140] on p "8183 | PUNTA DE ESTRIAS PARA TALADRO" at bounding box center [228, 139] width 137 height 11
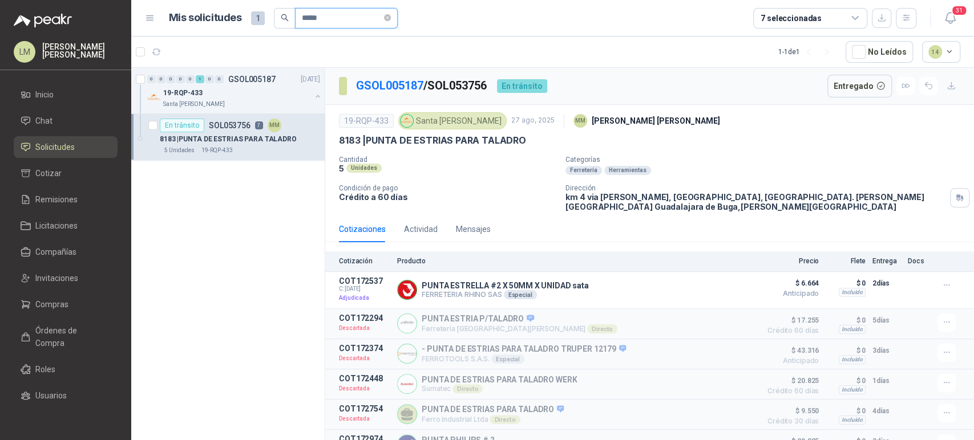
drag, startPoint x: 331, startPoint y: 15, endPoint x: 244, endPoint y: 15, distance: 87.3
click at [244, 15] on div "Mis solicitudes 1 *****" at bounding box center [283, 18] width 229 height 21
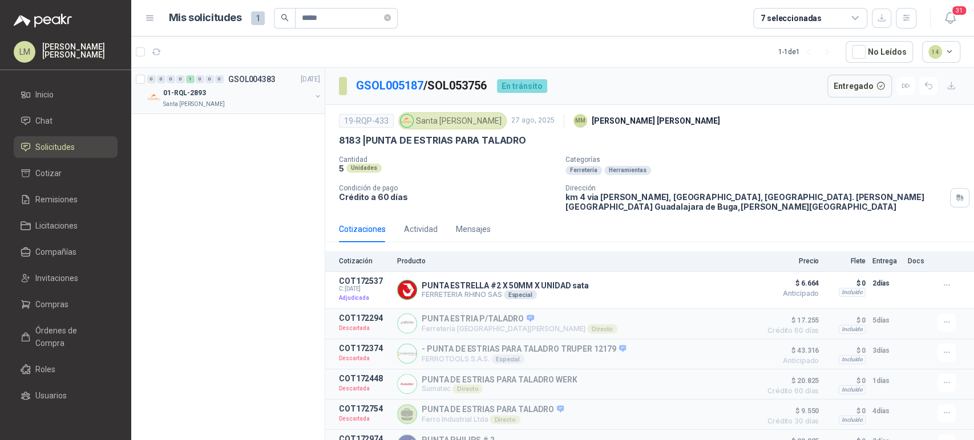
click at [317, 94] on button "button" at bounding box center [317, 96] width 9 height 9
click at [250, 119] on div "Por enviar SOL048082 4 NO" at bounding box center [219, 126] width 119 height 14
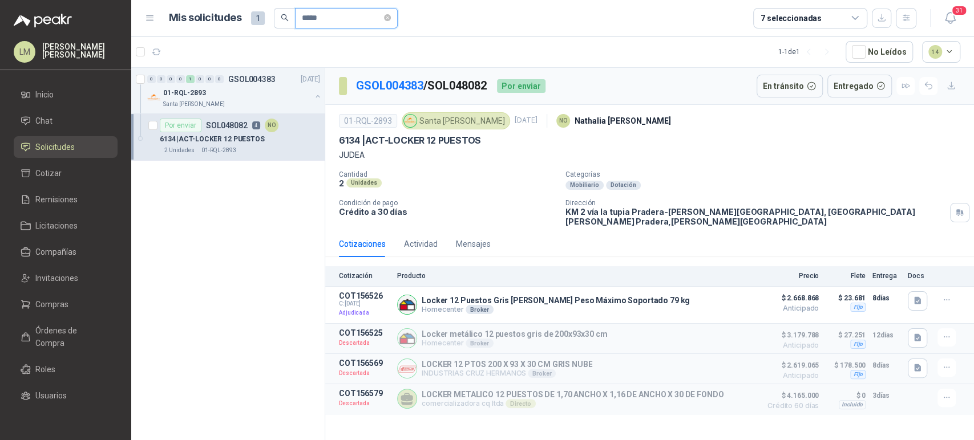
drag, startPoint x: 323, startPoint y: 13, endPoint x: 271, endPoint y: 10, distance: 51.4
click at [271, 10] on div "Mis solicitudes 1 *****" at bounding box center [283, 18] width 229 height 21
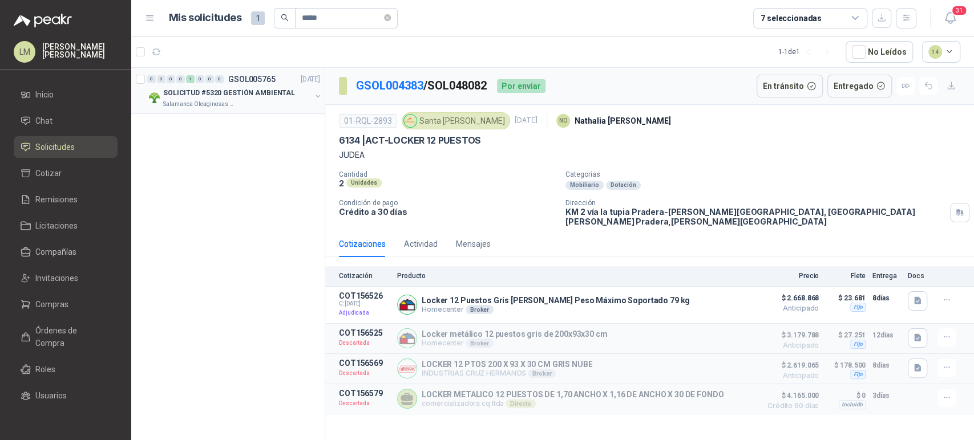
click at [319, 92] on button "button" at bounding box center [317, 96] width 9 height 9
click at [261, 138] on p "CATALIZADOR DE PINTURA EPOXICA" at bounding box center [221, 139] width 122 height 11
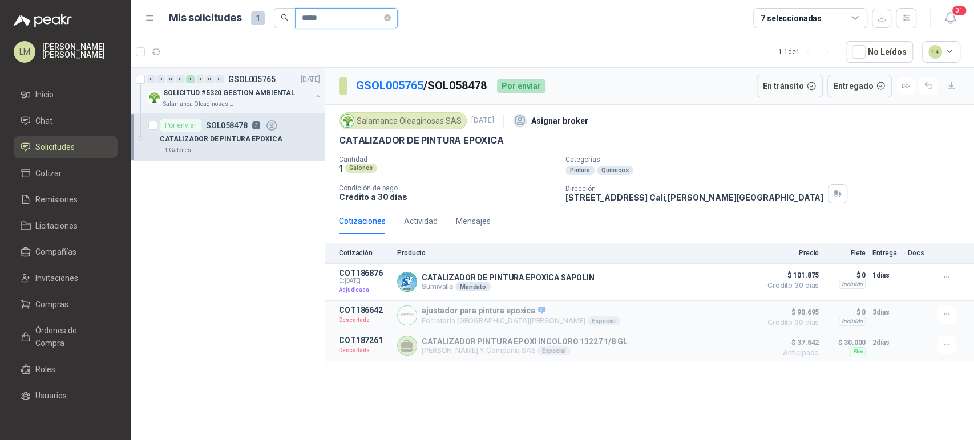
drag, startPoint x: 331, startPoint y: 14, endPoint x: 311, endPoint y: 17, distance: 19.6
click at [311, 17] on input "*****" at bounding box center [342, 18] width 80 height 19
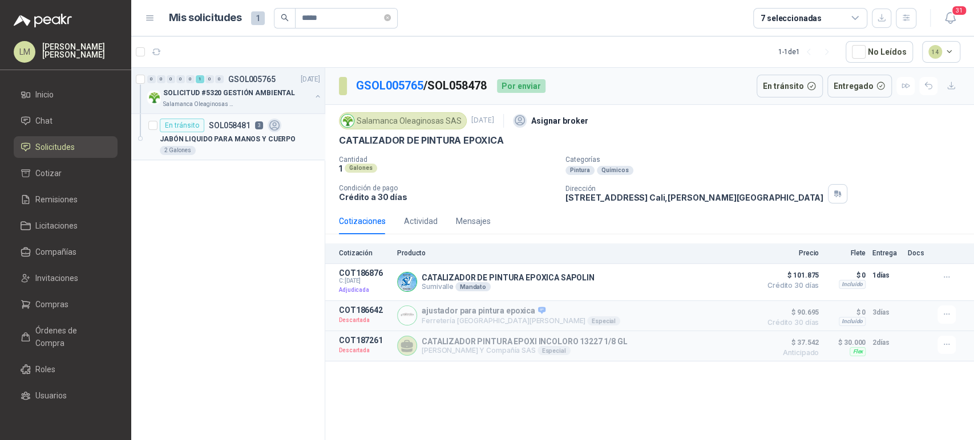
click at [231, 137] on p "JABÓN LIQUIDO PARA MANOS Y CUERPO" at bounding box center [228, 139] width 136 height 11
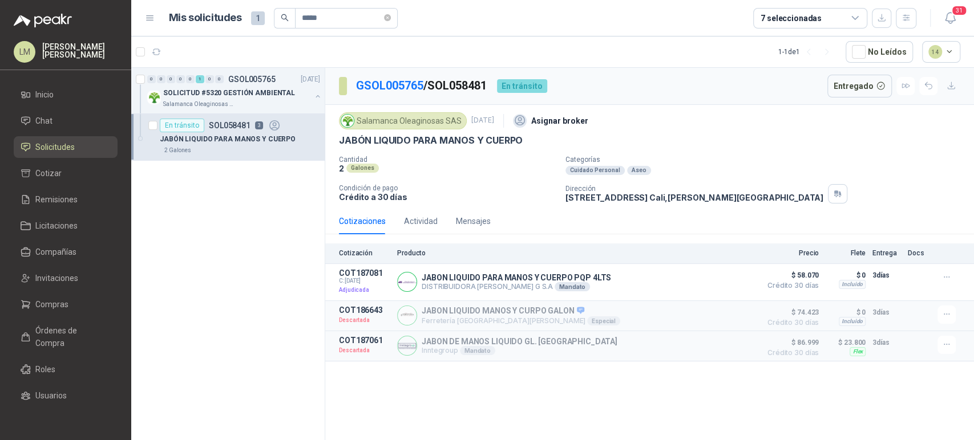
click at [414, 395] on div "GSOL005765 / SOL058481 En tránsito Entregado Salamanca Oleaginosas SAS 3 oct, 2…" at bounding box center [649, 256] width 649 height 376
drag, startPoint x: 325, startPoint y: 21, endPoint x: 265, endPoint y: 28, distance: 60.8
click at [265, 28] on header "Mis solicitudes 1 ***** 7 seleccionadas 31" at bounding box center [552, 18] width 842 height 37
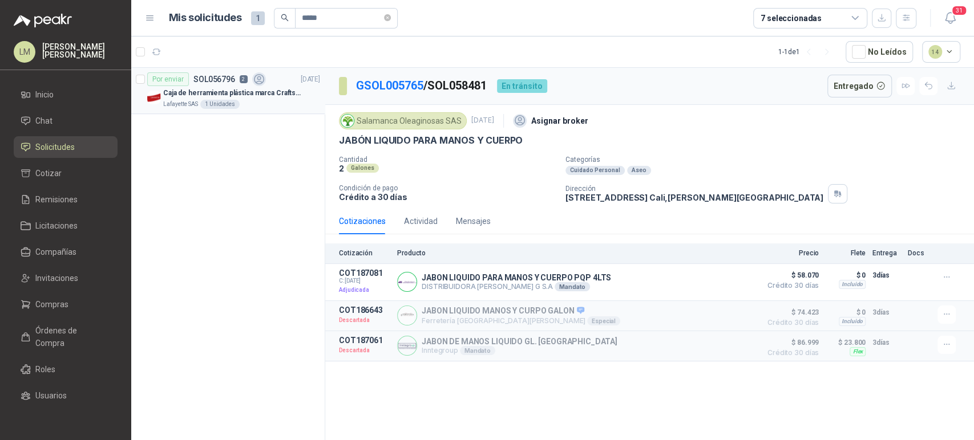
click at [243, 88] on p "Caja de herramienta plástica marca Craftsman de 26 pulgadas color rojo y nego" at bounding box center [234, 93] width 142 height 11
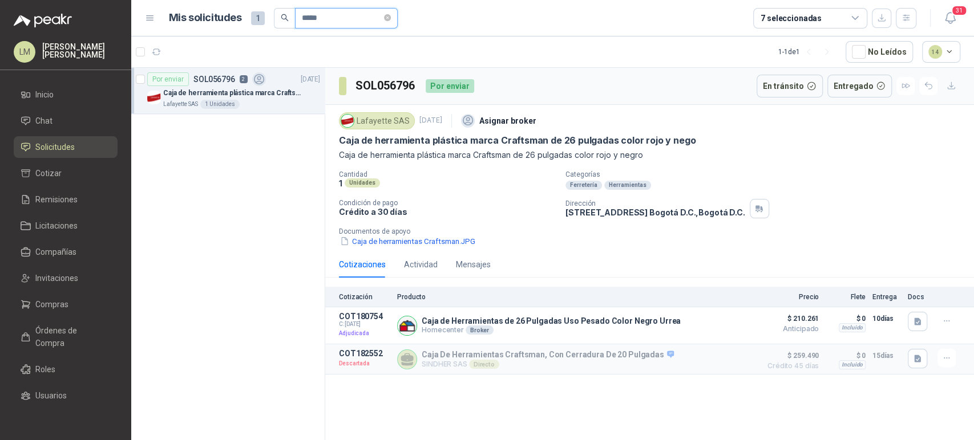
drag, startPoint x: 335, startPoint y: 18, endPoint x: 291, endPoint y: 18, distance: 44.5
click at [291, 18] on span "*****" at bounding box center [336, 18] width 124 height 21
click at [229, 86] on div "LINEA ELECTRICA" at bounding box center [237, 93] width 148 height 14
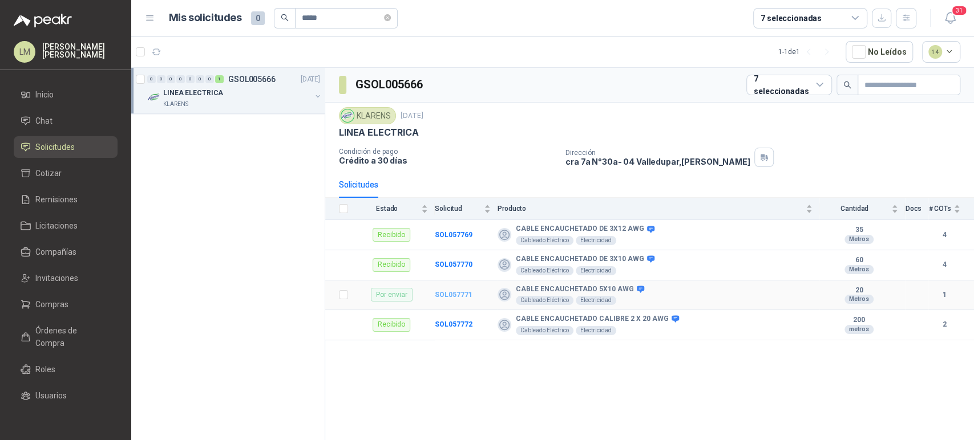
click at [461, 295] on b "SOL057771" at bounding box center [454, 295] width 38 height 8
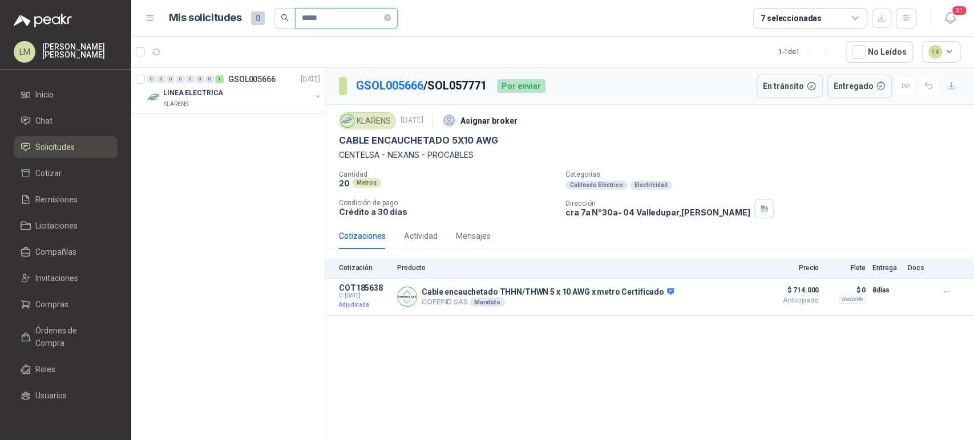
drag, startPoint x: 340, startPoint y: 17, endPoint x: 310, endPoint y: 25, distance: 30.6
click at [310, 25] on input "*****" at bounding box center [342, 18] width 80 height 19
click at [315, 94] on button "button" at bounding box center [317, 96] width 9 height 9
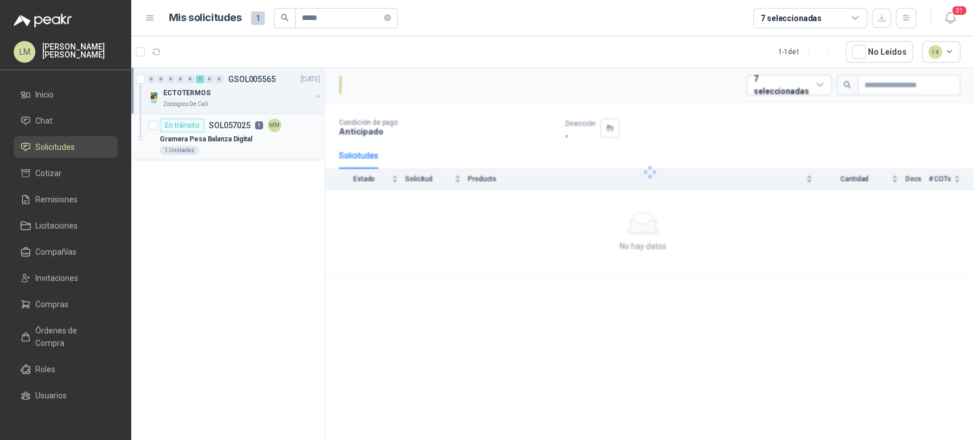
click at [249, 141] on div "Gramera Pesa Balanza Digital" at bounding box center [240, 139] width 160 height 14
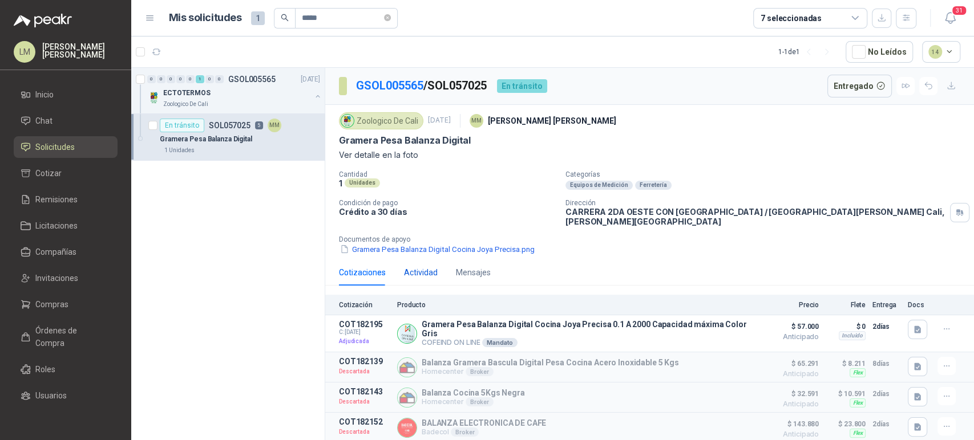
click at [416, 269] on div "Actividad" at bounding box center [421, 272] width 34 height 13
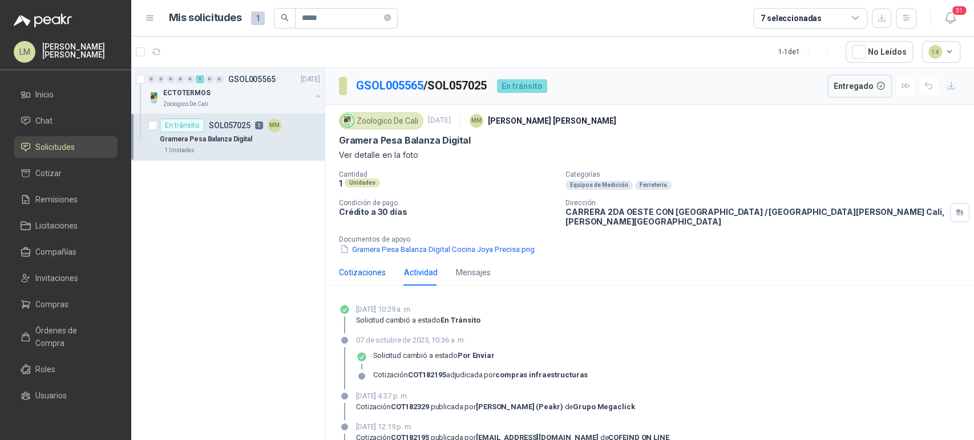
click at [365, 268] on div "Cotizaciones" at bounding box center [362, 272] width 47 height 13
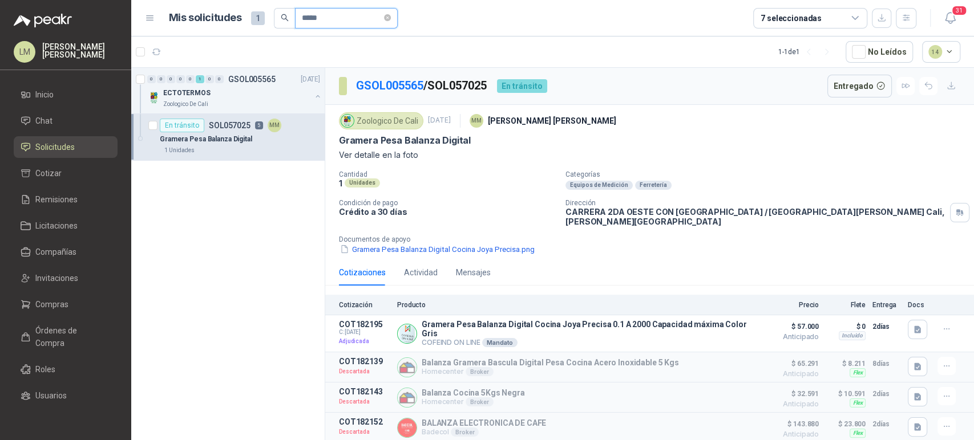
drag, startPoint x: 326, startPoint y: 21, endPoint x: 302, endPoint y: 25, distance: 24.2
click at [302, 25] on input "*****" at bounding box center [342, 18] width 80 height 19
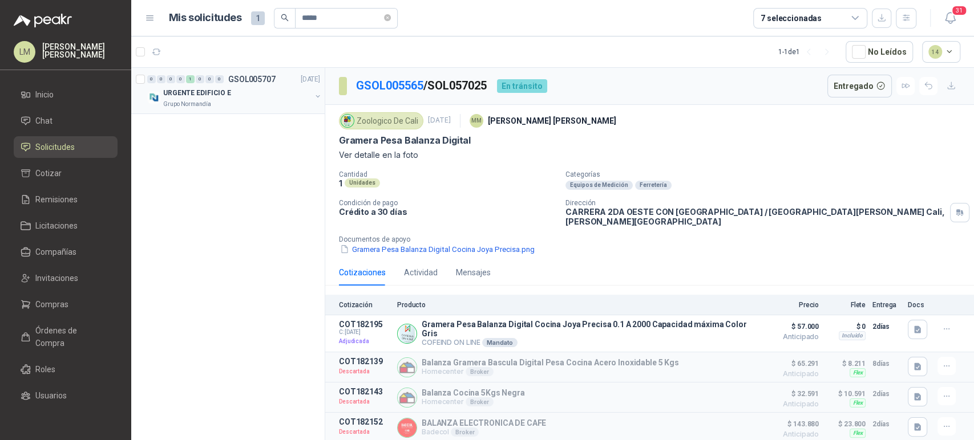
click at [315, 96] on button "button" at bounding box center [317, 96] width 9 height 9
click at [258, 143] on div "ARCHIVADOS DE DOS CAJONES" at bounding box center [240, 139] width 160 height 14
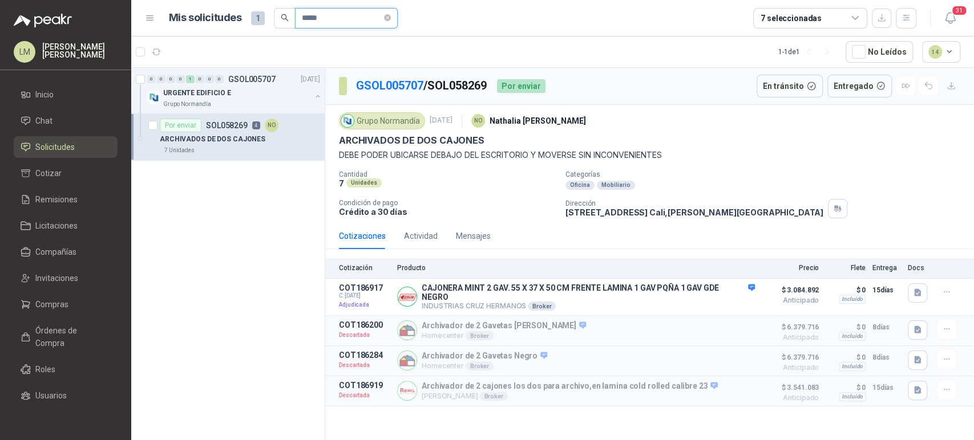
drag, startPoint x: 305, startPoint y: 17, endPoint x: 279, endPoint y: 17, distance: 25.7
click at [279, 17] on span "*****" at bounding box center [336, 18] width 124 height 21
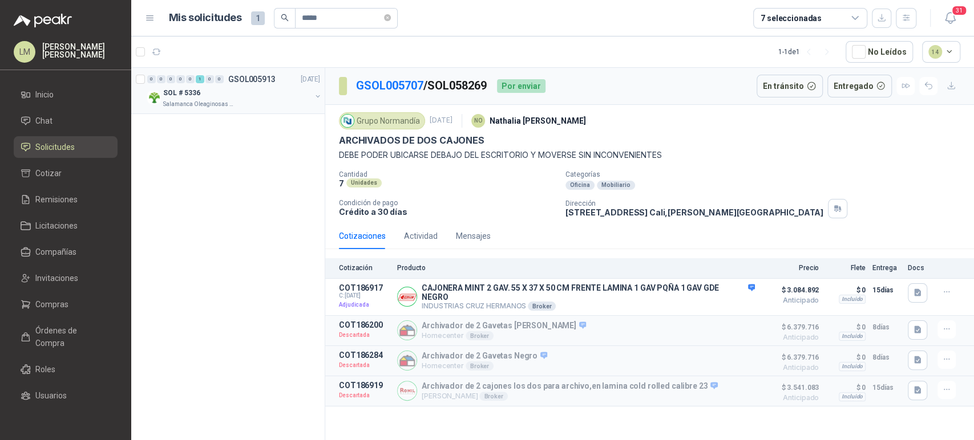
click at [314, 95] on button "button" at bounding box center [317, 96] width 9 height 9
click at [262, 128] on div "En tránsito SOL060391 4 MM" at bounding box center [220, 126] width 121 height 14
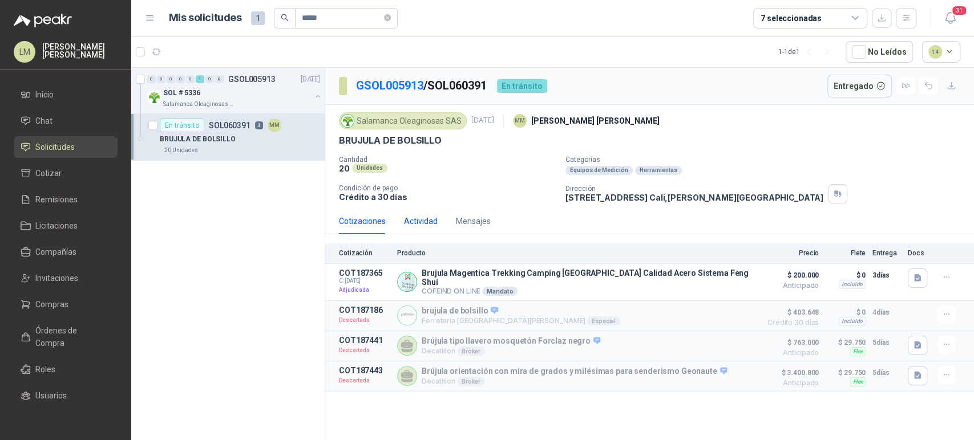
click at [428, 223] on div "Actividad" at bounding box center [421, 221] width 34 height 13
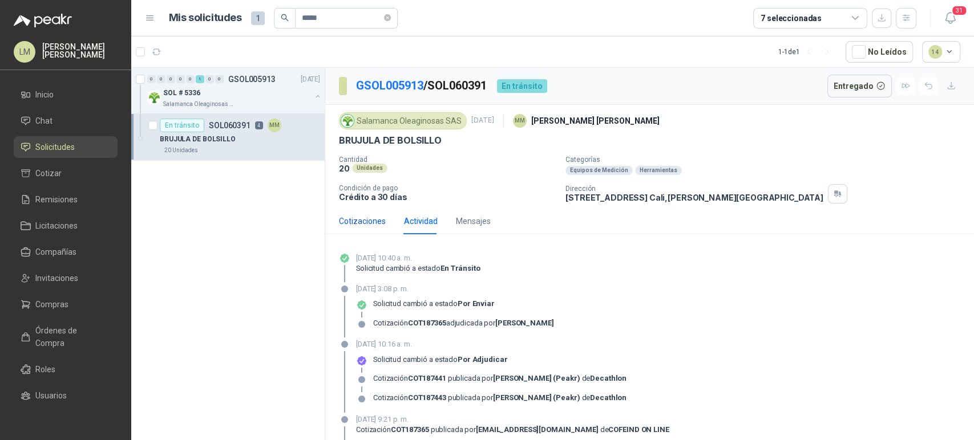
click at [364, 221] on div "Cotizaciones" at bounding box center [362, 221] width 47 height 13
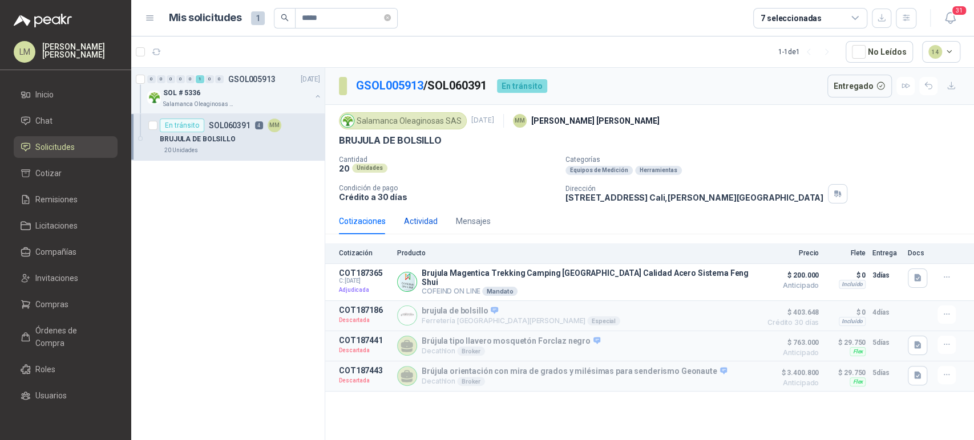
click at [406, 215] on div "Actividad" at bounding box center [421, 221] width 34 height 13
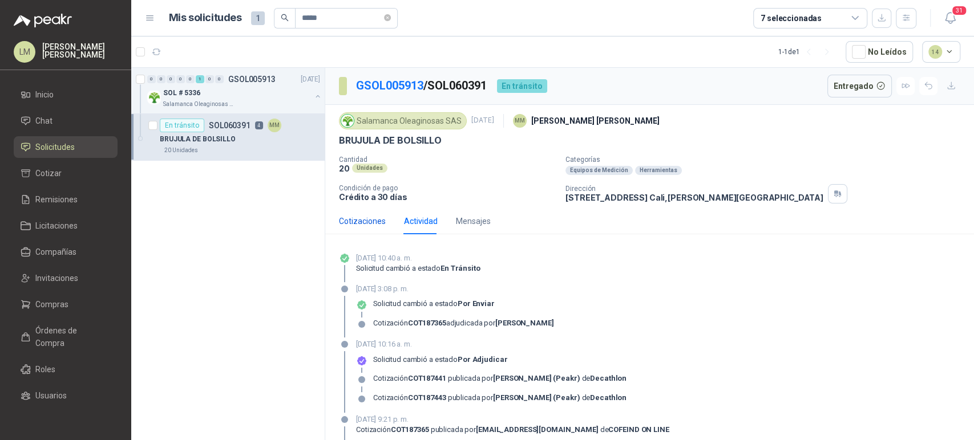
click at [354, 220] on div "Cotizaciones" at bounding box center [362, 221] width 47 height 13
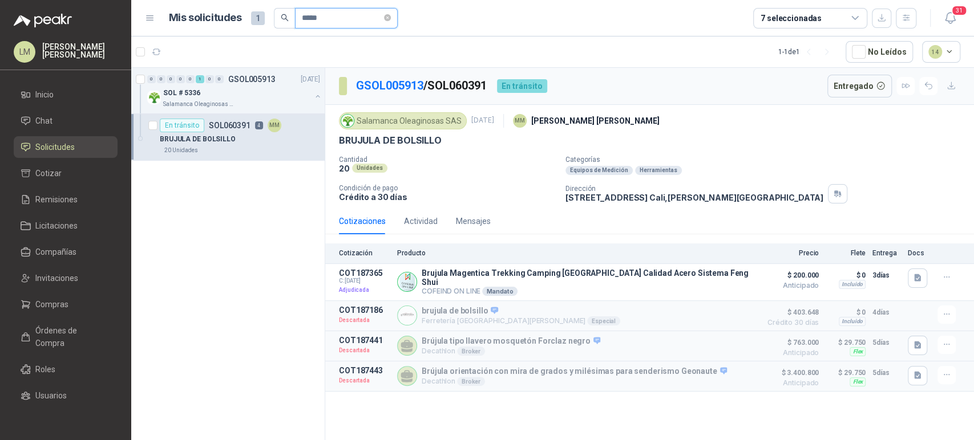
click at [346, 20] on input "*****" at bounding box center [342, 18] width 80 height 19
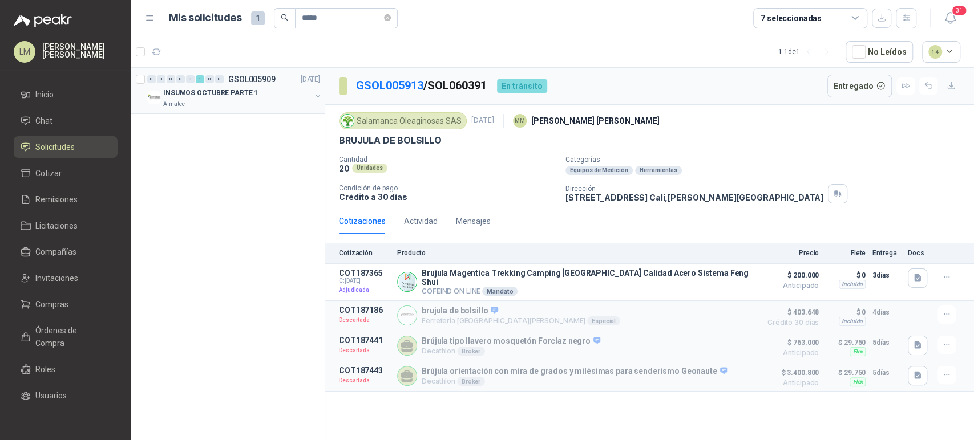
click at [318, 96] on button "button" at bounding box center [317, 96] width 9 height 9
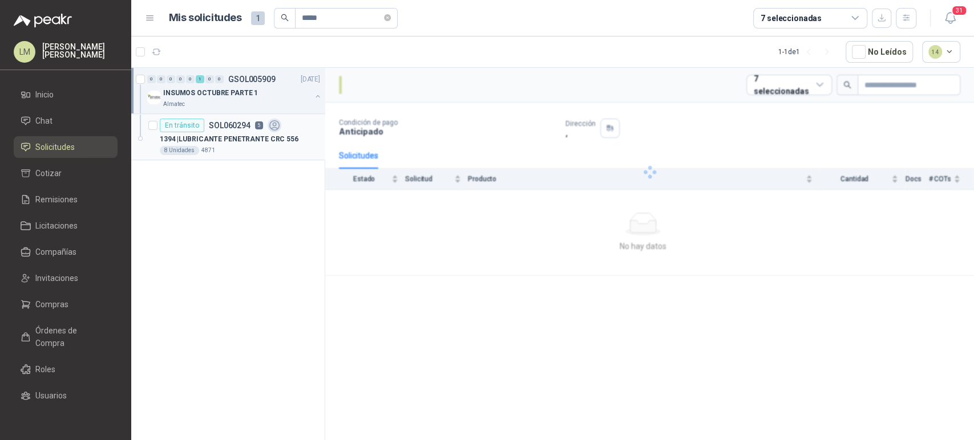
click at [251, 140] on p "1394 | LUBRICANTE PENETRANTE CRC 556" at bounding box center [229, 139] width 139 height 11
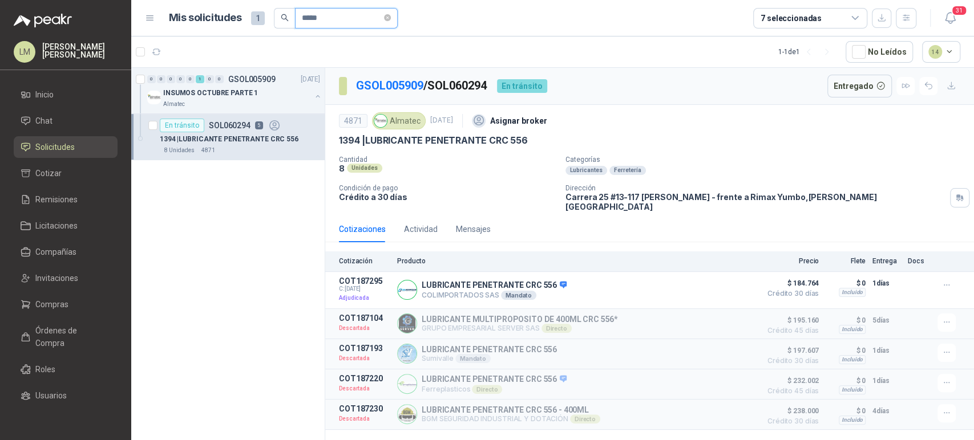
drag, startPoint x: 359, startPoint y: 23, endPoint x: 272, endPoint y: 23, distance: 87.3
click at [274, 23] on span "*****" at bounding box center [336, 18] width 124 height 21
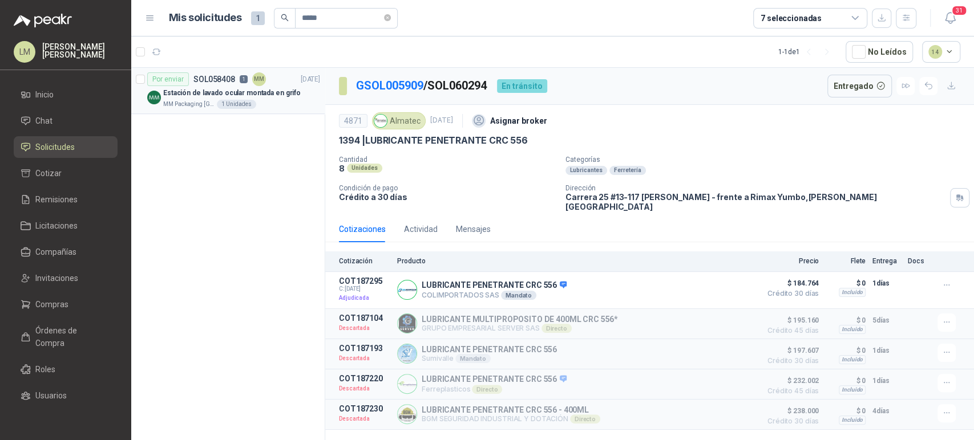
click at [239, 91] on p "Estación de lavado ocular montada en grifo" at bounding box center [231, 93] width 137 height 11
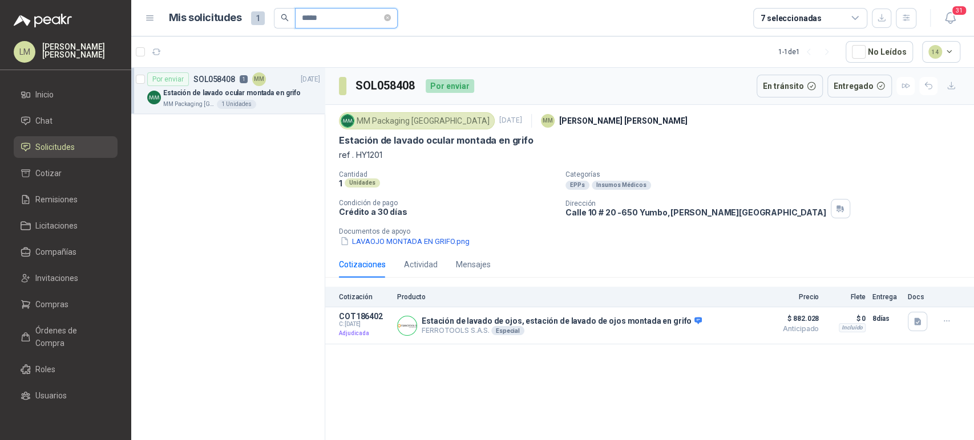
click at [331, 18] on input "*****" at bounding box center [342, 18] width 80 height 19
click at [224, 98] on div "MINIBAR 43 LTS" at bounding box center [241, 93] width 157 height 14
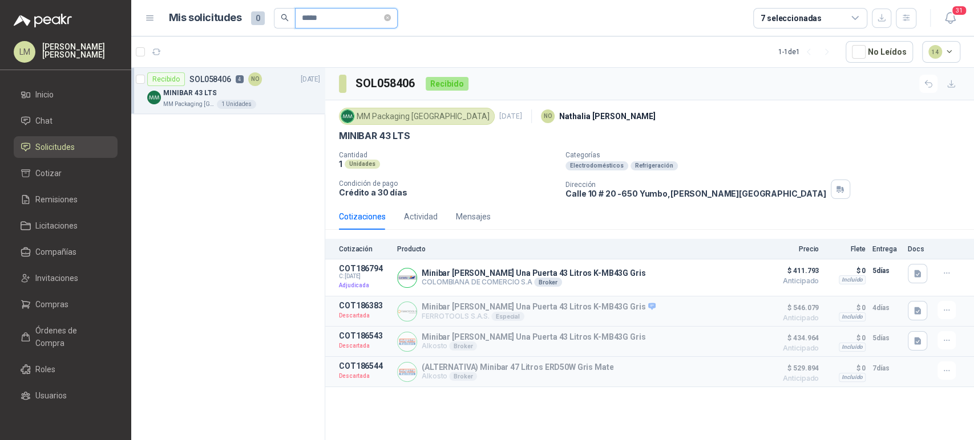
drag, startPoint x: 333, startPoint y: 17, endPoint x: 303, endPoint y: 22, distance: 30.1
click at [303, 22] on input "*****" at bounding box center [342, 18] width 80 height 19
click at [317, 95] on button "button" at bounding box center [317, 96] width 9 height 9
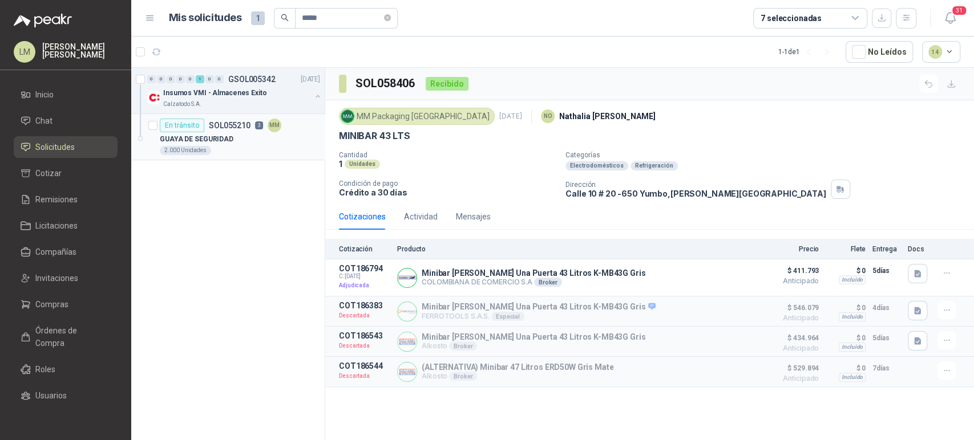
click at [273, 119] on div "MM" at bounding box center [275, 126] width 14 height 14
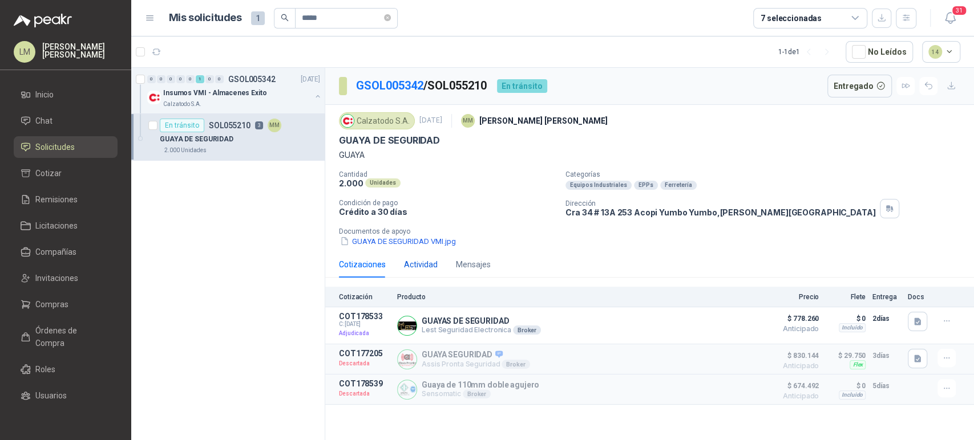
click at [425, 261] on div "Actividad" at bounding box center [421, 264] width 34 height 13
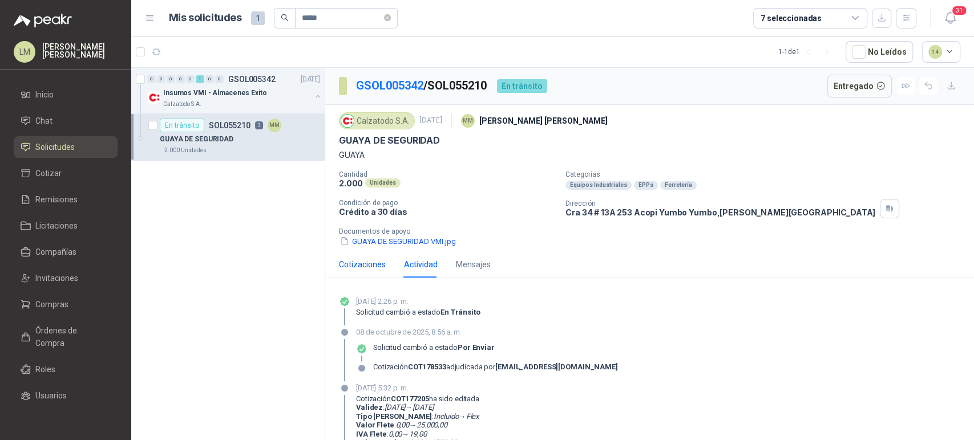
click at [356, 260] on div "Cotizaciones" at bounding box center [362, 264] width 47 height 13
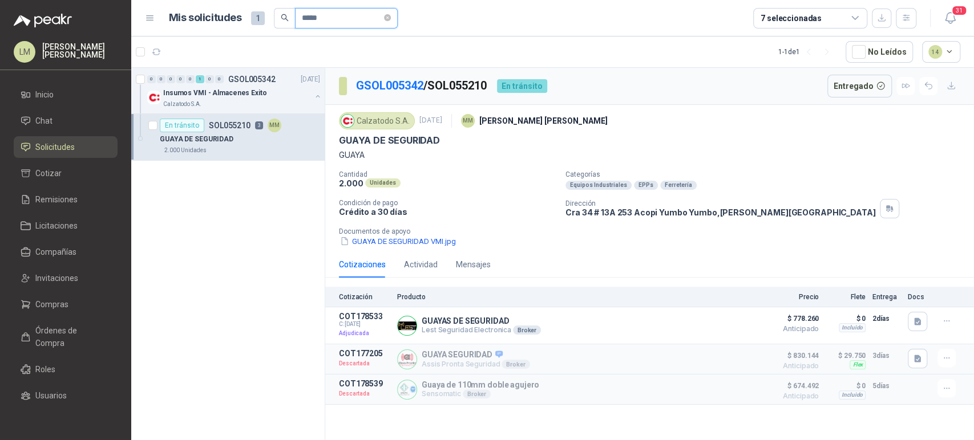
drag, startPoint x: 341, startPoint y: 18, endPoint x: 292, endPoint y: 21, distance: 49.1
click at [292, 21] on span "*****" at bounding box center [336, 18] width 124 height 21
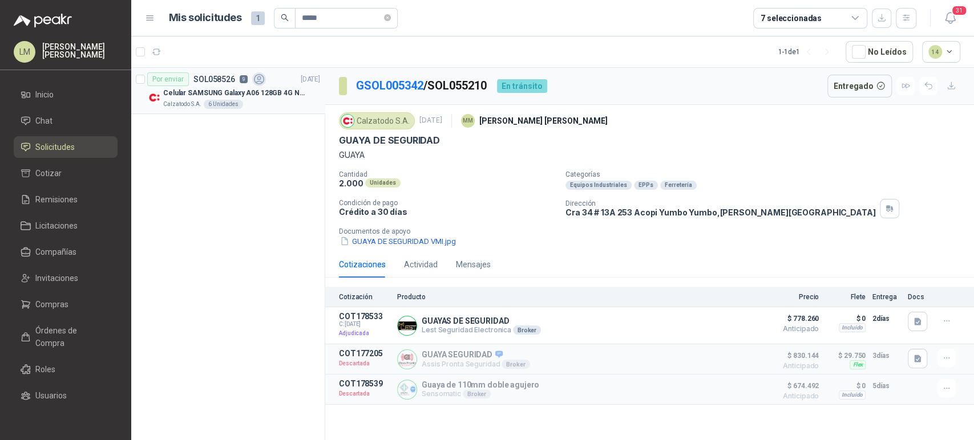
click at [247, 91] on p "Celular SAMSUNG Galaxy A06 128GB 4G Negro" at bounding box center [234, 93] width 142 height 11
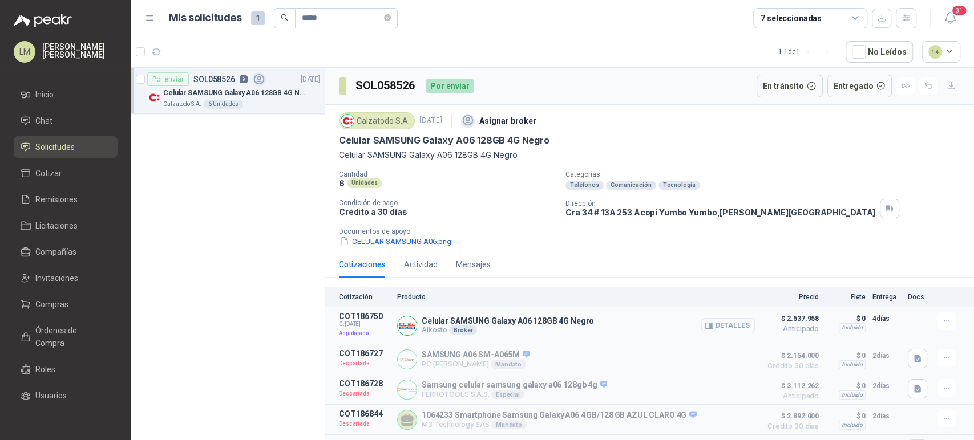
click at [735, 323] on button "Detalles" at bounding box center [728, 325] width 54 height 15
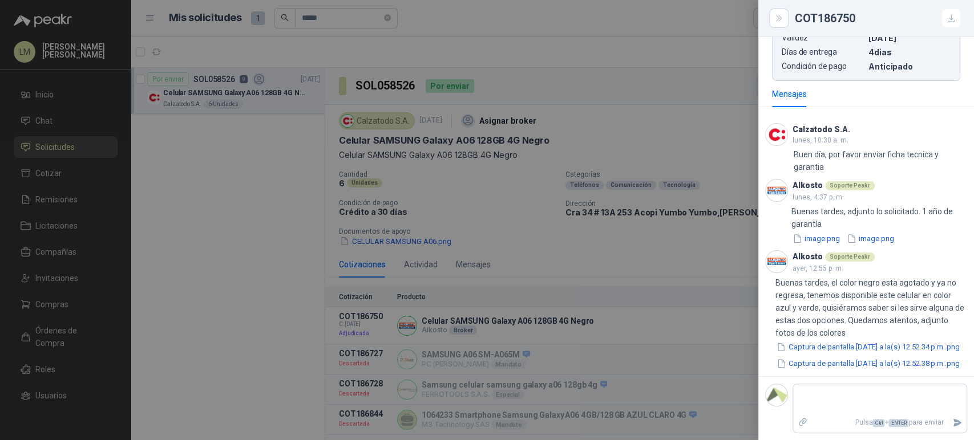
scroll to position [483, 0]
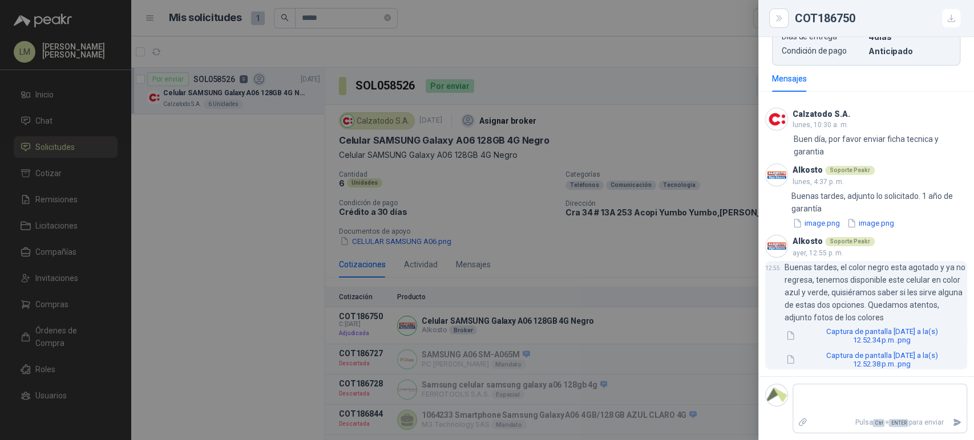
click at [865, 337] on button "Captura de pantalla 2025-10-09 a la(s) 12.52.34 p.m..png" at bounding box center [875, 335] width 183 height 19
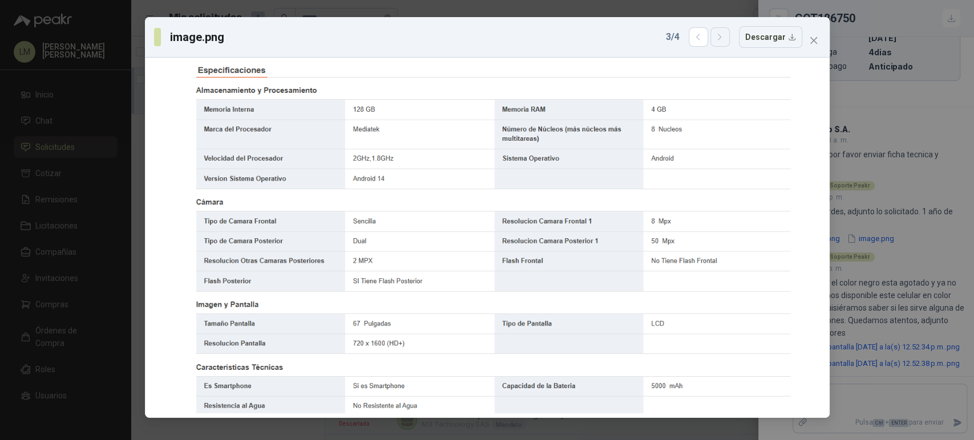
click at [724, 40] on icon "button" at bounding box center [720, 38] width 10 height 10
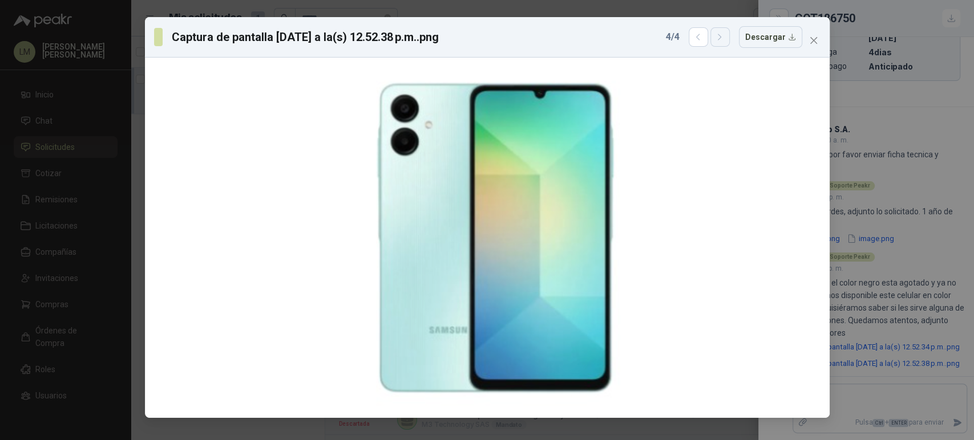
click at [724, 40] on icon "button" at bounding box center [720, 38] width 10 height 10
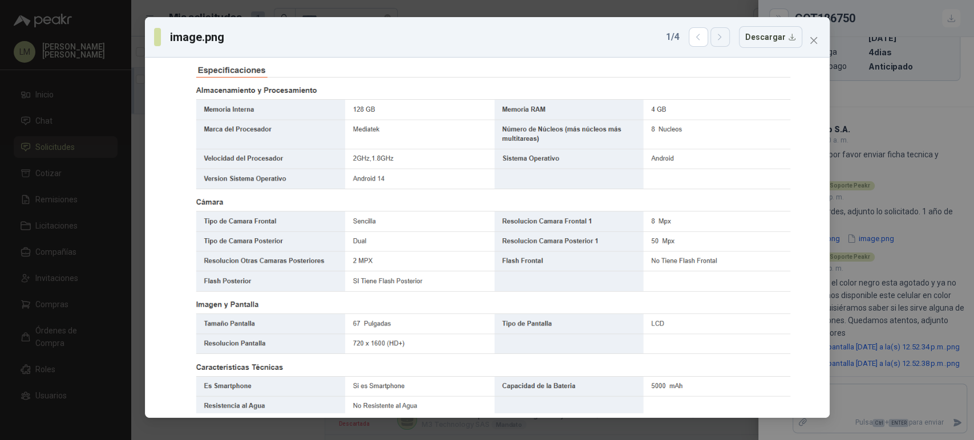
click at [724, 37] on icon "button" at bounding box center [720, 38] width 10 height 10
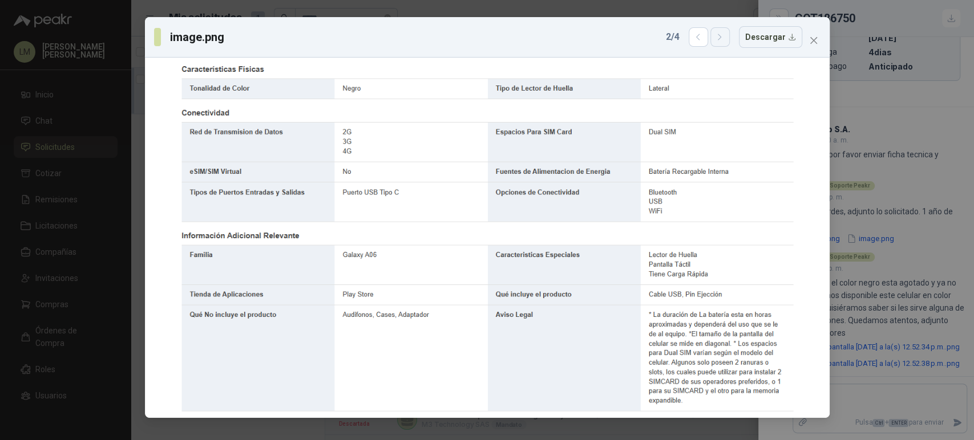
click at [724, 37] on icon "button" at bounding box center [720, 38] width 10 height 10
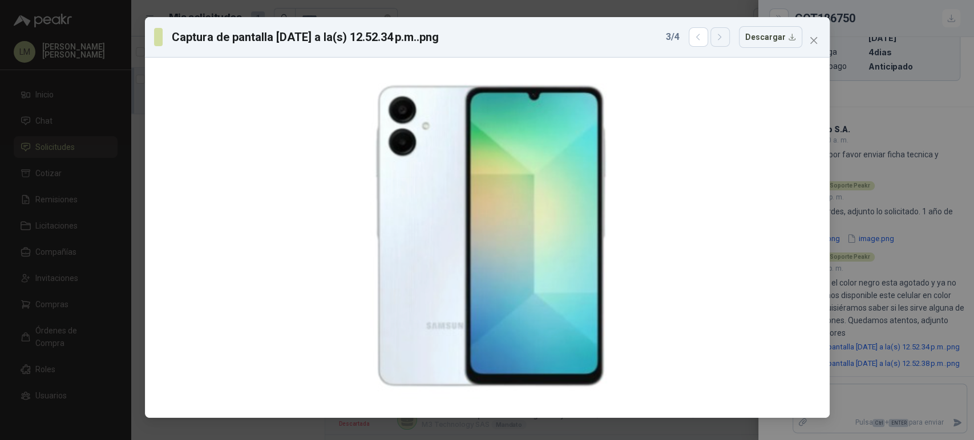
click at [724, 37] on icon "button" at bounding box center [720, 38] width 10 height 10
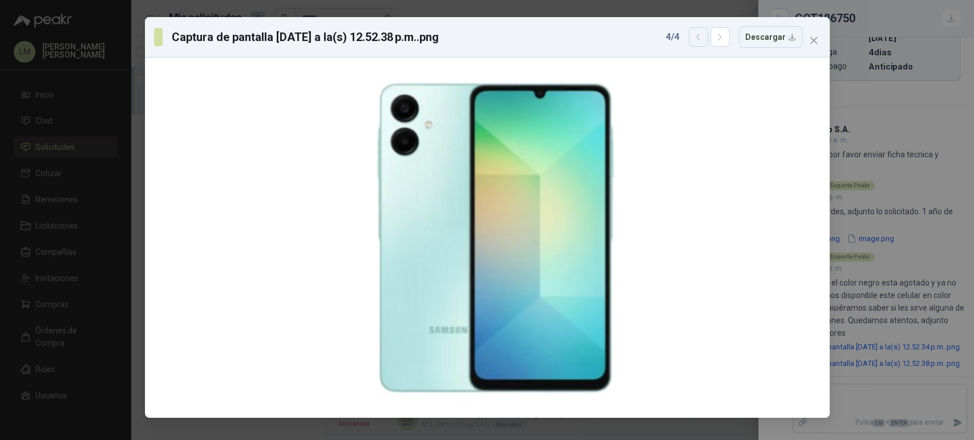
click at [702, 37] on icon "button" at bounding box center [698, 38] width 10 height 10
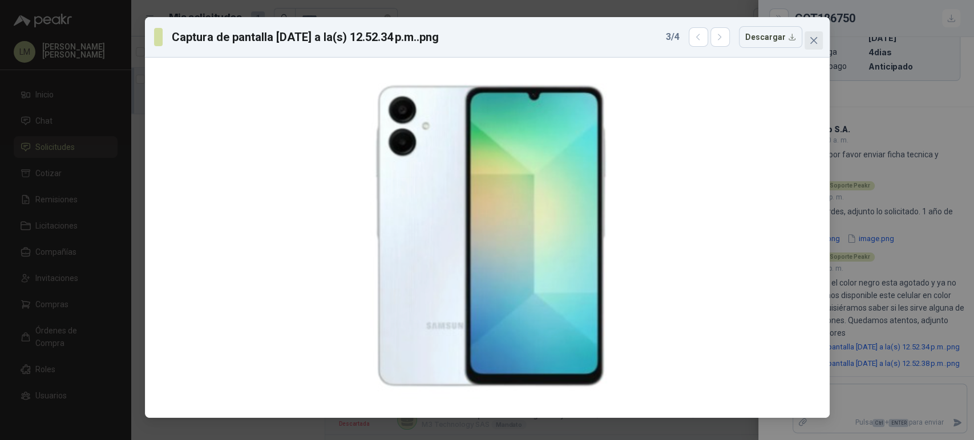
click at [810, 38] on icon "close" at bounding box center [813, 40] width 9 height 9
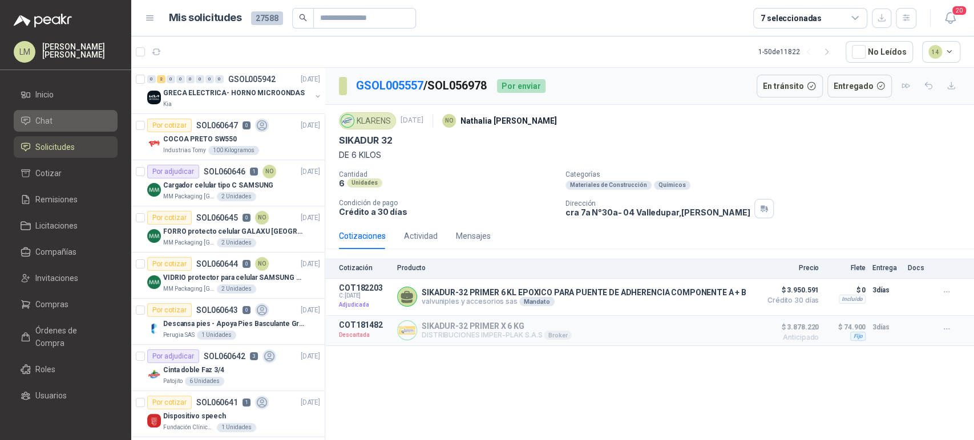
click at [41, 119] on span "Chat" at bounding box center [43, 121] width 17 height 13
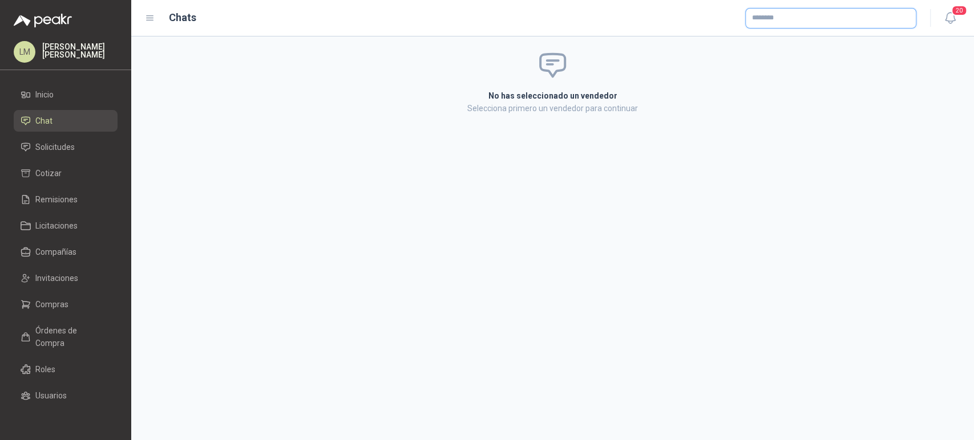
click at [769, 14] on input "text" at bounding box center [830, 18] width 170 height 19
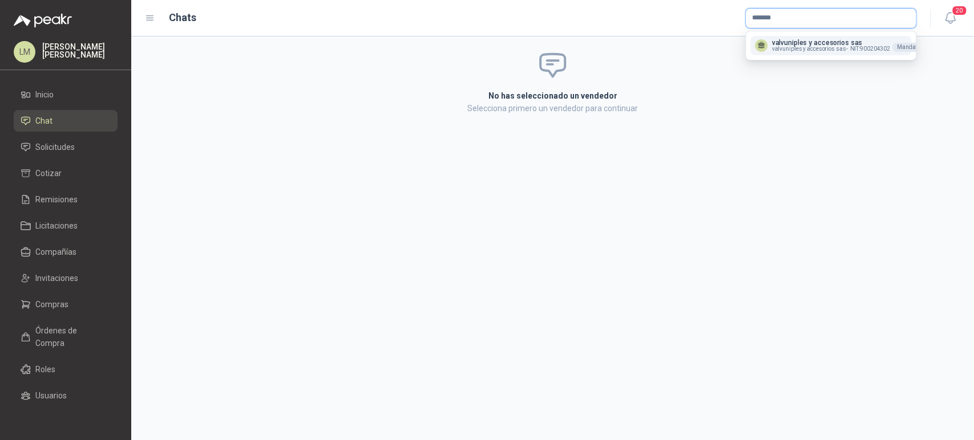
type input "*******"
click at [776, 37] on button "valvuniples y accesorios sas valvuniples y accesorios sas - NIT : 900204302 Man…" at bounding box center [830, 45] width 161 height 19
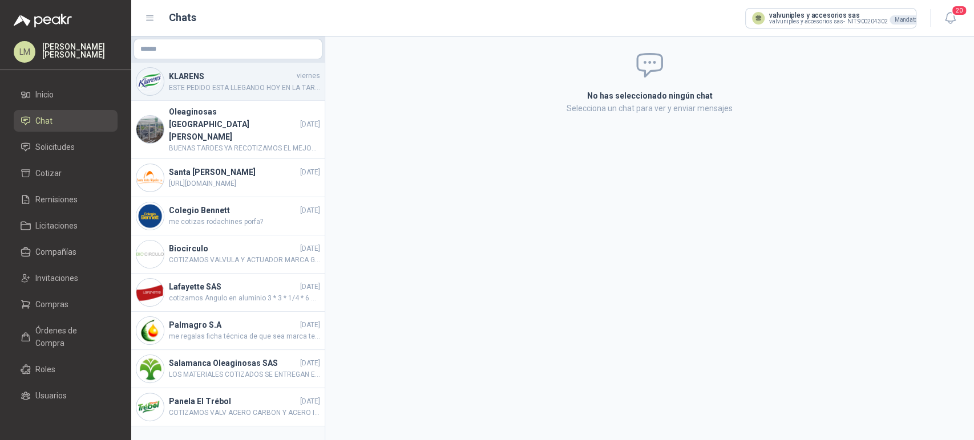
click at [230, 85] on span "ESTE PEDIDO ESTA LLEGANDO HOY EN LA TARDE Y/O MAÑANA VA POR TCC ADJUNTO LA GUIA" at bounding box center [244, 88] width 151 height 11
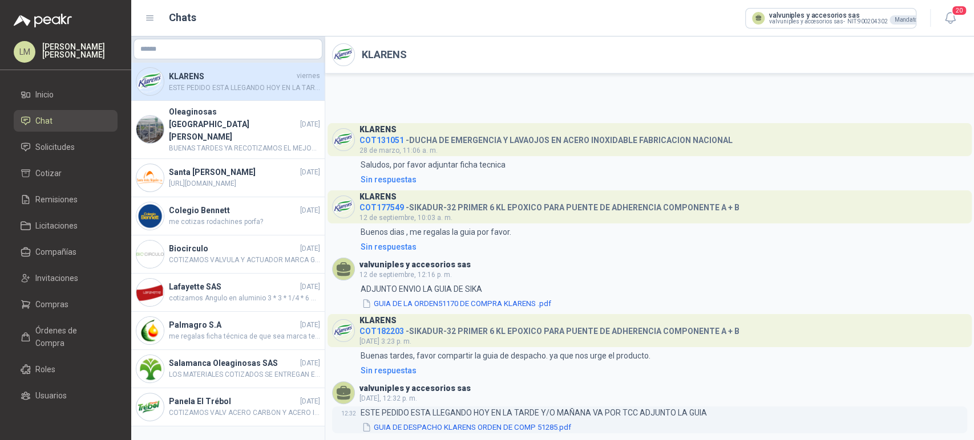
click at [464, 425] on button "GUIA DE DESPACHO KLARENS ORDEN DE COMP 51285.pdf" at bounding box center [466, 428] width 212 height 12
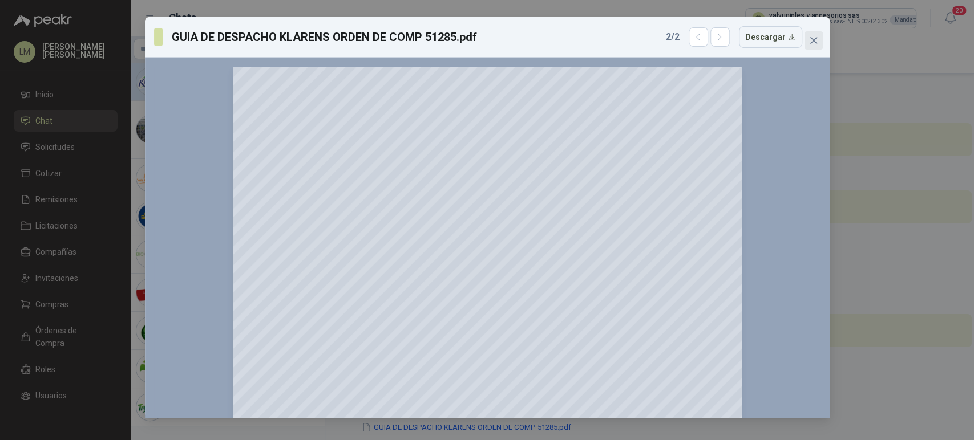
click at [809, 33] on button "Close" at bounding box center [813, 40] width 18 height 18
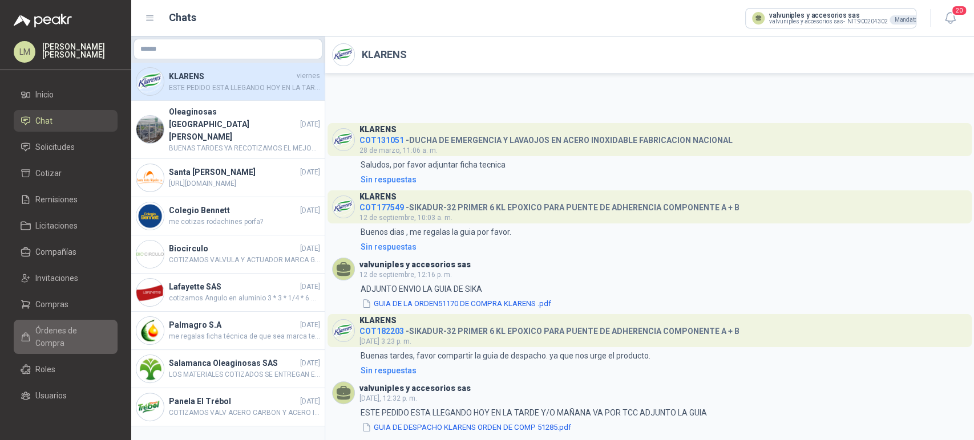
click at [47, 335] on span "Órdenes de Compra" at bounding box center [70, 337] width 71 height 25
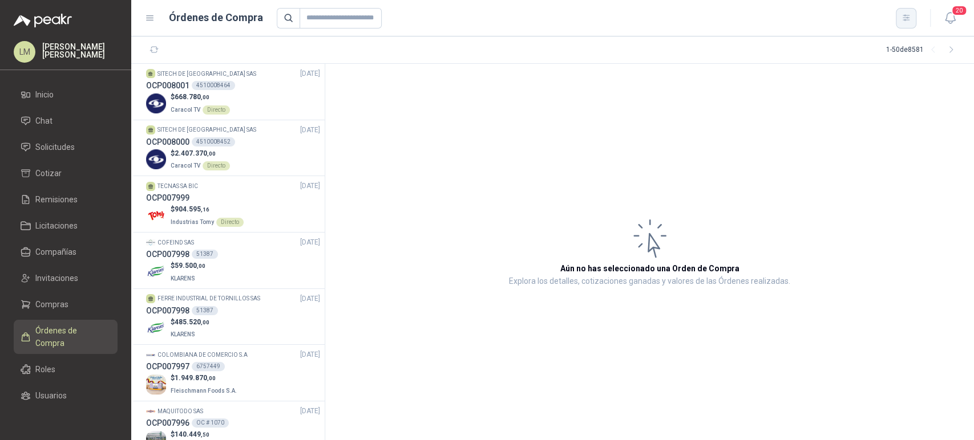
click at [902, 14] on icon "button" at bounding box center [906, 18] width 10 height 10
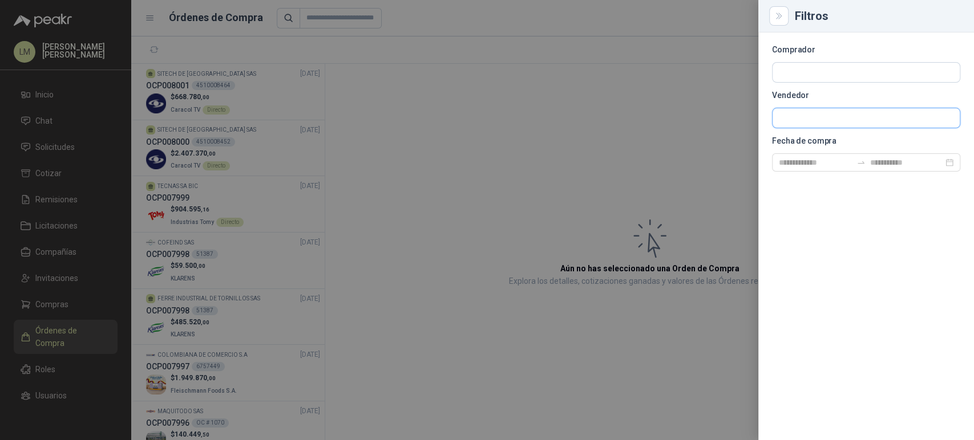
click at [812, 116] on input "text" at bounding box center [865, 117] width 187 height 19
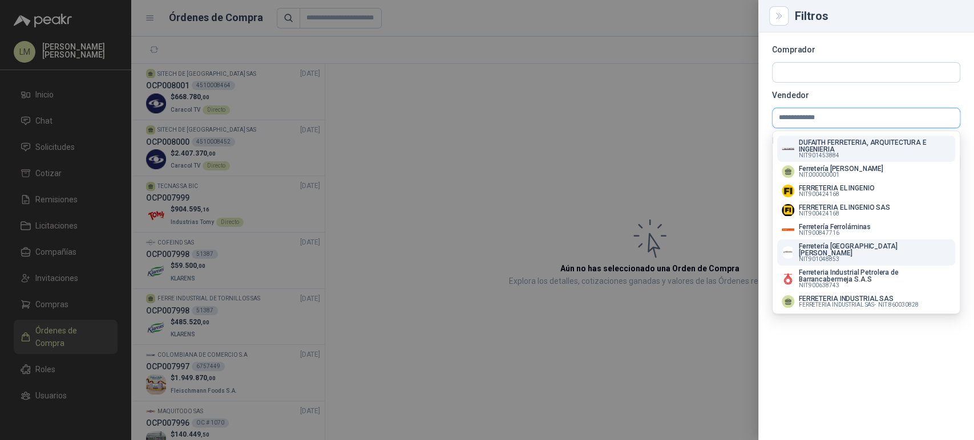
type input "**********"
click at [837, 257] on span "NIT : 901048853" at bounding box center [819, 260] width 40 height 6
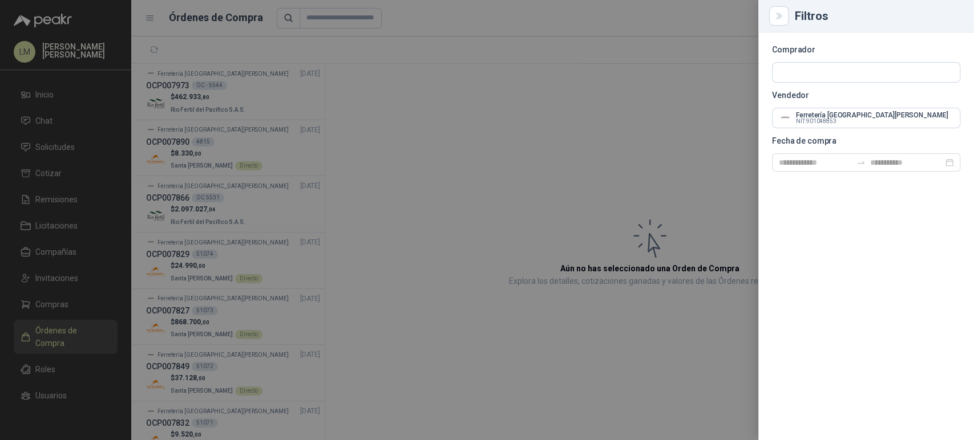
click at [232, 102] on div at bounding box center [487, 220] width 974 height 440
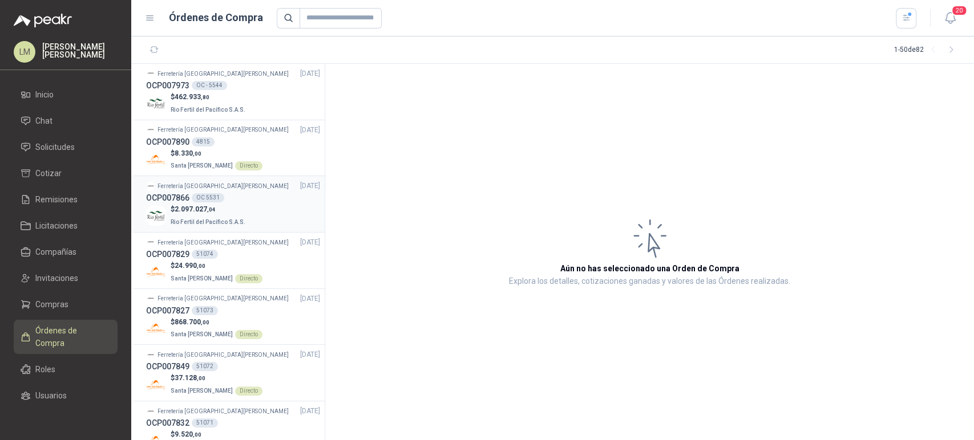
click at [203, 206] on span "2.097.027 ,04" at bounding box center [195, 209] width 41 height 8
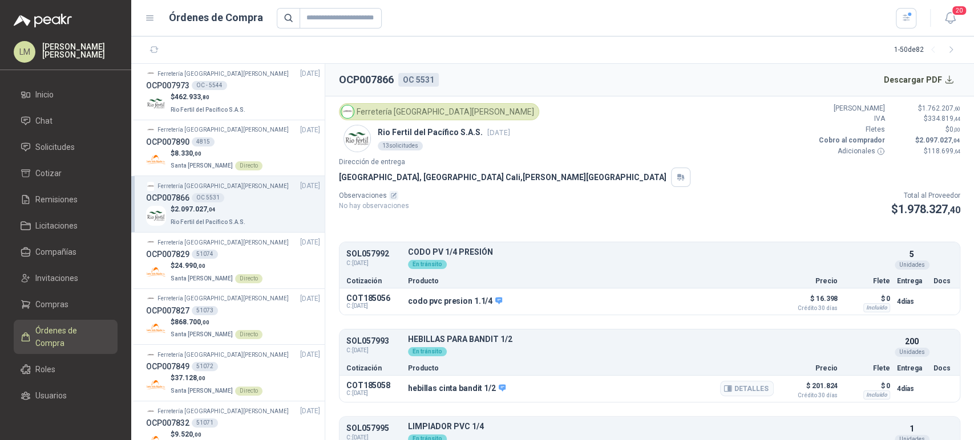
click at [584, 384] on div "hebillas cinta bandit 1/2 Detalles" at bounding box center [591, 388] width 366 height 19
click at [902, 16] on icon "button" at bounding box center [906, 18] width 10 height 10
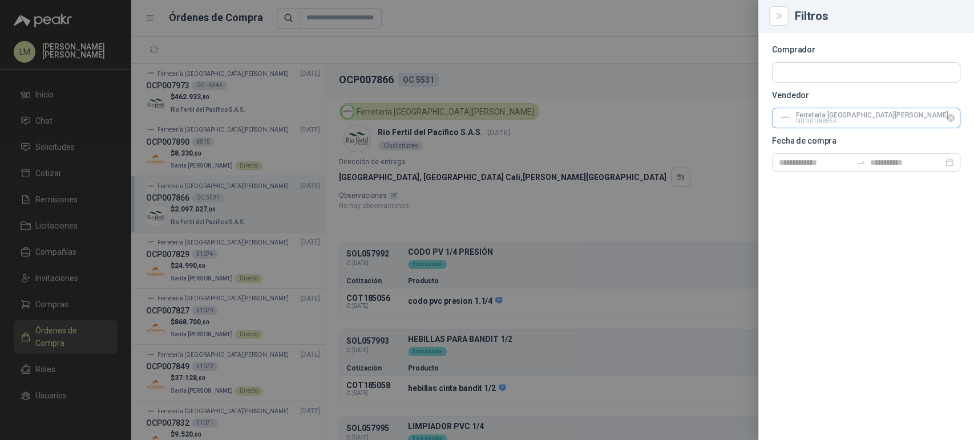
click at [808, 119] on input "text" at bounding box center [865, 117] width 187 height 19
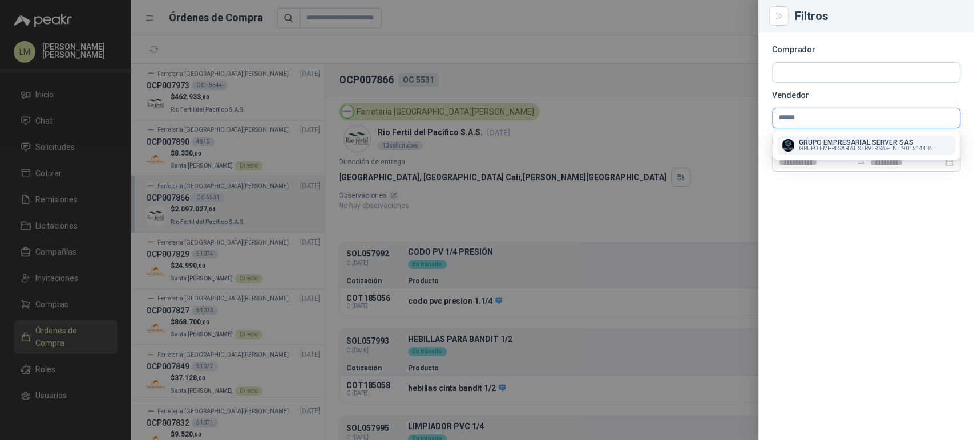
type input "******"
click at [815, 146] on span "GRUPO EMPRESARIAL SERVER SAS -" at bounding box center [844, 149] width 91 height 6
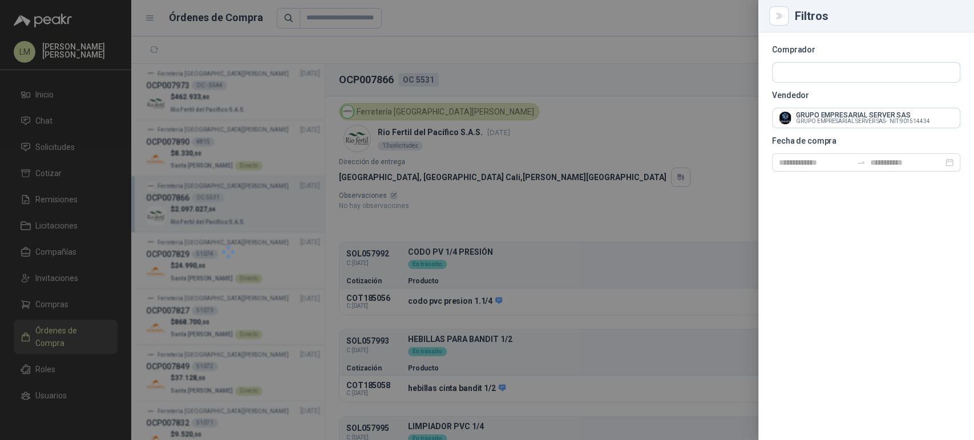
click at [615, 154] on div at bounding box center [487, 220] width 974 height 440
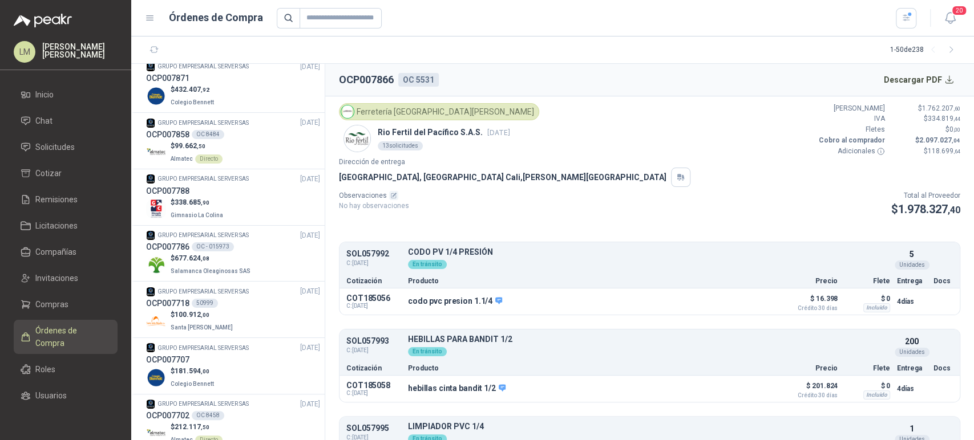
scroll to position [456, 0]
click at [205, 195] on div "OCP007788" at bounding box center [233, 192] width 174 height 13
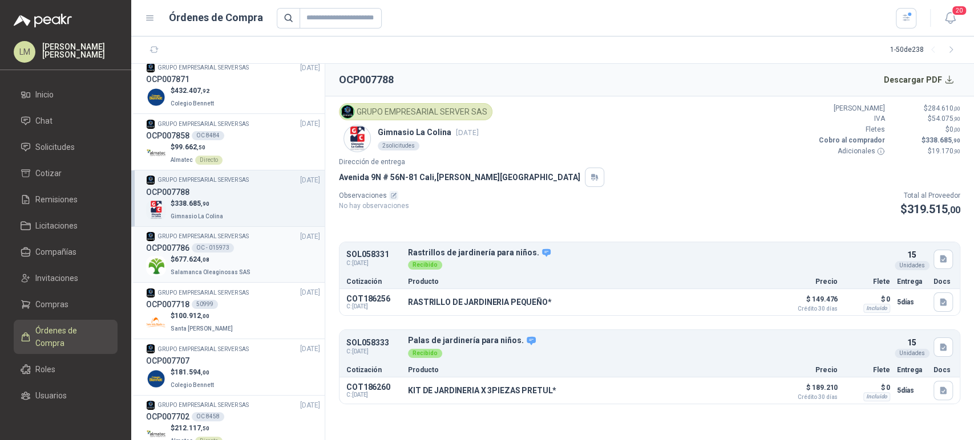
click at [201, 258] on span ",08" at bounding box center [205, 260] width 9 height 6
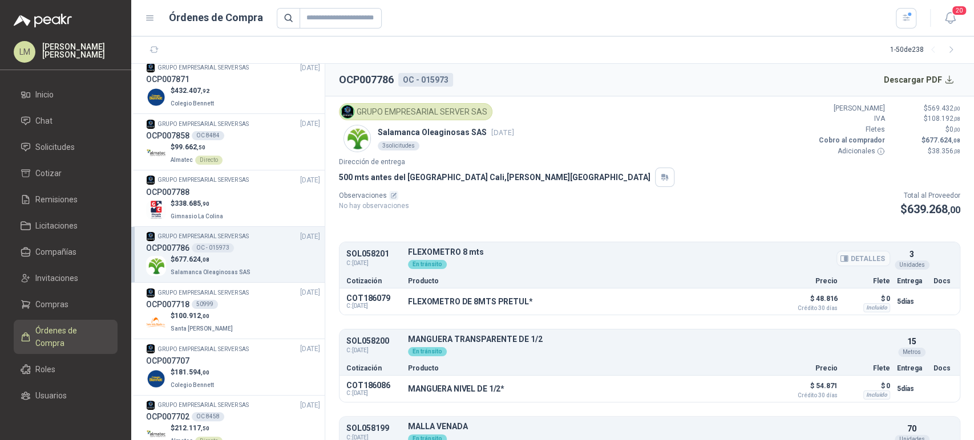
scroll to position [55, 0]
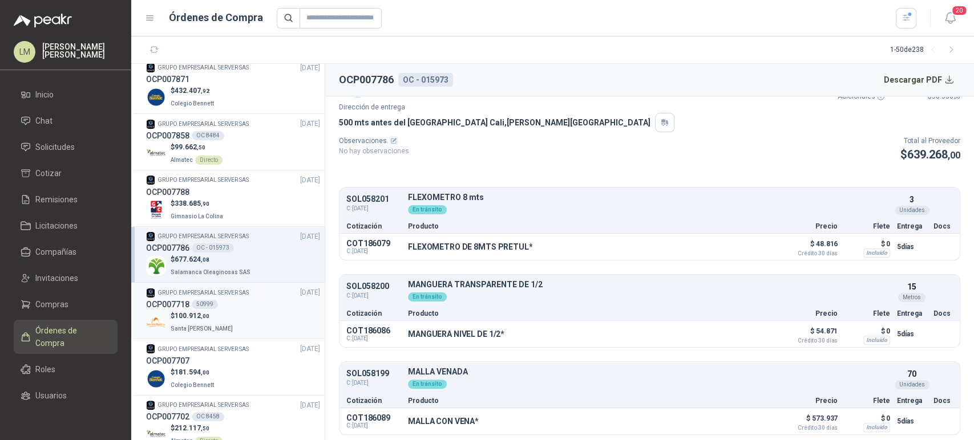
click at [190, 304] on div "OCP007718 50999" at bounding box center [233, 304] width 174 height 13
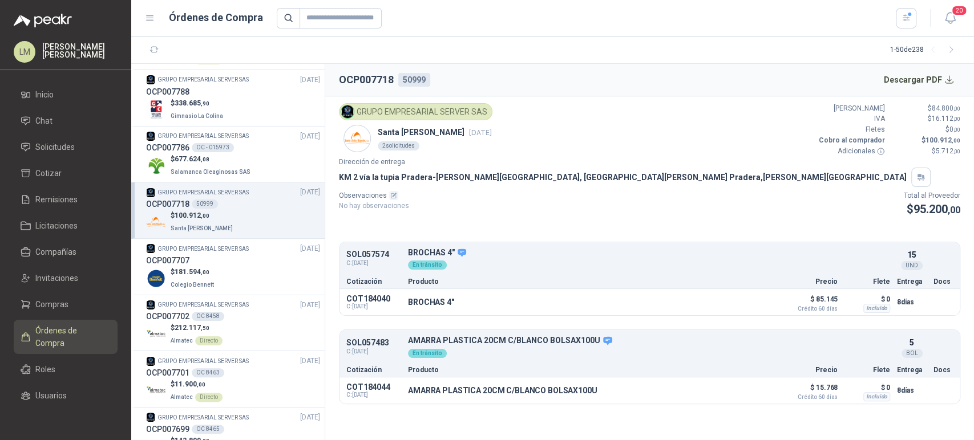
scroll to position [563, 0]
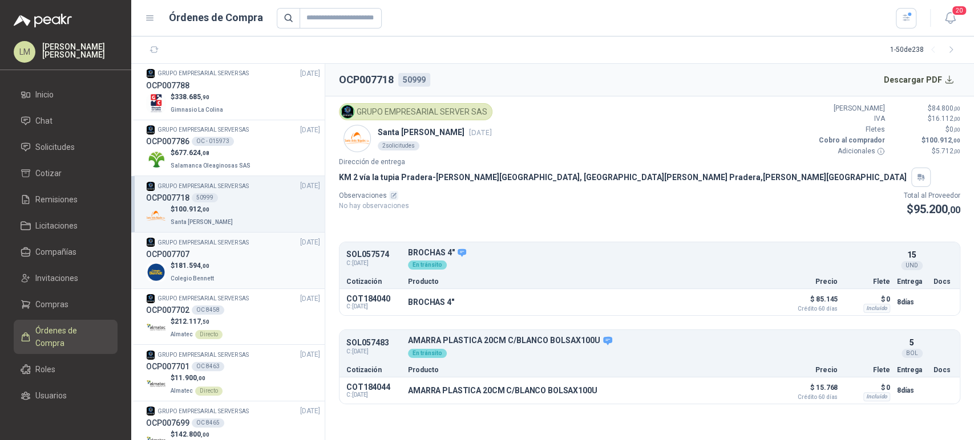
click at [210, 261] on p "$ 181.594 ,00" at bounding box center [194, 266] width 46 height 11
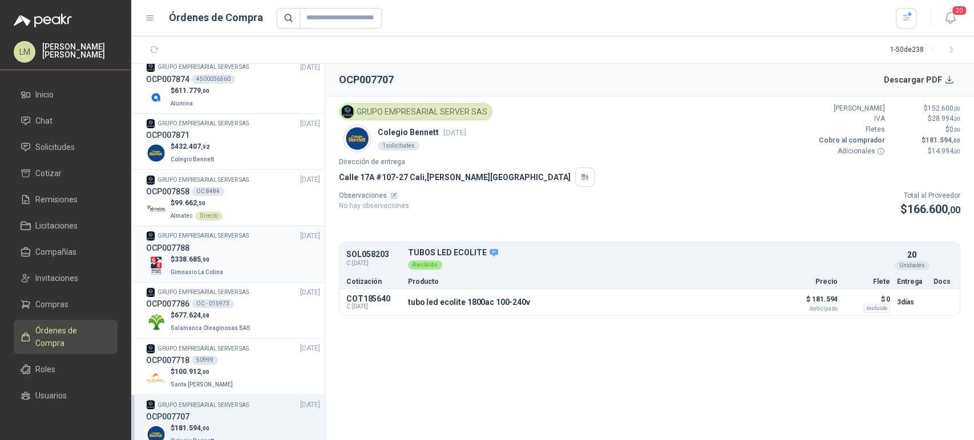
scroll to position [400, 0]
click at [216, 246] on div "OCP007788" at bounding box center [233, 248] width 174 height 13
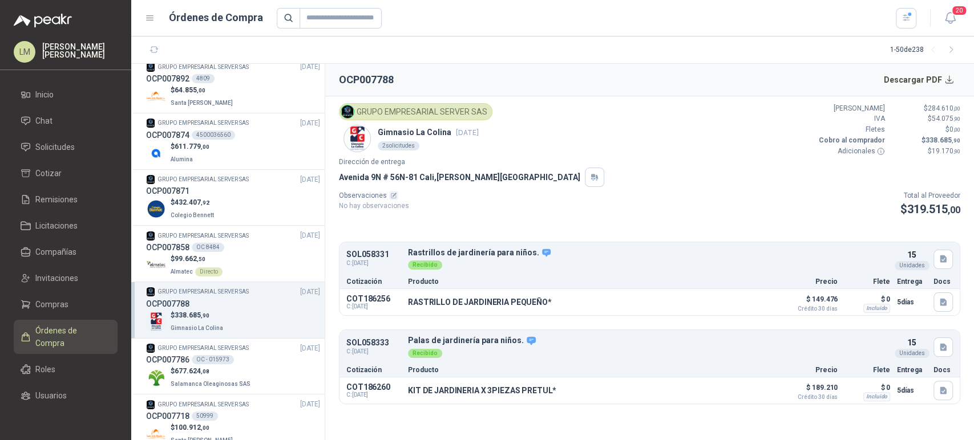
scroll to position [344, 0]
click at [232, 200] on div "$ 432.407 ,92 Colegio Bennett" at bounding box center [233, 209] width 174 height 23
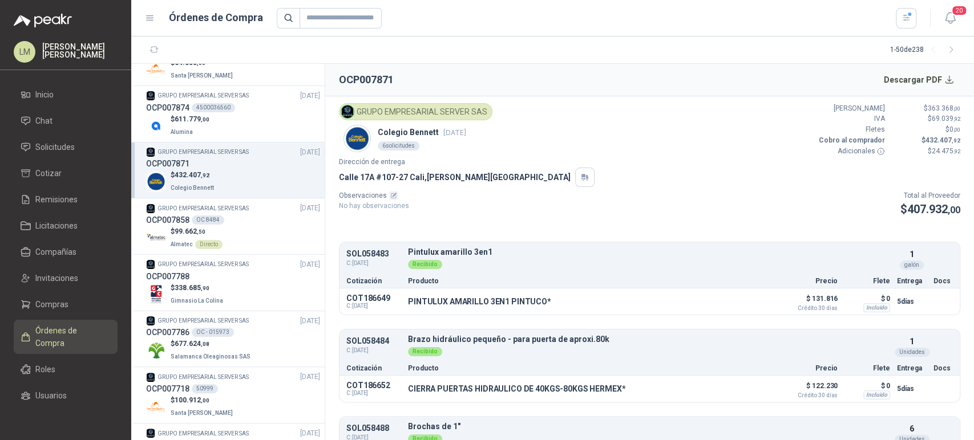
scroll to position [375, 0]
click at [210, 268] on div "OCP007788" at bounding box center [233, 274] width 174 height 13
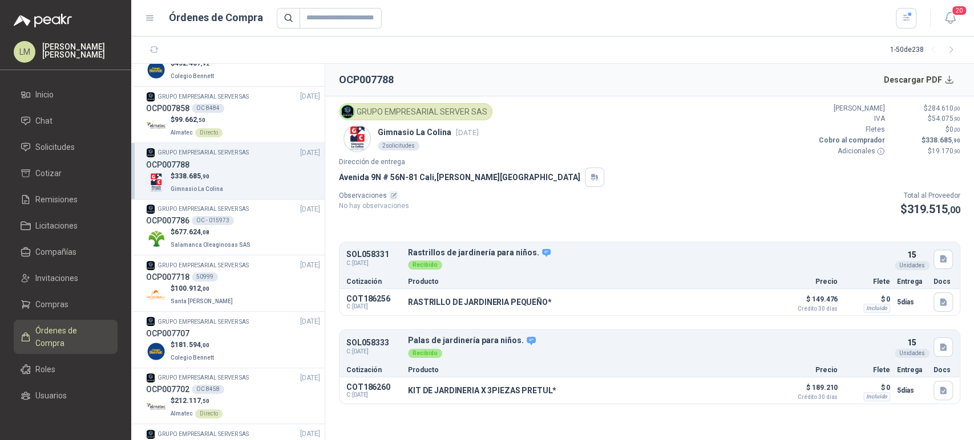
scroll to position [484, 0]
click at [221, 234] on p "$ 677.624 ,08" at bounding box center [212, 232] width 82 height 11
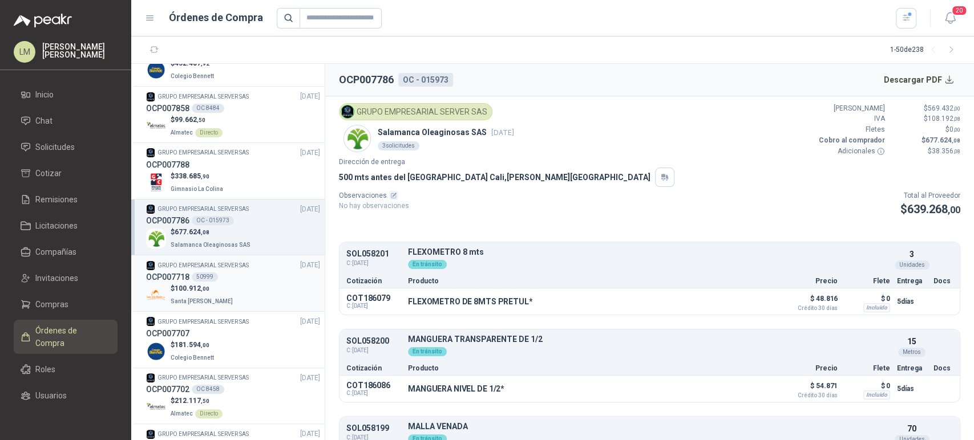
click at [209, 285] on p "$ 100.912 ,00" at bounding box center [203, 288] width 64 height 11
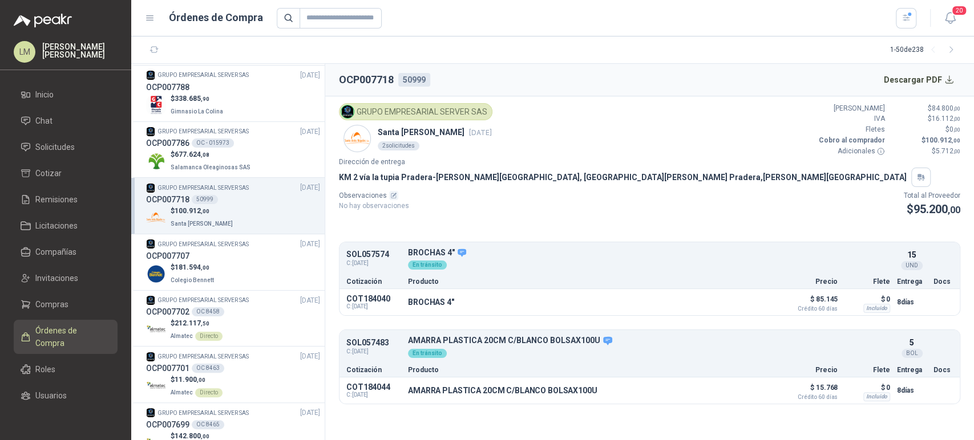
scroll to position [568, 0]
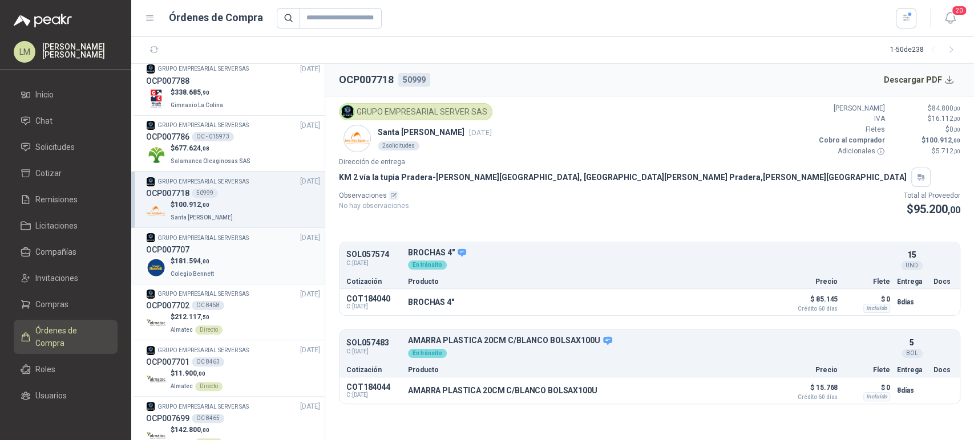
click at [222, 252] on div "OCP007707" at bounding box center [233, 250] width 174 height 13
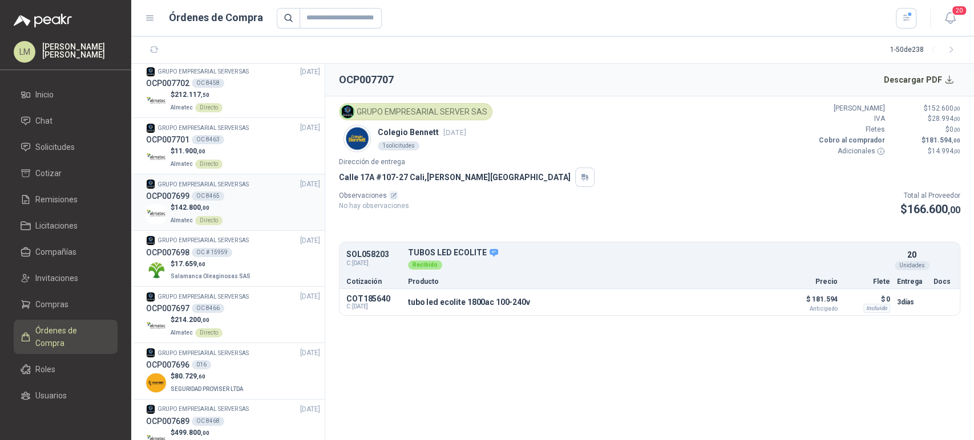
scroll to position [791, 0]
click at [229, 268] on p "Salamanca Oleaginosas SAS" at bounding box center [212, 274] width 82 height 13
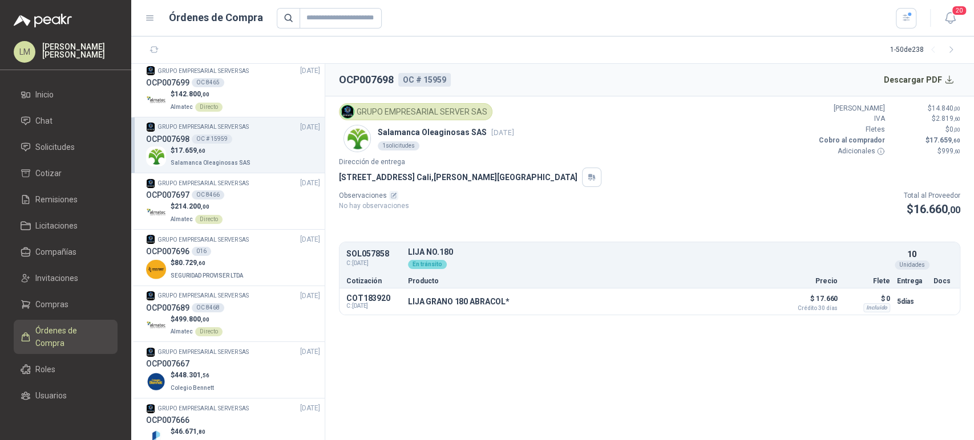
scroll to position [910, 0]
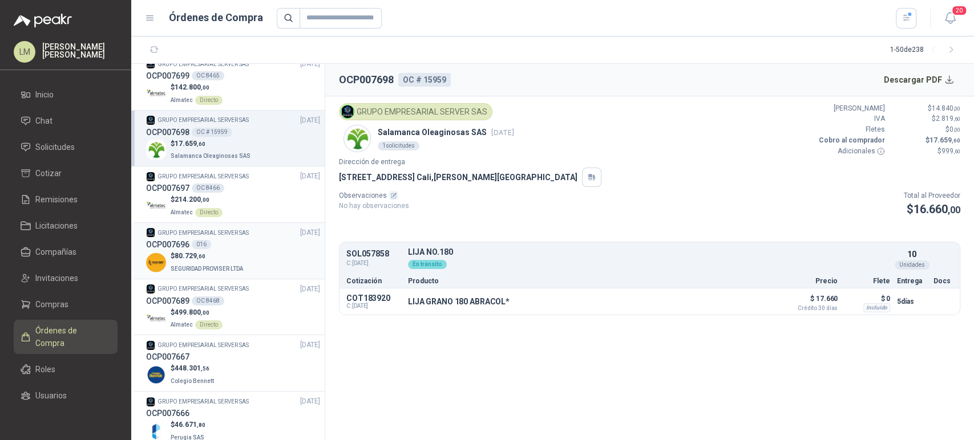
click at [230, 255] on p "$ 80.729 ,60" at bounding box center [208, 256] width 75 height 11
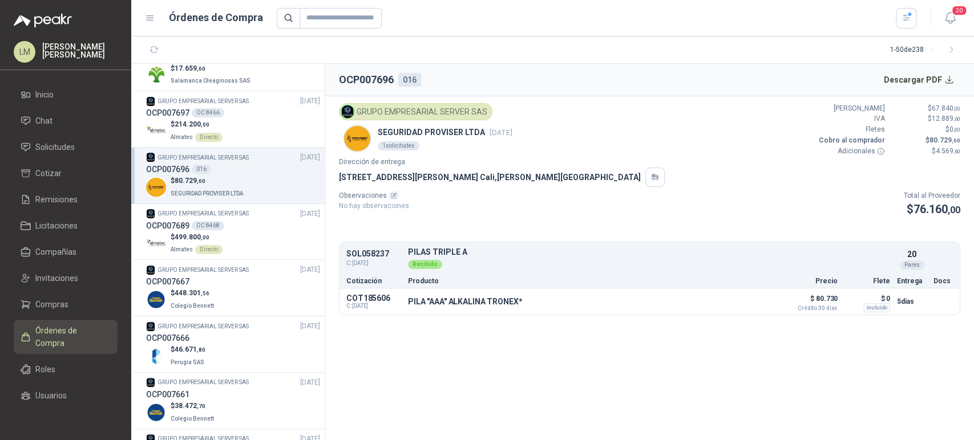
scroll to position [986, 0]
click at [223, 278] on div "OCP007667" at bounding box center [233, 281] width 174 height 13
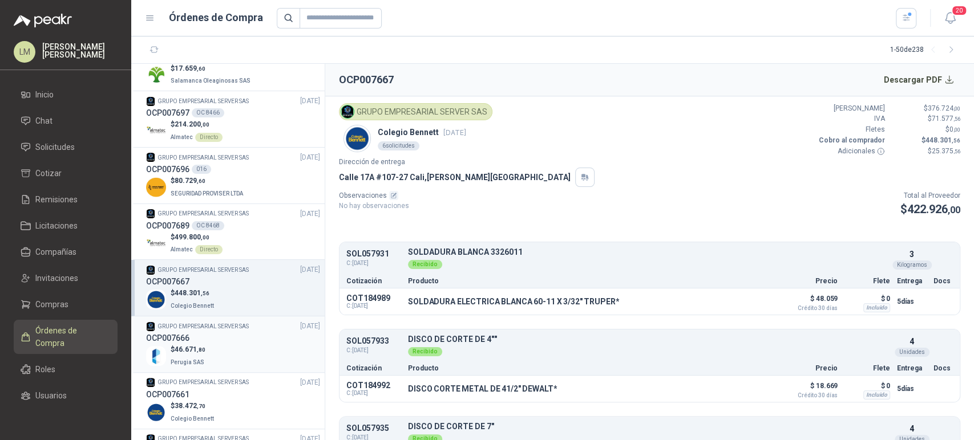
click at [213, 332] on div "OCP007666" at bounding box center [233, 338] width 174 height 13
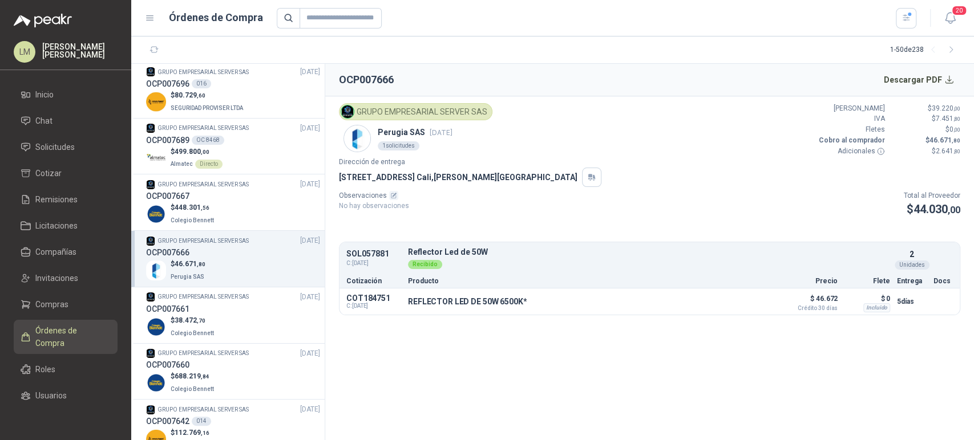
scroll to position [1072, 0]
click at [222, 309] on div "OCP007661" at bounding box center [233, 308] width 174 height 13
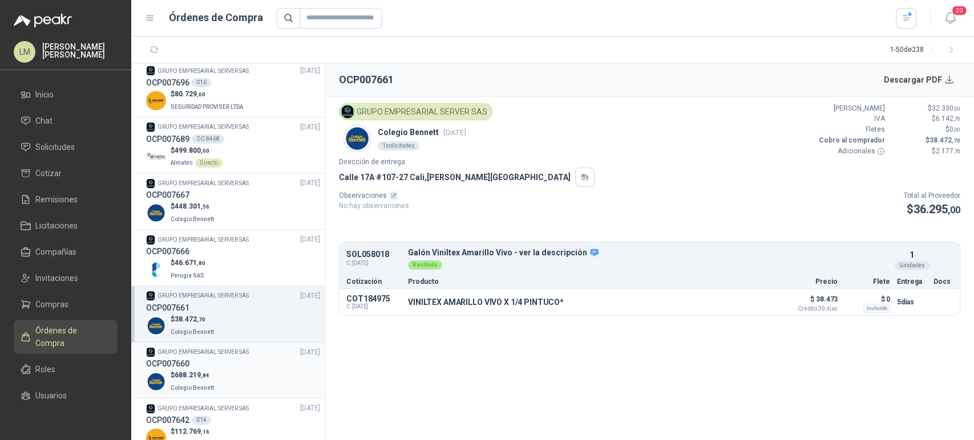
click at [217, 362] on div "OCP007660" at bounding box center [233, 364] width 174 height 13
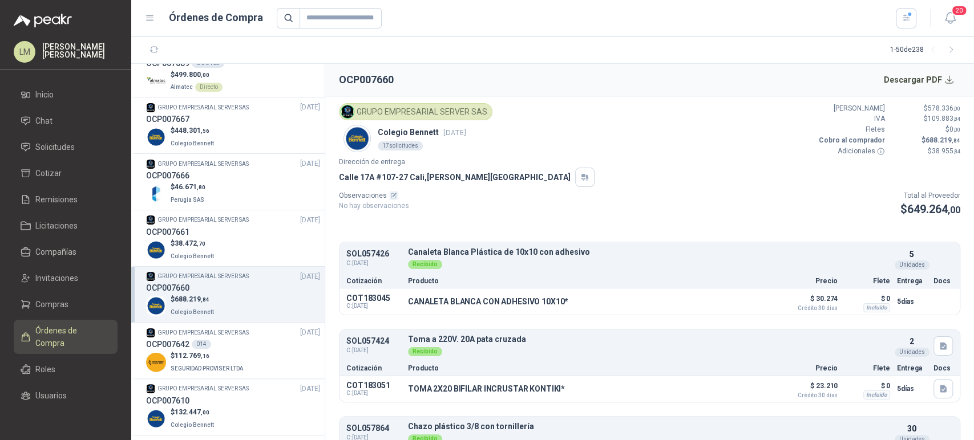
scroll to position [1165, 0]
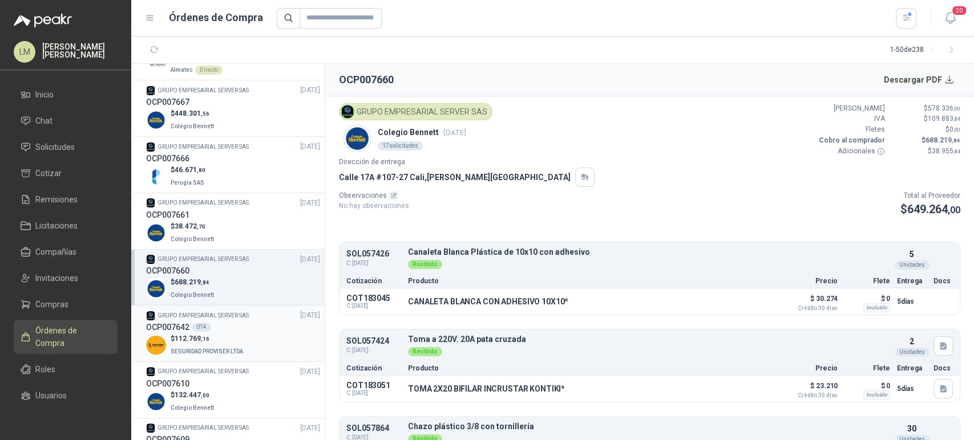
click at [229, 330] on div "OCP007642 014" at bounding box center [233, 327] width 174 height 13
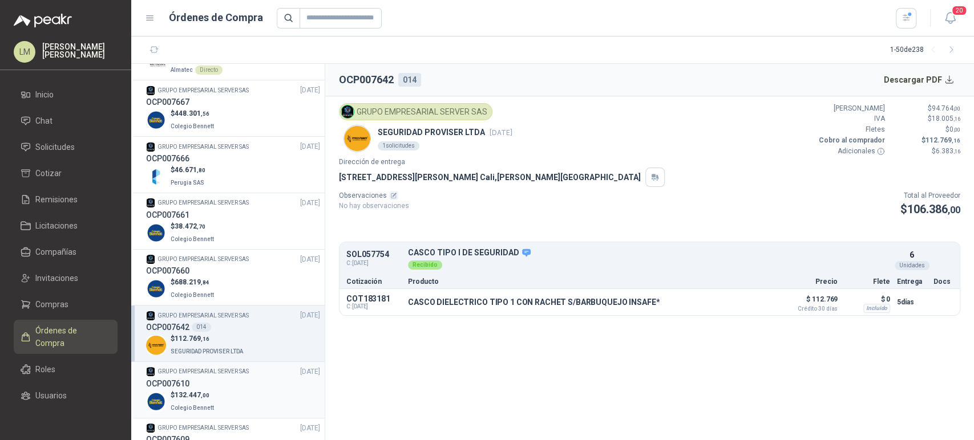
click at [214, 378] on div "OCP007610" at bounding box center [233, 384] width 174 height 13
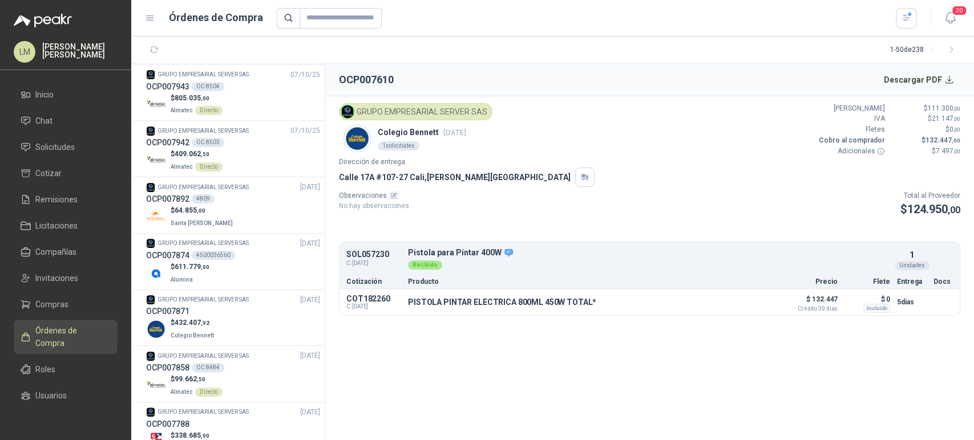
scroll to position [266, 0]
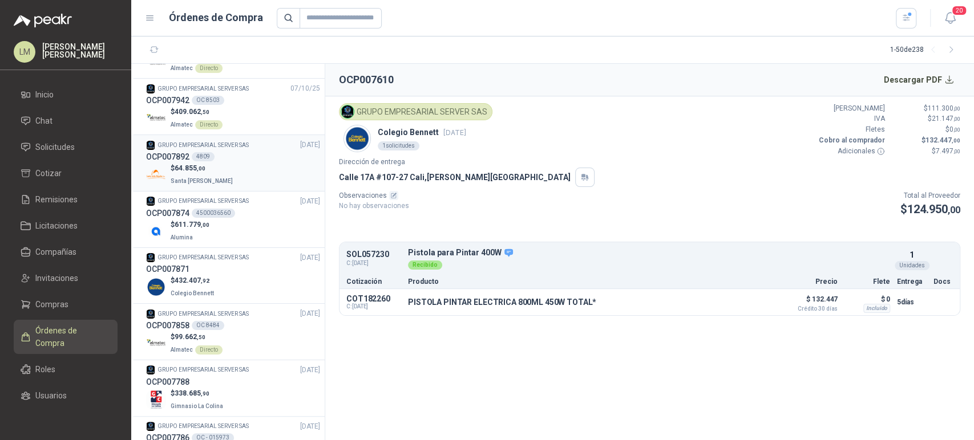
click at [238, 163] on div "$ 64.855 ,00 Santa Anita Napoles" at bounding box center [233, 174] width 174 height 23
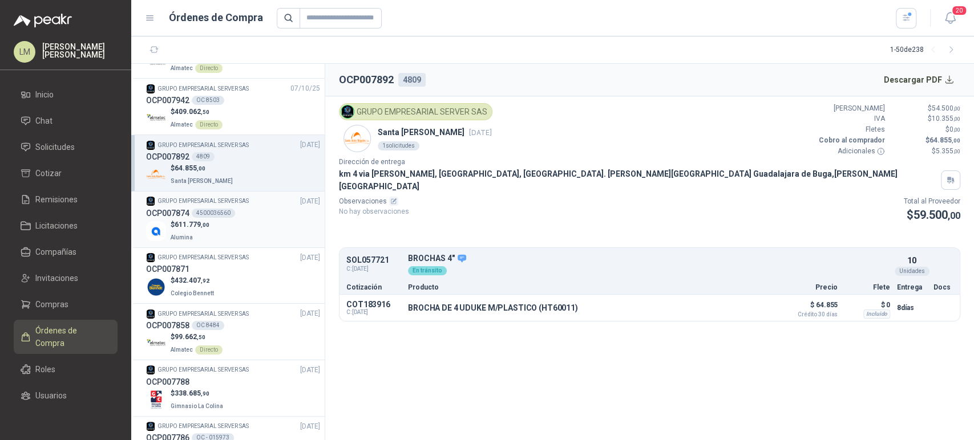
click at [210, 214] on div "4500036560" at bounding box center [213, 213] width 43 height 9
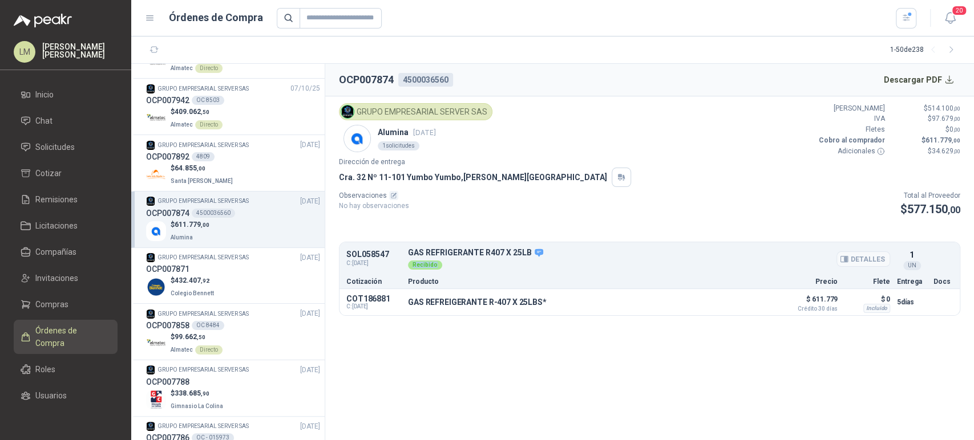
drag, startPoint x: 408, startPoint y: 264, endPoint x: 441, endPoint y: 265, distance: 33.1
click at [441, 265] on div "Recibido" at bounding box center [649, 264] width 482 height 13
click at [59, 151] on span "Solicitudes" at bounding box center [54, 147] width 39 height 13
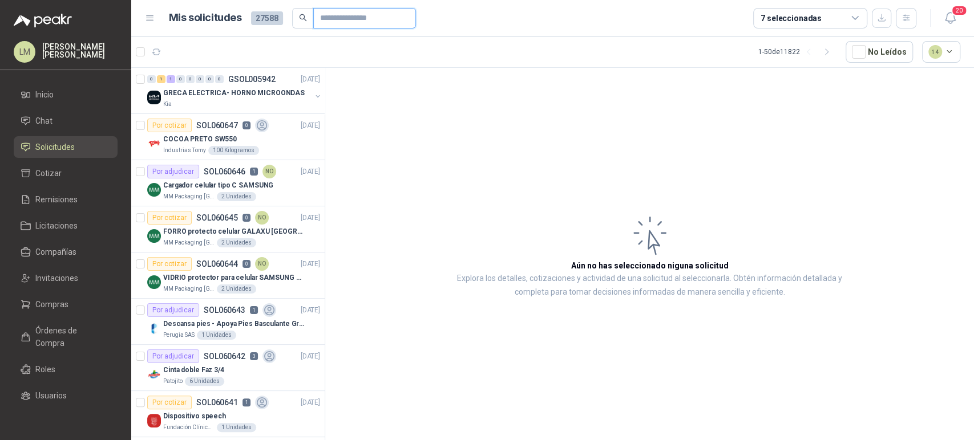
click at [333, 19] on input "text" at bounding box center [360, 18] width 80 height 19
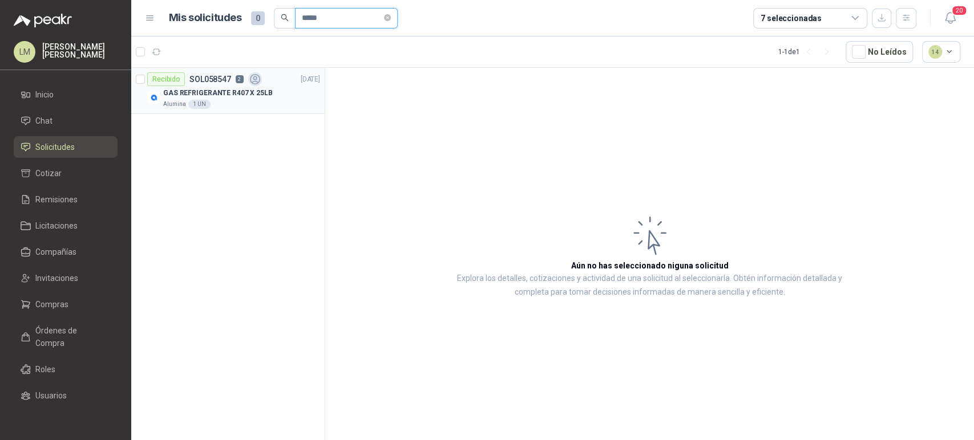
type input "*****"
click at [244, 97] on p "GAS REFRIGERANTE R407 X 25LB" at bounding box center [218, 93] width 110 height 11
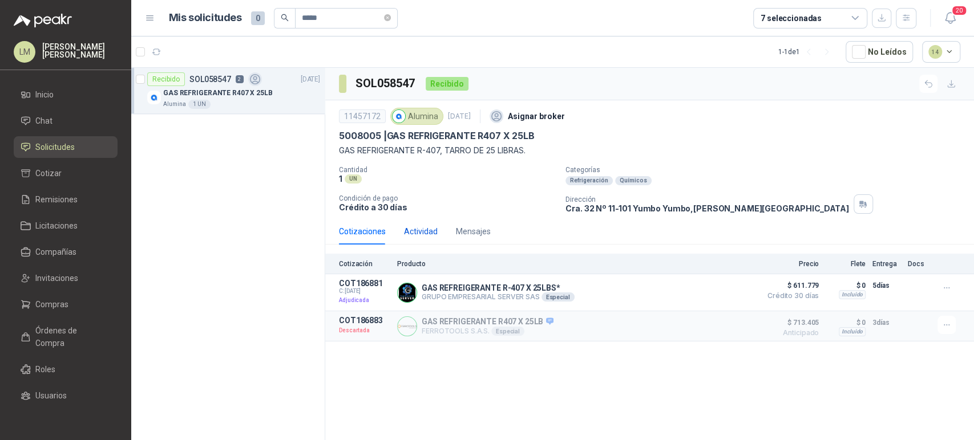
click at [426, 225] on div "Actividad" at bounding box center [421, 231] width 34 height 13
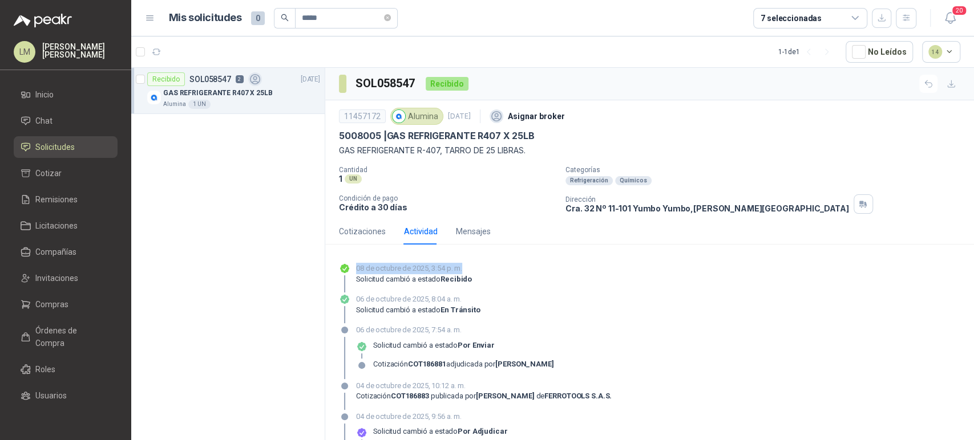
drag, startPoint x: 351, startPoint y: 267, endPoint x: 480, endPoint y: 268, distance: 128.3
click at [480, 268] on div "08 de octubre de 2025, 3:54 p. m. Solicitud cambió a estado Recibido" at bounding box center [649, 278] width 621 height 30
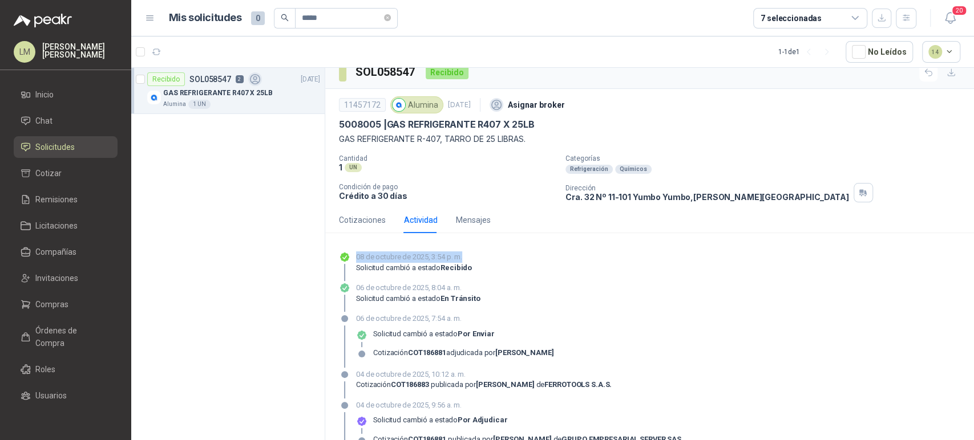
scroll to position [14, 0]
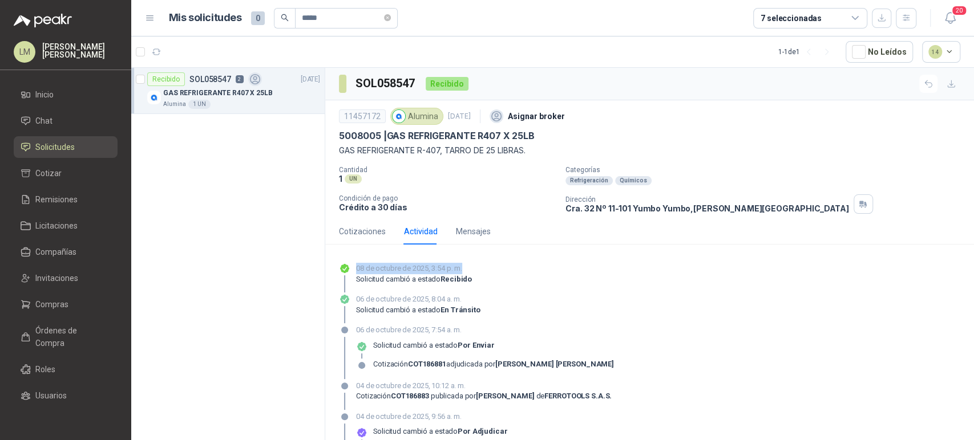
scroll to position [14, 0]
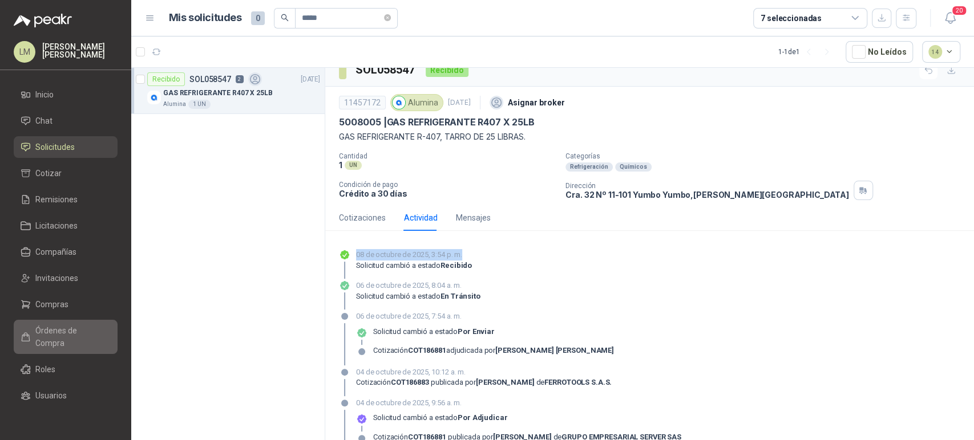
click at [44, 330] on span "Órdenes de Compra" at bounding box center [70, 337] width 71 height 25
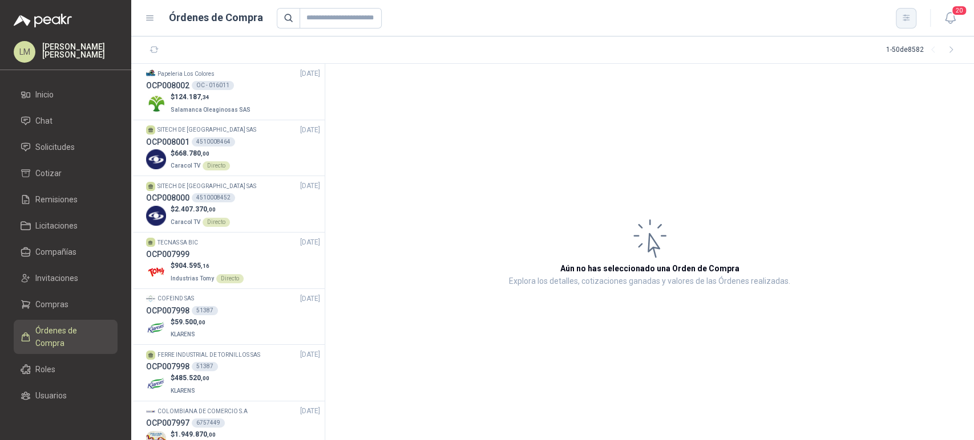
click at [899, 22] on button "button" at bounding box center [905, 18] width 21 height 21
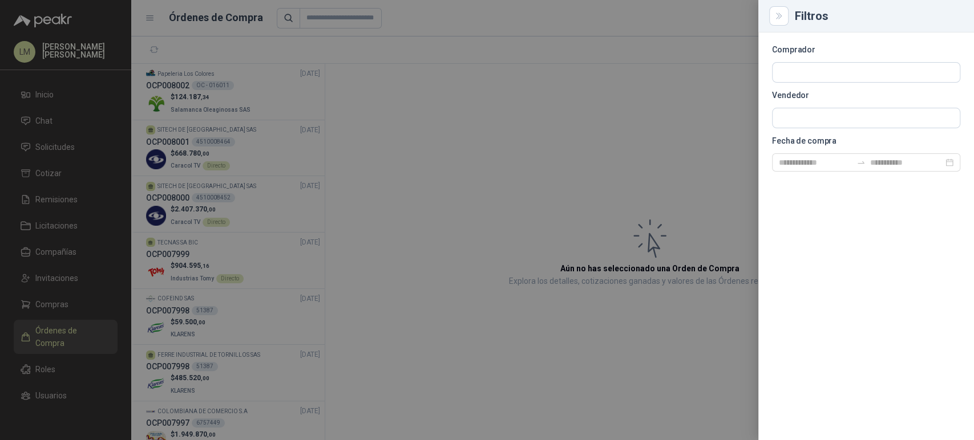
click at [792, 128] on section "Comprador Vendedor Fecha de compra" at bounding box center [866, 108] width 188 height 125
click at [797, 117] on input "text" at bounding box center [865, 117] width 187 height 19
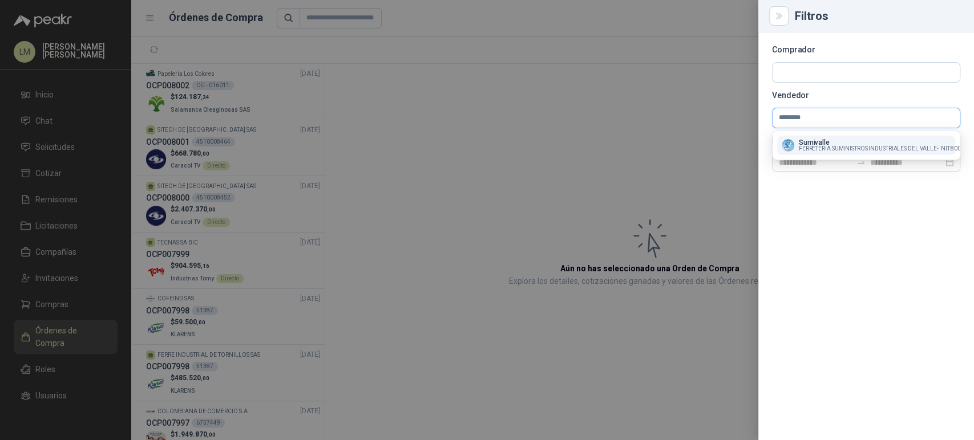
type input "********"
click at [824, 142] on p "Sumivalle" at bounding box center [890, 142] width 183 height 7
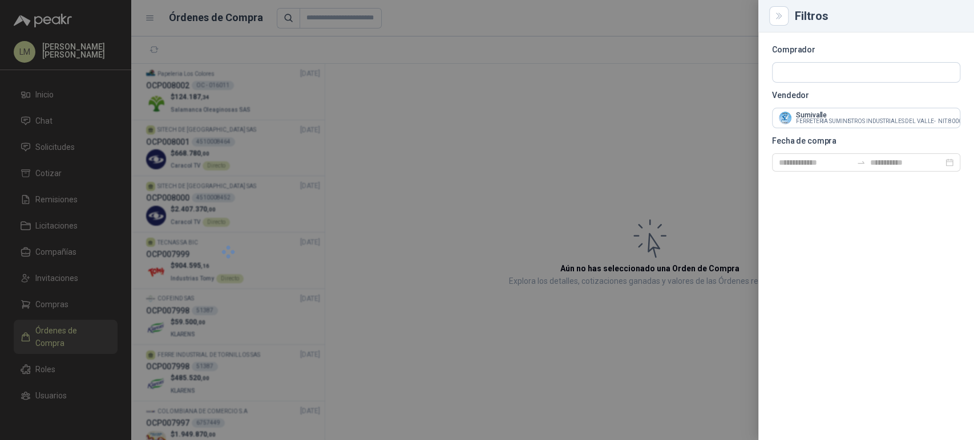
click at [471, 138] on div at bounding box center [487, 220] width 974 height 440
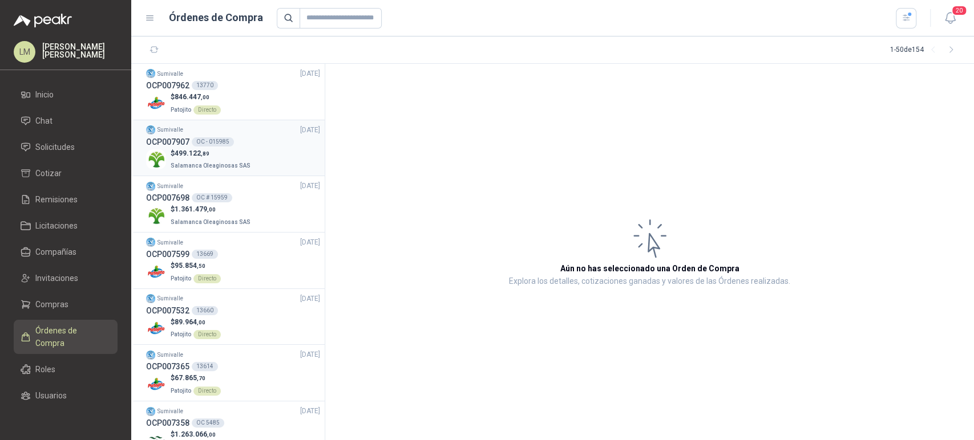
click at [214, 147] on div "OCP007907 OC - 015985" at bounding box center [233, 142] width 174 height 13
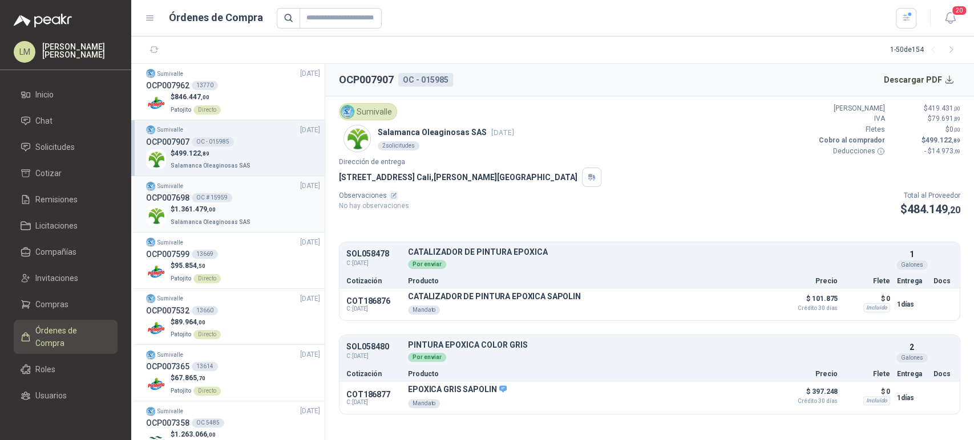
click at [210, 192] on div "OCP007698 OC # 15959" at bounding box center [233, 198] width 174 height 13
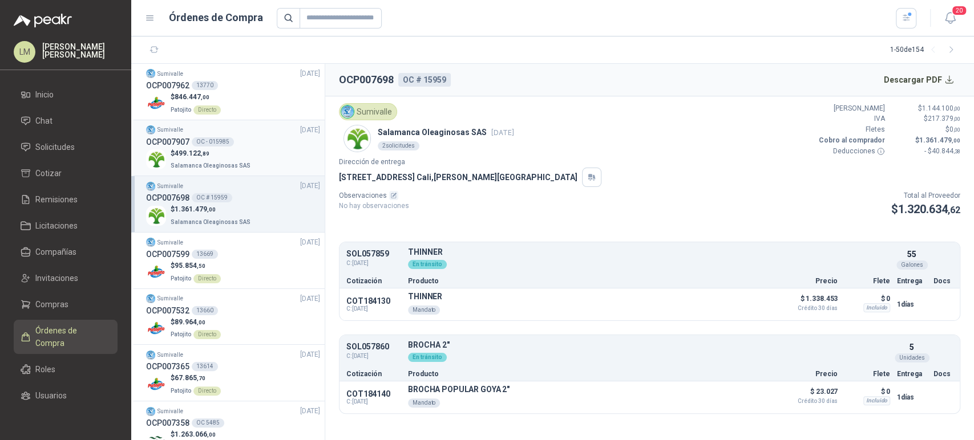
click at [220, 145] on div "OC - 015985" at bounding box center [213, 141] width 42 height 9
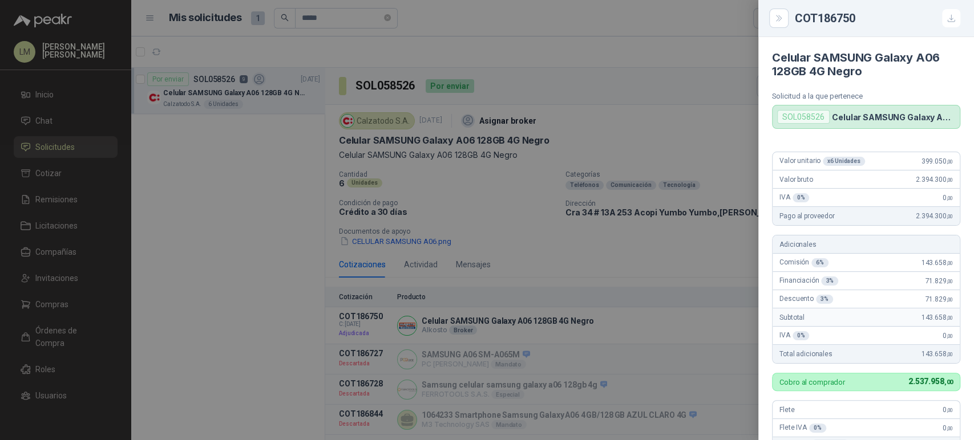
scroll to position [483, 0]
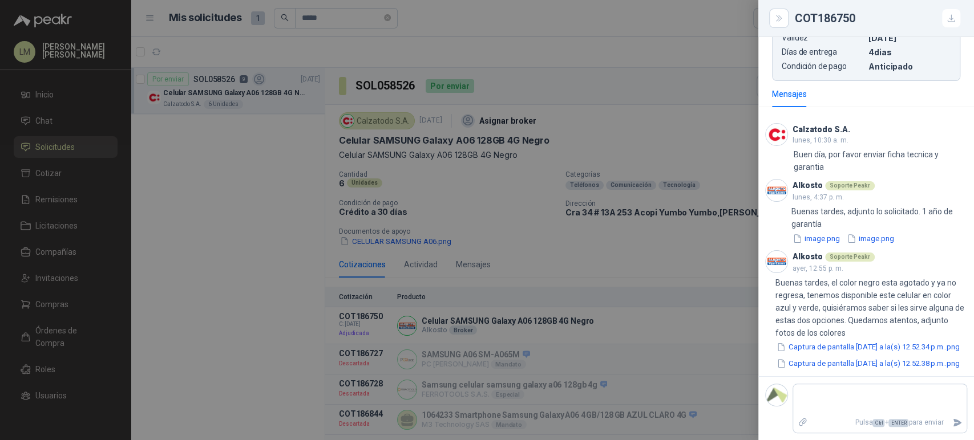
click at [324, 22] on div at bounding box center [487, 220] width 974 height 440
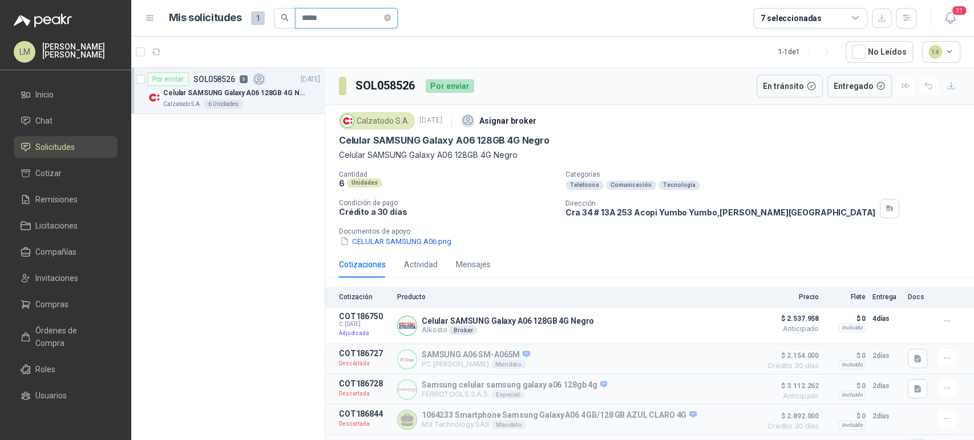
drag, startPoint x: 350, startPoint y: 17, endPoint x: 222, endPoint y: 26, distance: 127.6
click at [222, 26] on div "Mis solicitudes 1 *****" at bounding box center [283, 18] width 229 height 21
click at [323, 93] on div "0 0 0 0 0 1 0 0 GSOL005937 08/10/25 SOLICITUD #1958 - TROJA Rio Fertil del Pací…" at bounding box center [227, 91] width 193 height 46
click at [317, 94] on button "button" at bounding box center [317, 96] width 9 height 9
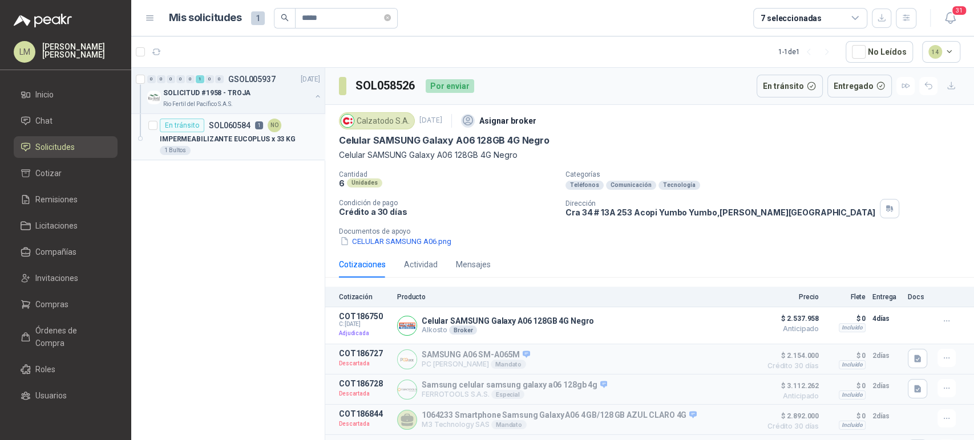
click at [268, 134] on p "IMPERMEABILIZANTE EUCOPLUS x 33 KG" at bounding box center [228, 139] width 136 height 11
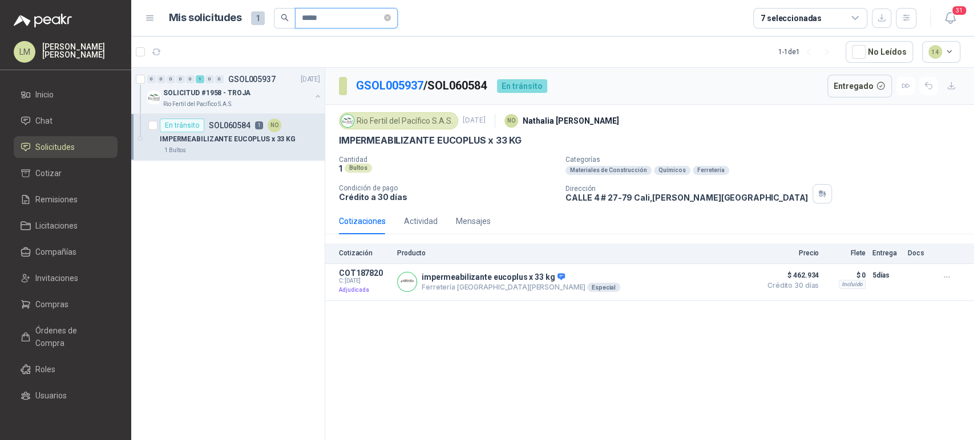
click at [344, 18] on input "*****" at bounding box center [342, 18] width 80 height 19
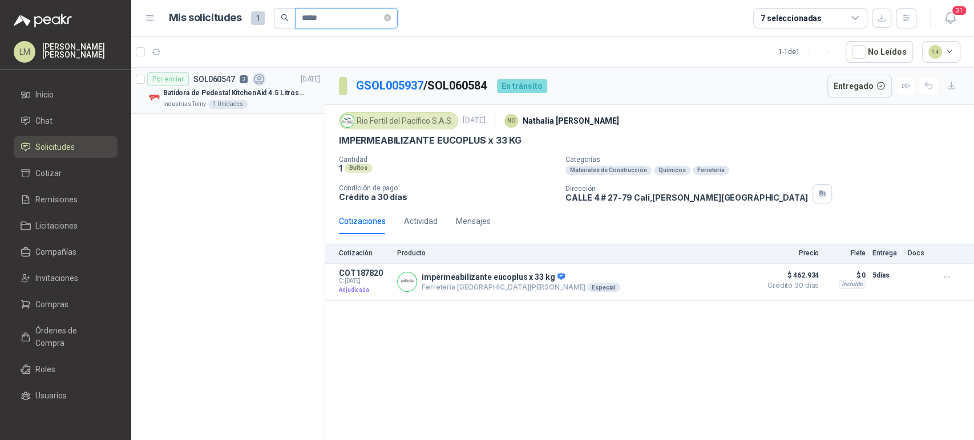
type input "*****"
click at [228, 84] on div "Por enviar SOL060547 3" at bounding box center [206, 79] width 119 height 14
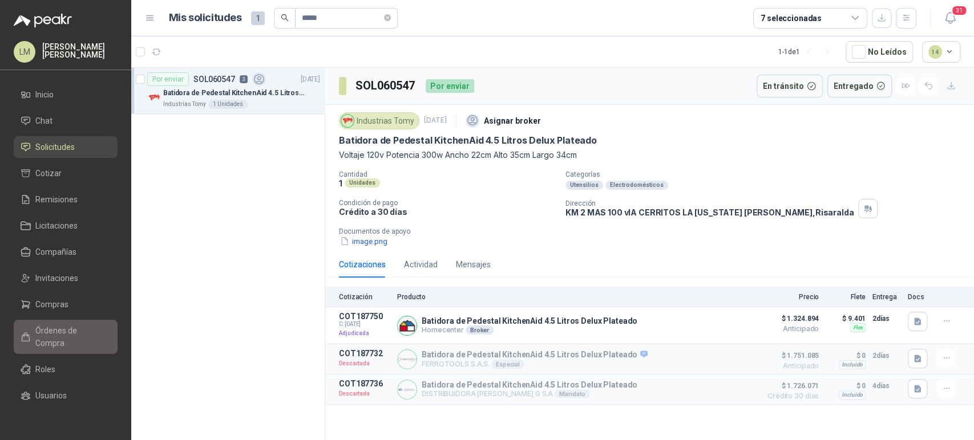
click at [52, 333] on span "Órdenes de Compra" at bounding box center [70, 337] width 71 height 25
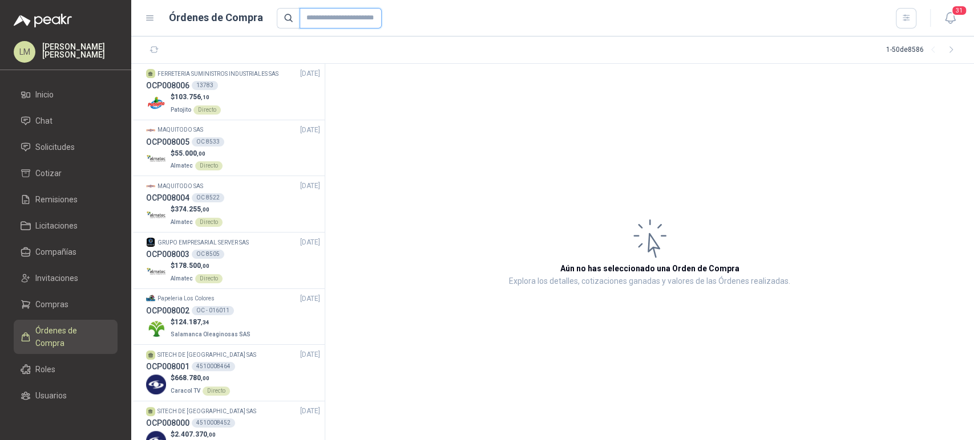
click at [327, 14] on input "text" at bounding box center [340, 18] width 82 height 21
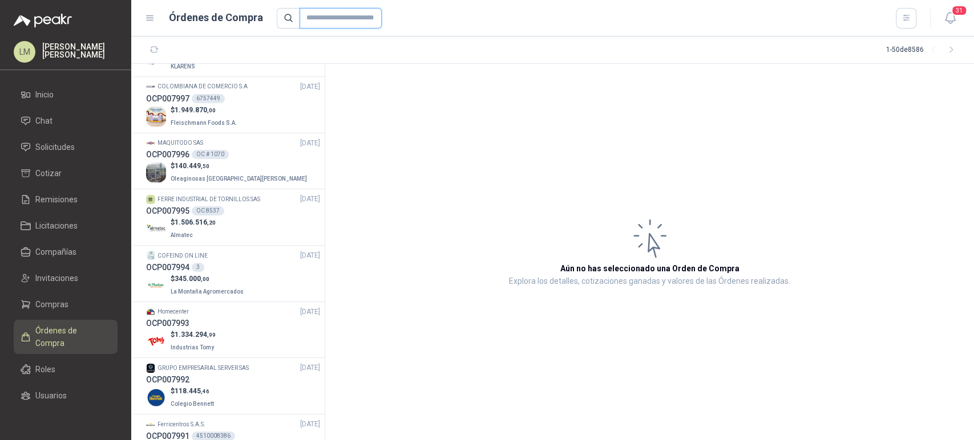
scroll to position [552, 0]
click at [202, 322] on div "OCP007993" at bounding box center [233, 321] width 174 height 13
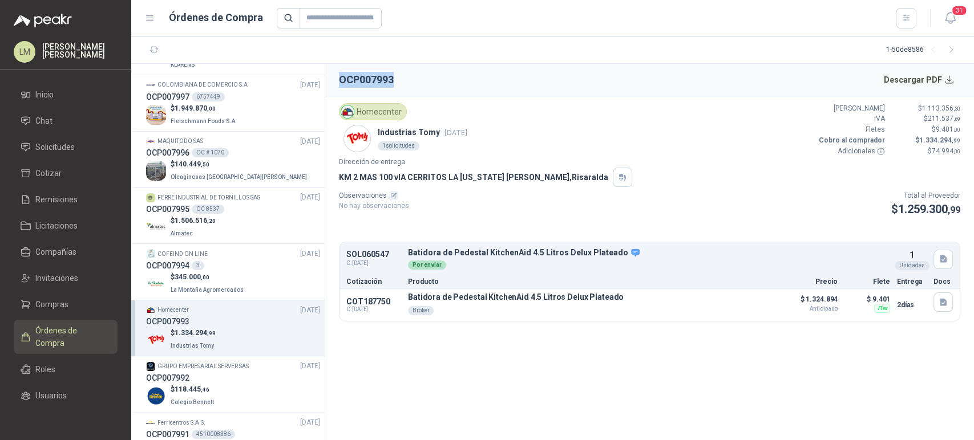
drag, startPoint x: 335, startPoint y: 76, endPoint x: 414, endPoint y: 81, distance: 78.8
click at [414, 81] on header "OCP007993 Descargar PDF" at bounding box center [649, 80] width 649 height 33
copy h2 "OCP007993"
click at [38, 303] on span "Compras" at bounding box center [51, 304] width 33 height 13
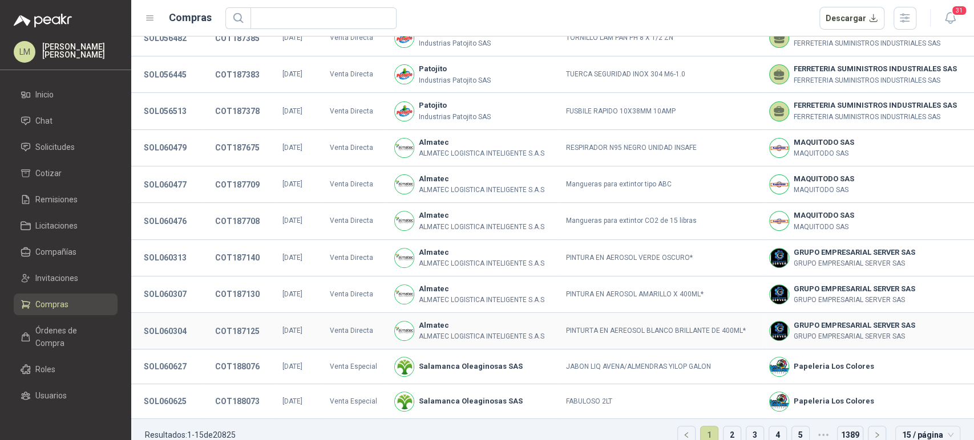
scroll to position [210, 0]
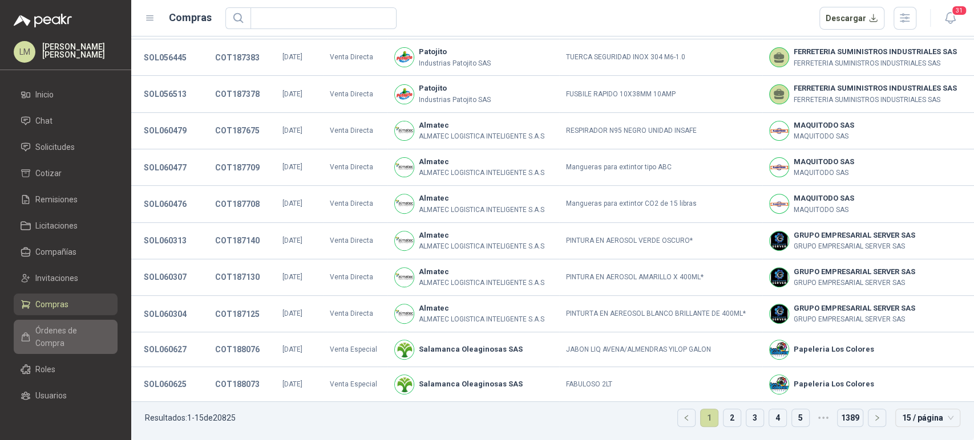
click at [54, 331] on span "Órdenes de Compra" at bounding box center [70, 337] width 71 height 25
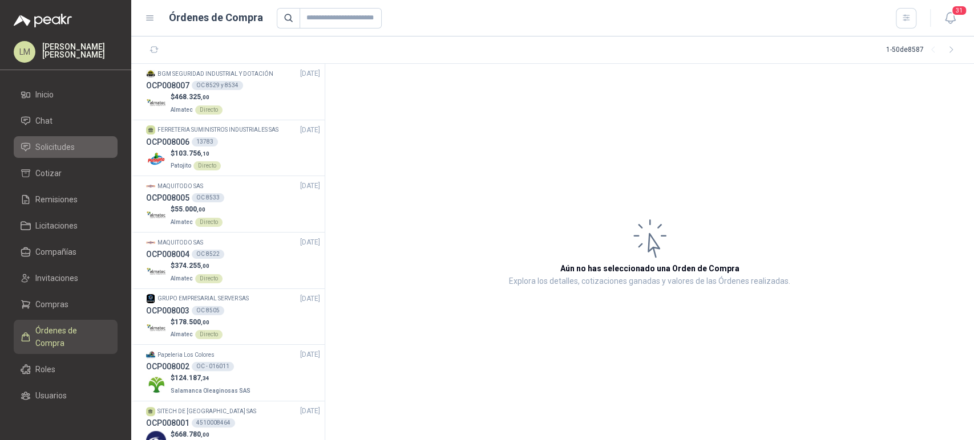
click at [50, 152] on span "Solicitudes" at bounding box center [54, 147] width 39 height 13
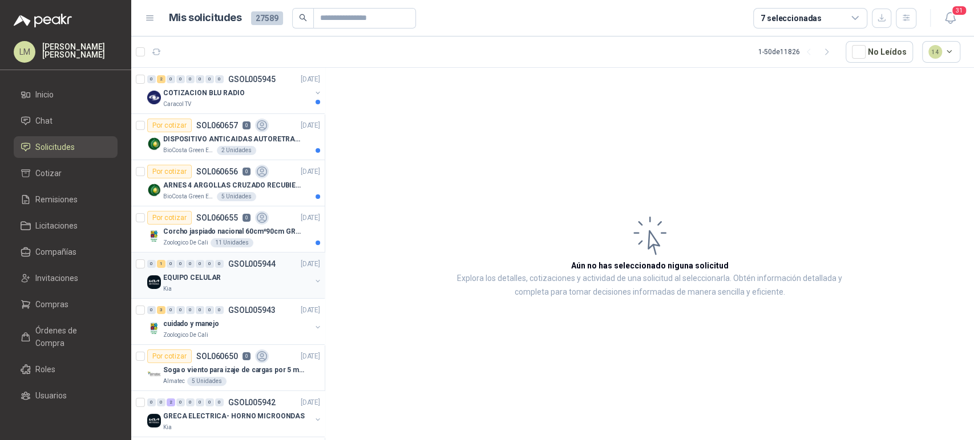
click at [313, 279] on button "button" at bounding box center [317, 281] width 9 height 9
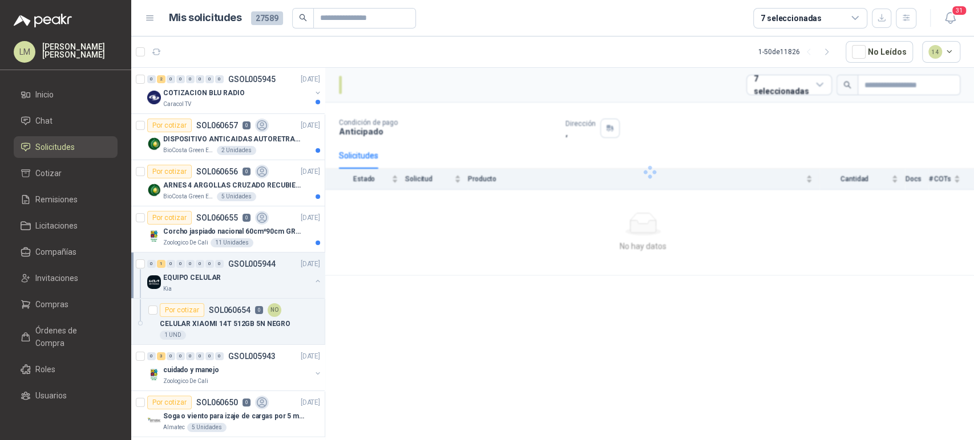
click at [313, 279] on button "button" at bounding box center [317, 281] width 9 height 9
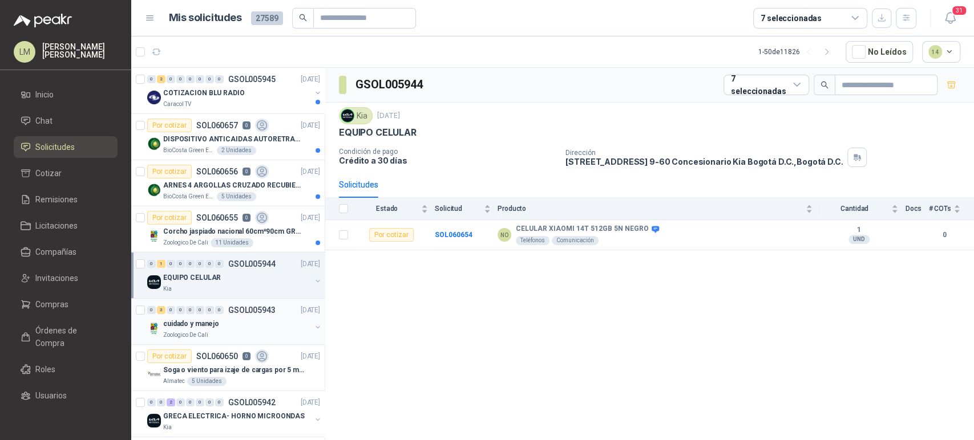
click at [218, 321] on div "cuidado y manejo" at bounding box center [237, 324] width 148 height 14
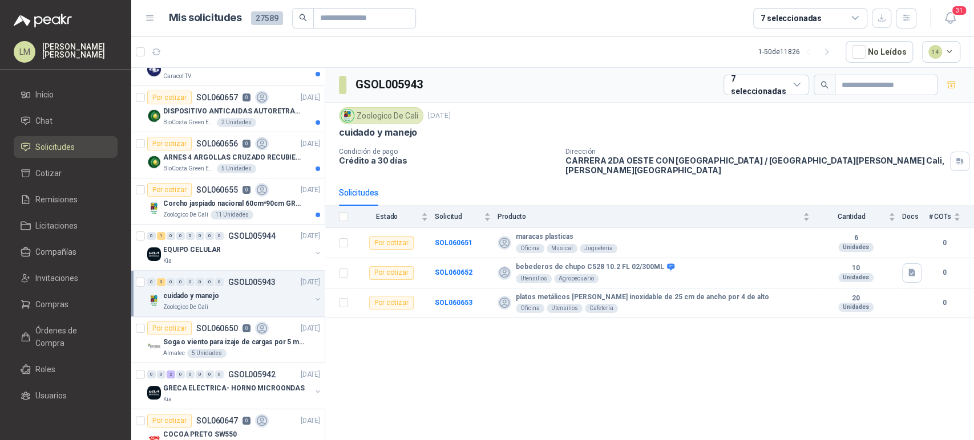
scroll to position [27, 0]
click at [200, 343] on p "Soga o viento para izaje de cargas por 5 metros" at bounding box center [234, 343] width 142 height 11
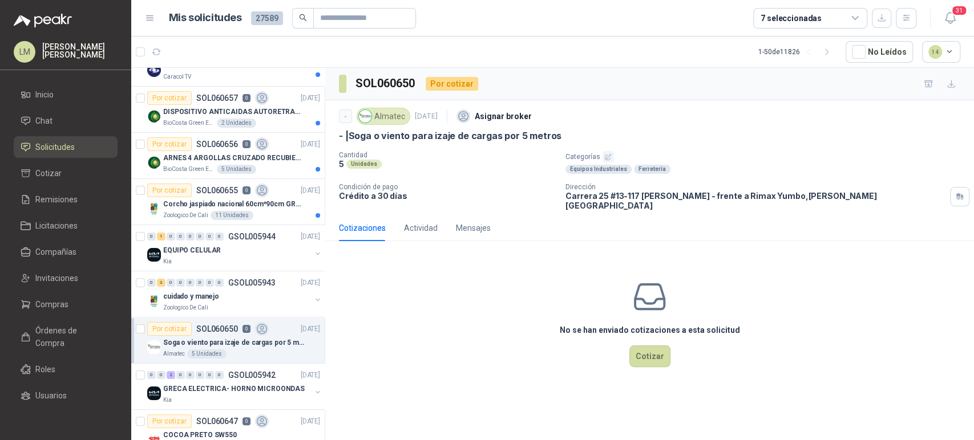
click at [604, 155] on icon "button" at bounding box center [607, 156] width 7 height 7
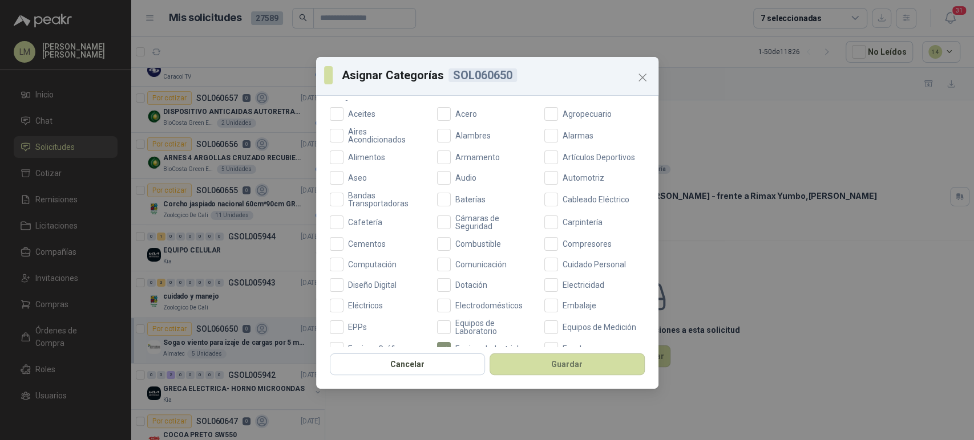
scroll to position [73, 0]
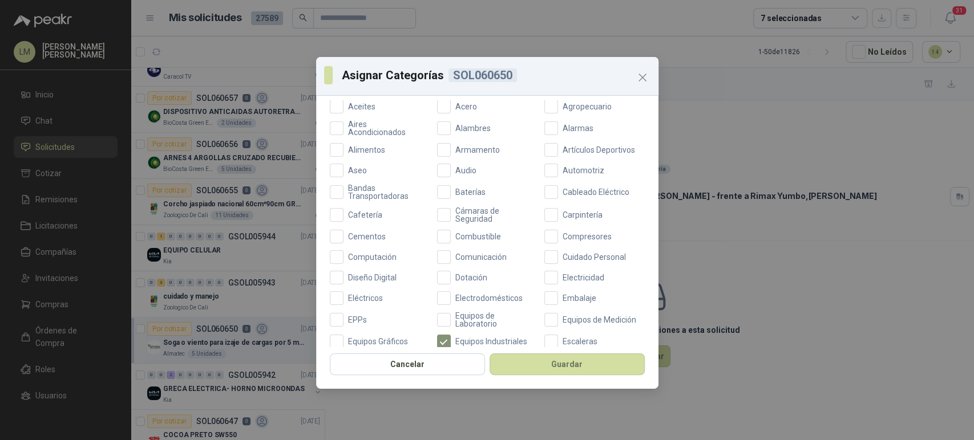
click at [347, 306] on div "Aceites Acero Agropecuario Aires Acondicionados Alambres Alarmas Alimentos Arma…" at bounding box center [487, 380] width 315 height 561
click at [350, 318] on span "EPPs" at bounding box center [357, 320] width 28 height 8
click at [541, 360] on button "Guardar" at bounding box center [566, 365] width 155 height 22
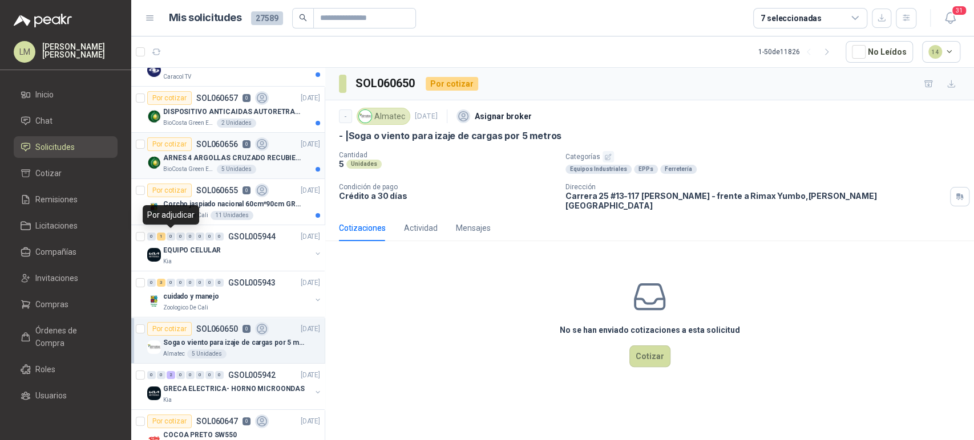
click at [216, 153] on p "ARNES 4 ARGOLLAS CRUZADO RECUBIERTO PVC" at bounding box center [234, 158] width 142 height 11
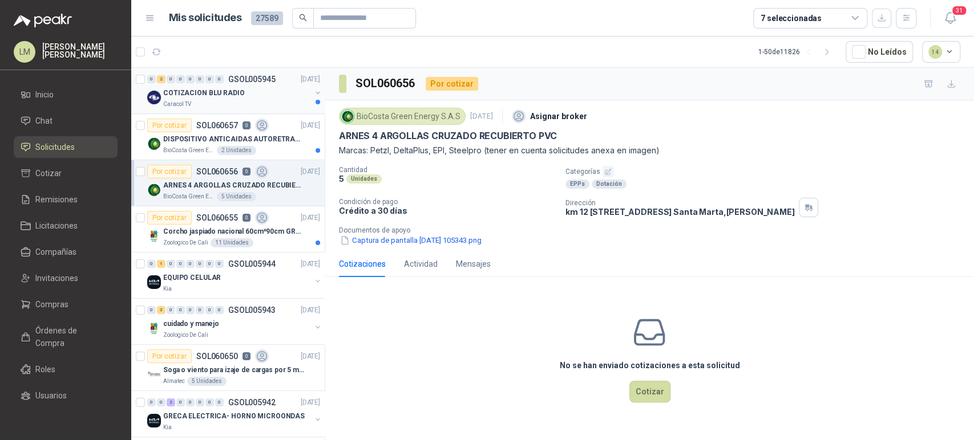
click at [228, 101] on div "Caracol TV" at bounding box center [237, 104] width 148 height 9
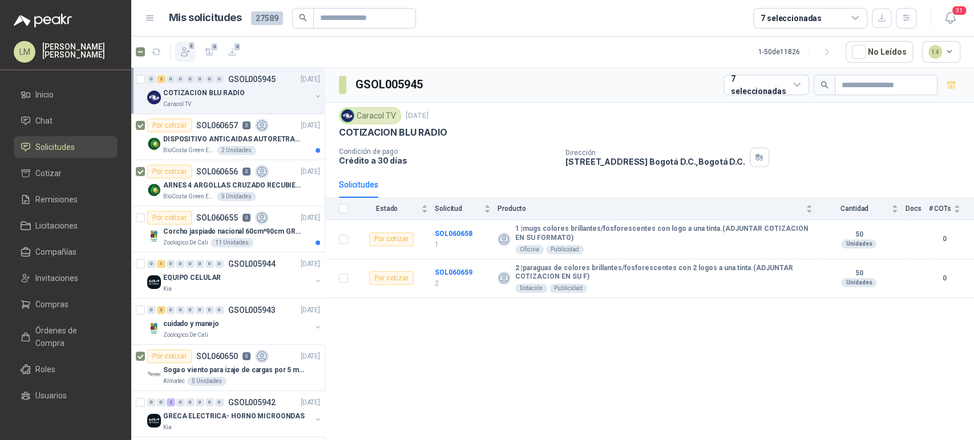
click at [185, 52] on icon "button" at bounding box center [185, 52] width 9 height 9
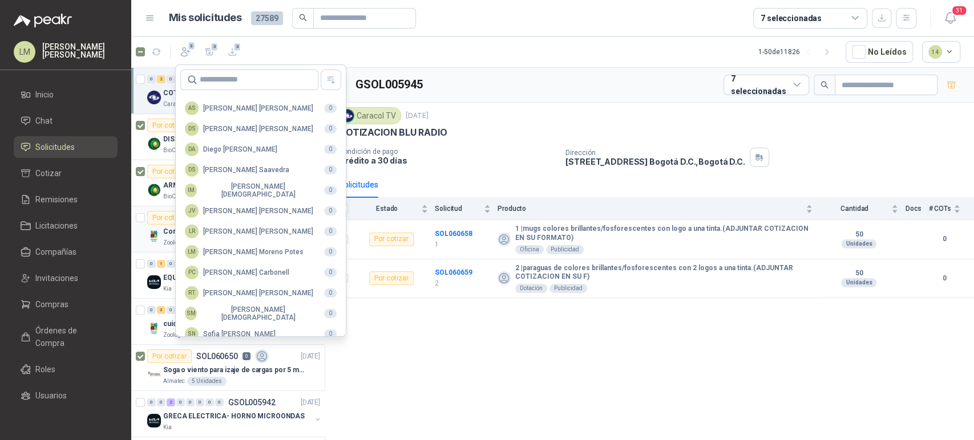
click at [312, 46] on article "3 3 3 1 - 50 de 11826 No Leídos 14" at bounding box center [552, 52] width 842 height 31
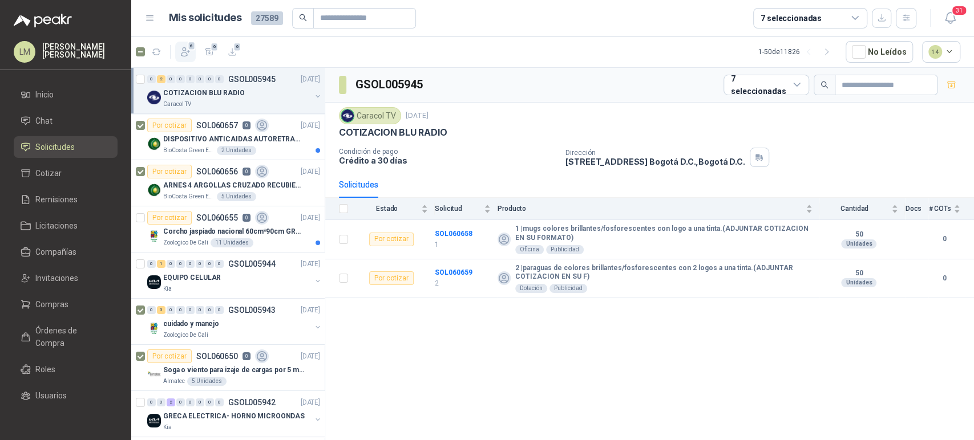
click at [180, 46] on icon "button" at bounding box center [185, 51] width 11 height 11
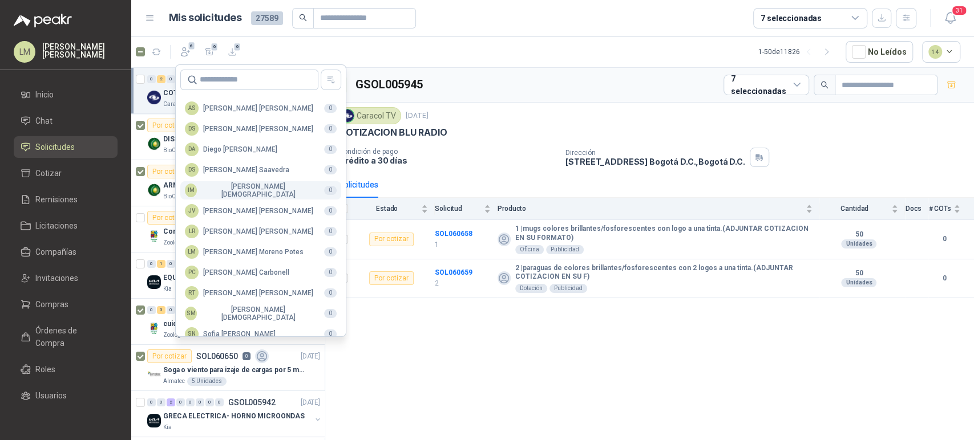
scroll to position [278, 0]
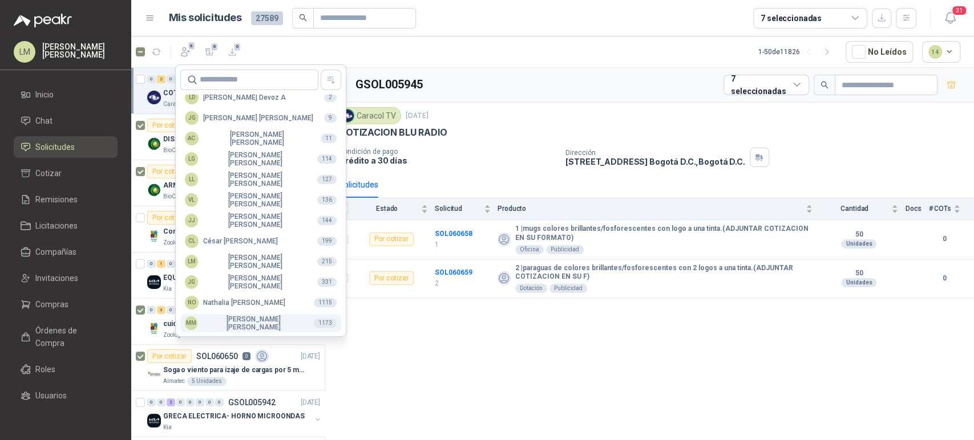
click at [212, 320] on div "MM Mauricio Martinez" at bounding box center [245, 323] width 120 height 16
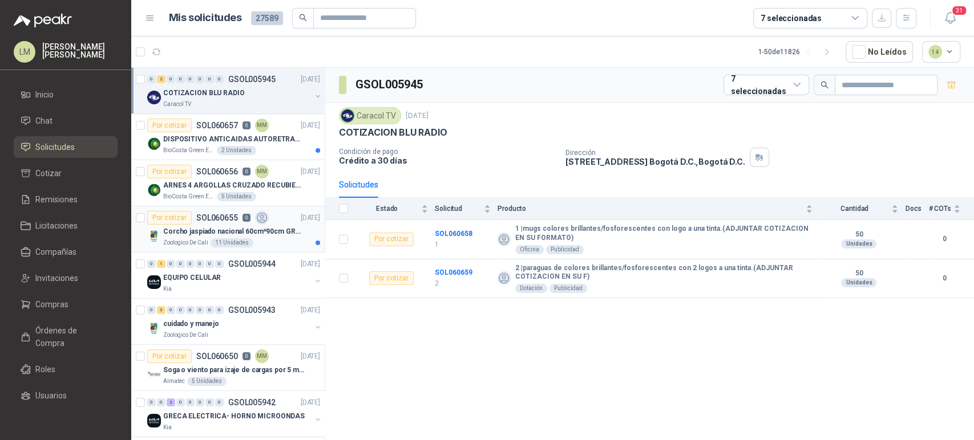
click at [194, 234] on p "Corcho jaspiado nacional 60cm*90cm GROSOR 8MM" at bounding box center [234, 231] width 142 height 11
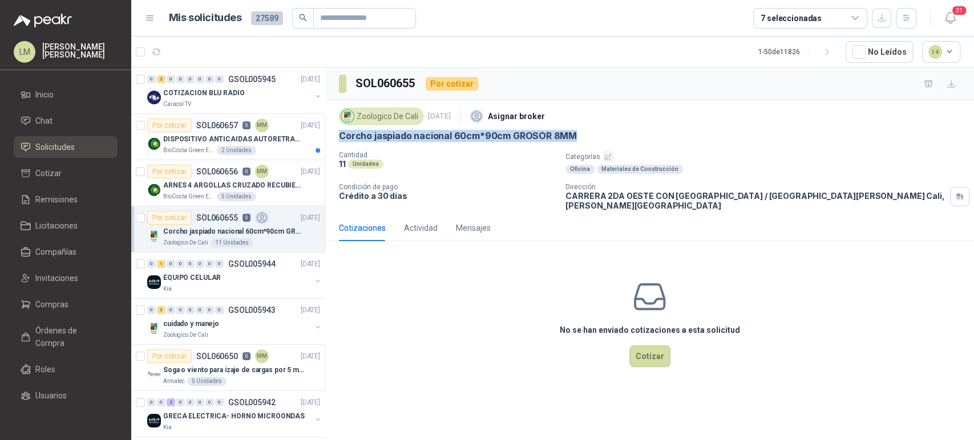
drag, startPoint x: 339, startPoint y: 135, endPoint x: 574, endPoint y: 135, distance: 235.6
click at [574, 135] on div "Corcho jaspiado nacional 60cm*90cm GROSOR 8MM" at bounding box center [649, 136] width 621 height 12
copy p "Corcho jaspiado nacional 60cm*90cm GROSOR 8MM"
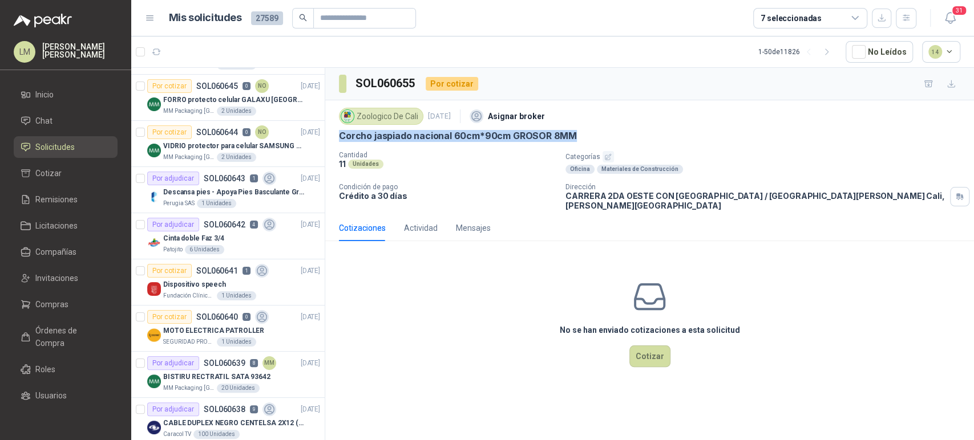
scroll to position [456, 0]
click at [221, 184] on div "Descansa pies - Apoya Pies Basculante Graduable Ergonómico" at bounding box center [241, 191] width 157 height 14
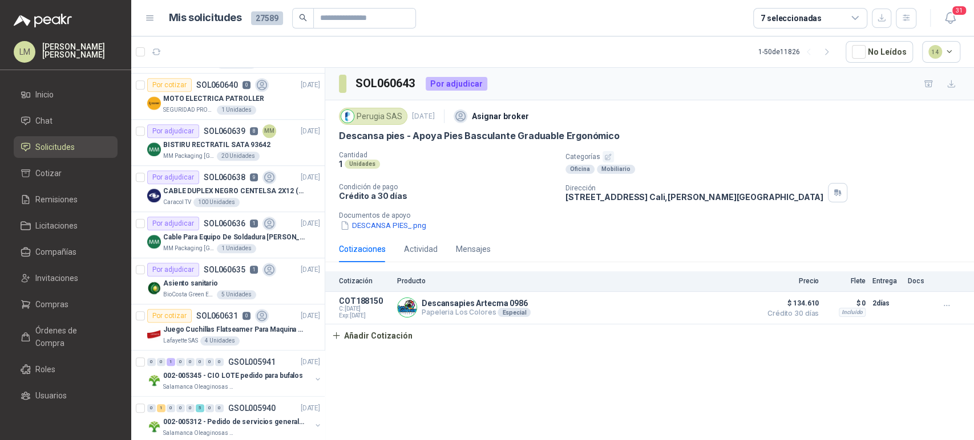
scroll to position [689, 0]
click at [225, 221] on p "SOL060636" at bounding box center [225, 222] width 42 height 8
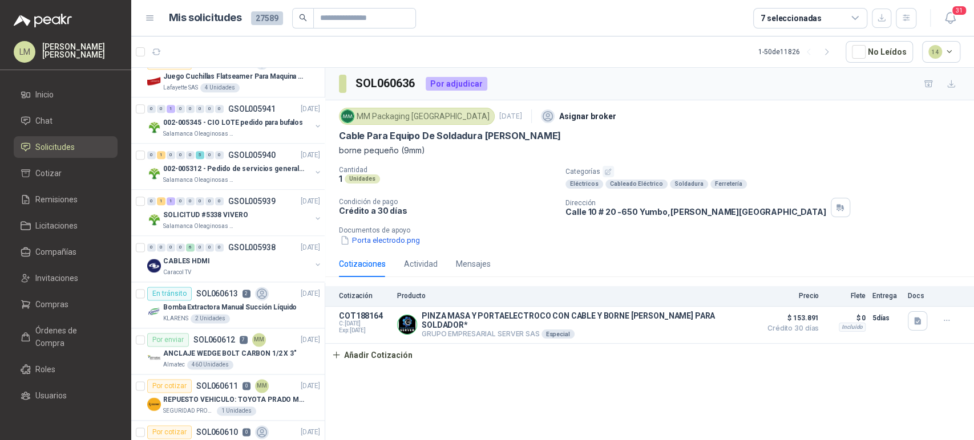
scroll to position [945, 0]
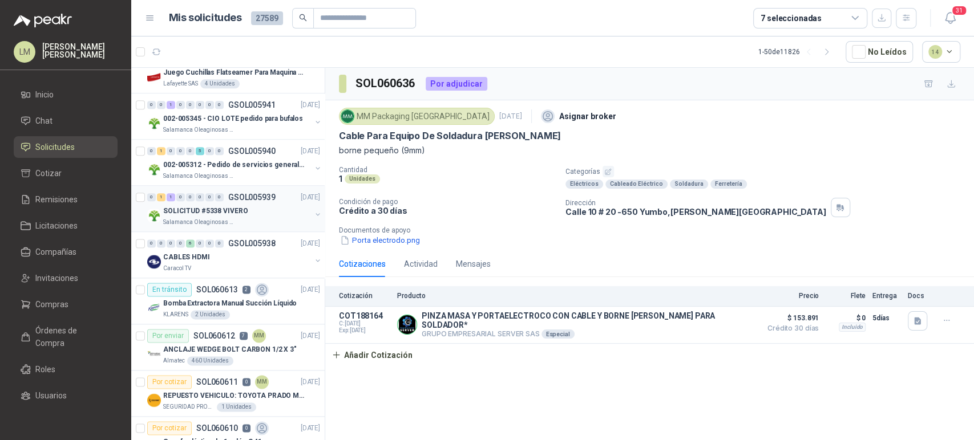
click at [236, 194] on p "GSOL005939" at bounding box center [251, 197] width 47 height 8
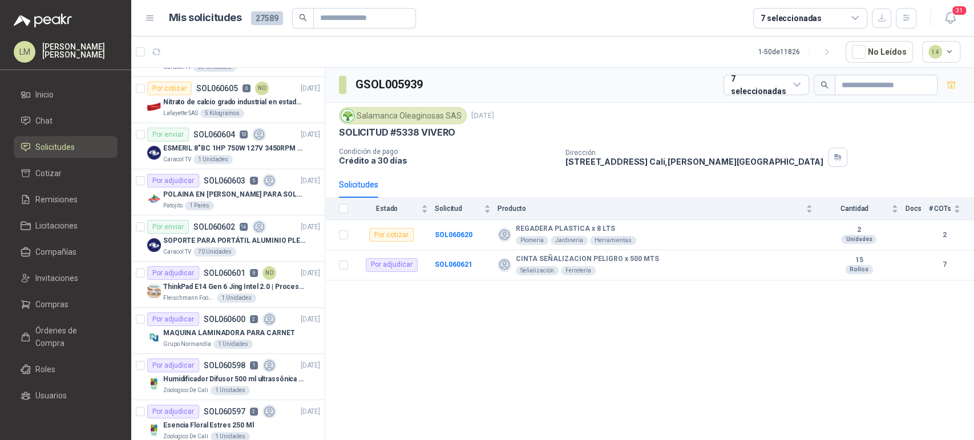
scroll to position [1472, 0]
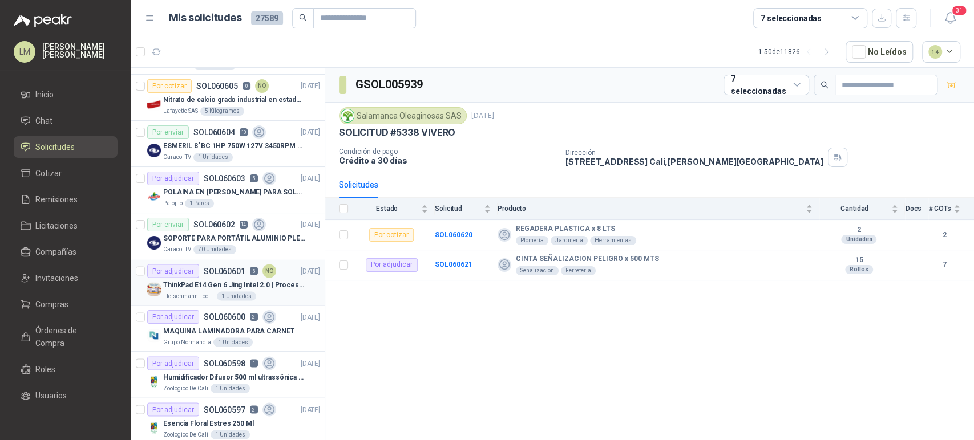
click at [225, 285] on p "ThinkPad E14 Gen 6 Jing Intel 2.0 | Procesador Intel Core Ultra 5 125U ( 12" at bounding box center [234, 284] width 142 height 11
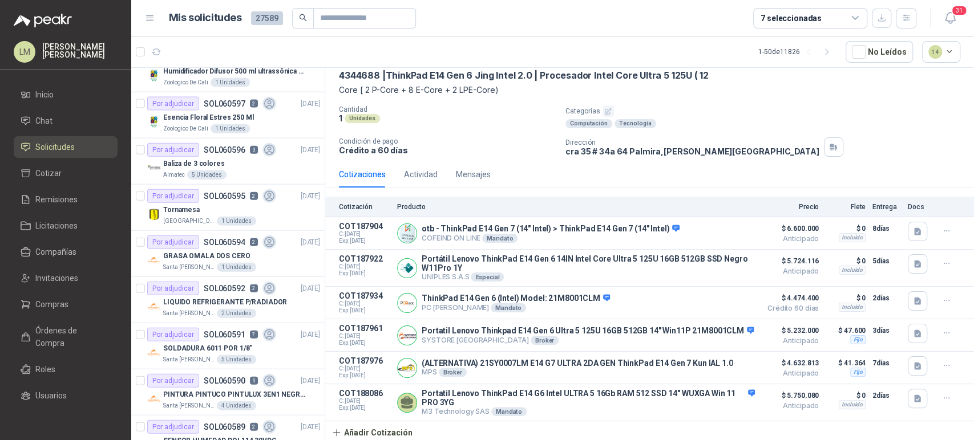
scroll to position [1781, 0]
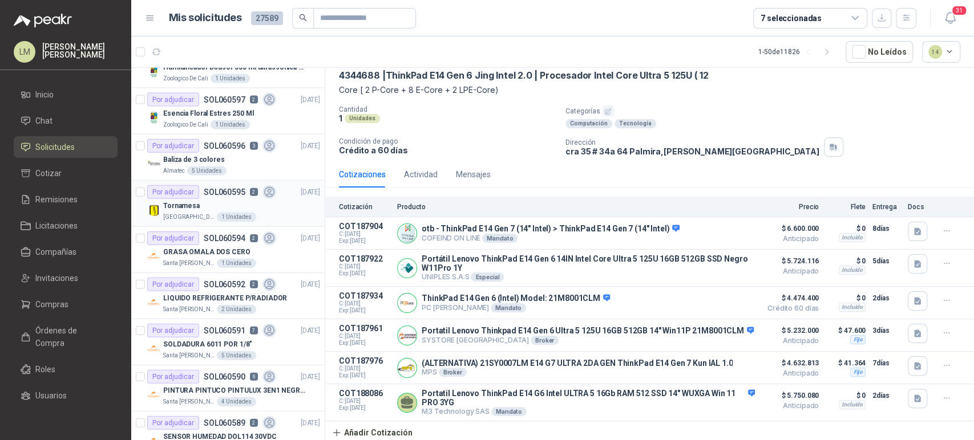
click at [205, 188] on p "SOL060595" at bounding box center [225, 192] width 42 height 8
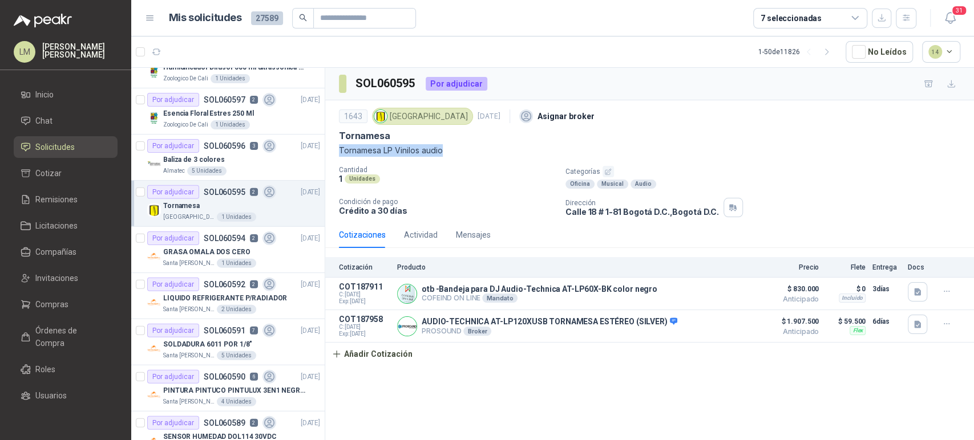
drag, startPoint x: 448, startPoint y: 149, endPoint x: 342, endPoint y: 159, distance: 107.1
click at [342, 159] on div "1643 Universidad de los Andes 8 oct, 2025 Asignar broker Tornamesa Tornamesa LP…" at bounding box center [649, 161] width 621 height 112
copy p "Tornamesa LP Vinilos audio"
click at [173, 93] on div "Por adjudicar" at bounding box center [173, 100] width 52 height 14
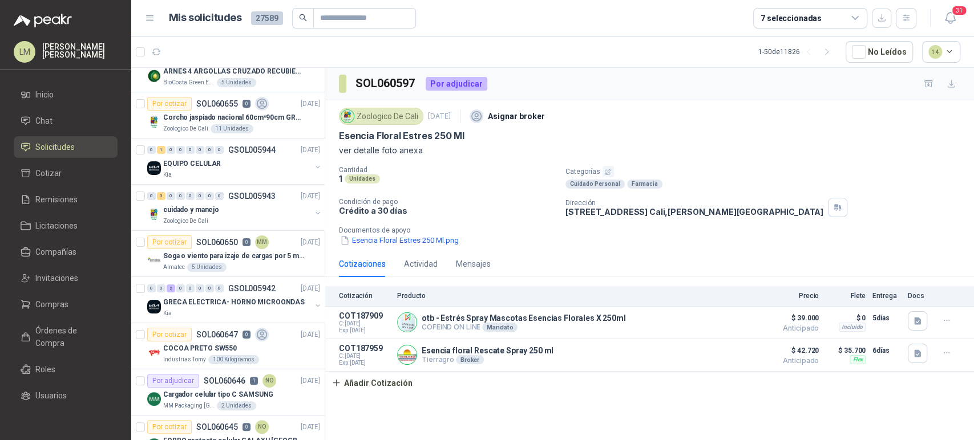
scroll to position [115, 0]
click at [209, 111] on p "Corcho jaspiado nacional 60cm*90cm GROSOR 8MM" at bounding box center [234, 116] width 142 height 11
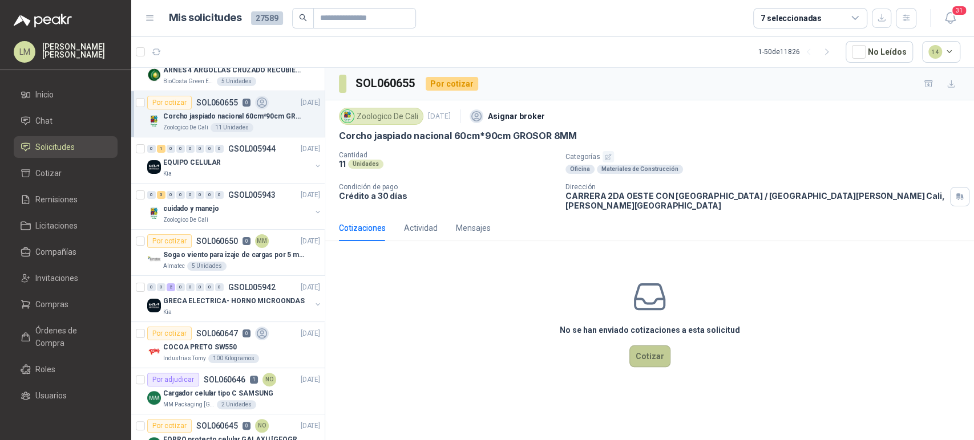
click at [659, 346] on button "Cotizar" at bounding box center [649, 357] width 41 height 22
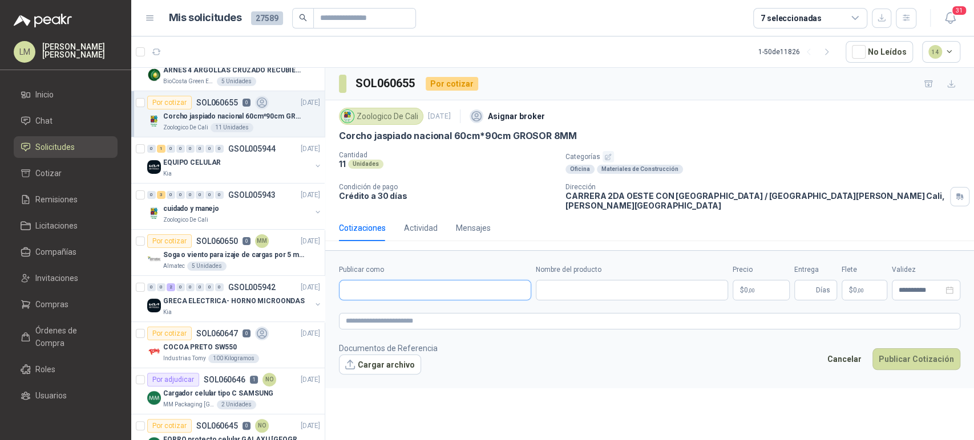
click at [415, 281] on input "Publicar como" at bounding box center [434, 290] width 191 height 19
type input "******"
click at [412, 284] on input "Publicar como" at bounding box center [434, 290] width 191 height 19
type input "****"
click at [402, 313] on textarea at bounding box center [649, 321] width 621 height 17
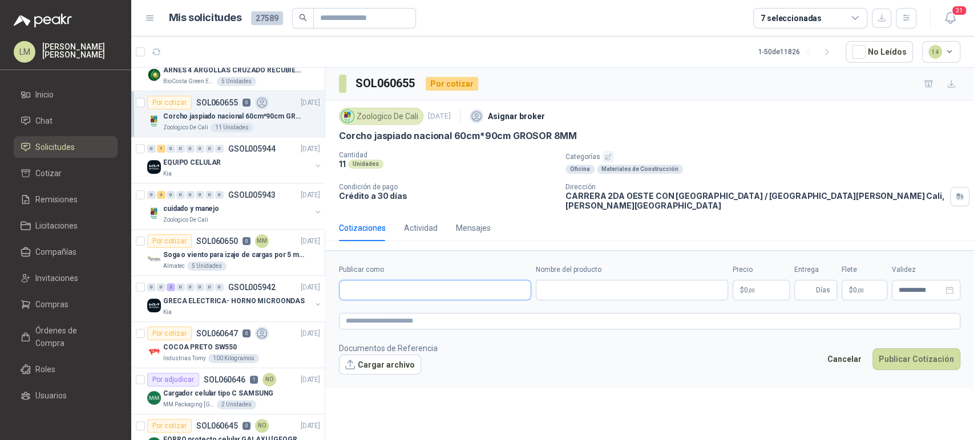
click at [402, 283] on input "Publicar como" at bounding box center [434, 290] width 191 height 19
type input "******"
click at [366, 238] on p "Homecenter" at bounding box center [386, 236] width 40 height 7
type input "**********"
click at [548, 284] on input "Nombre del producto" at bounding box center [632, 290] width 192 height 21
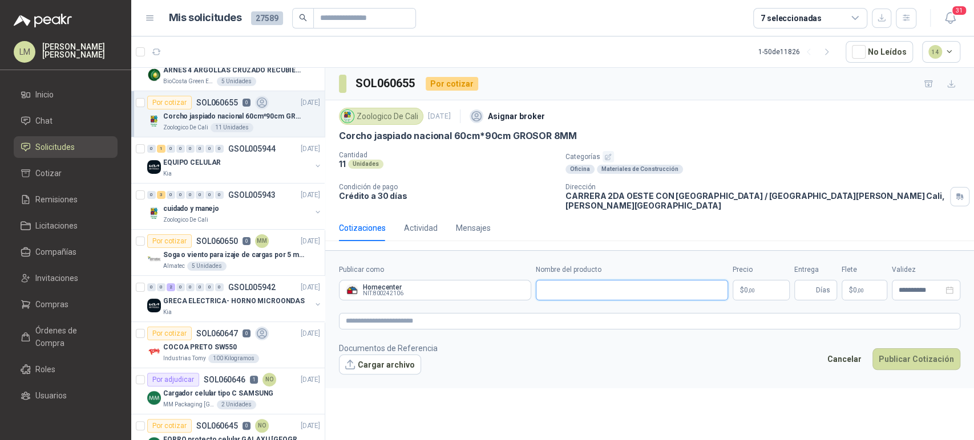
paste input "**********"
type input "**********"
click at [753, 281] on body "LM Luis Miguel Martinez Inicio Chat Solicitudes Cotizar Remisiones Licitaciones…" at bounding box center [487, 220] width 974 height 440
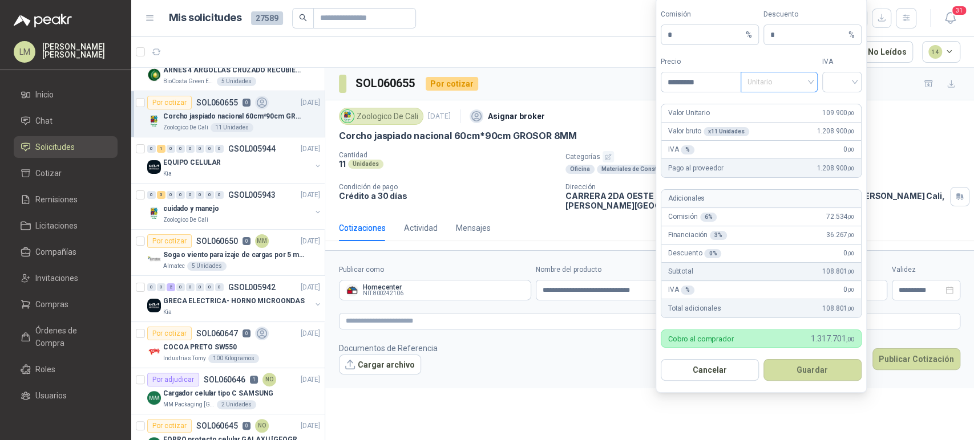
click at [762, 79] on span "Unitario" at bounding box center [778, 82] width 63 height 17
type input "*********"
click at [759, 129] on div "Unitario con IVA" at bounding box center [778, 124] width 59 height 13
click at [843, 83] on input "search" at bounding box center [842, 80] width 26 height 17
click at [838, 108] on div "19%" at bounding box center [841, 106] width 21 height 13
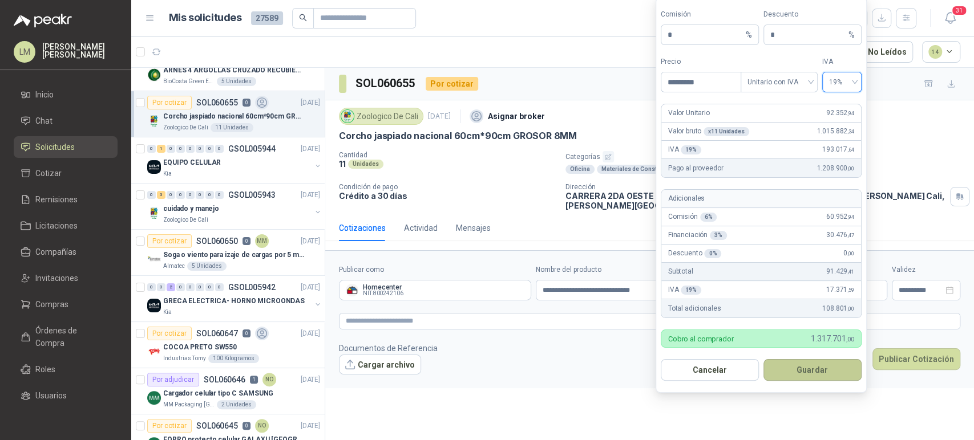
click at [797, 368] on button "Guardar" at bounding box center [812, 370] width 98 height 22
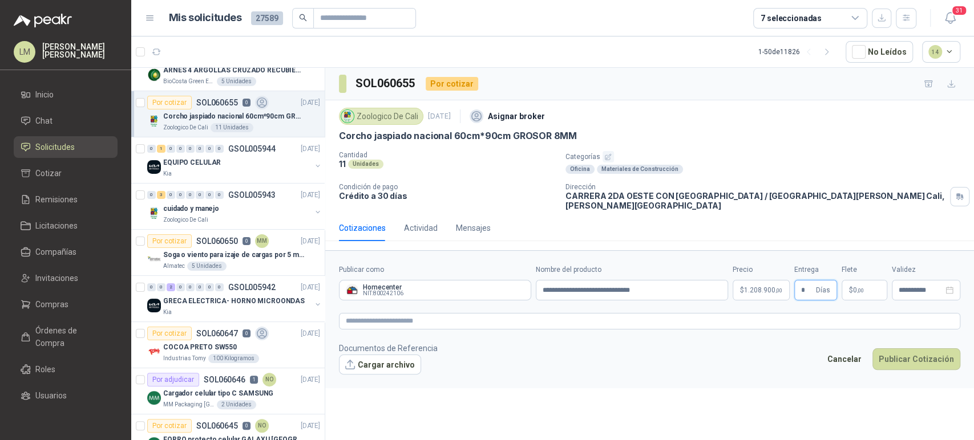
type input "*"
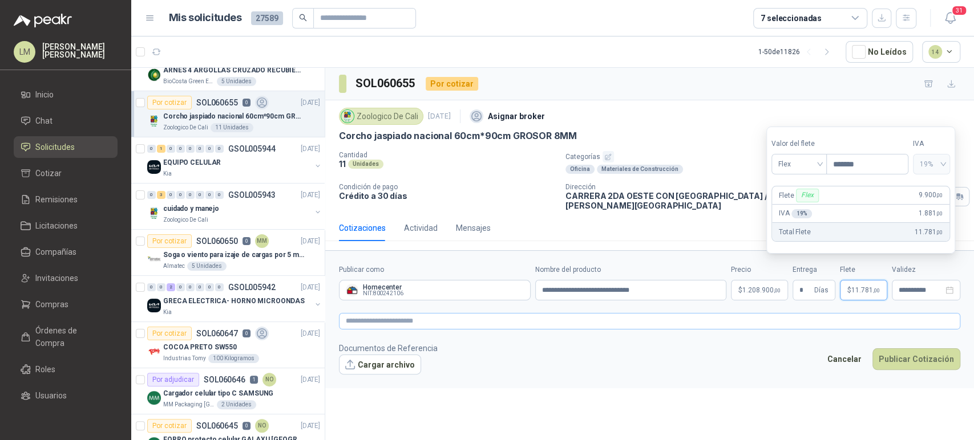
type input "*******"
click at [674, 315] on textarea at bounding box center [649, 321] width 621 height 17
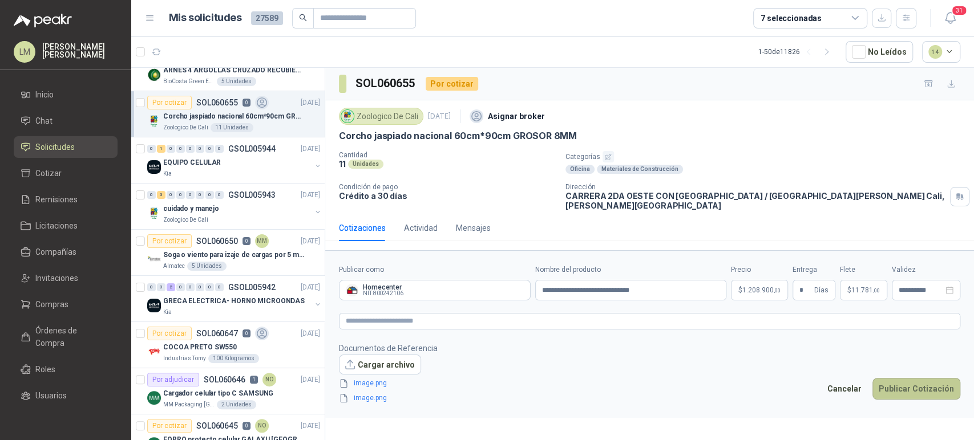
click at [937, 378] on button "Publicar Cotización" at bounding box center [916, 389] width 88 height 22
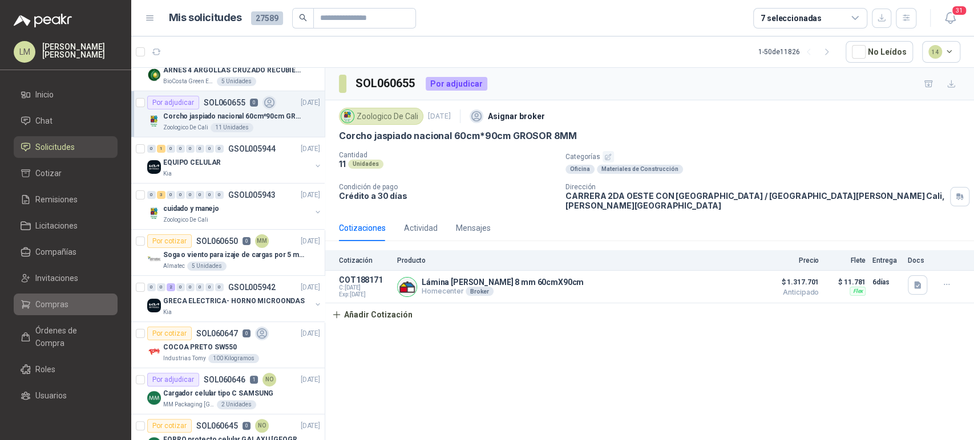
click at [38, 301] on span "Compras" at bounding box center [51, 304] width 33 height 13
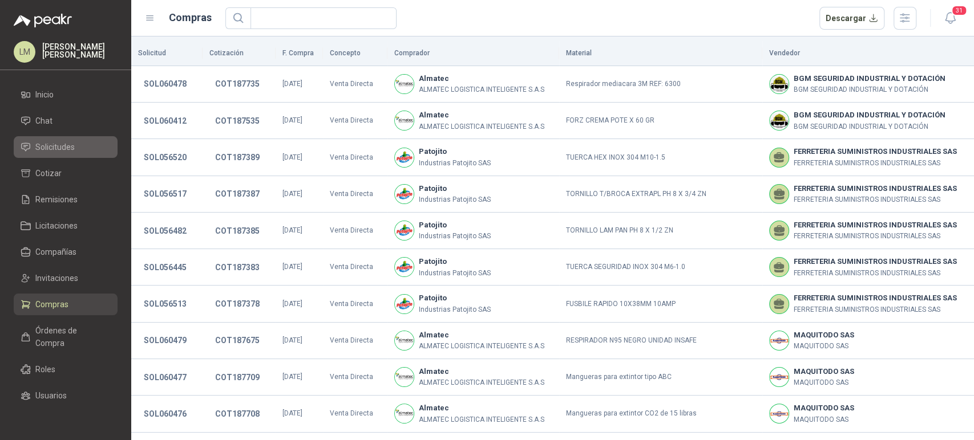
click at [64, 151] on span "Solicitudes" at bounding box center [54, 147] width 39 height 13
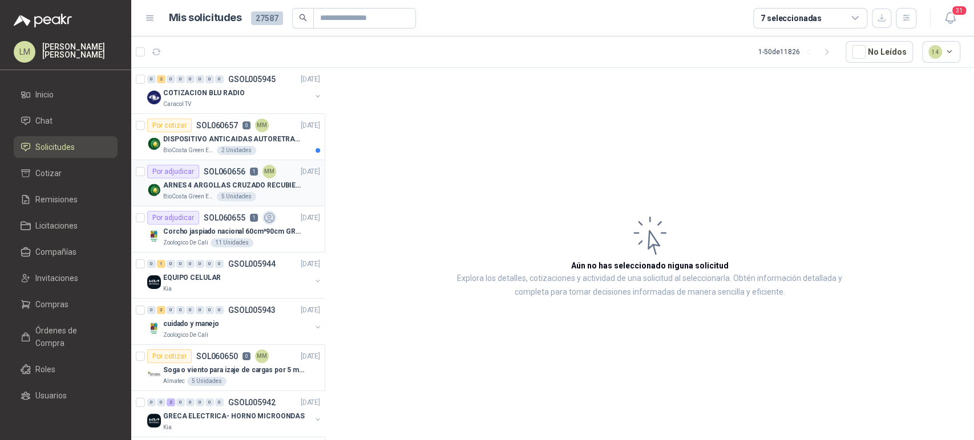
click at [236, 170] on p "SOL060656" at bounding box center [225, 172] width 42 height 8
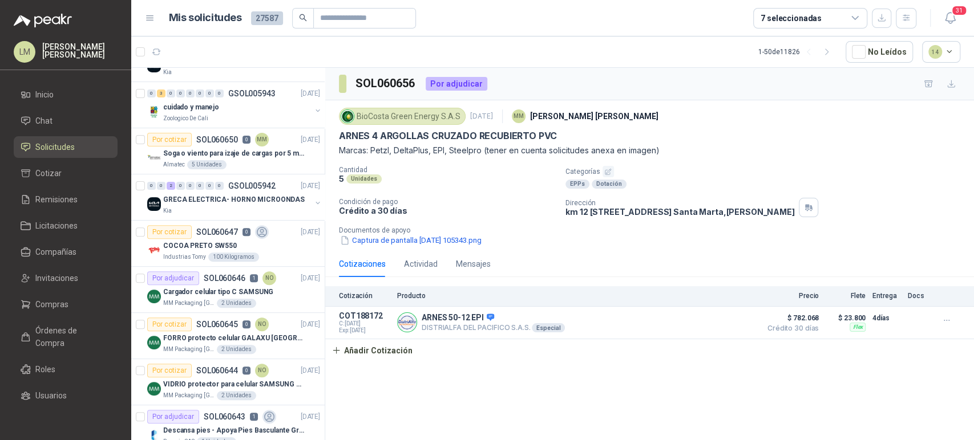
scroll to position [374, 0]
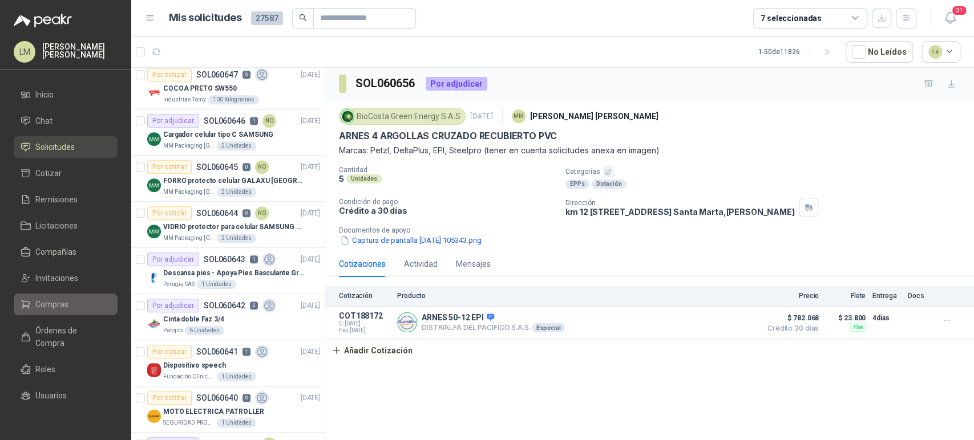
click at [44, 304] on span "Compras" at bounding box center [51, 304] width 33 height 13
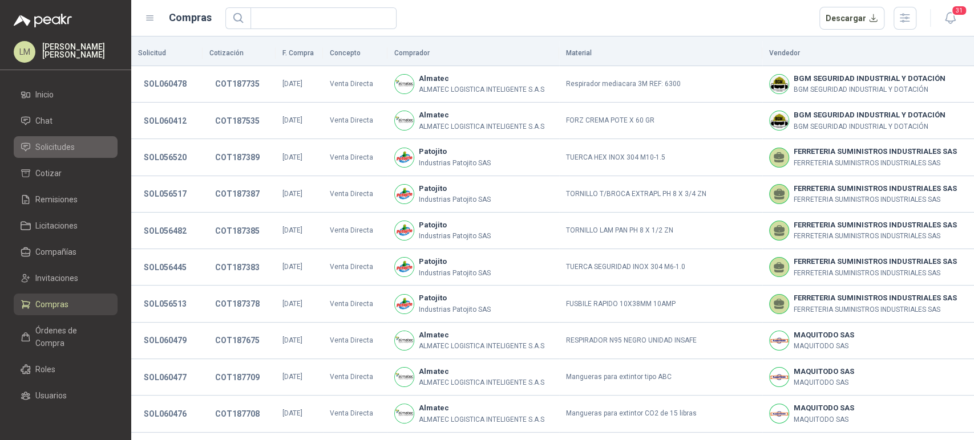
click at [46, 144] on span "Solicitudes" at bounding box center [54, 147] width 39 height 13
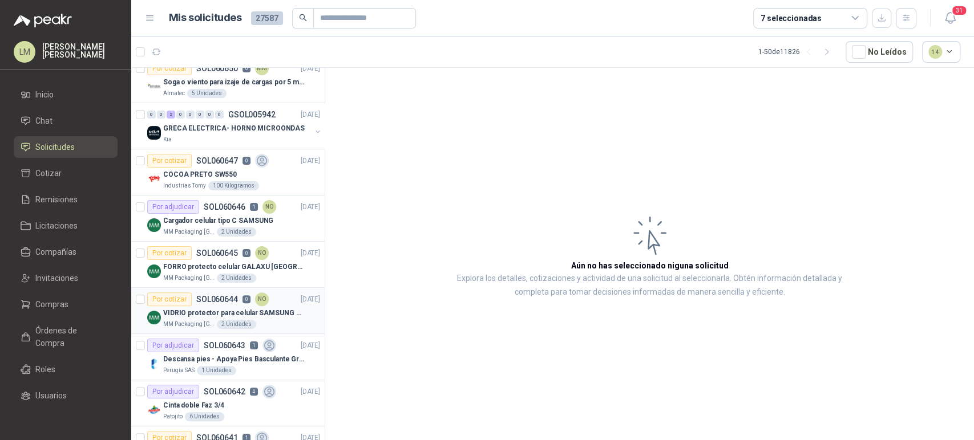
scroll to position [290, 0]
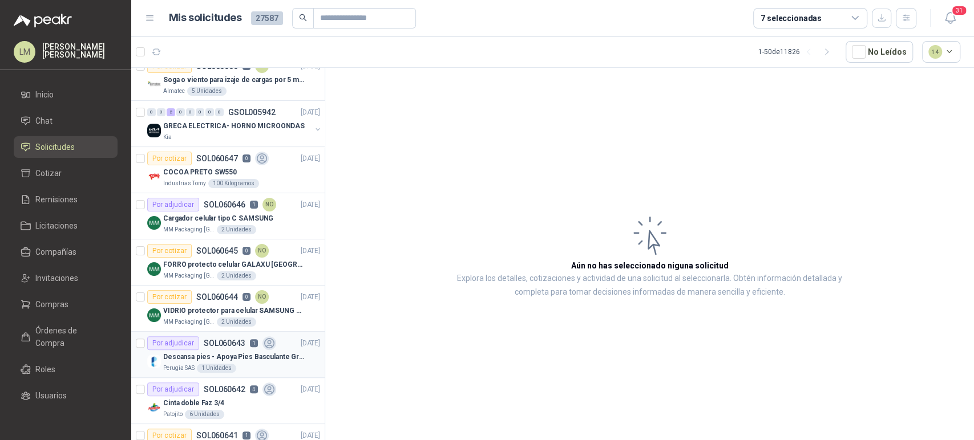
click at [198, 356] on p "Descansa pies - Apoya Pies Basculante Graduable Ergonómico" at bounding box center [234, 357] width 142 height 11
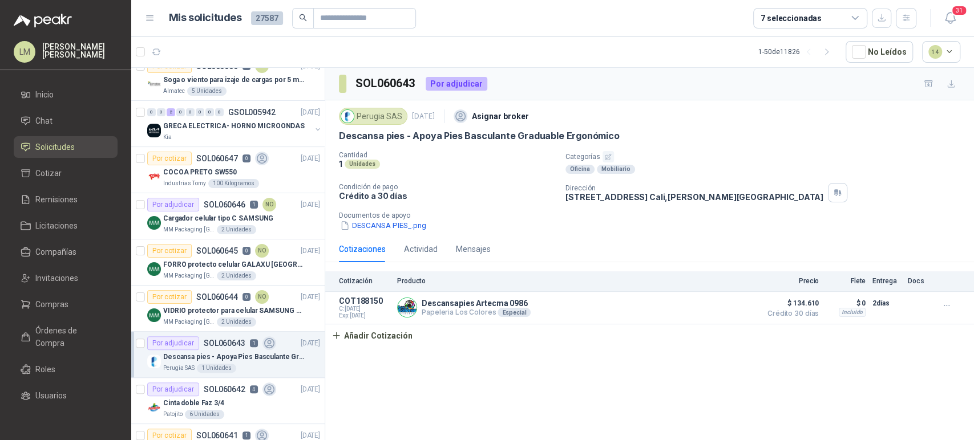
click at [609, 158] on icon "button" at bounding box center [607, 156] width 7 height 7
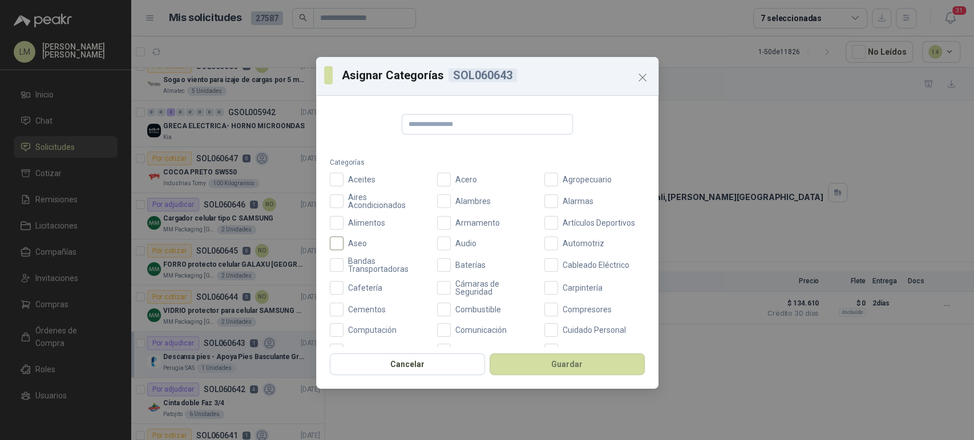
scroll to position [205, 0]
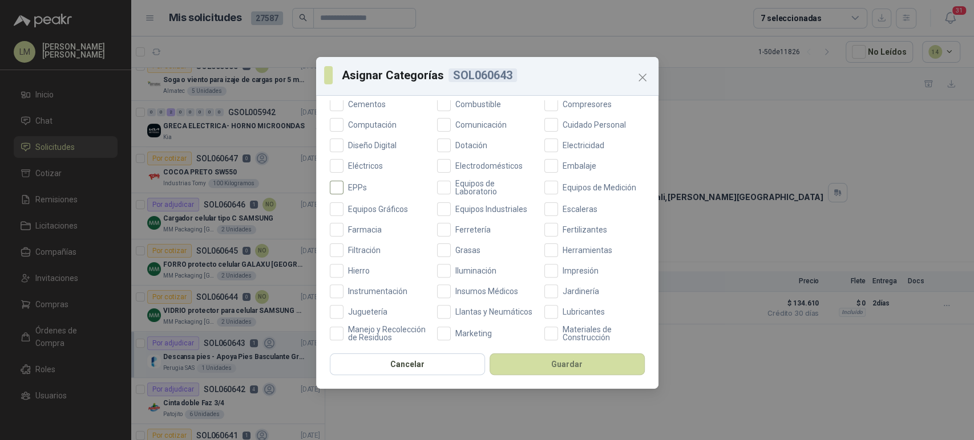
click at [353, 187] on span "EPPs" at bounding box center [357, 188] width 28 height 8
click at [533, 342] on div "Aceites Acero Agropecuario Aires Acondicionados Alambres Alarmas Alimentos Arma…" at bounding box center [487, 247] width 315 height 561
click at [530, 359] on button "Guardar" at bounding box center [566, 365] width 155 height 22
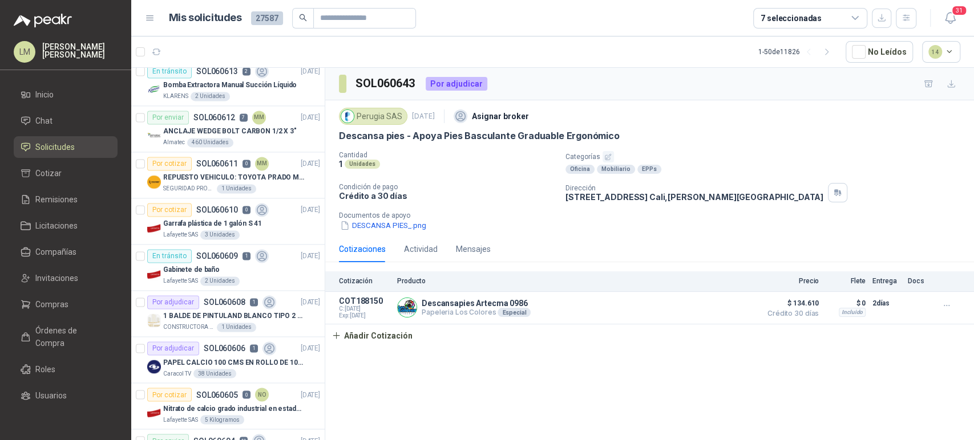
scroll to position [1164, 0]
click at [54, 307] on span "Compras" at bounding box center [51, 304] width 33 height 13
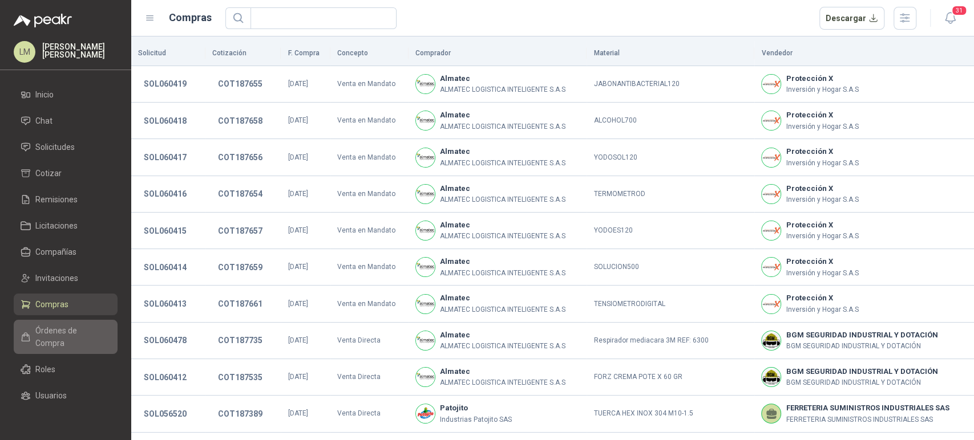
click at [41, 345] on span "Órdenes de Compra" at bounding box center [70, 337] width 71 height 25
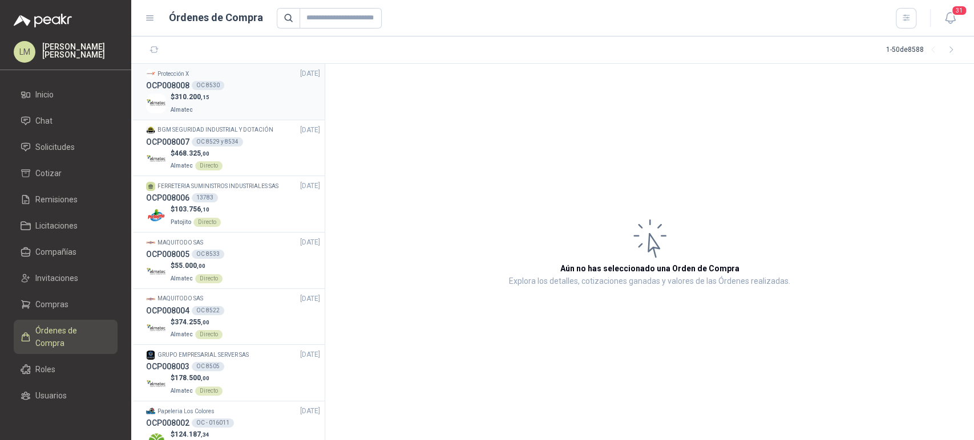
click at [175, 107] on span "Almatec" at bounding box center [182, 110] width 22 height 6
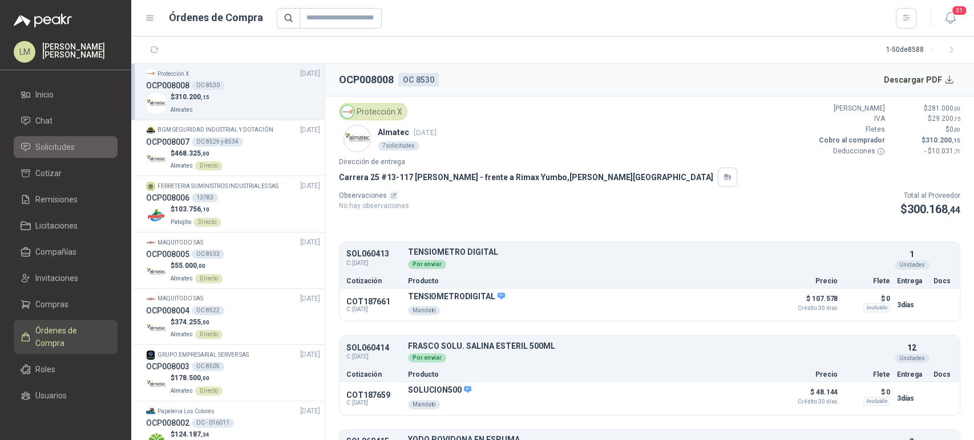
click at [50, 149] on span "Solicitudes" at bounding box center [54, 147] width 39 height 13
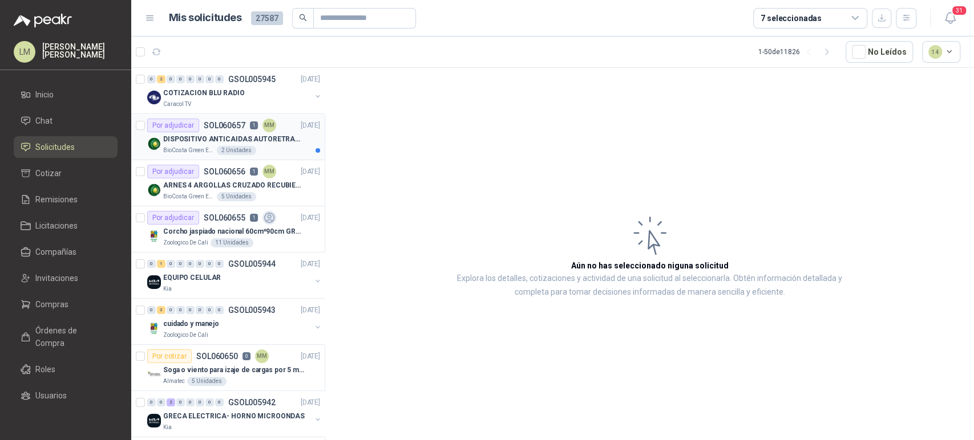
click at [188, 129] on div "Por adjudicar" at bounding box center [173, 126] width 52 height 14
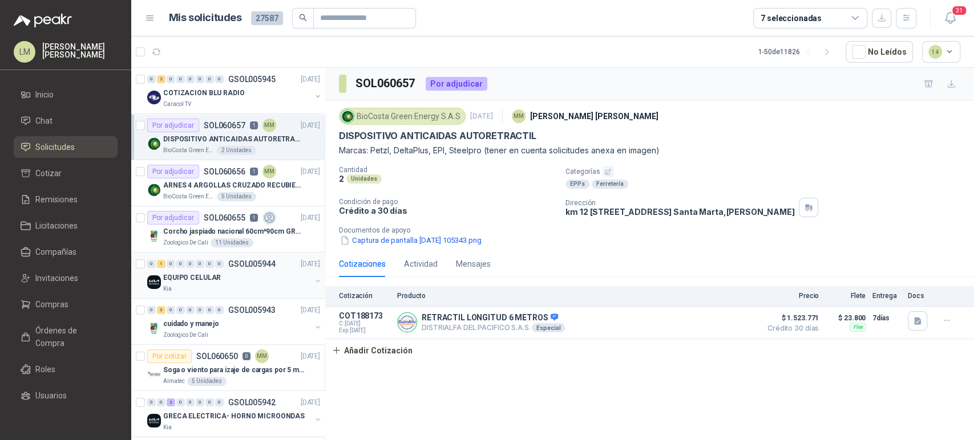
click at [313, 281] on button "button" at bounding box center [317, 281] width 9 height 9
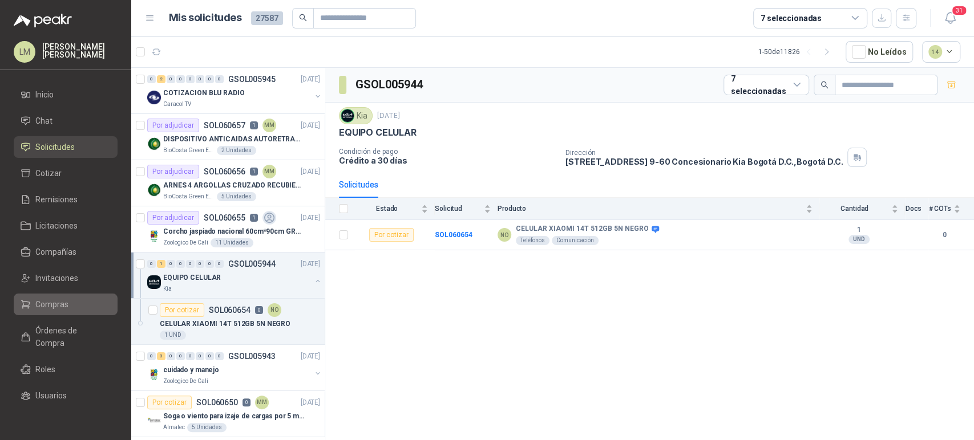
click at [55, 302] on span "Compras" at bounding box center [51, 304] width 33 height 13
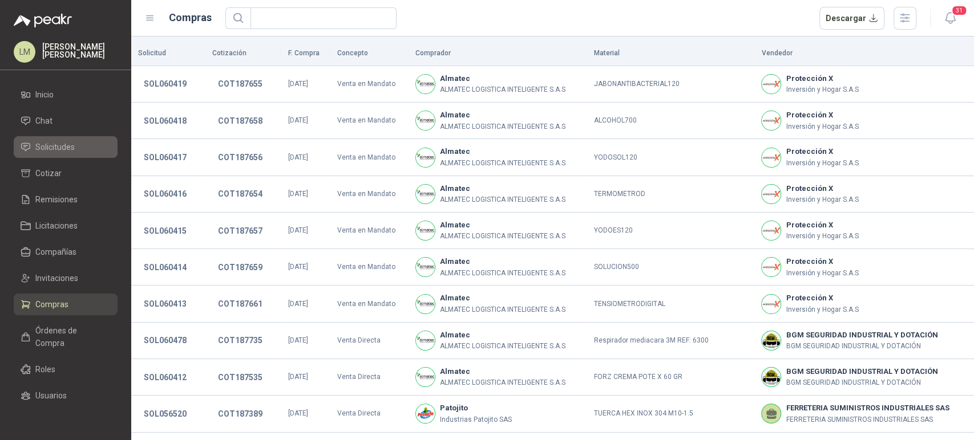
click at [63, 145] on span "Solicitudes" at bounding box center [54, 147] width 39 height 13
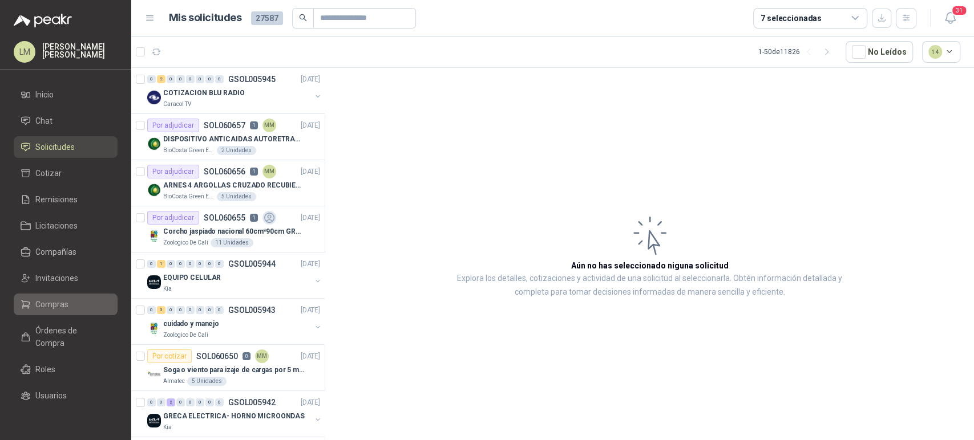
click at [46, 310] on span "Compras" at bounding box center [51, 304] width 33 height 13
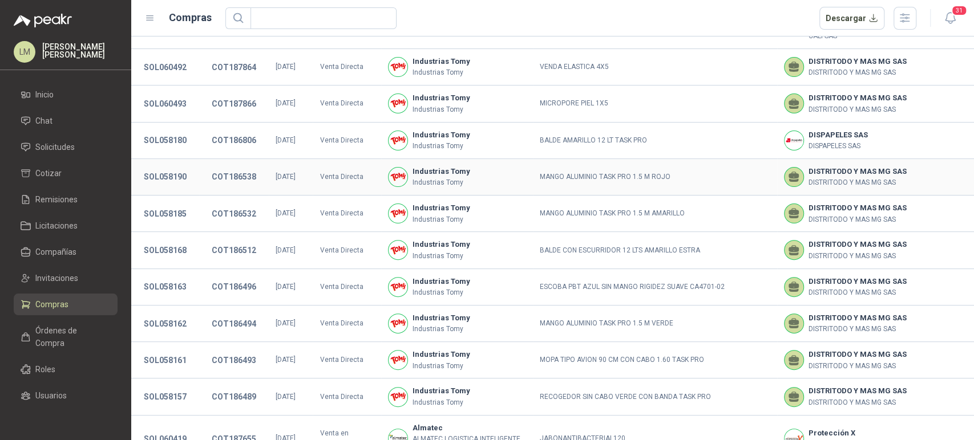
scroll to position [266, 0]
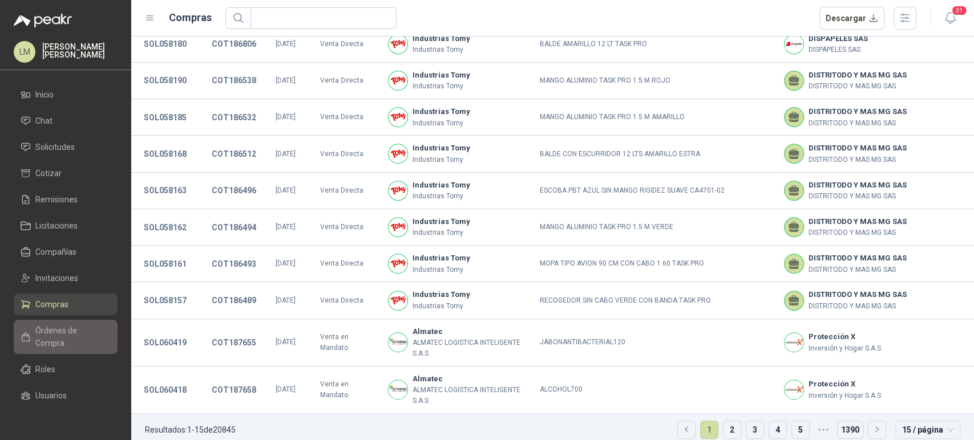
click at [67, 341] on span "Órdenes de Compra" at bounding box center [70, 337] width 71 height 25
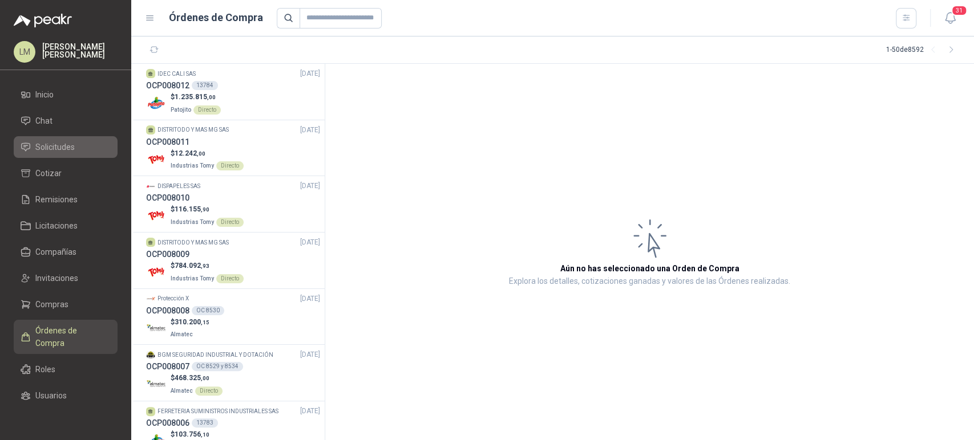
click at [50, 144] on span "Solicitudes" at bounding box center [54, 147] width 39 height 13
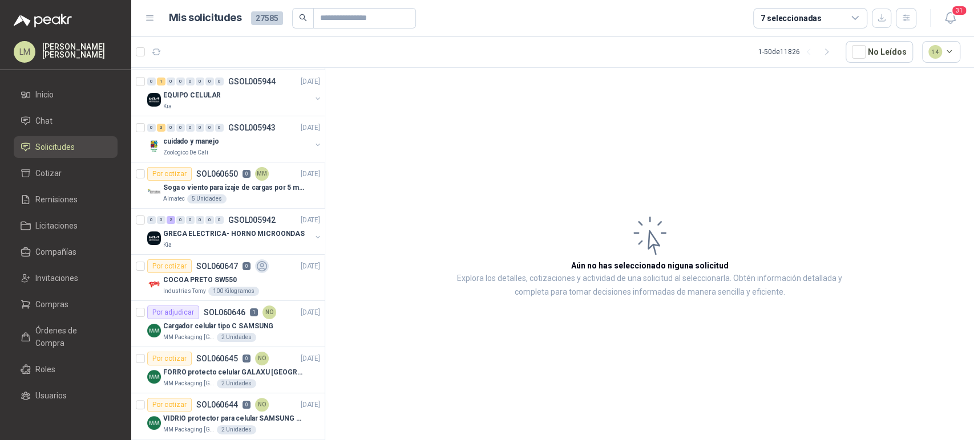
scroll to position [187, 0]
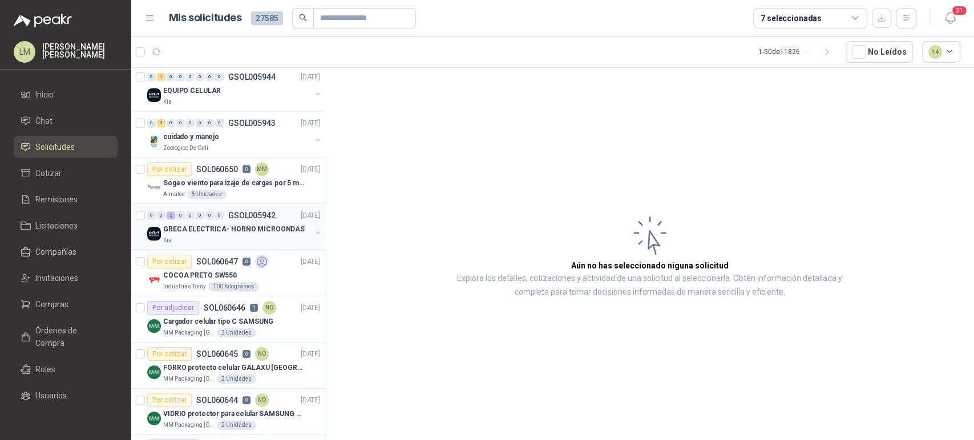
click at [313, 233] on button "button" at bounding box center [317, 232] width 9 height 9
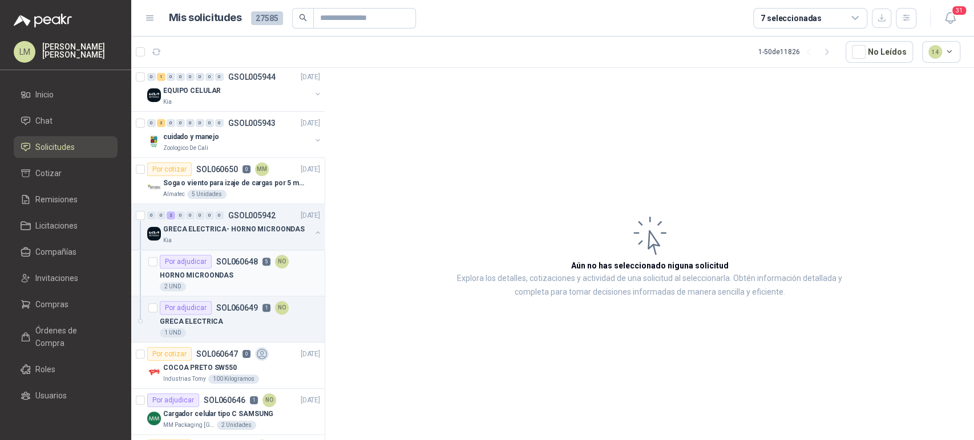
click at [236, 292] on article "Por adjudicar SOL060648 5 NO HORNO MICROONDAS 2 UND" at bounding box center [227, 273] width 193 height 46
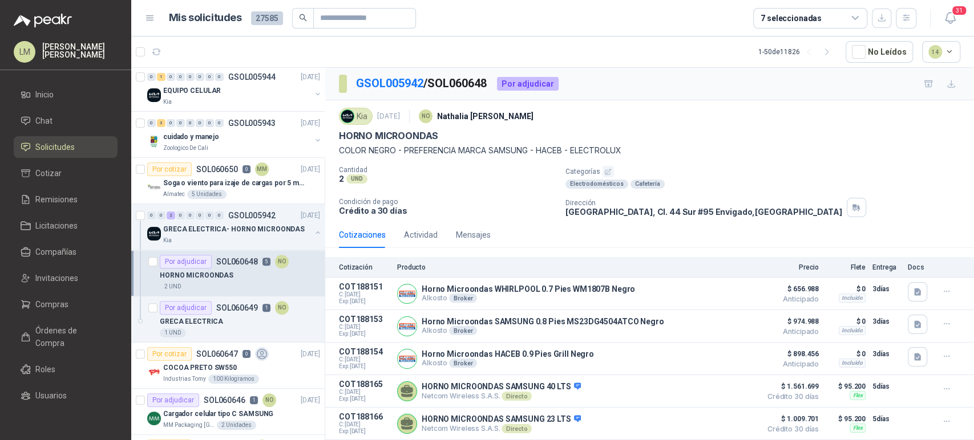
scroll to position [20, 0]
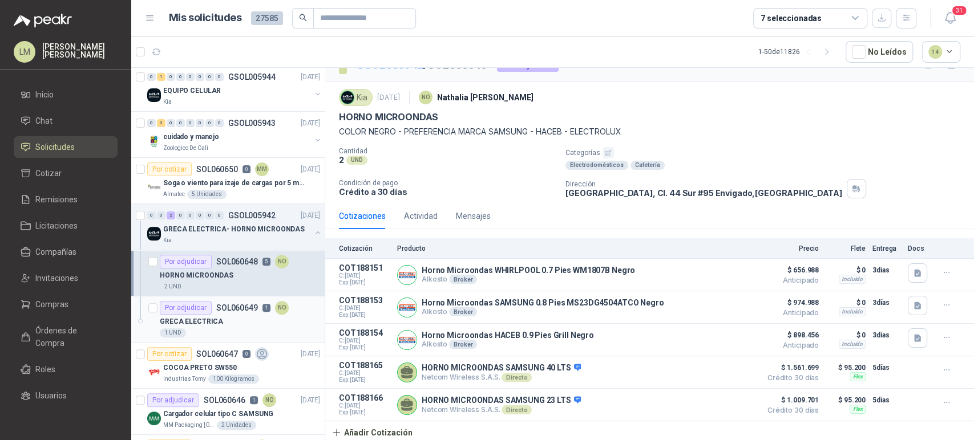
click at [243, 312] on div "Por adjudicar SOL060649 1 NO" at bounding box center [224, 308] width 129 height 14
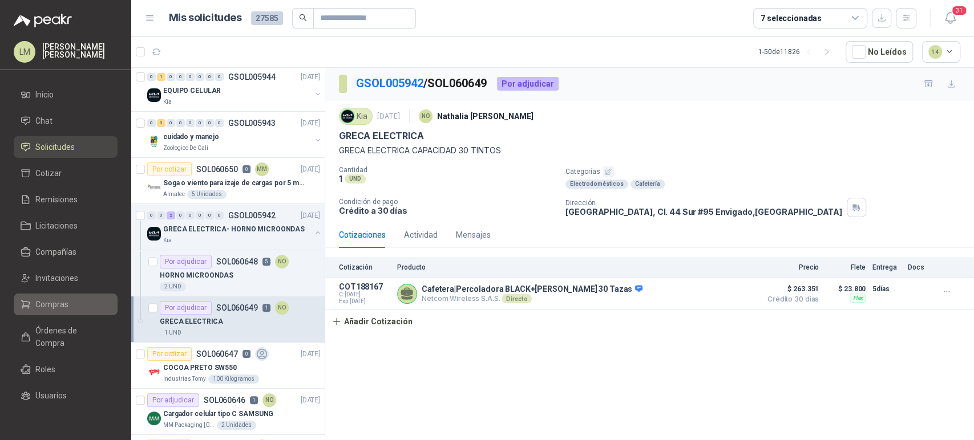
click at [59, 299] on span "Compras" at bounding box center [51, 304] width 33 height 13
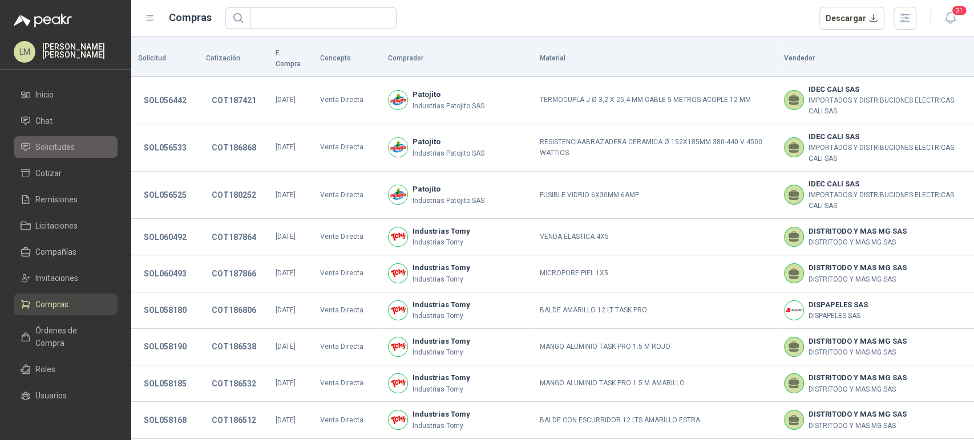
click at [66, 141] on span "Solicitudes" at bounding box center [54, 147] width 39 height 13
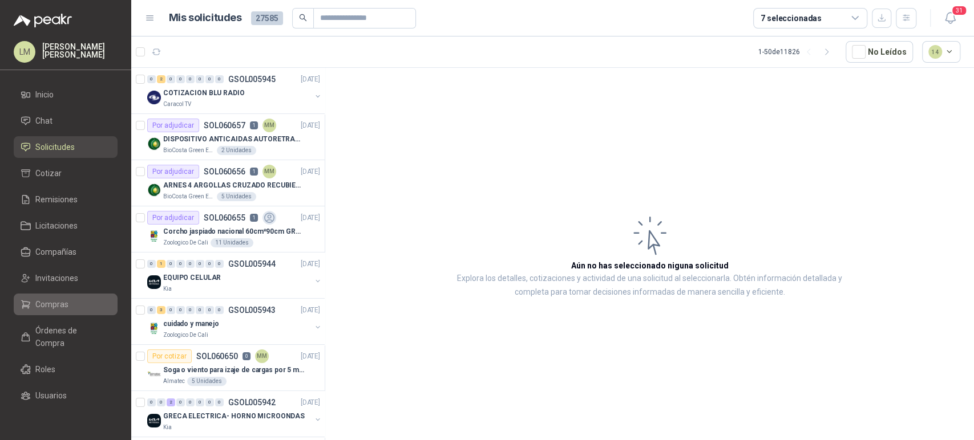
click at [50, 300] on span "Compras" at bounding box center [51, 304] width 33 height 13
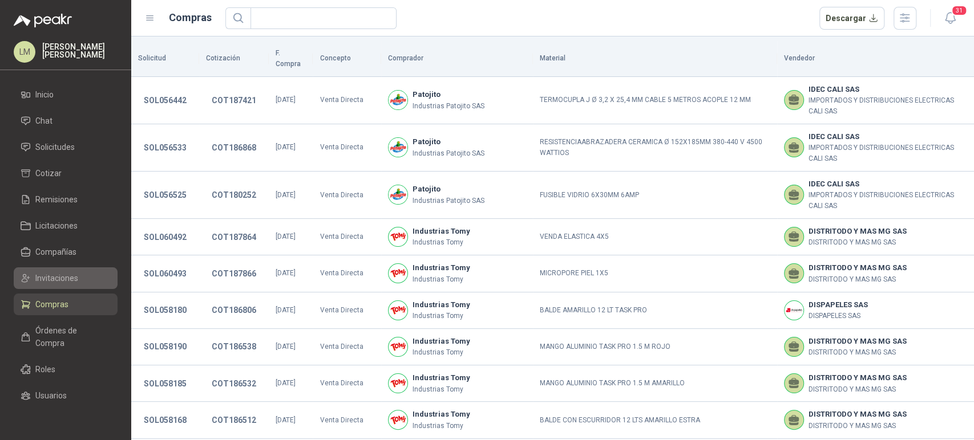
click at [56, 286] on link "Invitaciones" at bounding box center [66, 279] width 104 height 22
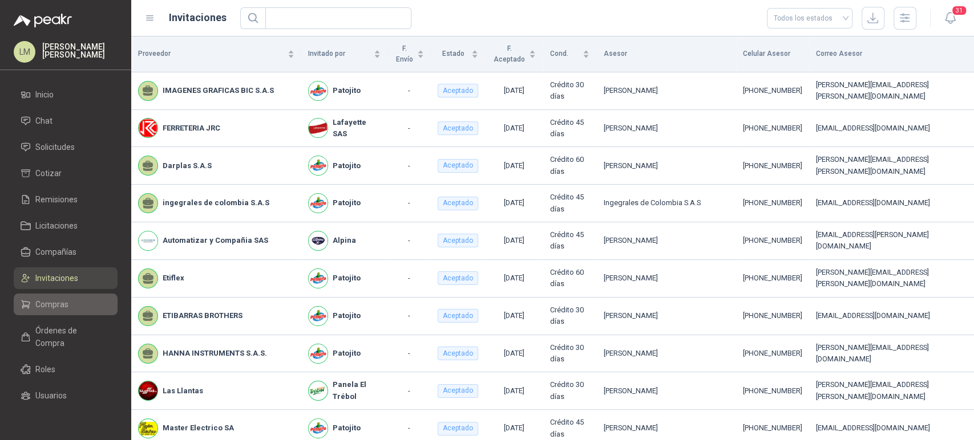
click at [59, 307] on span "Compras" at bounding box center [51, 304] width 33 height 13
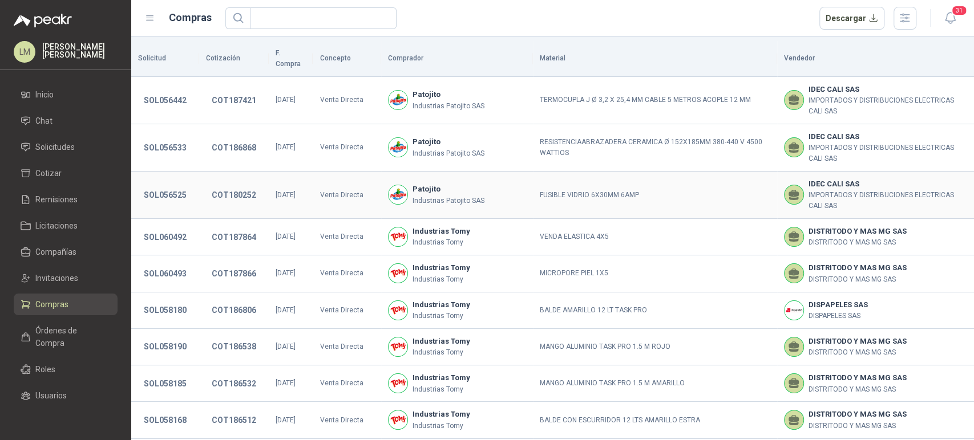
scroll to position [266, 0]
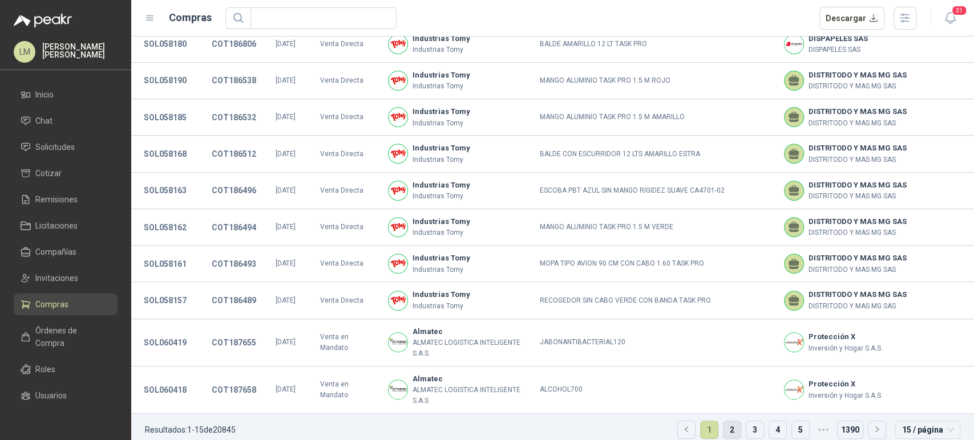
click at [724, 422] on link "2" at bounding box center [731, 430] width 17 height 17
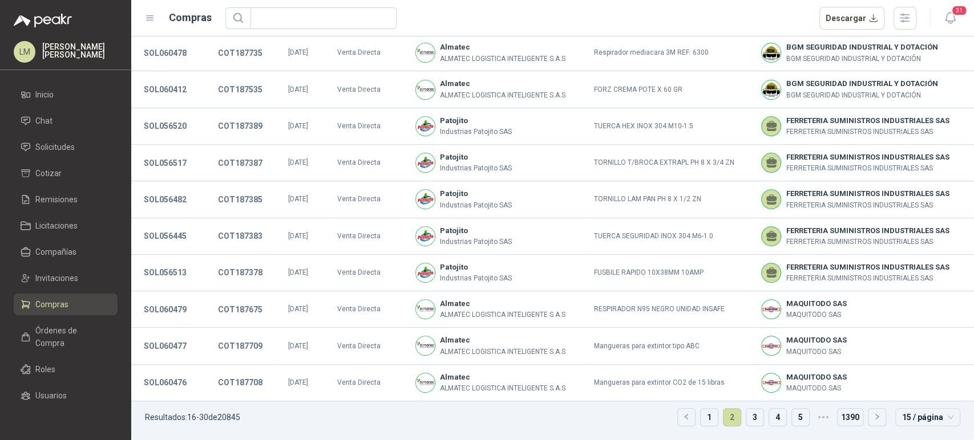
scroll to position [213, 0]
click at [746, 416] on link "3" at bounding box center [754, 419] width 17 height 17
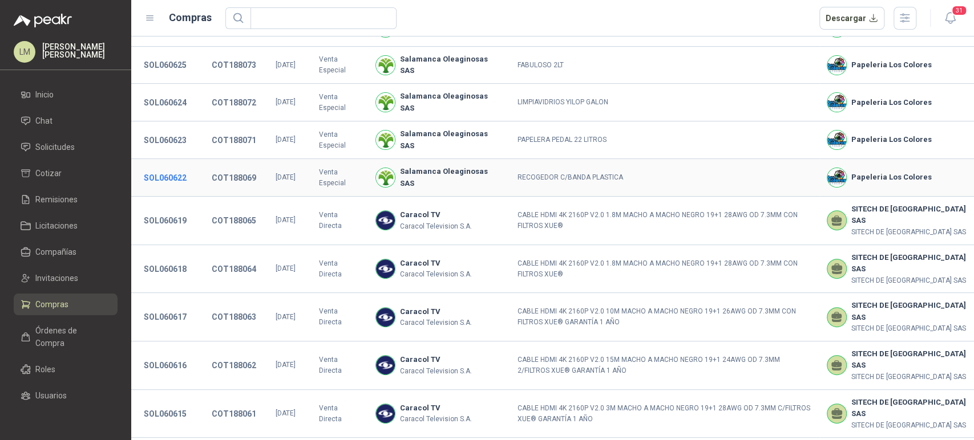
click at [173, 188] on button "SOL060622" at bounding box center [165, 178] width 54 height 21
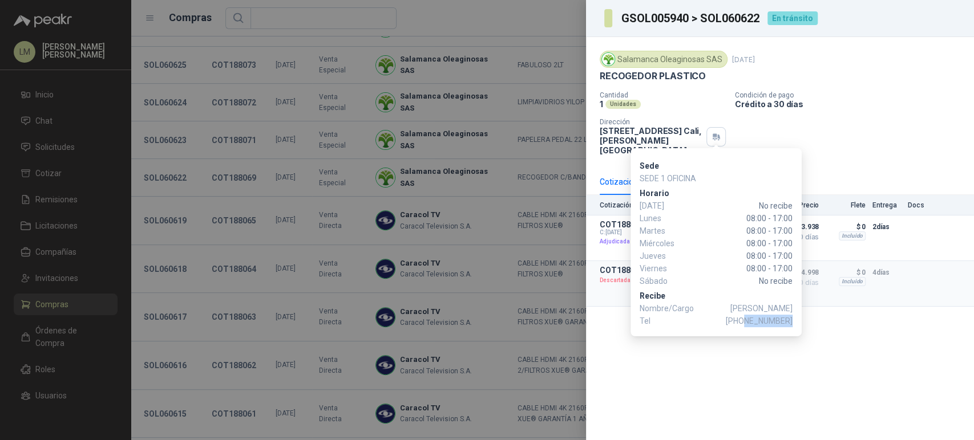
drag, startPoint x: 748, startPoint y: 322, endPoint x: 791, endPoint y: 321, distance: 42.8
click at [791, 321] on span "+57 3174412978" at bounding box center [759, 321] width 67 height 13
copy span "3174412978"
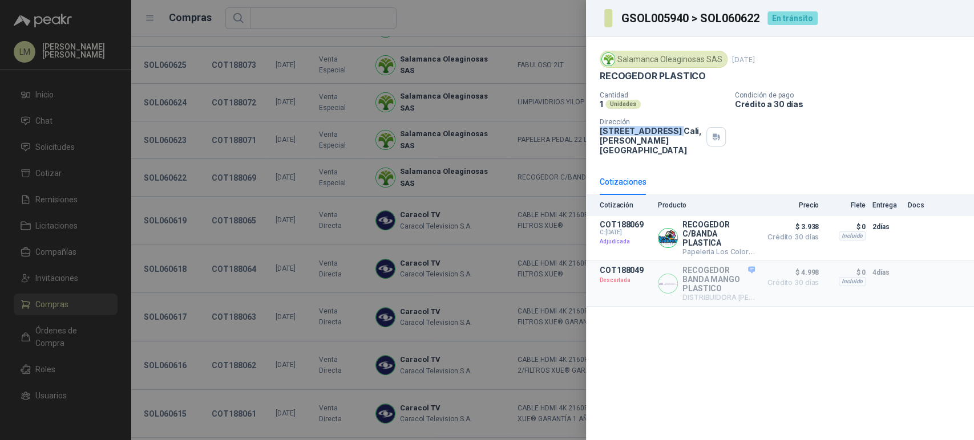
drag, startPoint x: 598, startPoint y: 129, endPoint x: 674, endPoint y: 131, distance: 76.5
click at [674, 131] on div "Salamanca Oleaginosas SAS 9 oct, 2025 RECOGEDOR PLASTICO Cantidad 1 Unidades Co…" at bounding box center [780, 103] width 388 height 132
copy p "CALLE 4 No.27 -79"
click at [437, 186] on div at bounding box center [487, 220] width 974 height 440
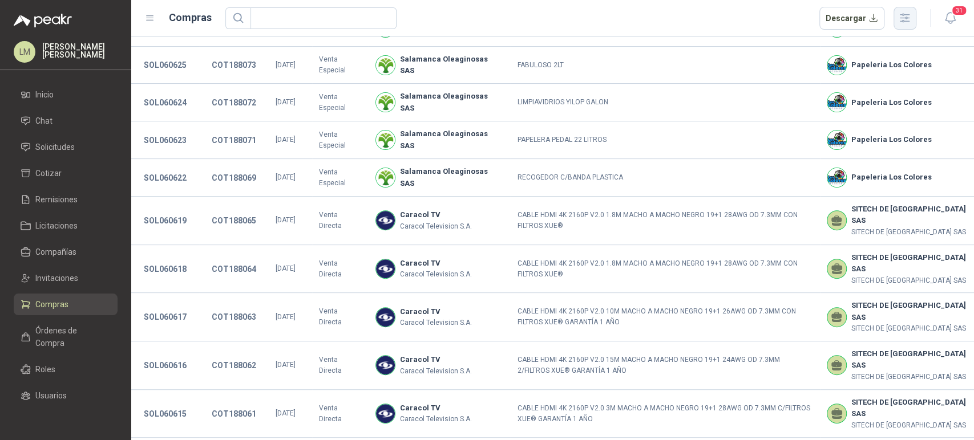
click at [908, 13] on icon "button" at bounding box center [904, 17] width 13 height 13
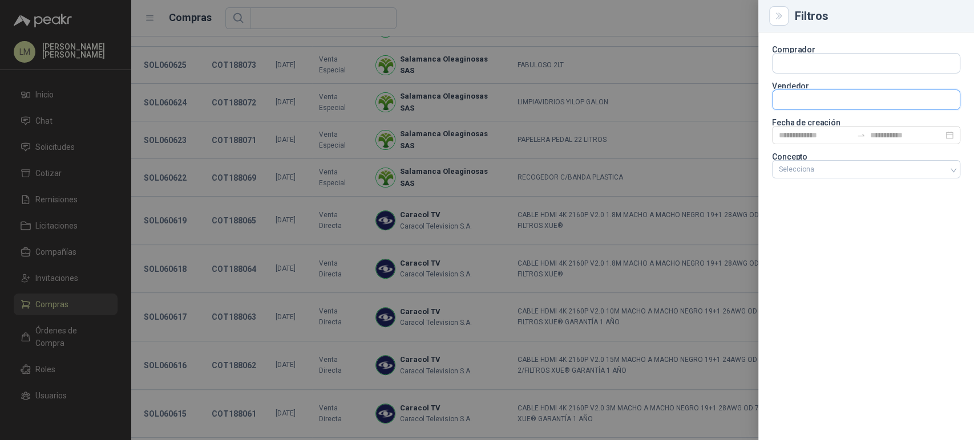
click at [793, 104] on input "text" at bounding box center [865, 99] width 187 height 19
type input "*****"
click at [795, 121] on div "Steren NIT : 901109730" at bounding box center [865, 127] width 169 height 13
click at [457, 131] on div at bounding box center [487, 220] width 974 height 440
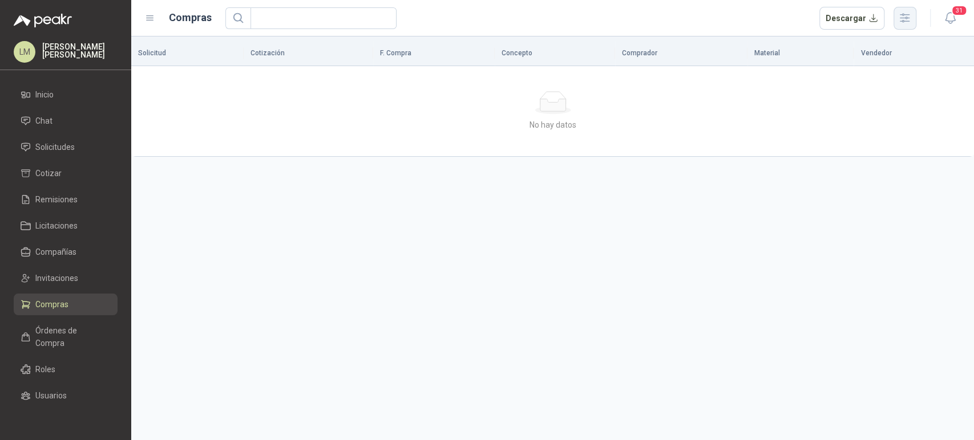
click at [898, 12] on icon "button" at bounding box center [904, 17] width 13 height 13
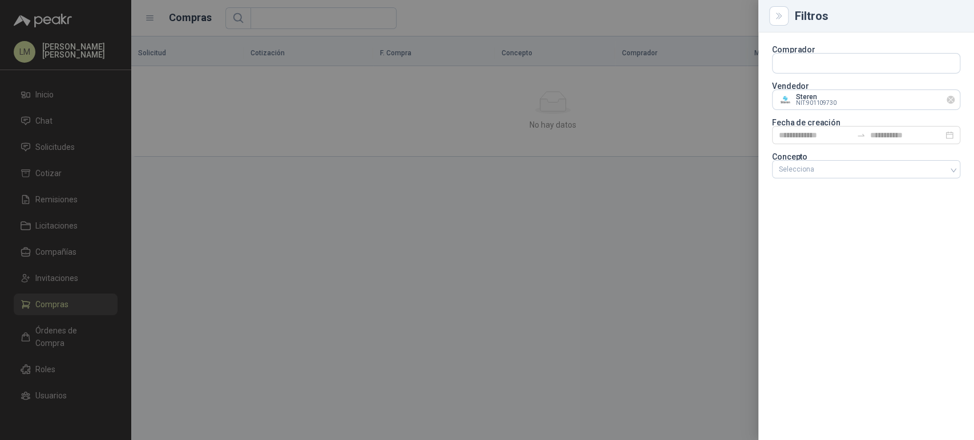
click at [951, 104] on div at bounding box center [950, 100] width 8 height 21
click at [951, 99] on icon "Limpiar" at bounding box center [950, 100] width 5 height 5
click at [691, 107] on div at bounding box center [487, 220] width 974 height 440
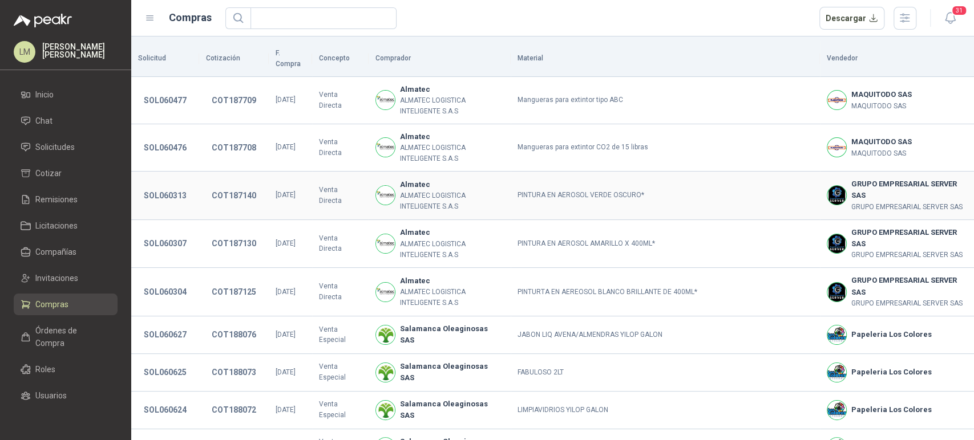
scroll to position [297, 0]
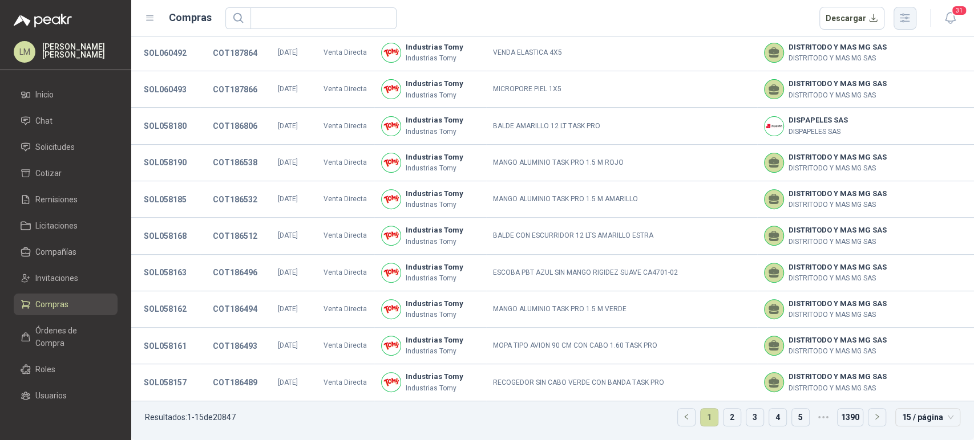
scroll to position [212, 0]
click at [905, 18] on icon "button" at bounding box center [904, 18] width 9 height 9
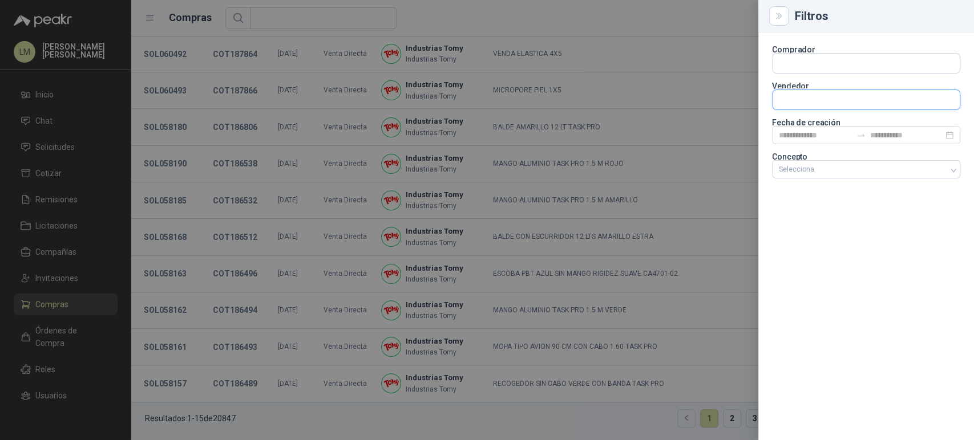
click at [795, 100] on input "text" at bounding box center [865, 99] width 187 height 19
type input "*****"
click at [801, 125] on p "Steren" at bounding box center [819, 124] width 40 height 7
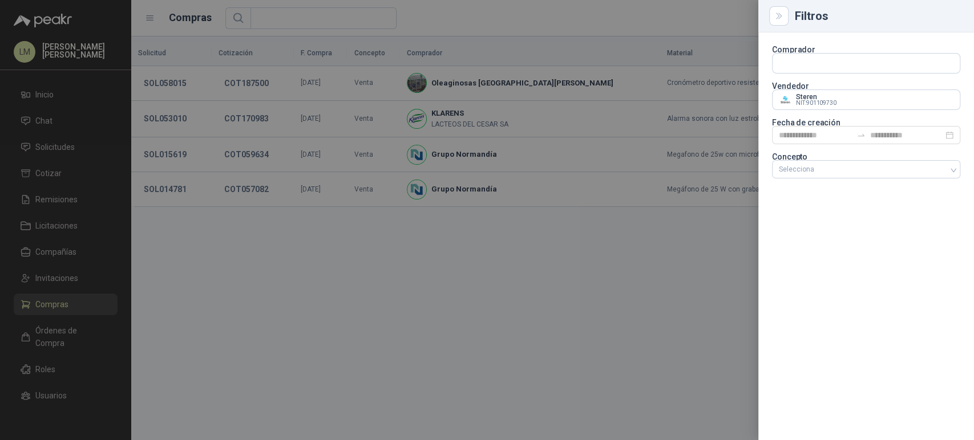
click at [258, 111] on div at bounding box center [487, 220] width 974 height 440
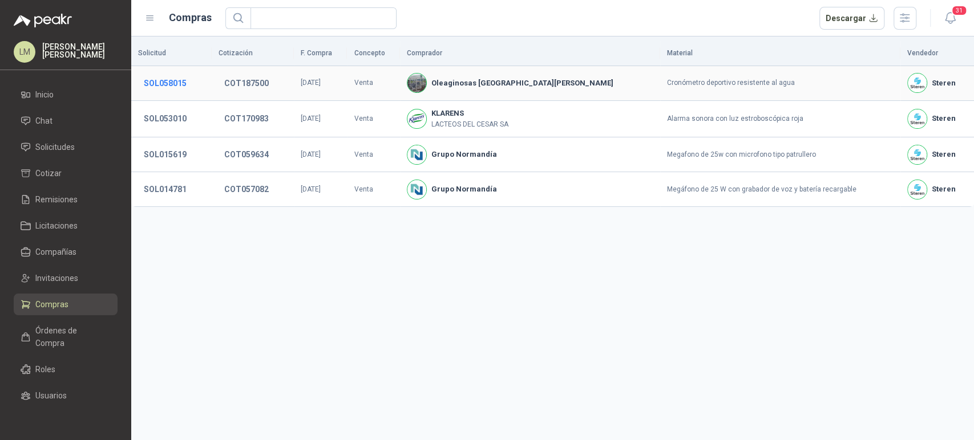
click at [175, 84] on button "SOL058015" at bounding box center [165, 83] width 54 height 21
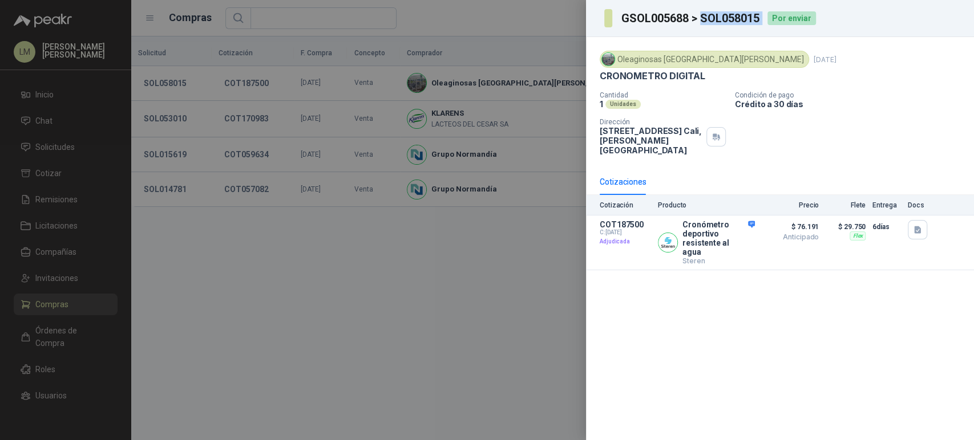
drag, startPoint x: 702, startPoint y: 14, endPoint x: 774, endPoint y: 29, distance: 73.3
click at [774, 29] on div "GSOL005688 > SOL058015 Por enviar" at bounding box center [780, 18] width 388 height 37
copy h3 "SOL058015"
drag, startPoint x: 242, startPoint y: 179, endPoint x: 194, endPoint y: 244, distance: 80.8
click at [194, 244] on div at bounding box center [487, 220] width 974 height 440
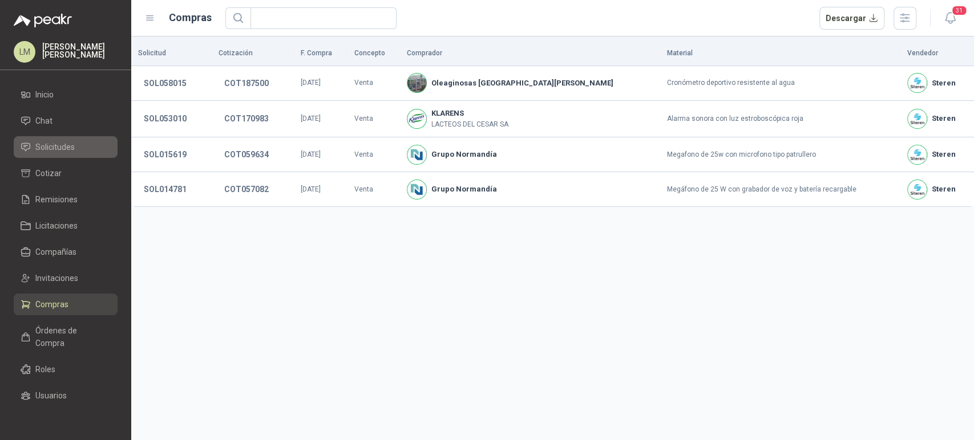
click at [71, 144] on span "Solicitudes" at bounding box center [54, 147] width 39 height 13
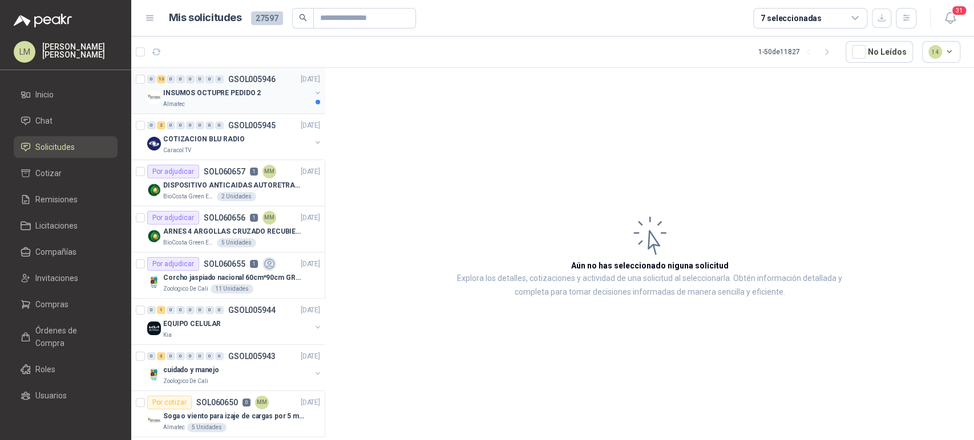
click at [265, 101] on div "Almatec" at bounding box center [237, 104] width 148 height 9
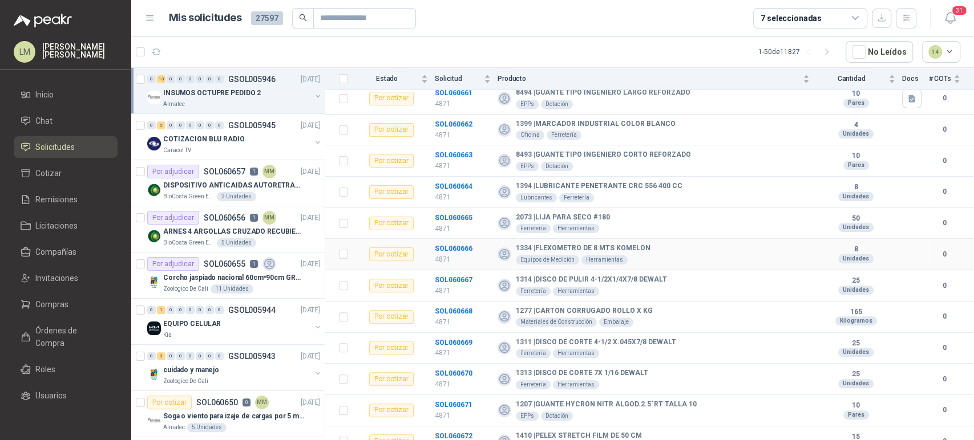
scroll to position [180, 0]
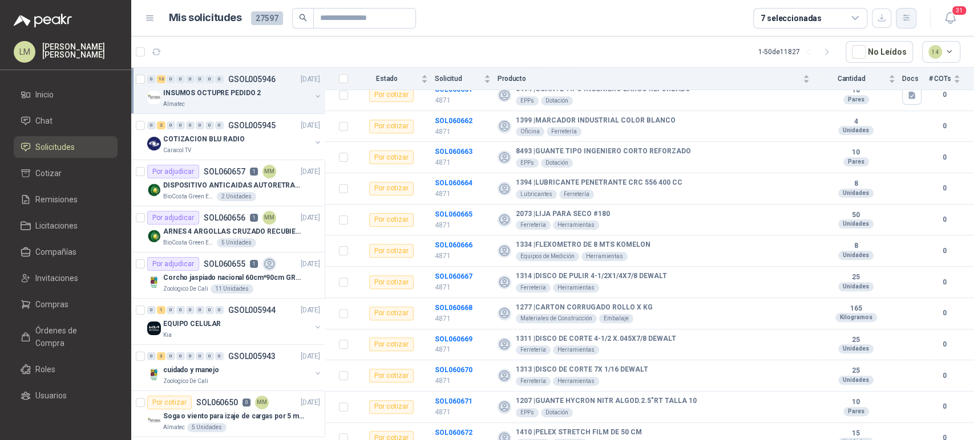
click at [901, 17] on icon "button" at bounding box center [906, 18] width 10 height 10
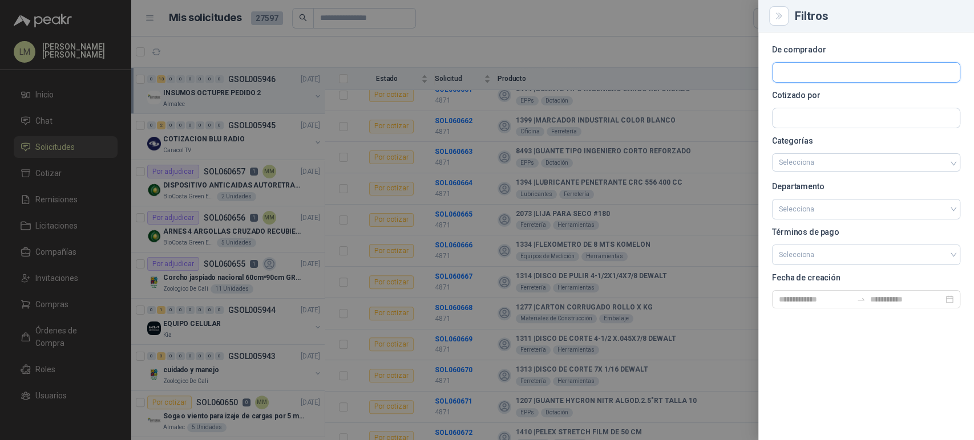
click at [803, 67] on input "text" at bounding box center [865, 72] width 187 height 19
type input "****"
click at [810, 100] on span "Industrias Tomy -" at bounding box center [820, 103] width 43 height 6
click at [373, 51] on div at bounding box center [487, 220] width 974 height 440
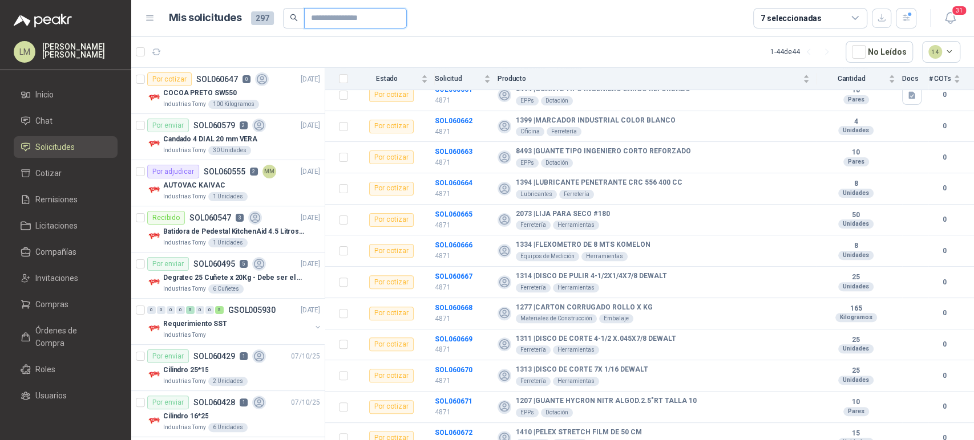
click at [326, 19] on input "text" at bounding box center [351, 18] width 80 height 19
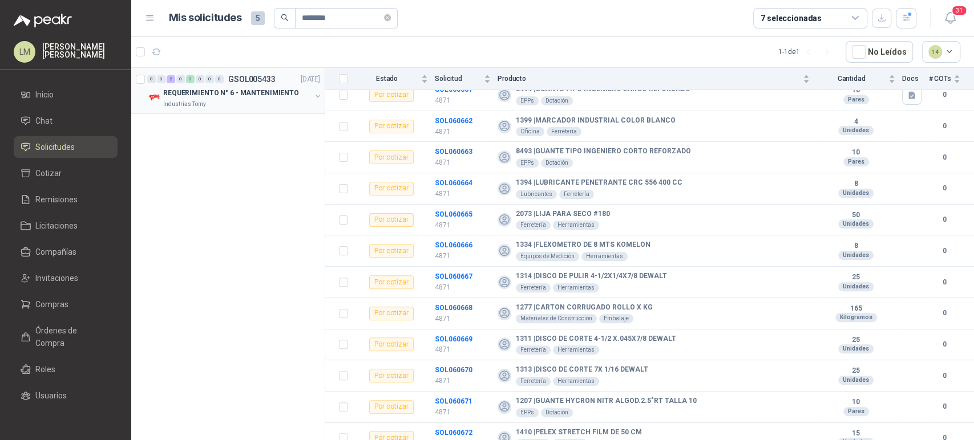
click at [318, 95] on button "button" at bounding box center [317, 96] width 9 height 9
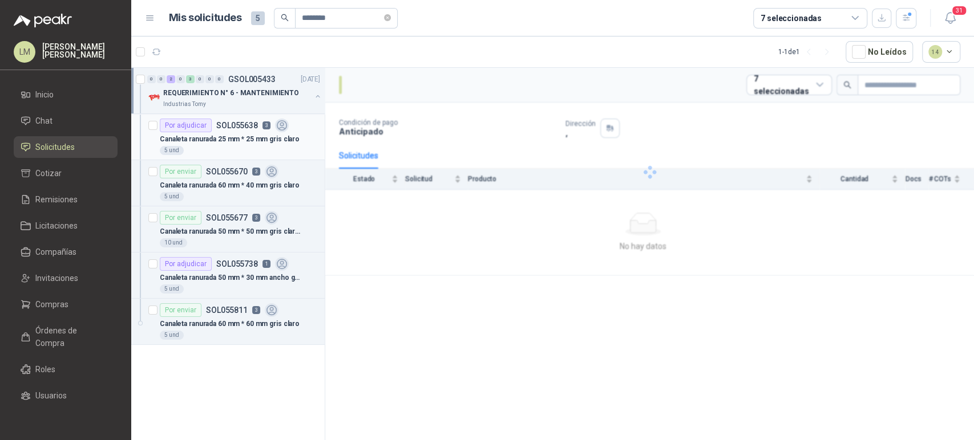
click at [233, 140] on p "Canaleta ranurada 25 mm * 25 mm gris claro" at bounding box center [230, 139] width 140 height 11
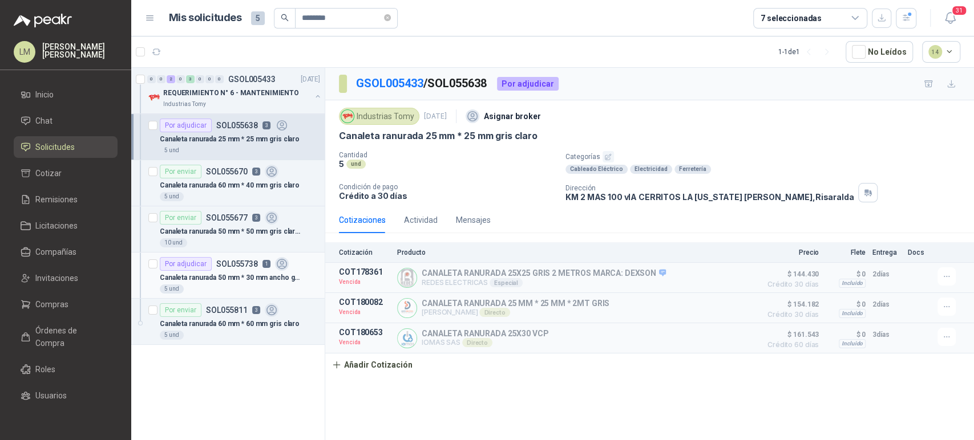
click at [221, 269] on div "Por adjudicar SOL055738 1" at bounding box center [224, 264] width 129 height 14
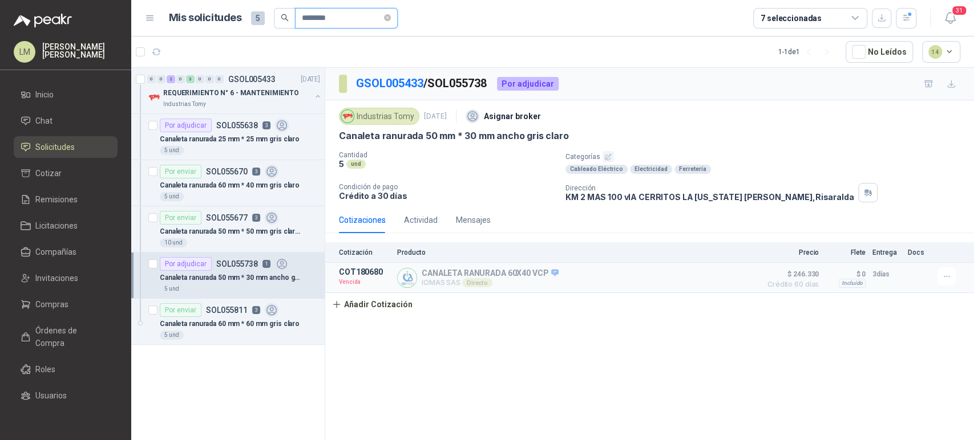
drag, startPoint x: 341, startPoint y: 21, endPoint x: 252, endPoint y: 35, distance: 89.5
click at [252, 35] on header "Mis solicitudes 5 ******** 7 seleccionadas 31" at bounding box center [552, 18] width 842 height 37
type input "*"
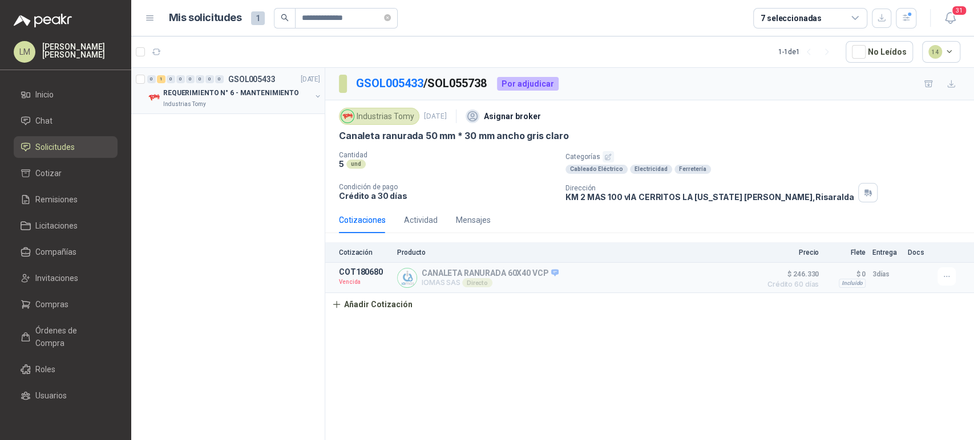
click at [319, 95] on button "button" at bounding box center [317, 96] width 9 height 9
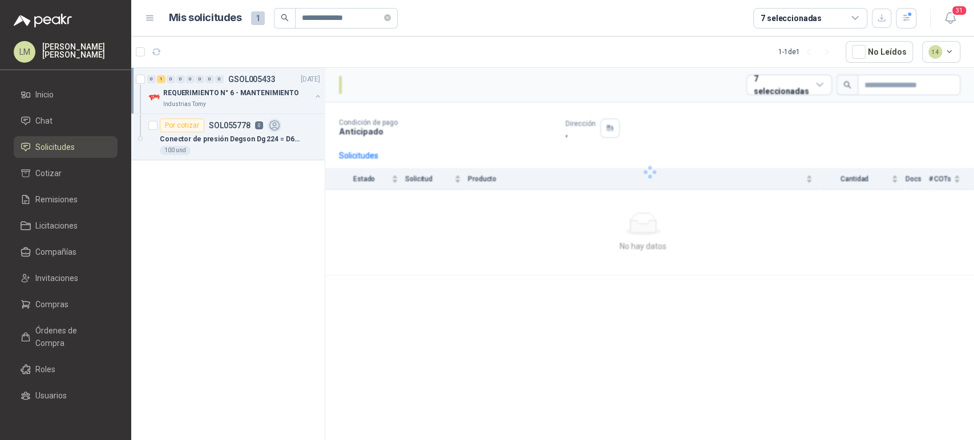
click at [234, 140] on p "Conector de presión Degson Dg 224 = D6224" at bounding box center [231, 139] width 142 height 11
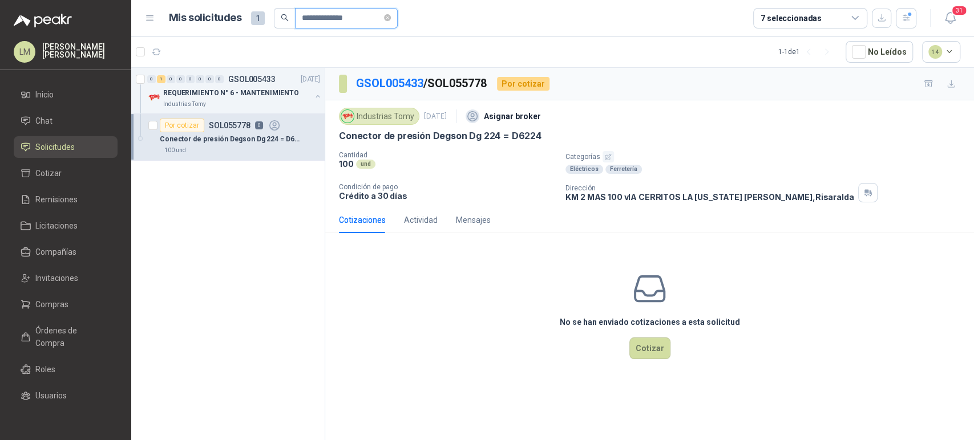
drag, startPoint x: 356, startPoint y: 19, endPoint x: 197, endPoint y: 44, distance: 160.5
click at [197, 44] on main "**********" at bounding box center [552, 220] width 842 height 440
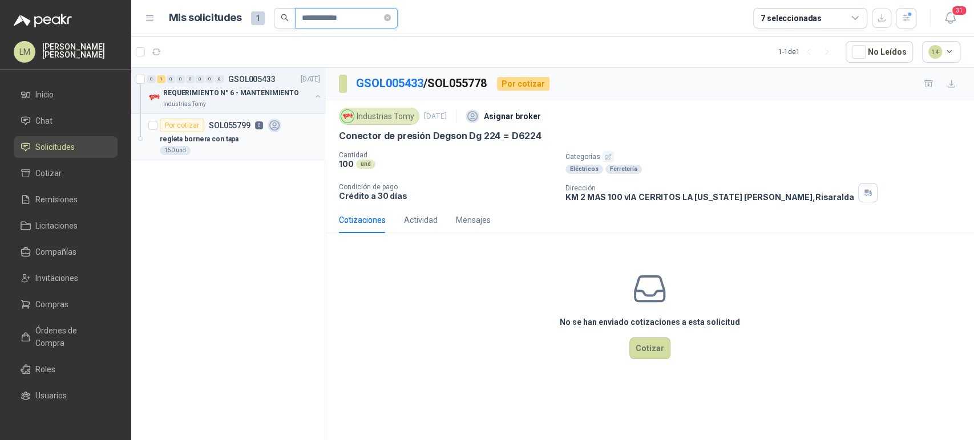
type input "**********"
click at [202, 136] on p "regleta bornera con tapa" at bounding box center [199, 139] width 79 height 11
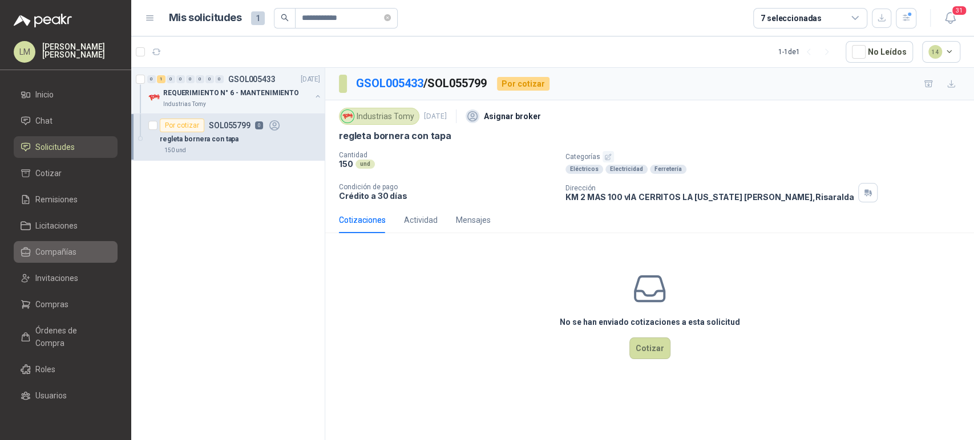
click at [51, 247] on span "Compañías" at bounding box center [55, 252] width 41 height 13
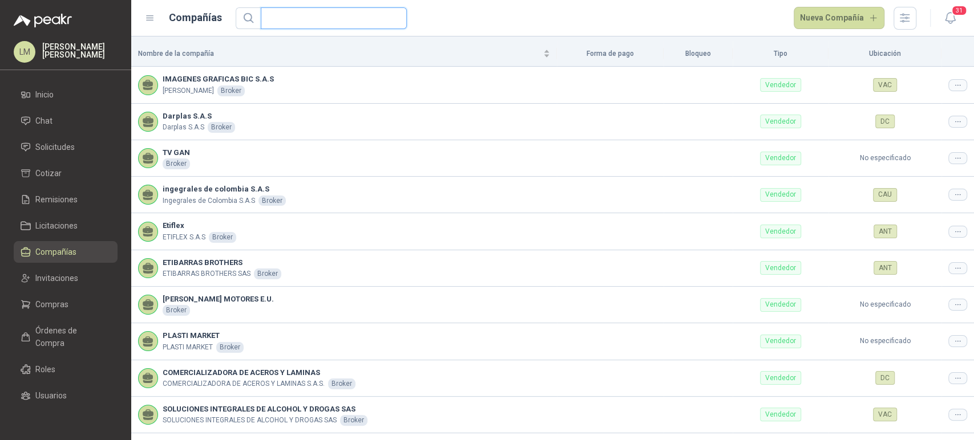
click at [295, 23] on input "text" at bounding box center [329, 18] width 123 height 21
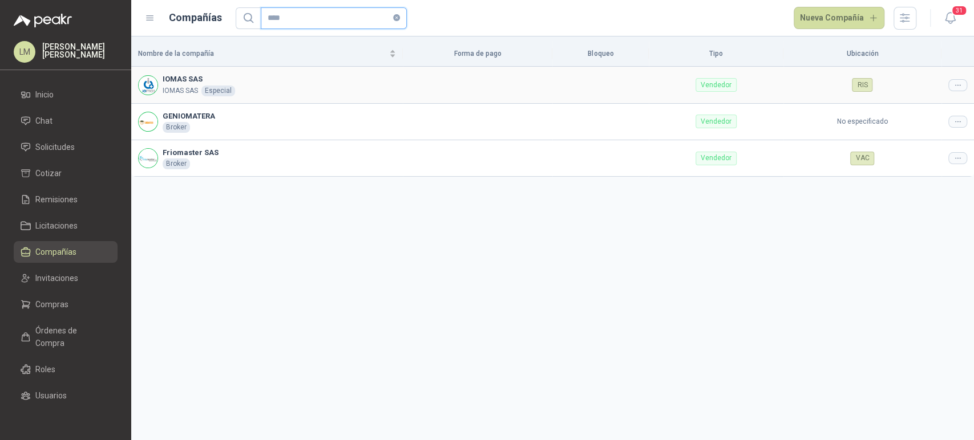
type input "****"
click at [953, 85] on icon at bounding box center [957, 85] width 9 height 9
click at [930, 102] on span "Editar compañía" at bounding box center [928, 104] width 59 height 13
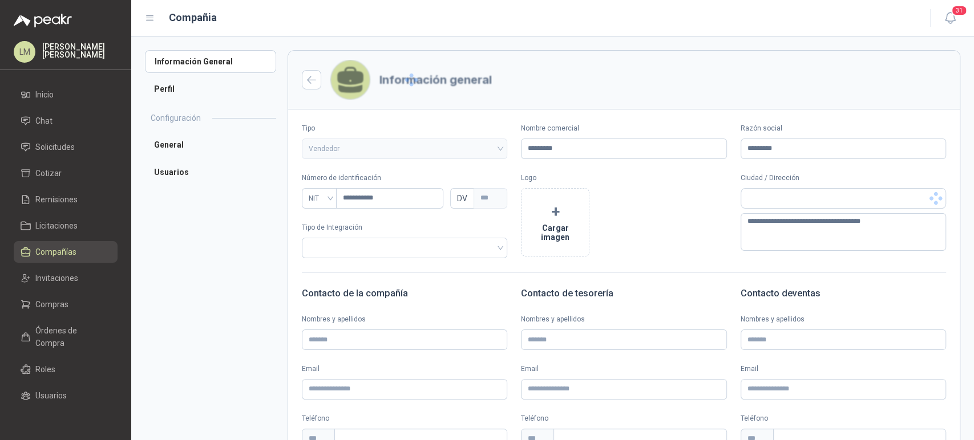
type input "*********"
type input "**********"
type input "***"
type textarea "**********"
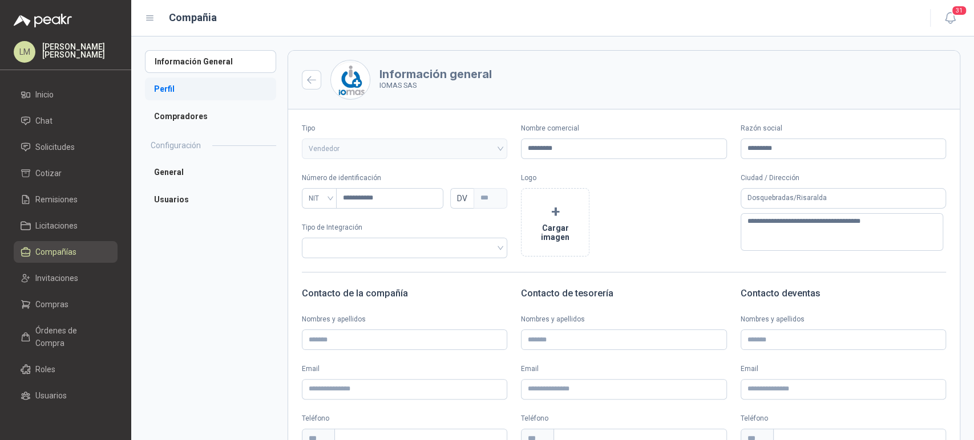
click at [173, 89] on li "Perfil" at bounding box center [210, 89] width 131 height 23
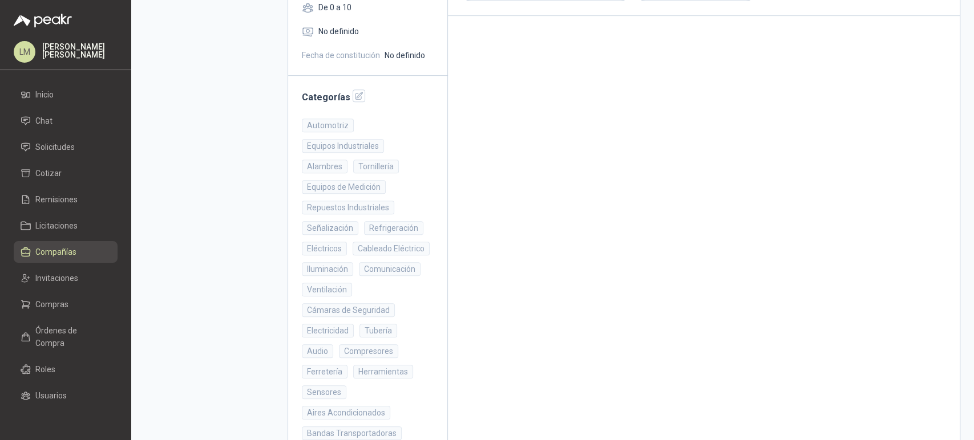
scroll to position [307, 0]
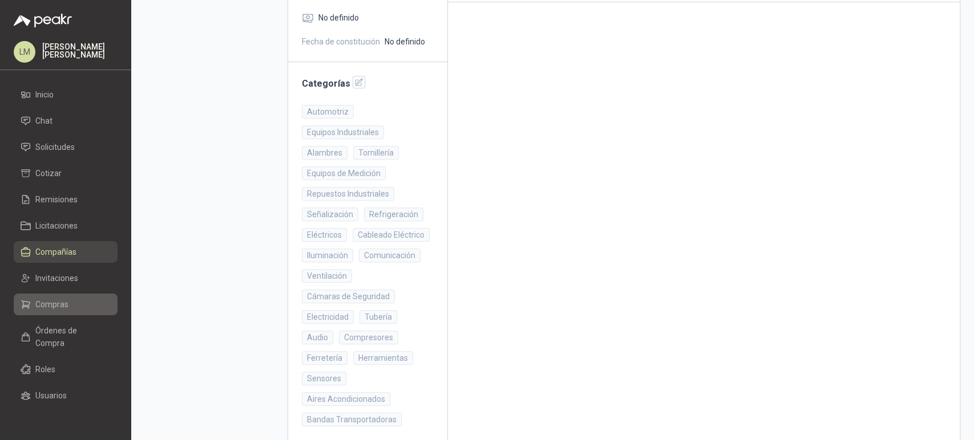
click at [46, 306] on span "Compras" at bounding box center [51, 304] width 33 height 13
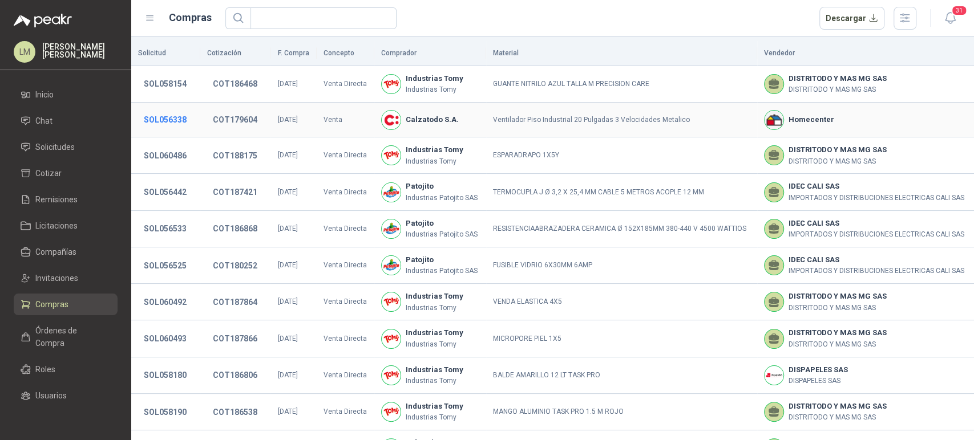
click at [160, 119] on button "SOL056338" at bounding box center [165, 120] width 54 height 21
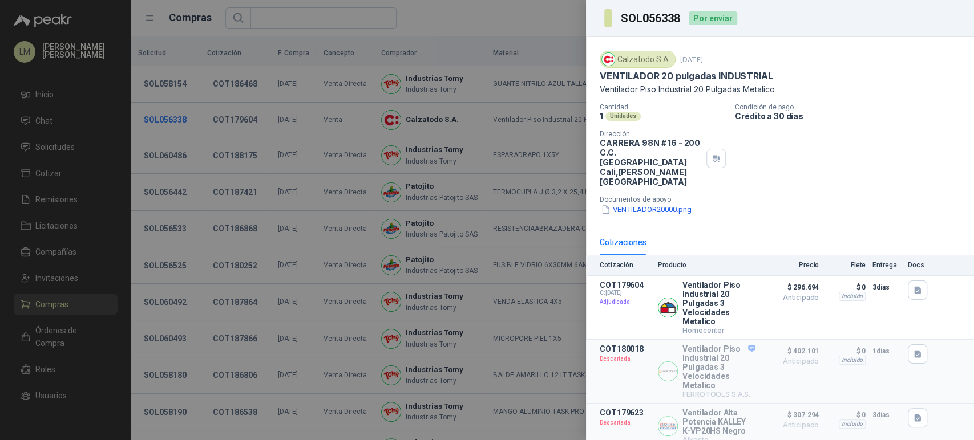
click at [160, 119] on div at bounding box center [487, 220] width 974 height 440
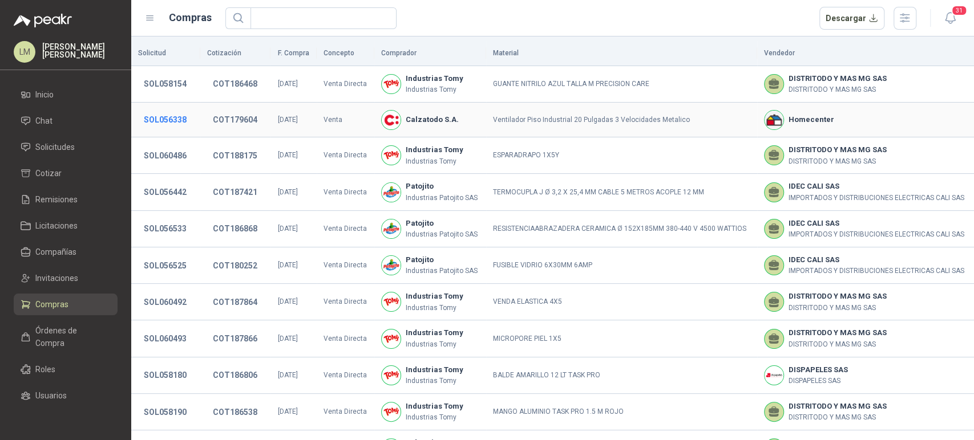
click at [160, 119] on button "SOL056338" at bounding box center [165, 120] width 54 height 21
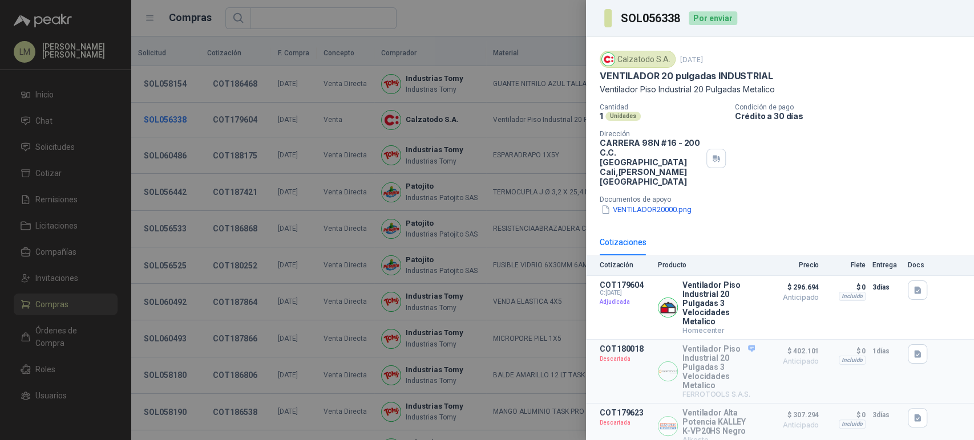
click at [160, 119] on div at bounding box center [487, 220] width 974 height 440
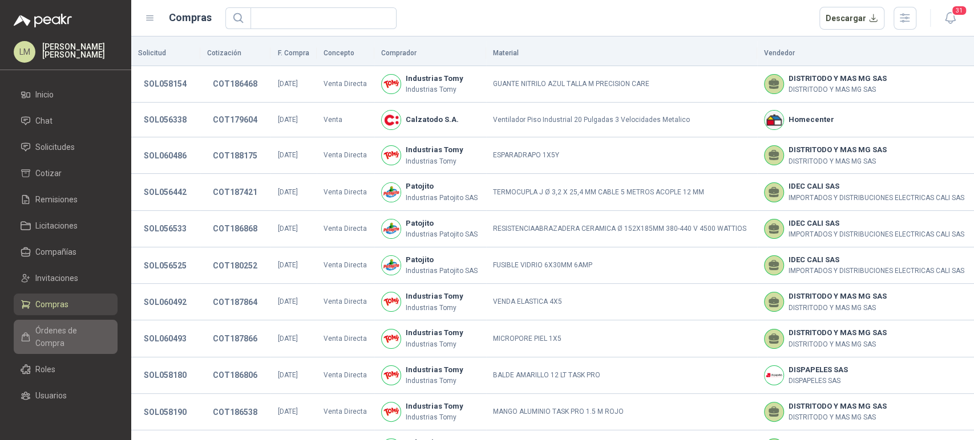
click at [43, 331] on span "Órdenes de Compra" at bounding box center [70, 337] width 71 height 25
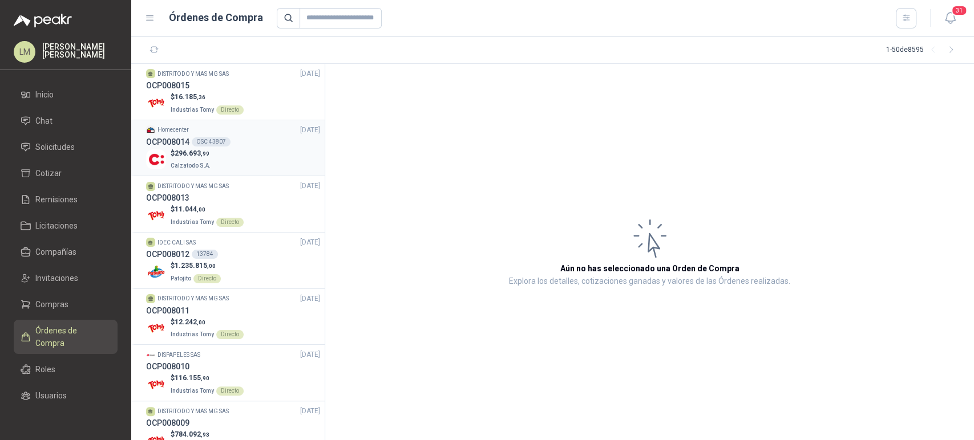
click at [180, 154] on span "296.693 ,99" at bounding box center [192, 153] width 35 height 8
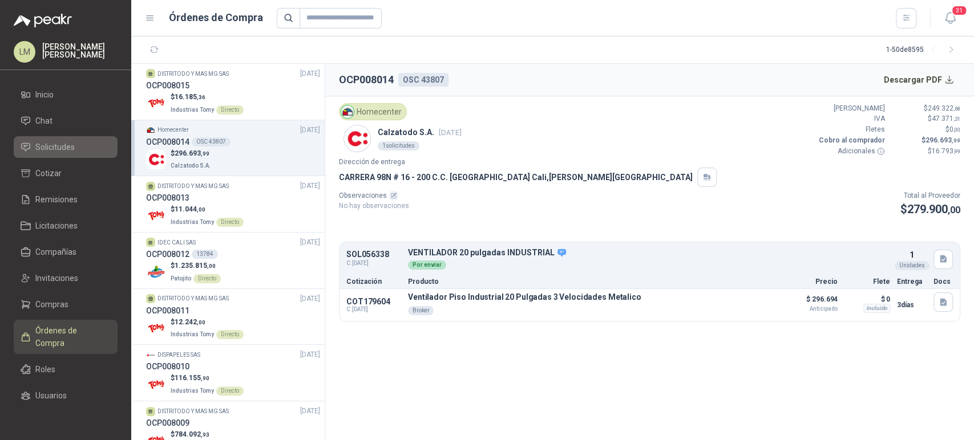
click at [51, 147] on span "Solicitudes" at bounding box center [54, 147] width 39 height 13
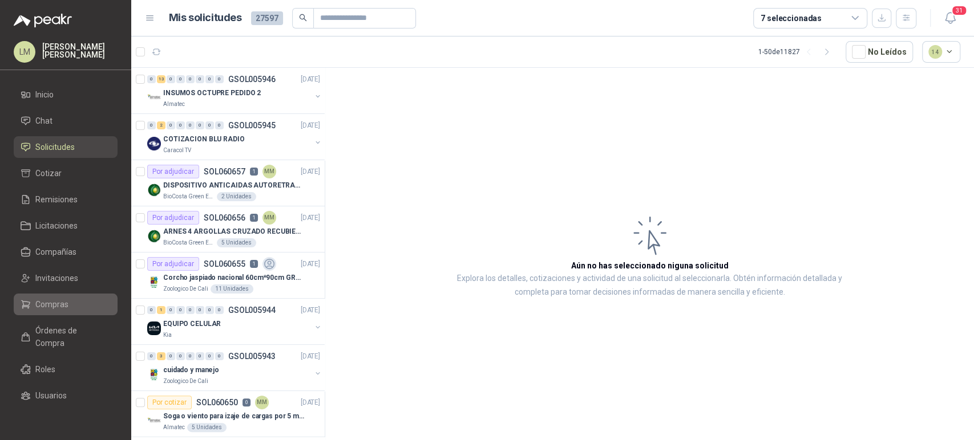
click at [40, 303] on span "Compras" at bounding box center [51, 304] width 33 height 13
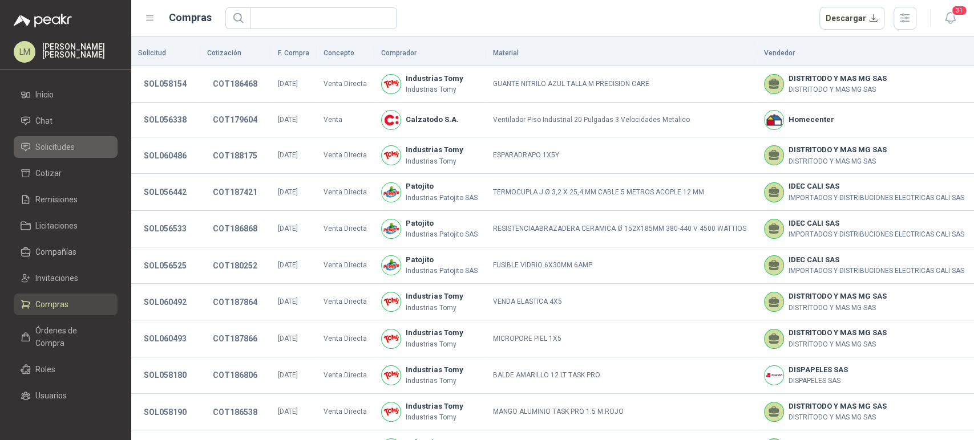
click at [54, 154] on link "Solicitudes" at bounding box center [66, 147] width 104 height 22
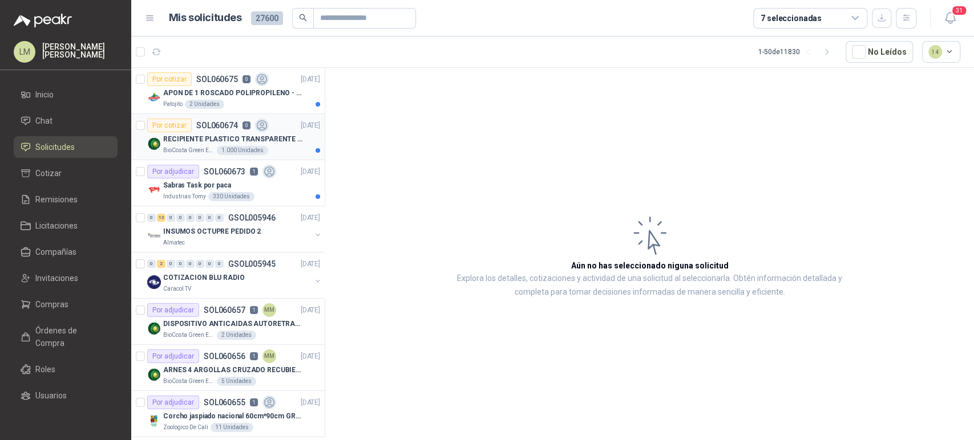
click at [221, 145] on div "RECIPIENTE PLASTICO TRANSPARENTE 500 ML" at bounding box center [241, 139] width 157 height 14
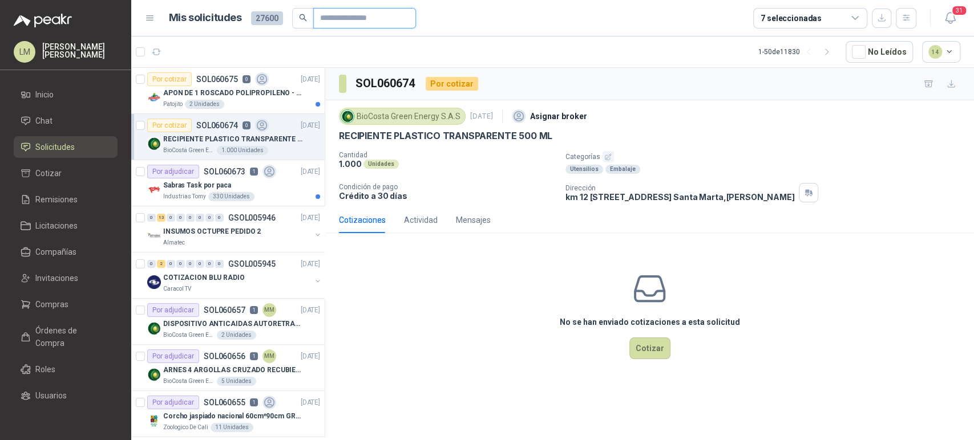
click at [339, 21] on input "text" at bounding box center [360, 18] width 80 height 19
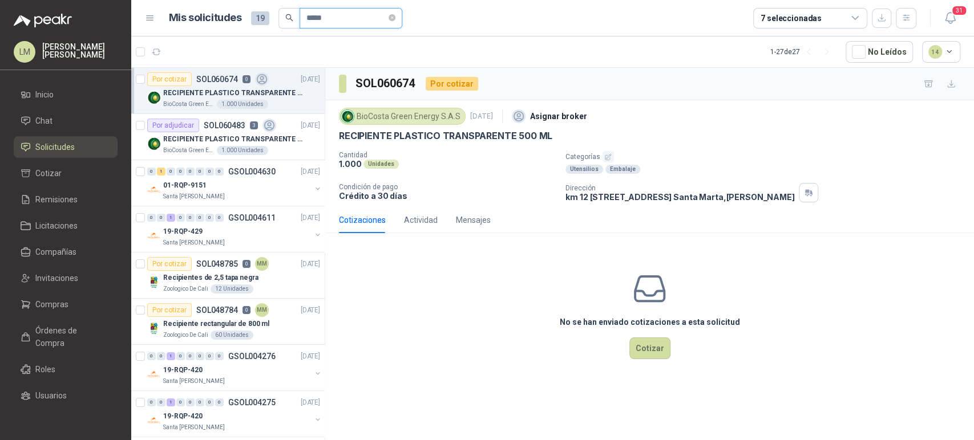
type input "*****"
click at [402, 18] on span "*****" at bounding box center [350, 18] width 103 height 21
click at [395, 20] on icon "close-circle" at bounding box center [391, 17] width 7 height 7
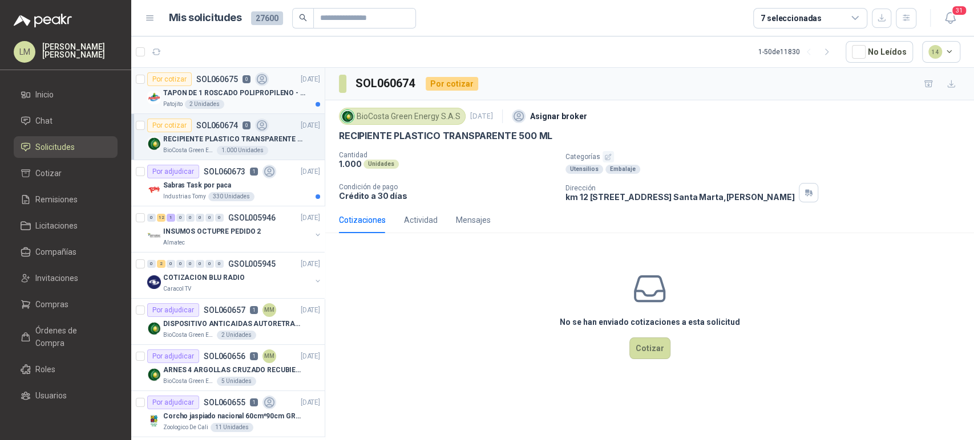
click at [225, 86] on div "TAPON DE 1 ROSCADO POLIPROPILENO - HEMBRA NPT" at bounding box center [241, 93] width 157 height 14
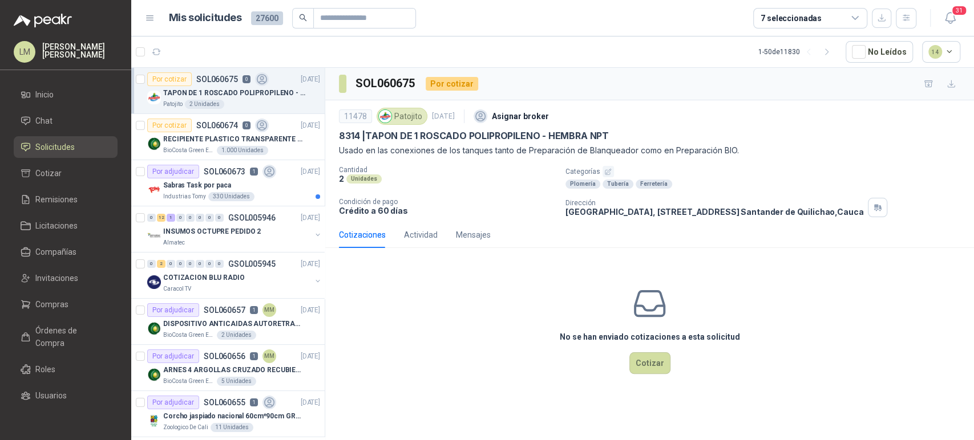
click at [605, 170] on icon "button" at bounding box center [608, 172] width 6 height 6
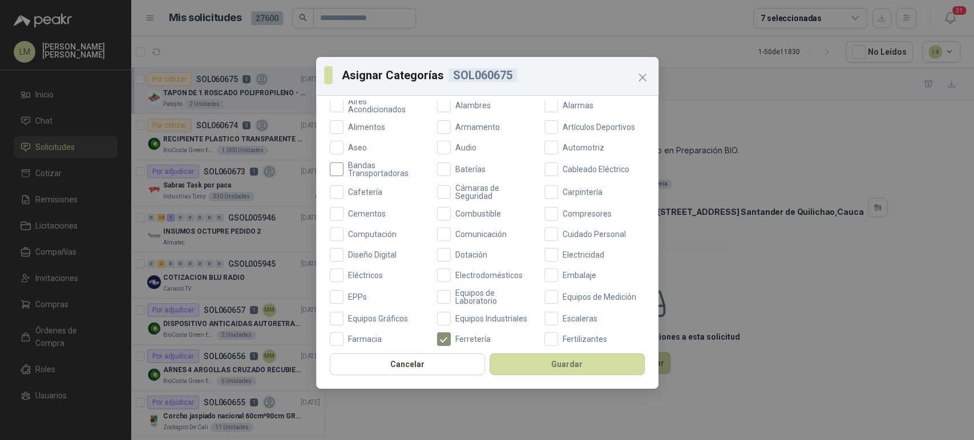
scroll to position [96, 0]
click at [377, 271] on span "Eléctricos" at bounding box center [365, 275] width 44 height 8
click at [534, 359] on button "Guardar" at bounding box center [566, 365] width 155 height 22
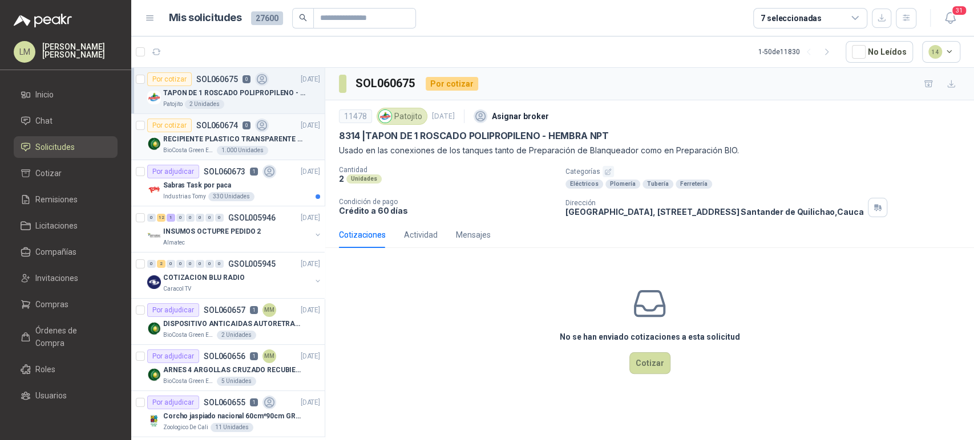
click at [237, 121] on div "Por cotizar SOL060674 0" at bounding box center [207, 126] width 121 height 14
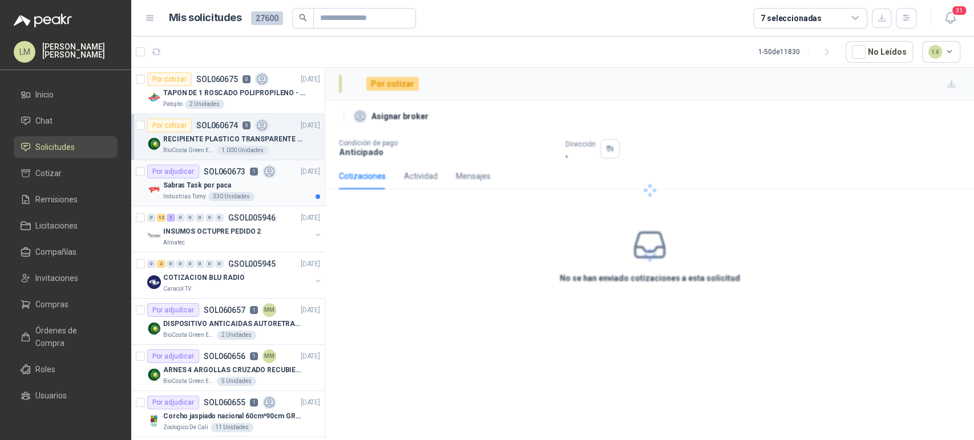
click at [216, 183] on p "Sabras Task por paca" at bounding box center [197, 185] width 68 height 11
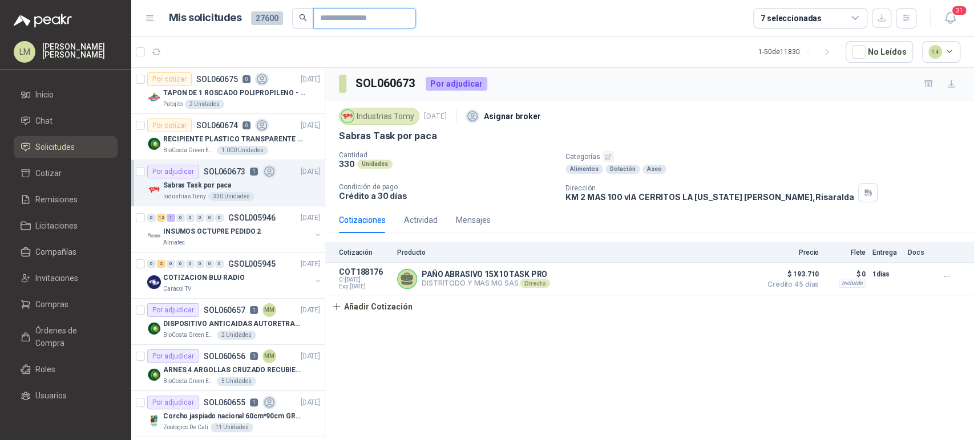
click at [332, 15] on input "text" at bounding box center [360, 18] width 80 height 19
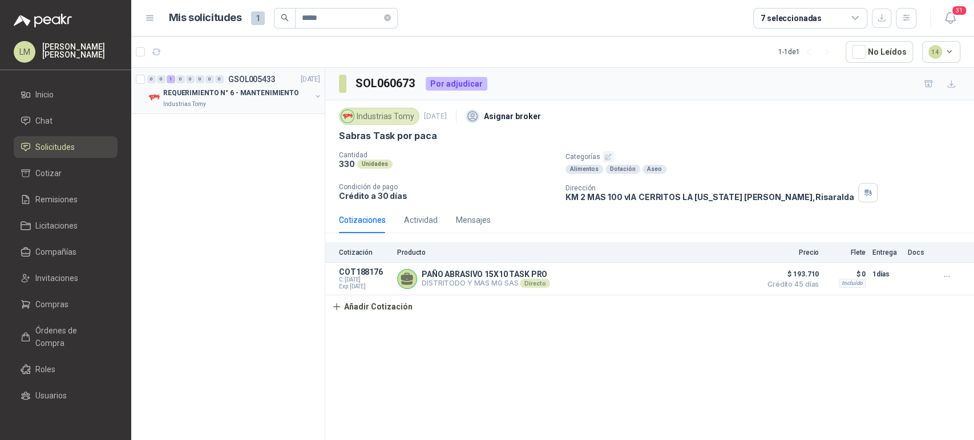
click at [315, 96] on button "button" at bounding box center [317, 96] width 9 height 9
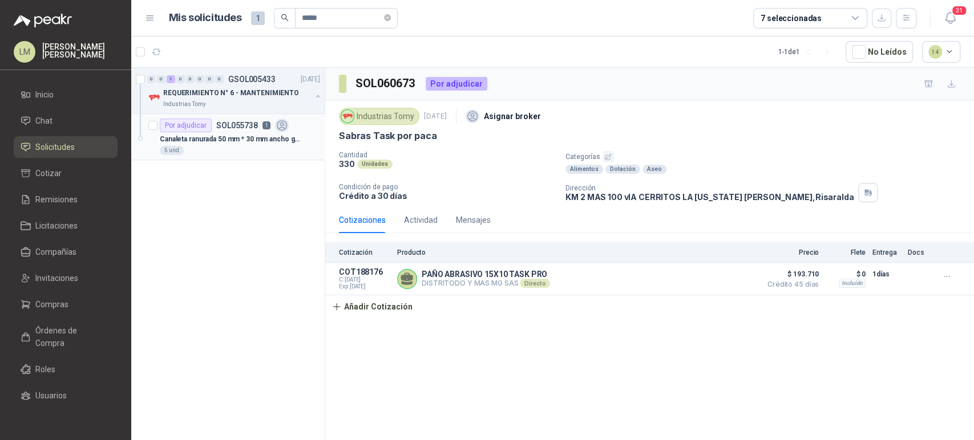
click at [275, 122] on icon at bounding box center [281, 125] width 13 height 13
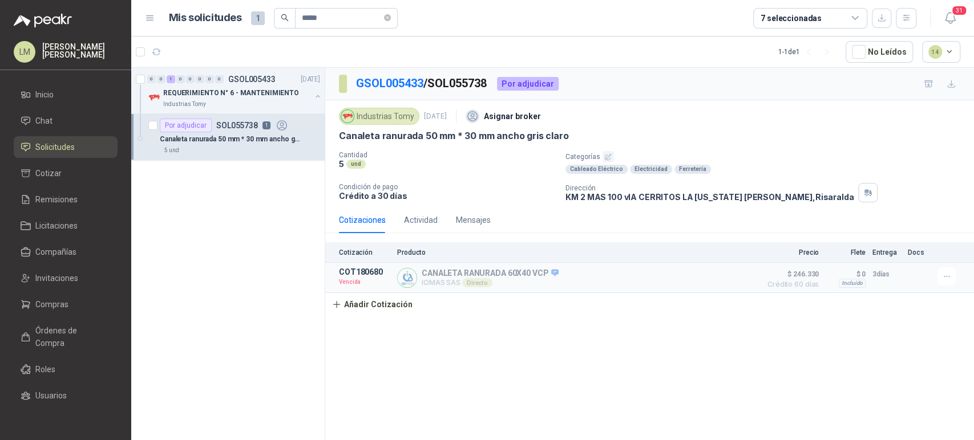
click at [398, 380] on div "GSOL005433 / SOL055738 Por adjudicar Industrias Tomy 12 sept, 2025 Asignar brok…" at bounding box center [649, 256] width 649 height 376
click at [333, 19] on input "*****" at bounding box center [342, 18] width 80 height 19
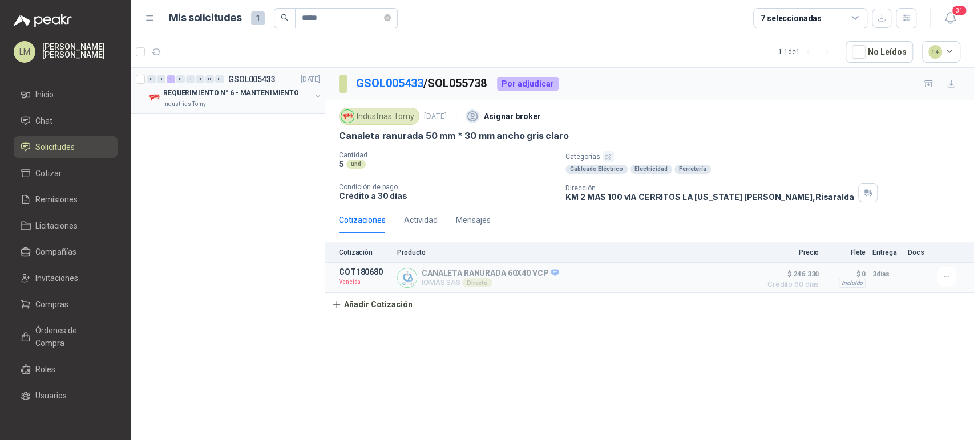
click at [315, 95] on button "button" at bounding box center [317, 96] width 9 height 9
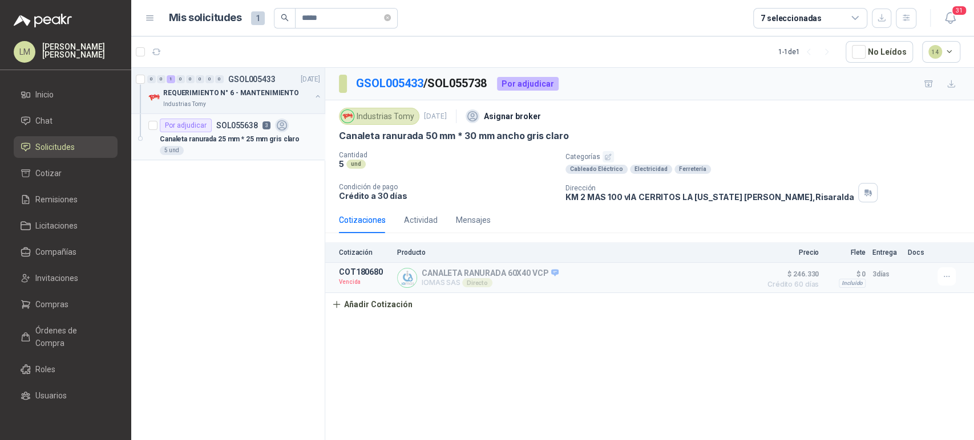
click at [257, 132] on div "Canaleta ranurada 25 mm * 25 mm gris claro" at bounding box center [240, 139] width 160 height 14
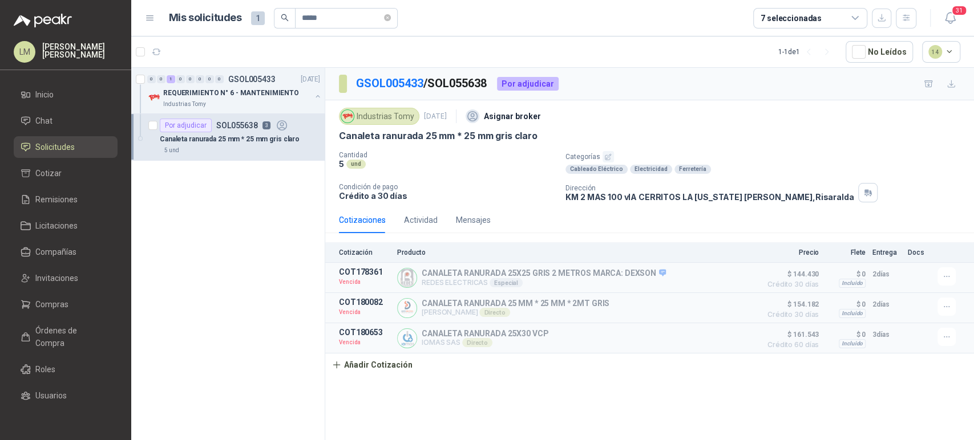
click at [542, 405] on div "GSOL005433 / SOL055638 Por adjudicar Industrias Tomy 12 sept, 2025 Asignar brok…" at bounding box center [649, 256] width 649 height 376
drag, startPoint x: 327, startPoint y: 17, endPoint x: 240, endPoint y: 21, distance: 87.4
click at [240, 21] on div "Mis solicitudes 1 *****" at bounding box center [283, 18] width 229 height 21
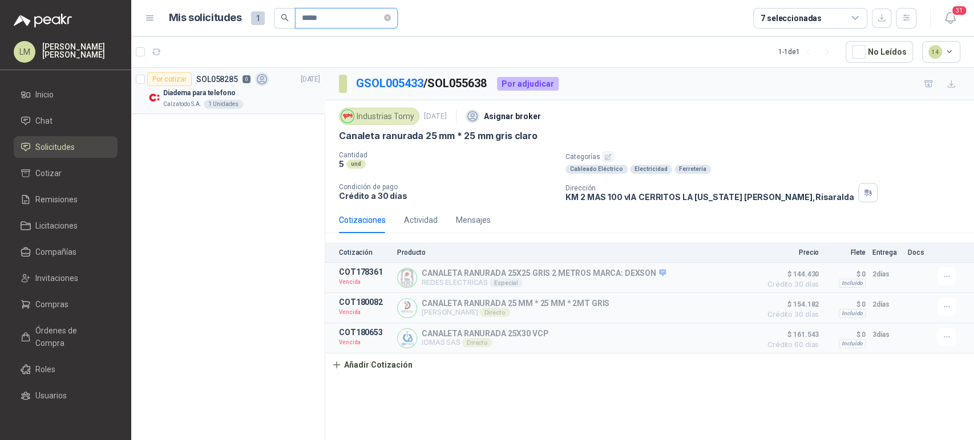
type input "*****"
click at [178, 91] on p "Diadema para telefono" at bounding box center [199, 93] width 72 height 11
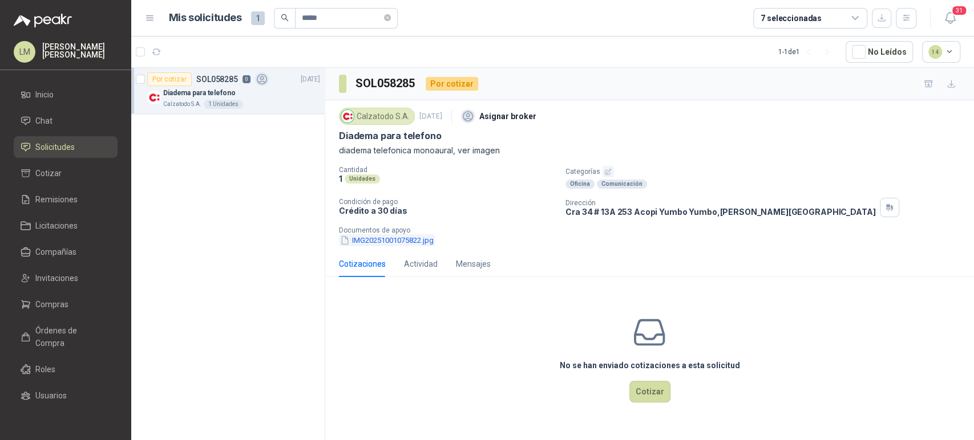
click at [415, 242] on button "IMG20251001075822.jpg" at bounding box center [387, 240] width 96 height 12
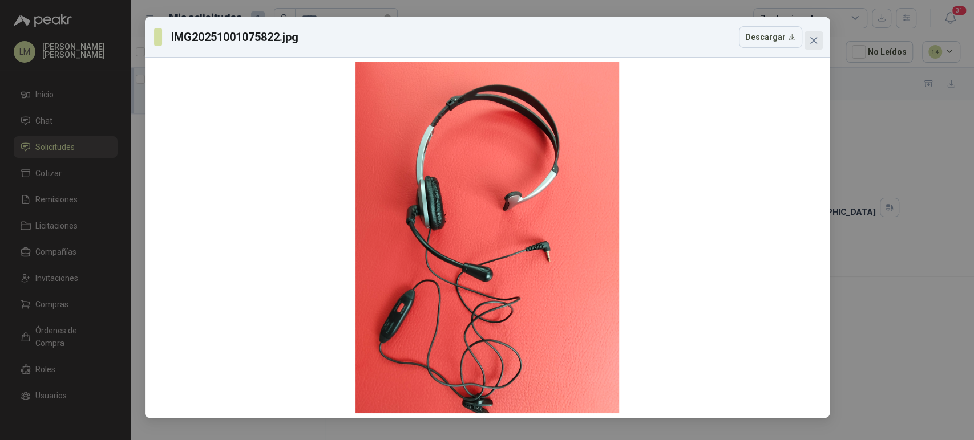
click at [810, 42] on icon "close" at bounding box center [813, 40] width 9 height 9
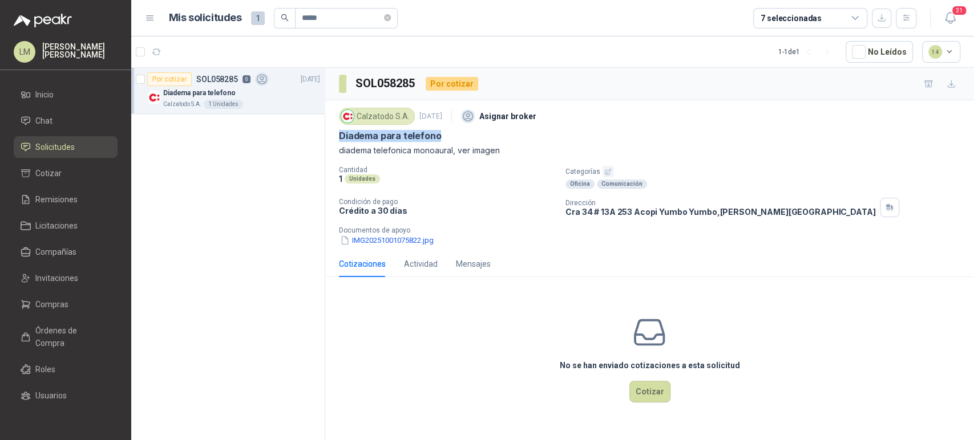
drag, startPoint x: 338, startPoint y: 140, endPoint x: 456, endPoint y: 131, distance: 118.4
click at [456, 131] on div "Calzatodo S.A. 1 oct, 2025 Asignar broker Diadema para telefono diadema telefon…" at bounding box center [649, 175] width 649 height 151
drag, startPoint x: 335, startPoint y: 154, endPoint x: 452, endPoint y: 149, distance: 117.0
click at [452, 149] on div "Calzatodo S.A. 1 oct, 2025 Asignar broker Diadema para telefono diadema telefon…" at bounding box center [649, 175] width 649 height 151
copy p "diadema telefonica monoaural"
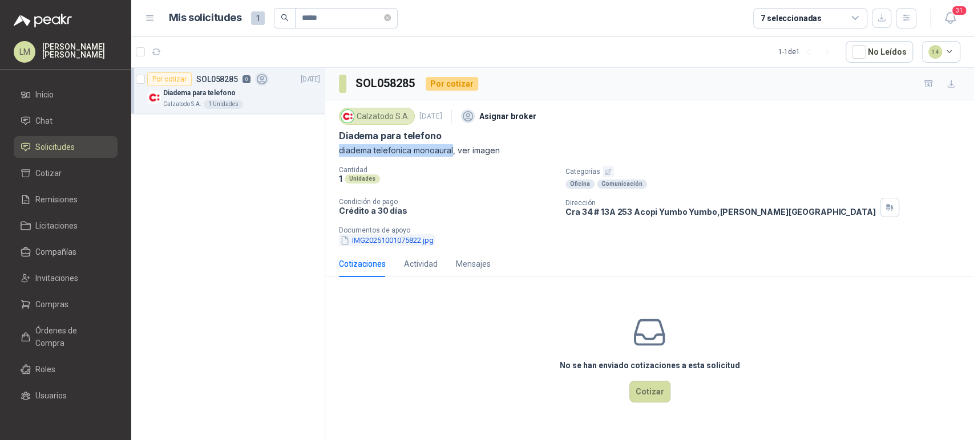
click at [418, 240] on button "IMG20251001075822.jpg" at bounding box center [387, 240] width 96 height 12
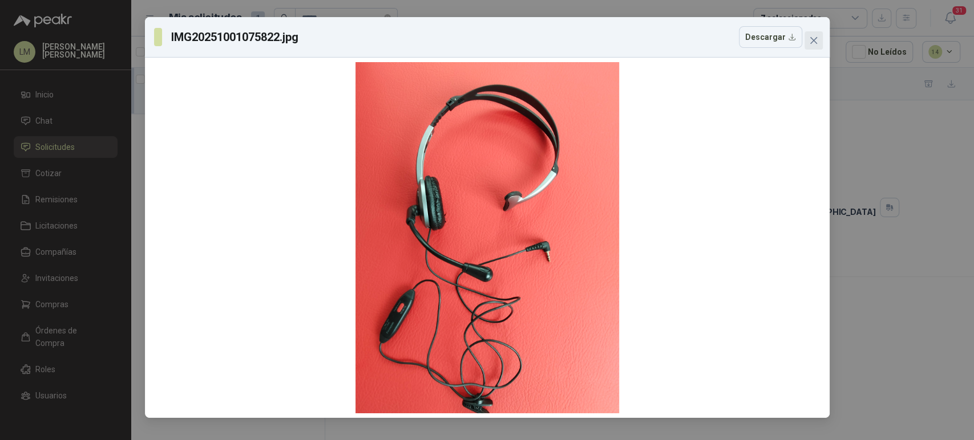
click at [812, 38] on icon "close" at bounding box center [813, 40] width 9 height 9
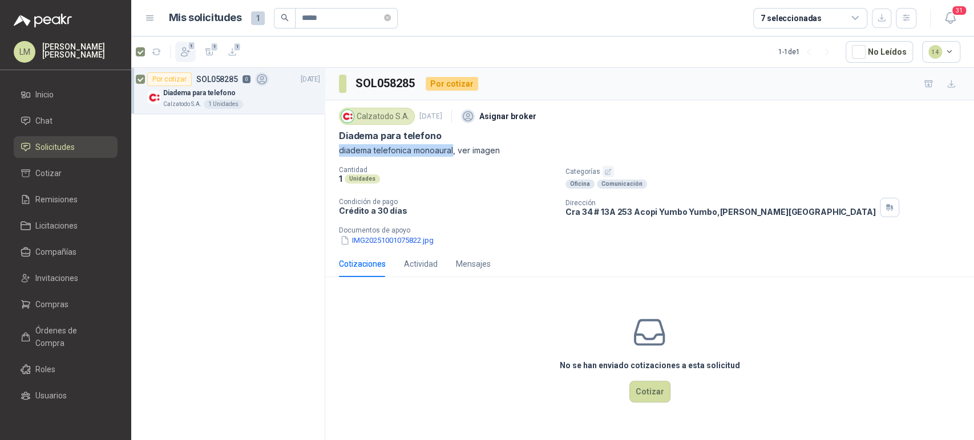
click at [183, 54] on icon "button" at bounding box center [185, 51] width 11 height 11
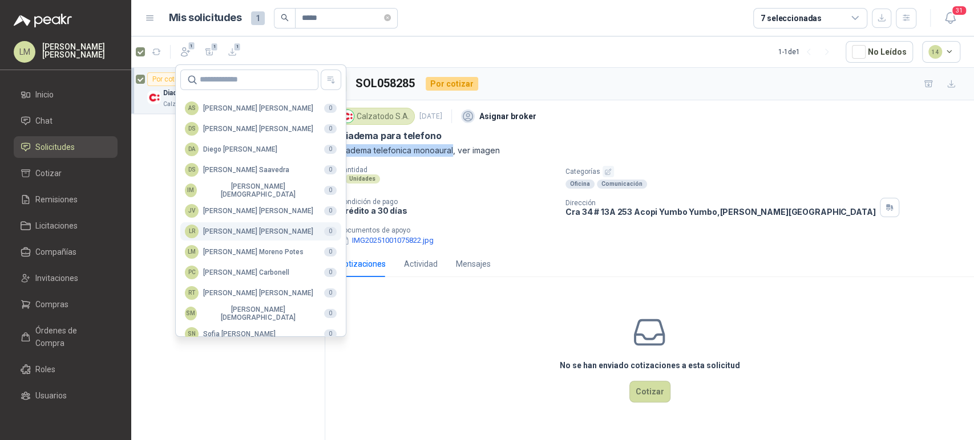
scroll to position [278, 0]
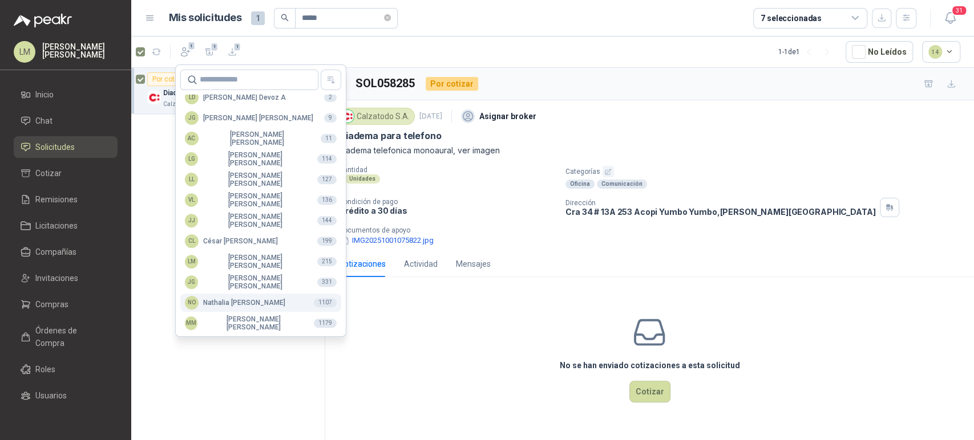
click at [219, 301] on div "NO Nathalia Ortega" at bounding box center [235, 303] width 100 height 14
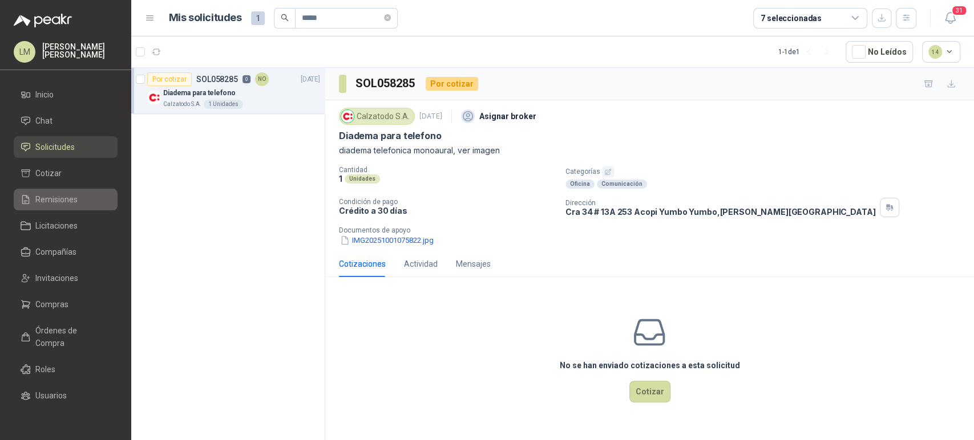
click at [41, 190] on link "Remisiones" at bounding box center [66, 200] width 104 height 22
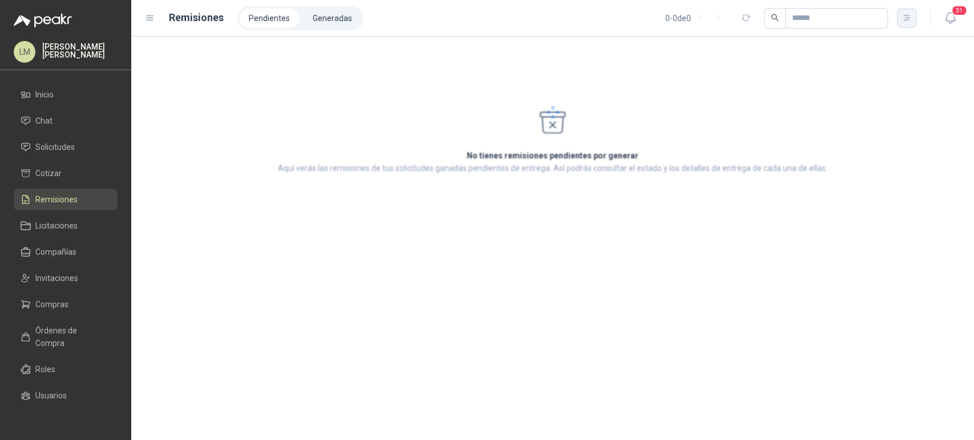
click at [914, 14] on button "button" at bounding box center [906, 18] width 19 height 19
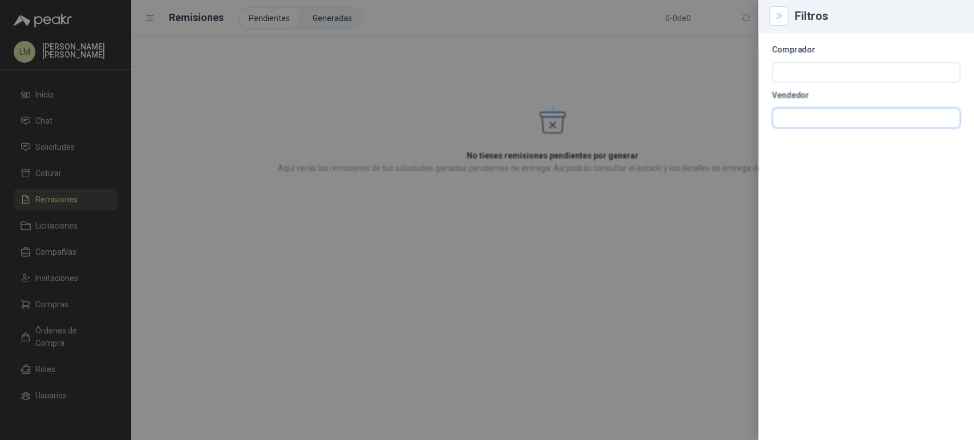
click at [821, 121] on input "text" at bounding box center [865, 117] width 187 height 19
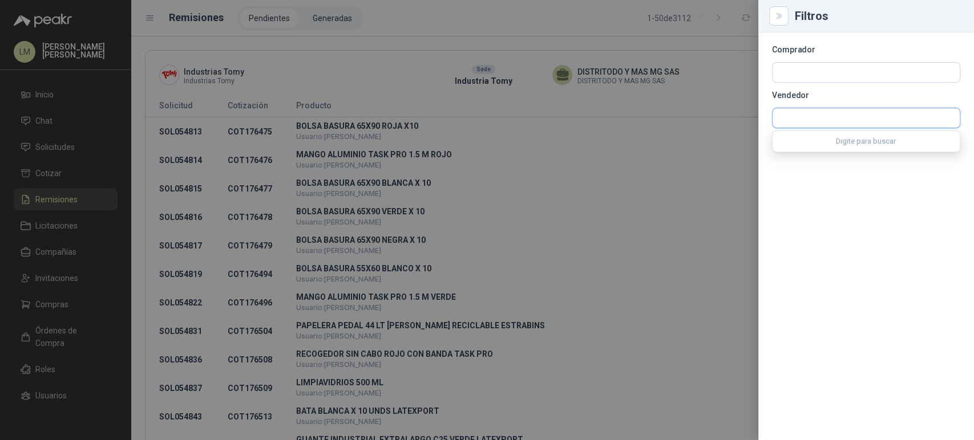
click at [821, 121] on input "text" at bounding box center [865, 117] width 187 height 19
type input "******"
click at [808, 144] on p "Steren" at bounding box center [819, 142] width 40 height 7
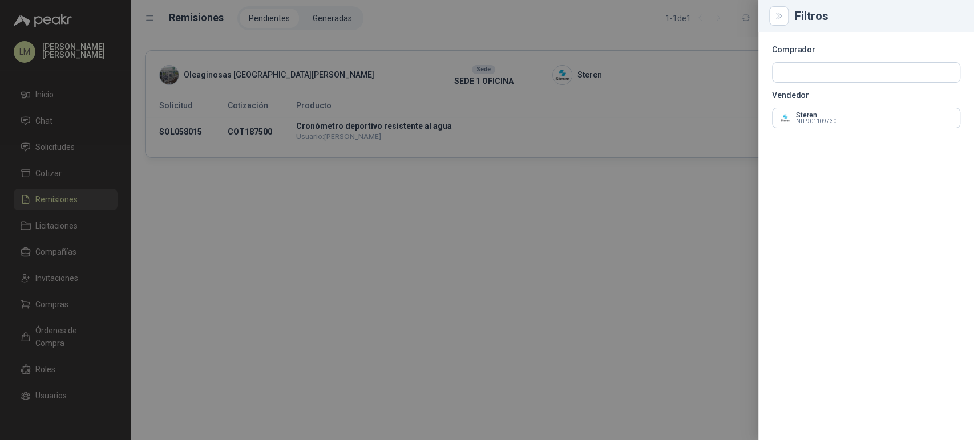
click at [370, 133] on div at bounding box center [487, 220] width 974 height 440
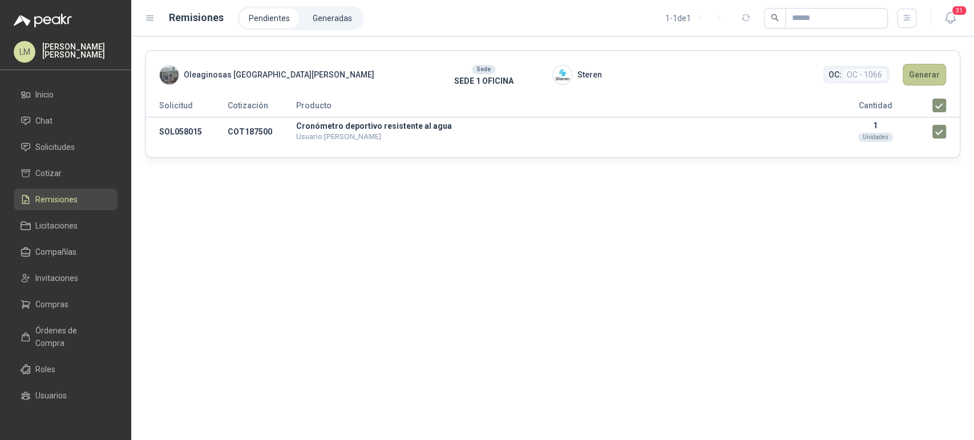
click at [930, 76] on button "Generar" at bounding box center [923, 75] width 43 height 22
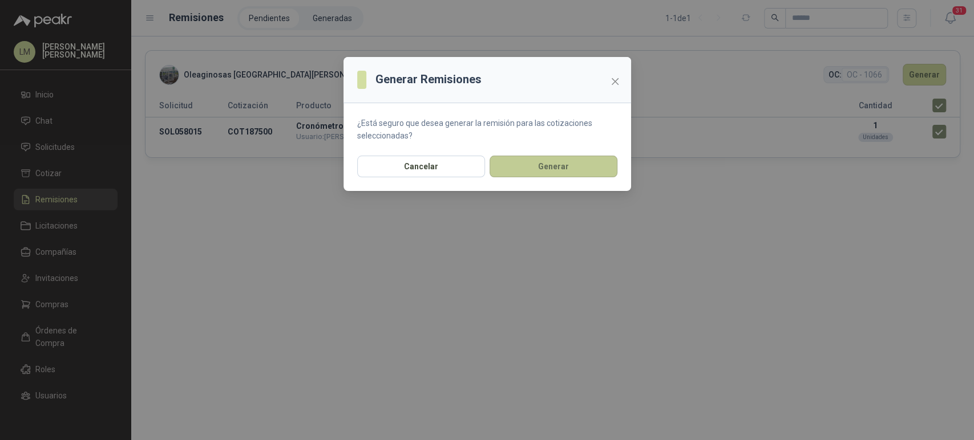
click at [522, 171] on button "Generar" at bounding box center [553, 167] width 128 height 22
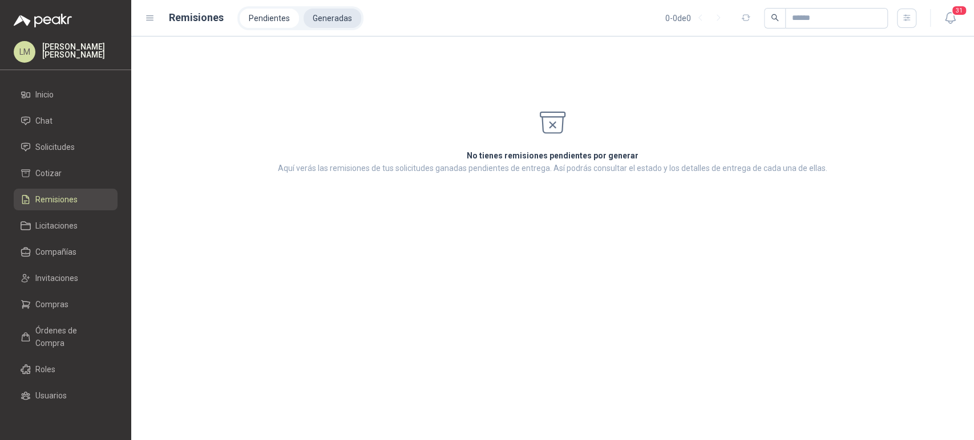
click at [321, 21] on li "Generadas" at bounding box center [332, 18] width 58 height 19
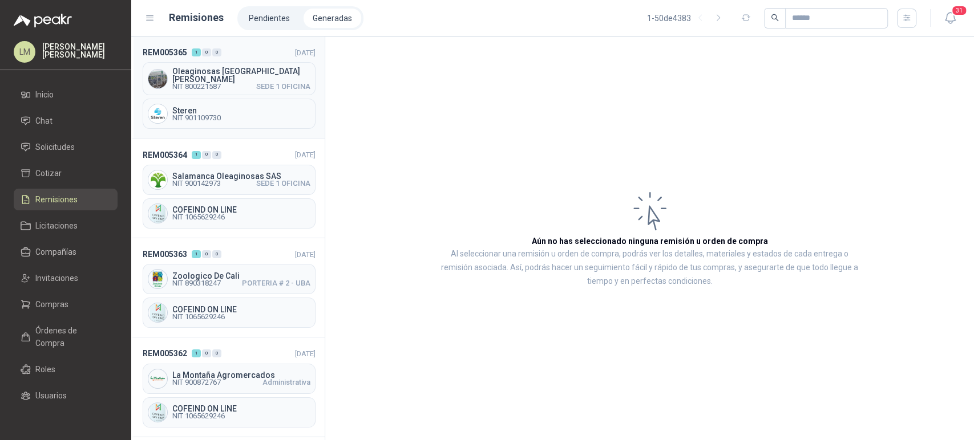
click at [227, 71] on span "Oleaginosas San Fernando" at bounding box center [241, 75] width 138 height 16
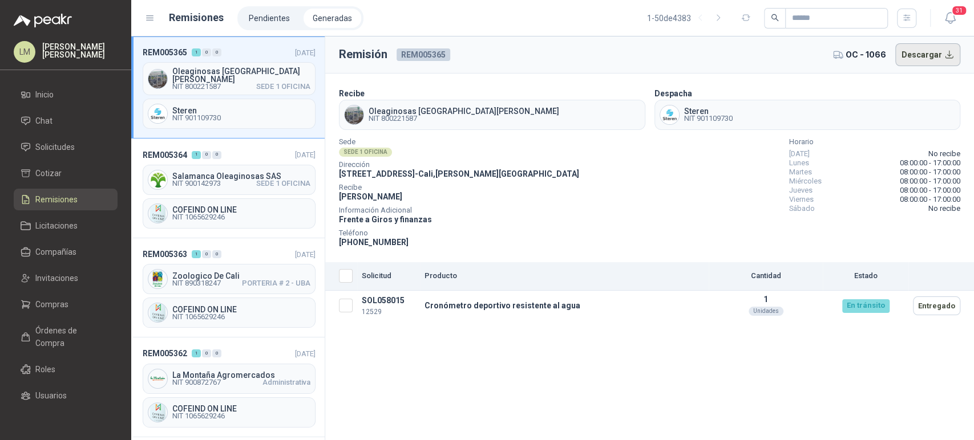
click at [927, 58] on button "Descargar" at bounding box center [928, 54] width 66 height 23
click at [41, 309] on span "Compras" at bounding box center [51, 304] width 33 height 13
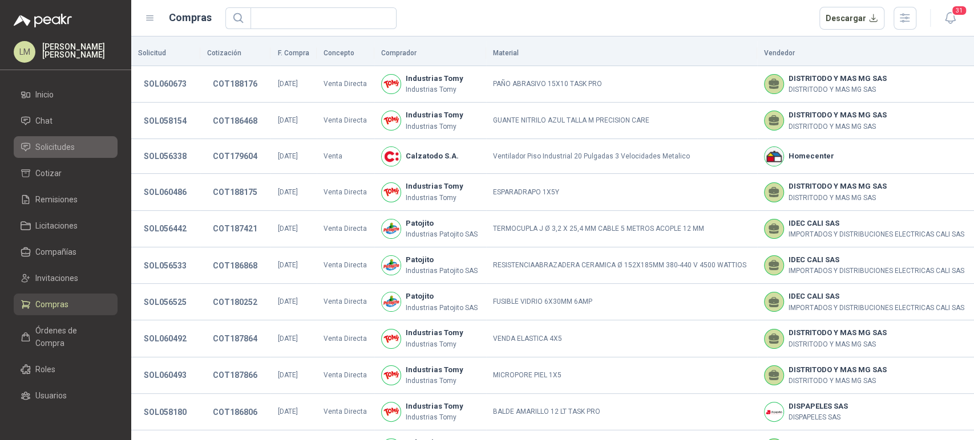
click at [55, 142] on span "Solicitudes" at bounding box center [54, 147] width 39 height 13
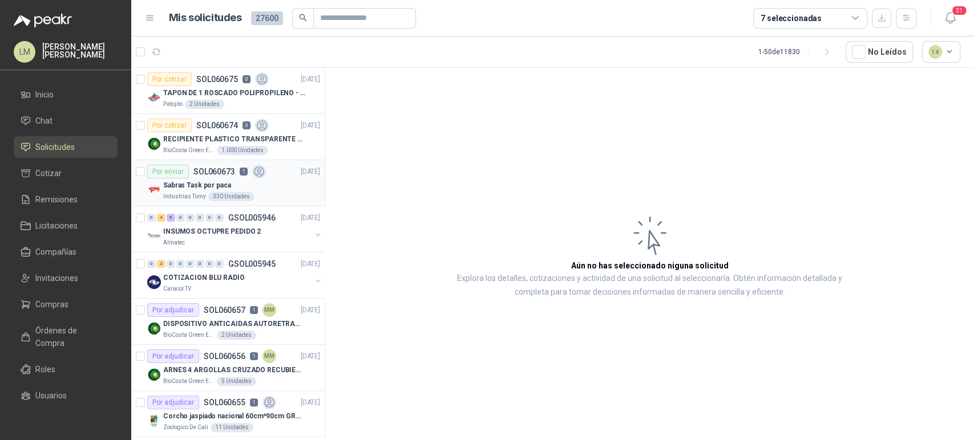
click at [184, 175] on div "Por enviar" at bounding box center [168, 172] width 42 height 14
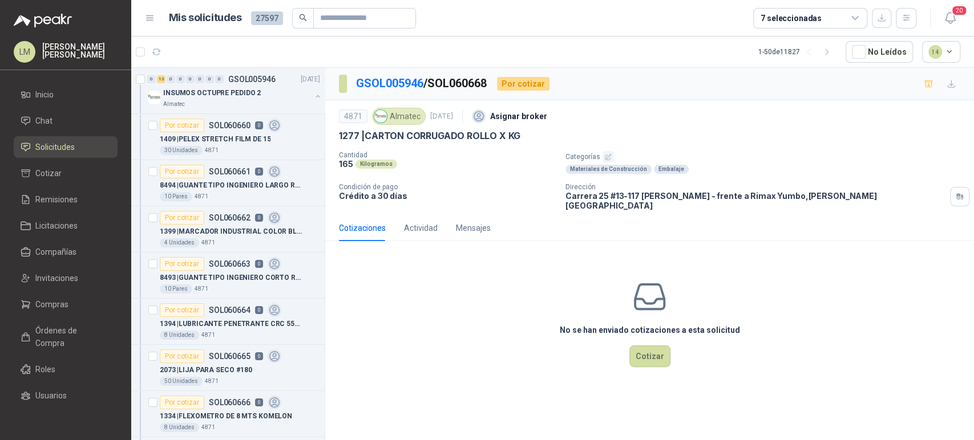
click at [607, 160] on icon "button" at bounding box center [607, 156] width 7 height 7
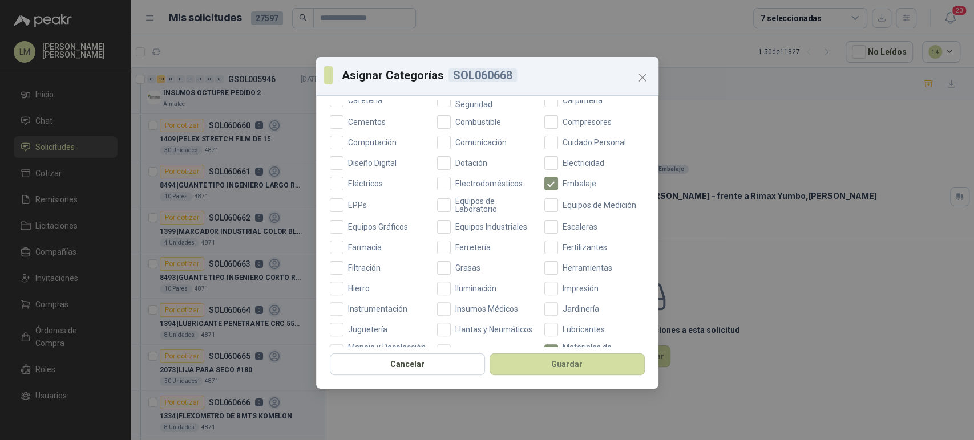
scroll to position [192, 0]
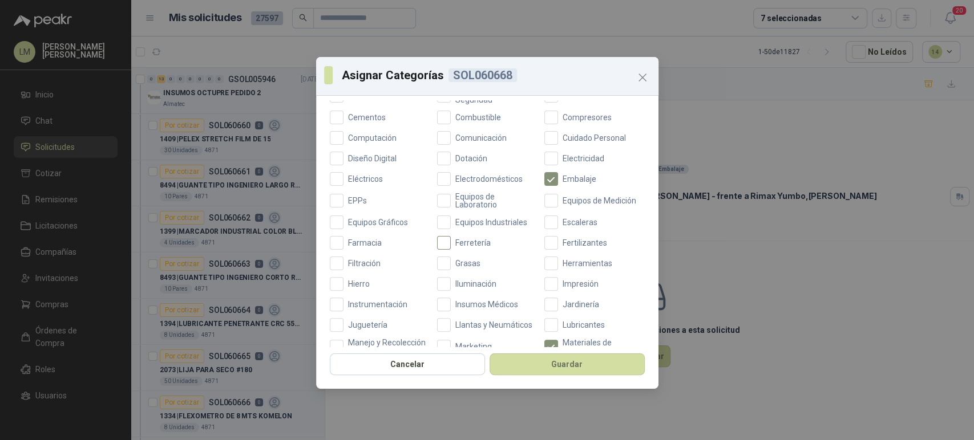
click at [470, 244] on span "Ferretería" at bounding box center [473, 243] width 44 height 8
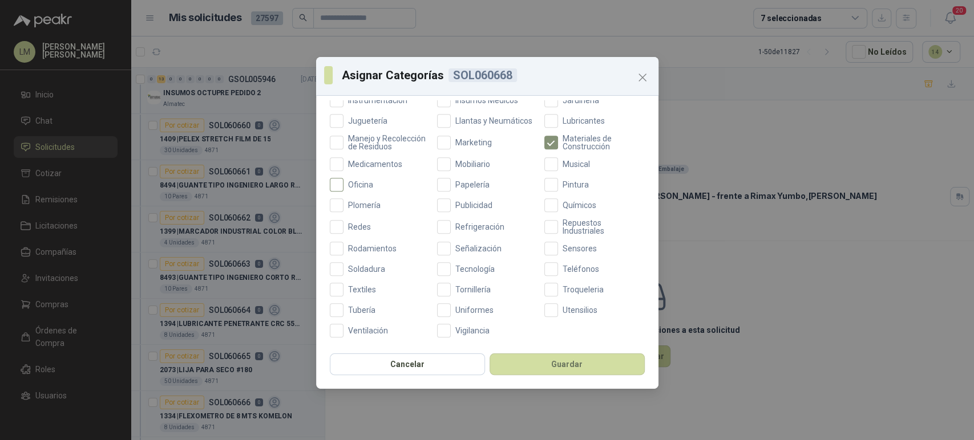
click at [358, 186] on span "Oficina" at bounding box center [360, 185] width 34 height 8
click at [516, 359] on button "Guardar" at bounding box center [566, 365] width 155 height 22
